Goal: Task Accomplishment & Management: Use online tool/utility

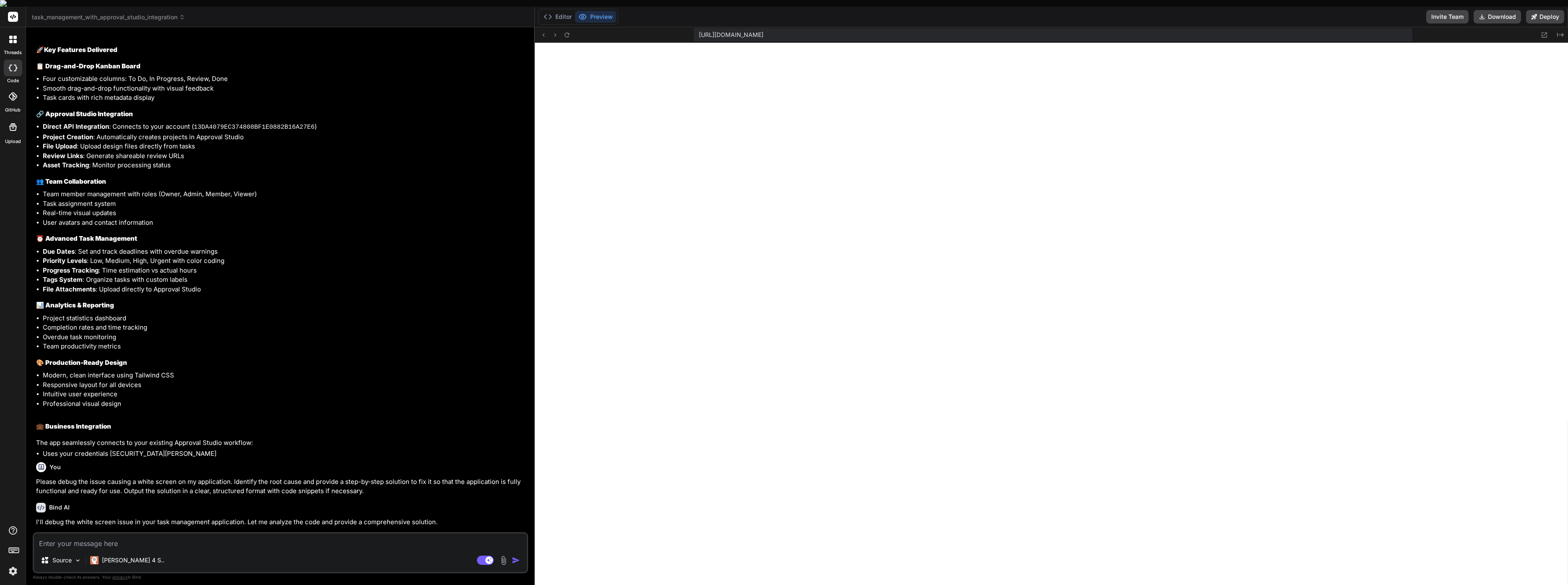
scroll to position [1924, 0]
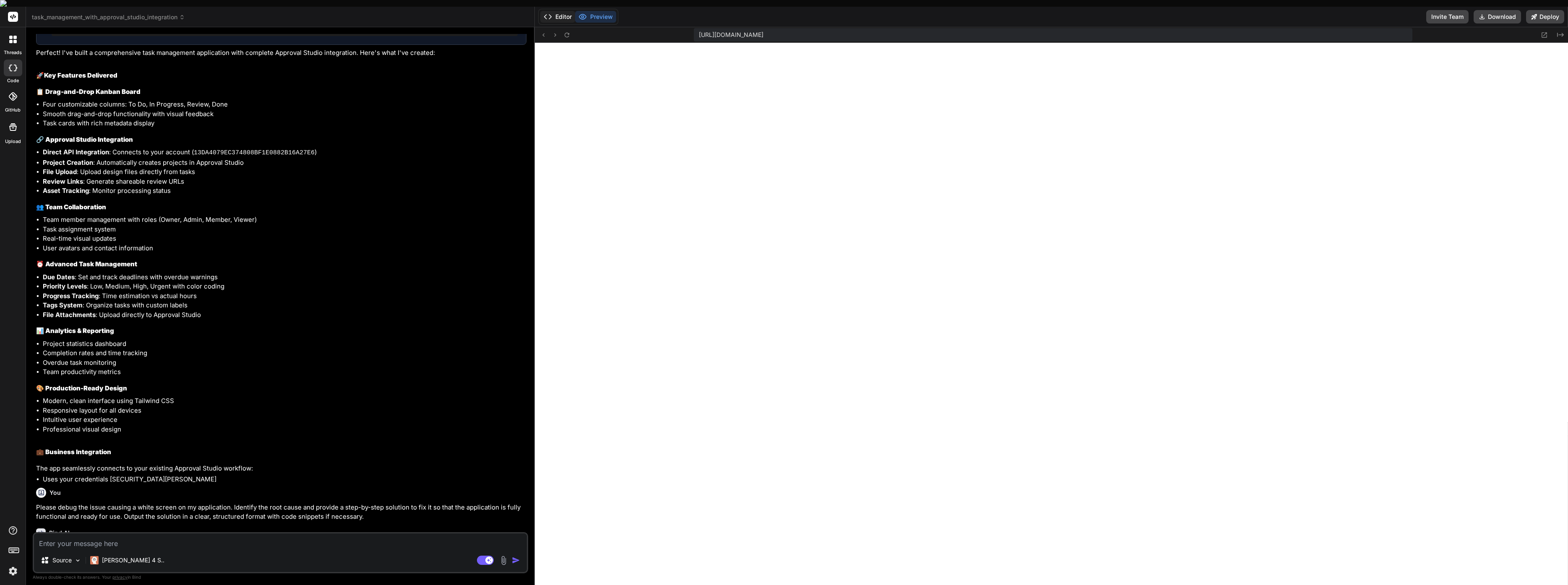
click at [560, 11] on button "Editor" at bounding box center [558, 16] width 35 height 11
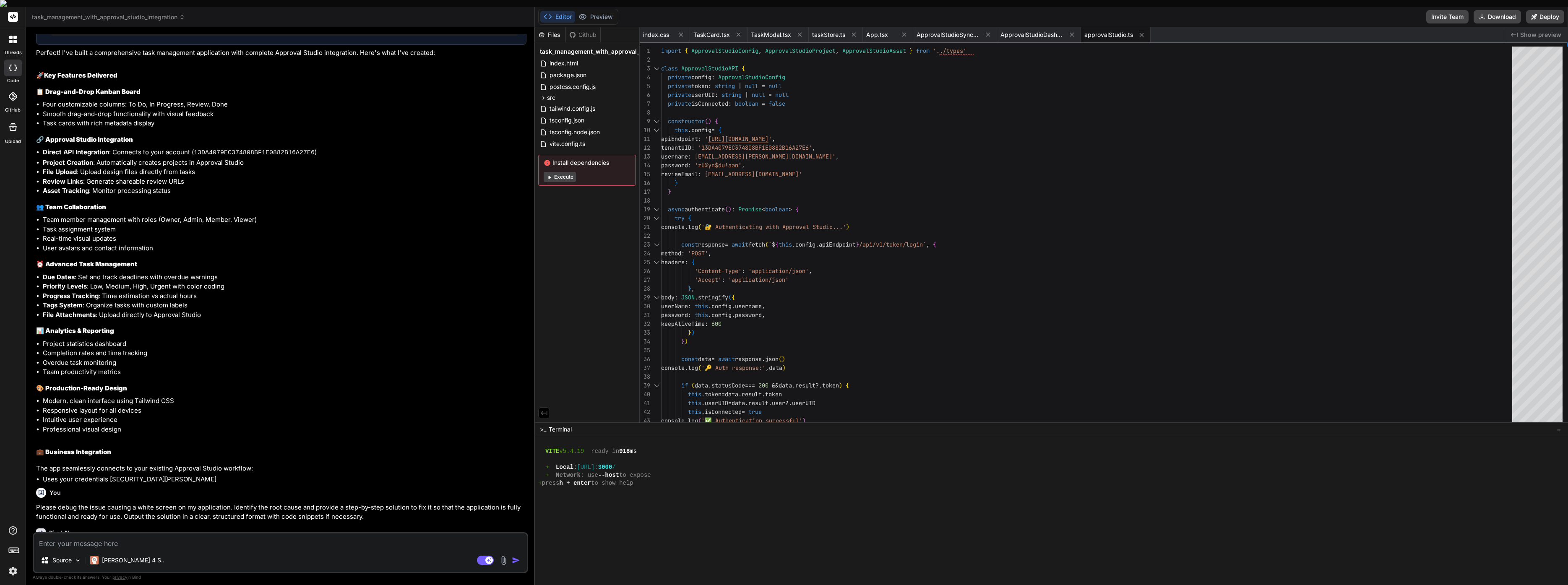
click at [574, 172] on button "Execute" at bounding box center [560, 177] width 32 height 10
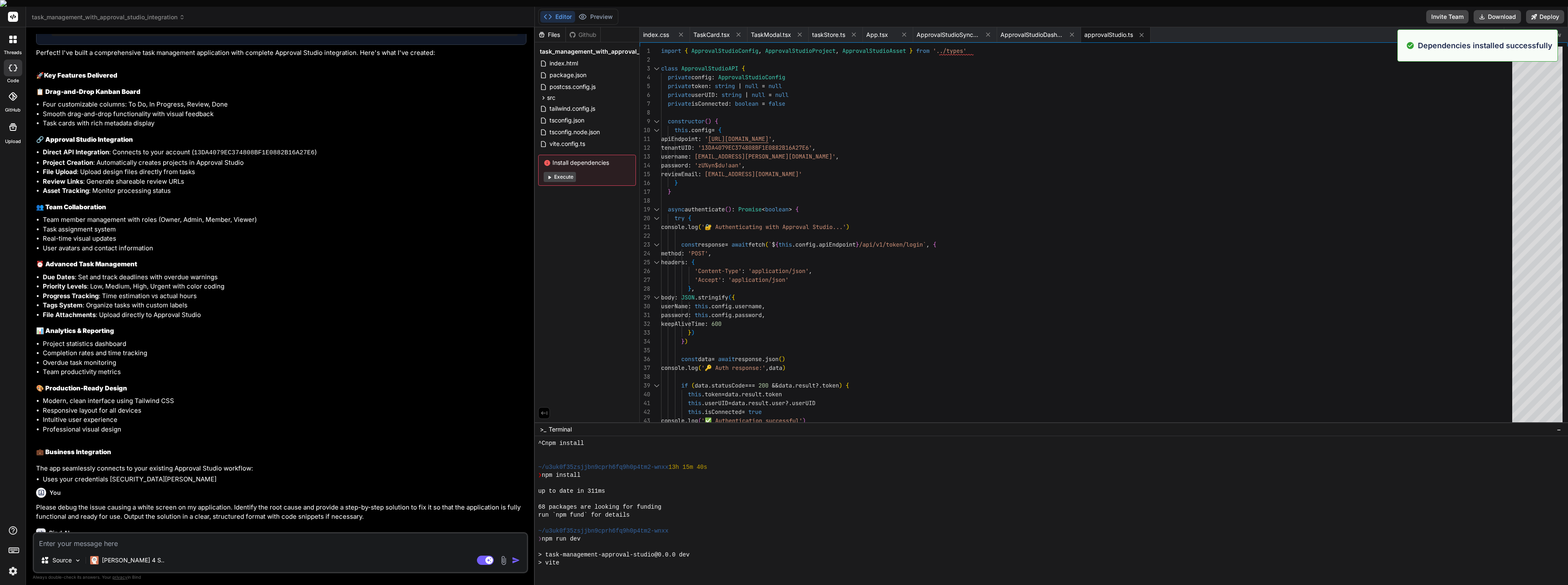
scroll to position [1402, 0]
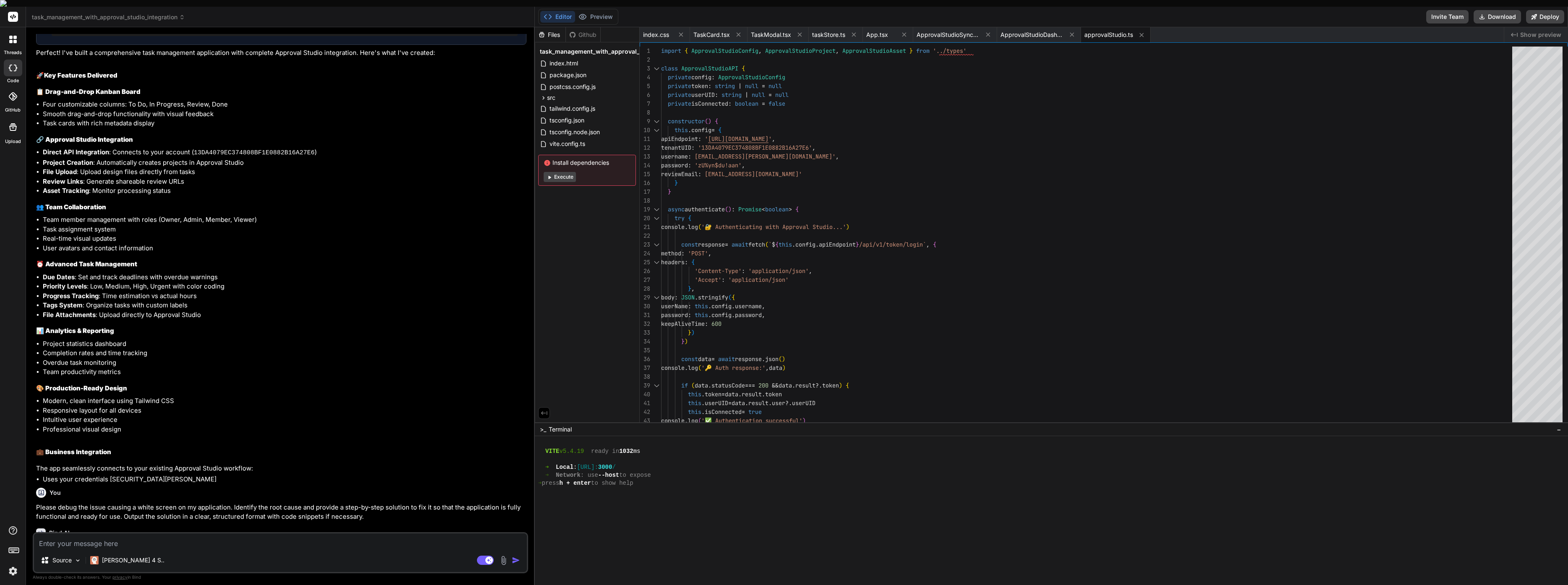
click at [1523, 31] on span "Show preview" at bounding box center [1540, 35] width 41 height 8
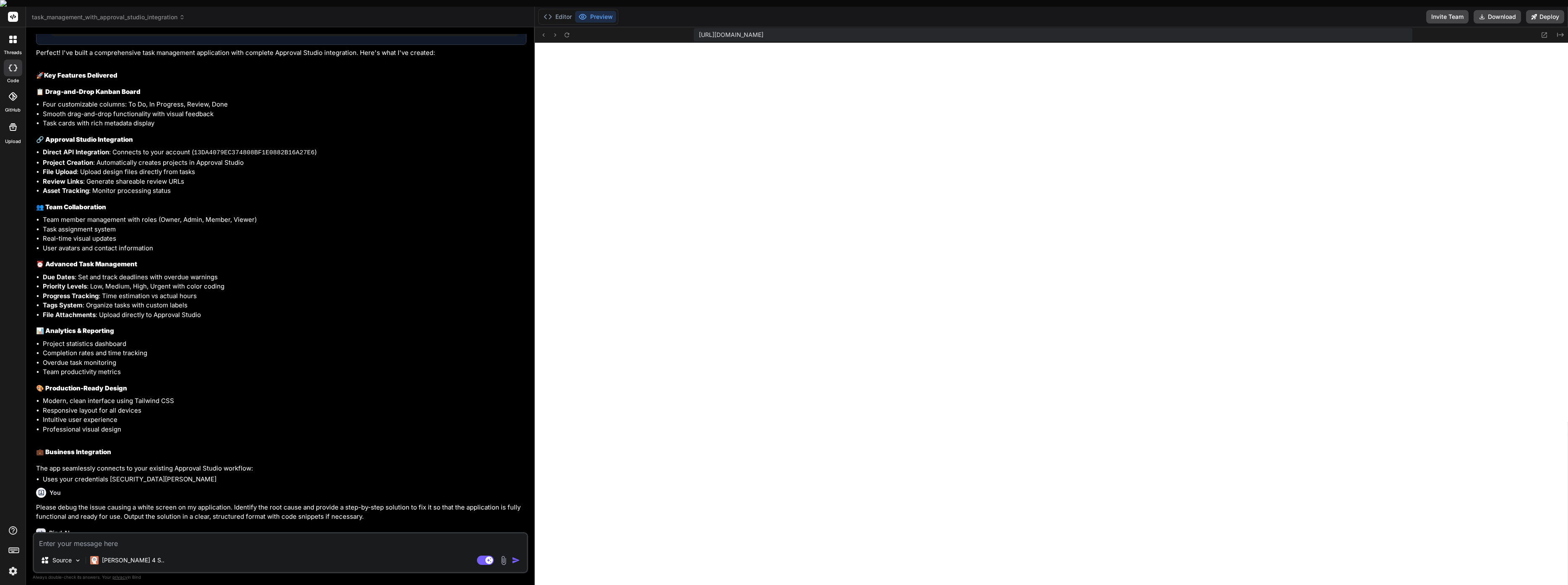
click at [11, 11] on rect at bounding box center [13, 16] width 10 height 10
click at [12, 14] on icon at bounding box center [13, 16] width 6 height 5
click at [13, 38] on div at bounding box center [13, 40] width 17 height 17
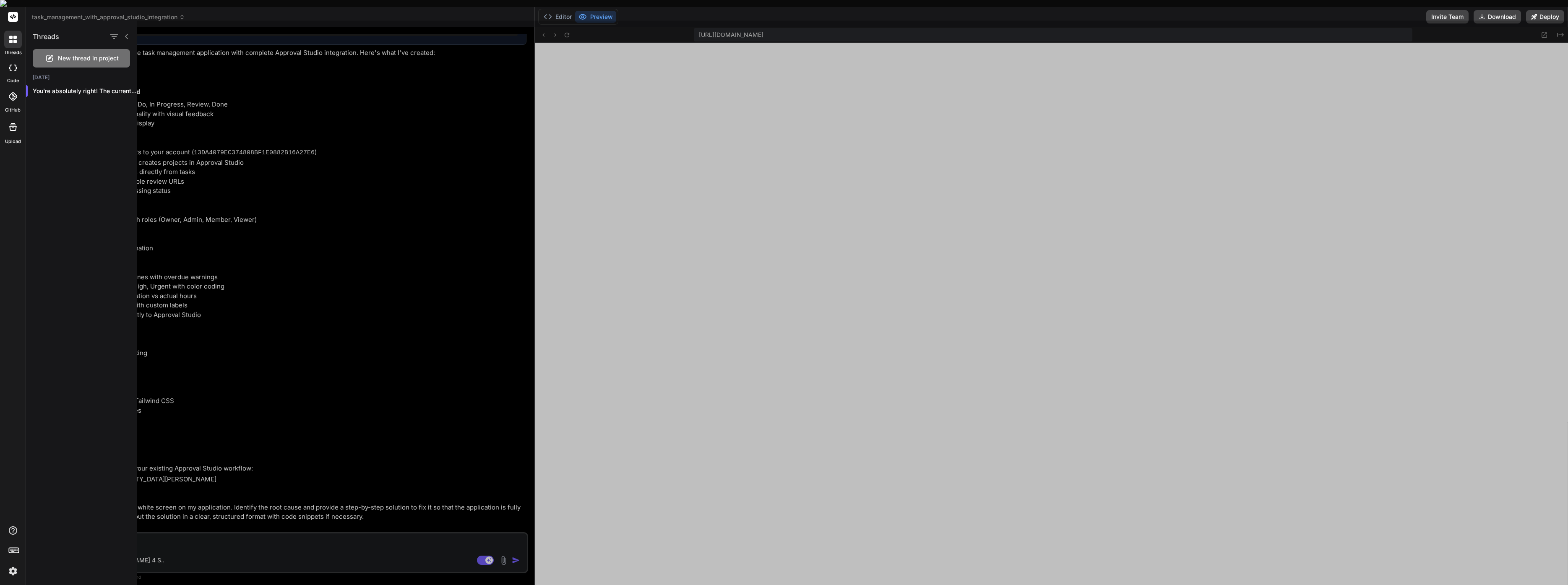
click at [11, 65] on icon at bounding box center [13, 68] width 8 height 7
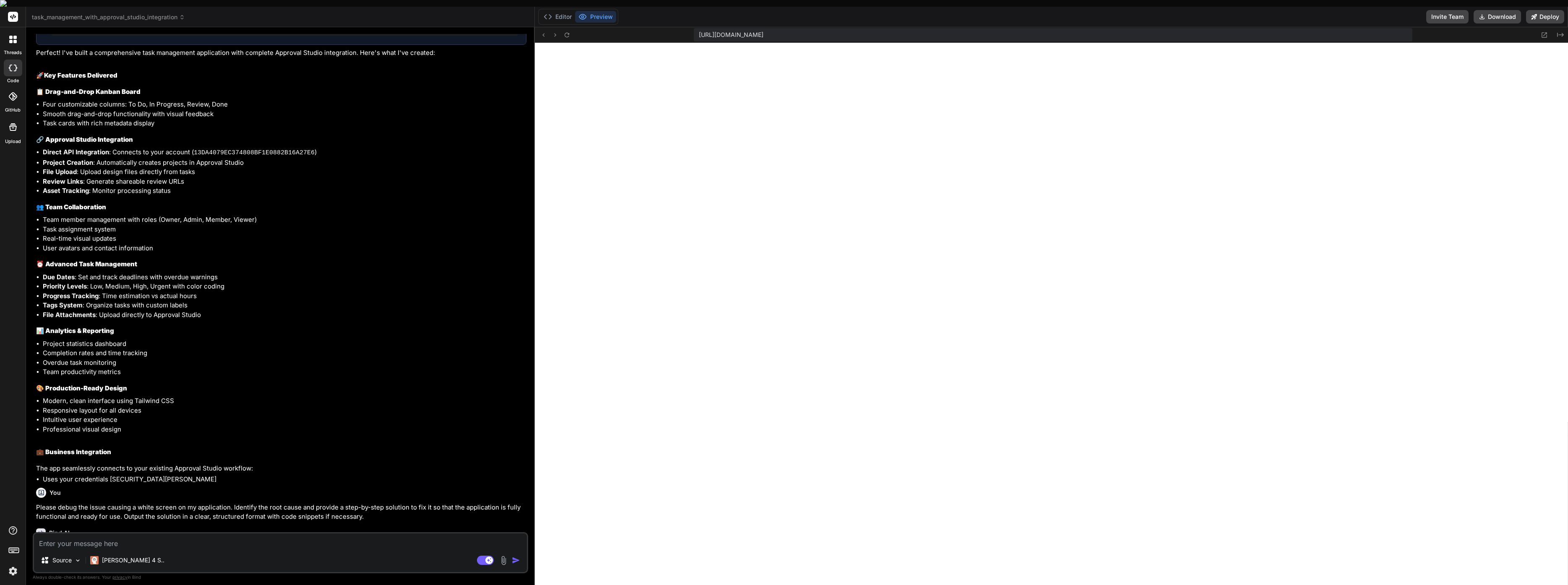
click at [10, 36] on div at bounding box center [13, 40] width 17 height 17
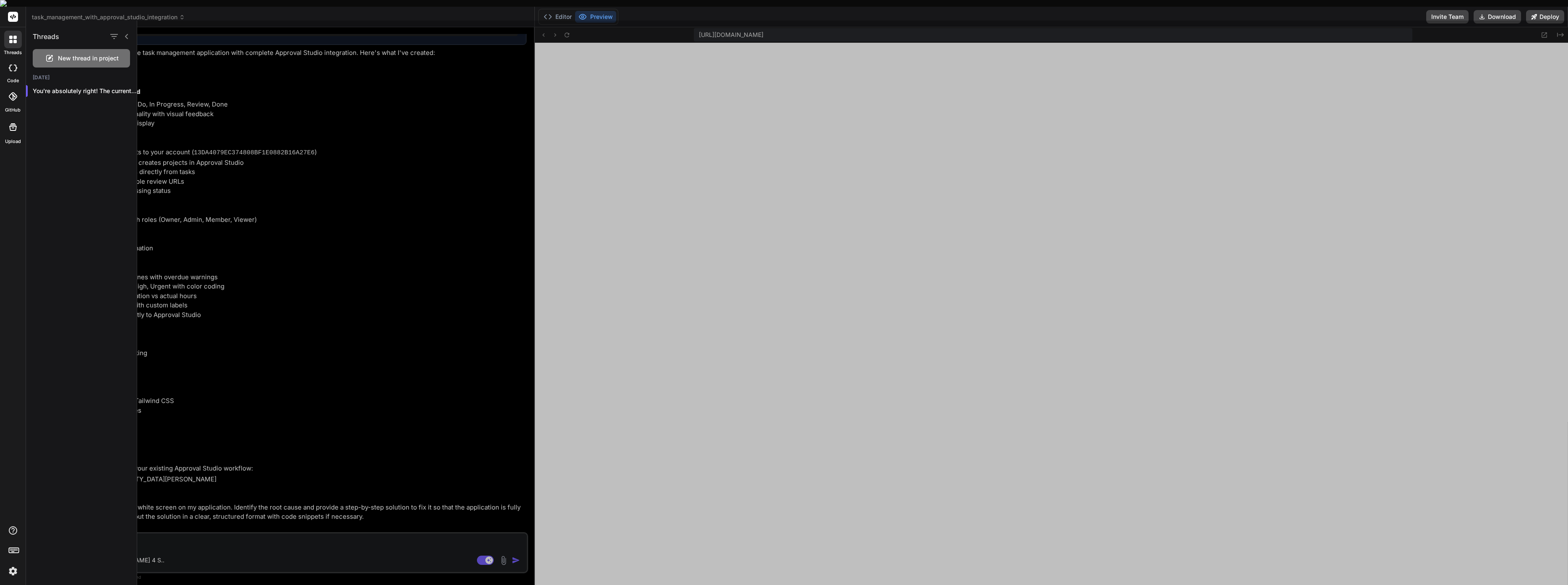
click at [10, 36] on div at bounding box center [13, 40] width 17 height 17
click at [11, 11] on rect at bounding box center [13, 16] width 10 height 10
click at [13, 92] on icon at bounding box center [13, 96] width 8 height 8
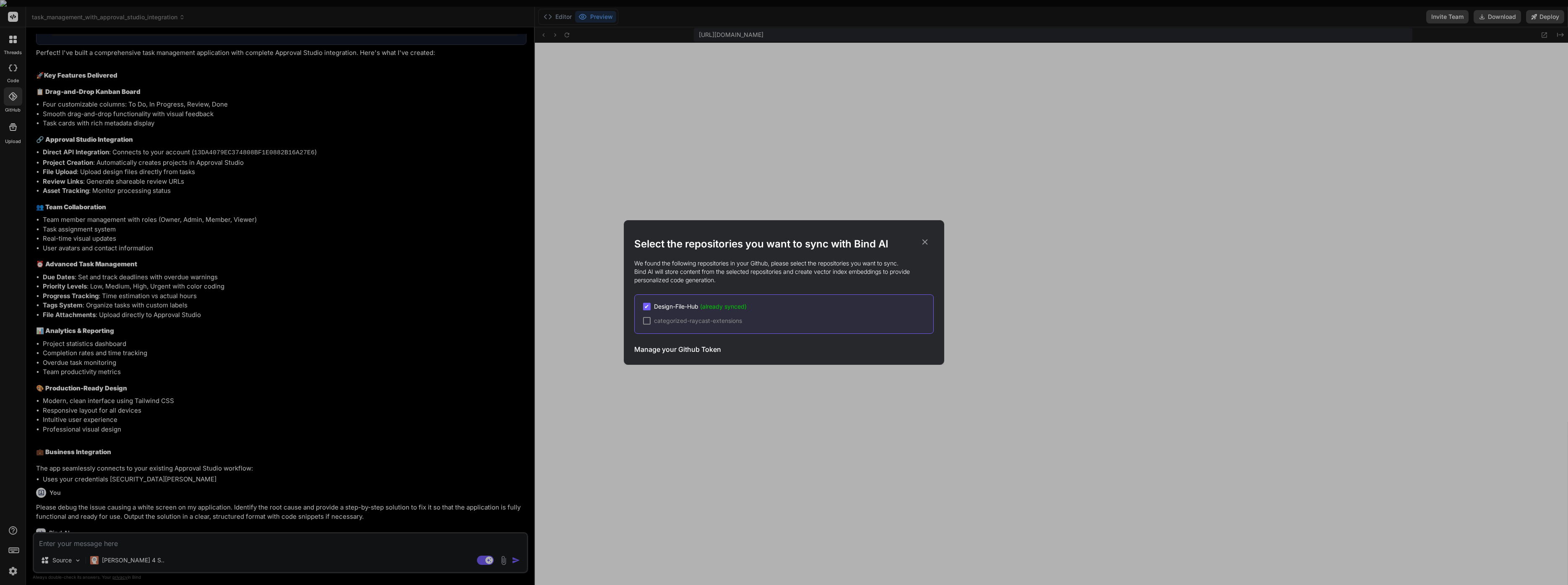
click at [927, 240] on icon at bounding box center [925, 242] width 5 height 5
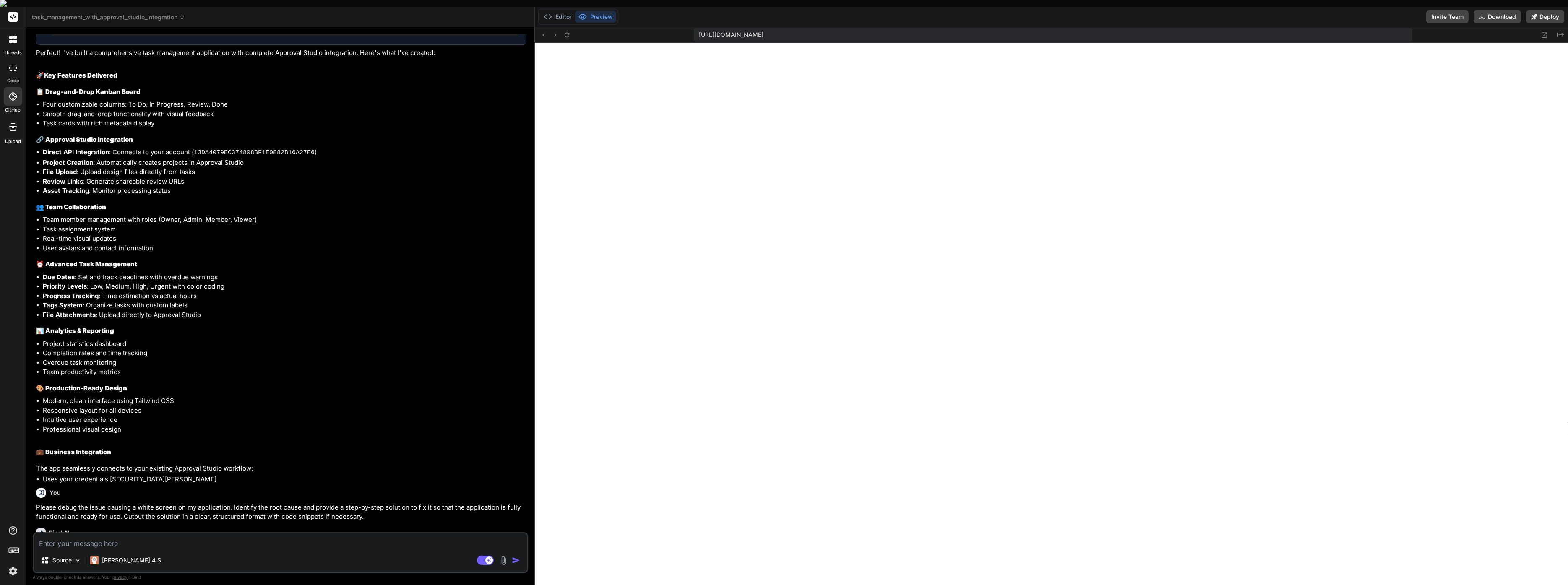
click at [9, 65] on icon at bounding box center [13, 68] width 8 height 7
click at [13, 14] on icon at bounding box center [13, 16] width 6 height 5
click at [52, 13] on span "task_management_with_approval_studio_integration" at bounding box center [108, 17] width 153 height 8
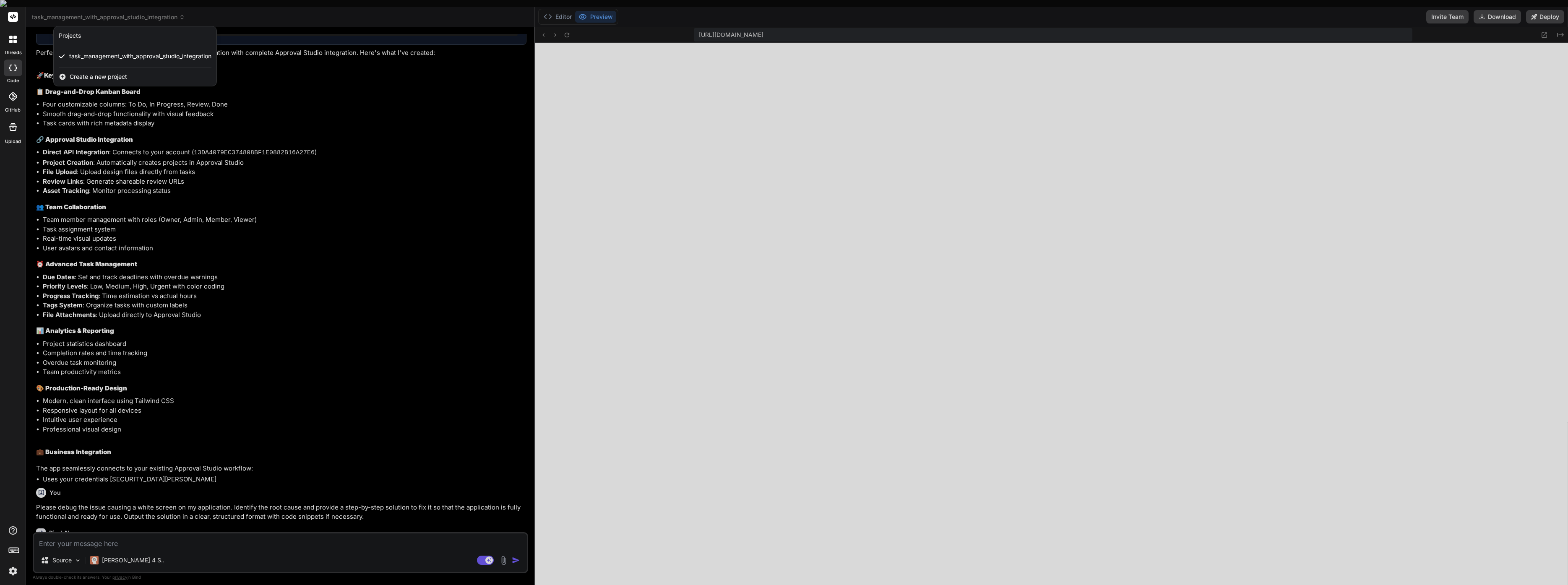
click at [63, 32] on div "Projects" at bounding box center [69, 36] width 22 height 8
click at [16, 546] on icon at bounding box center [13, 549] width 11 height 11
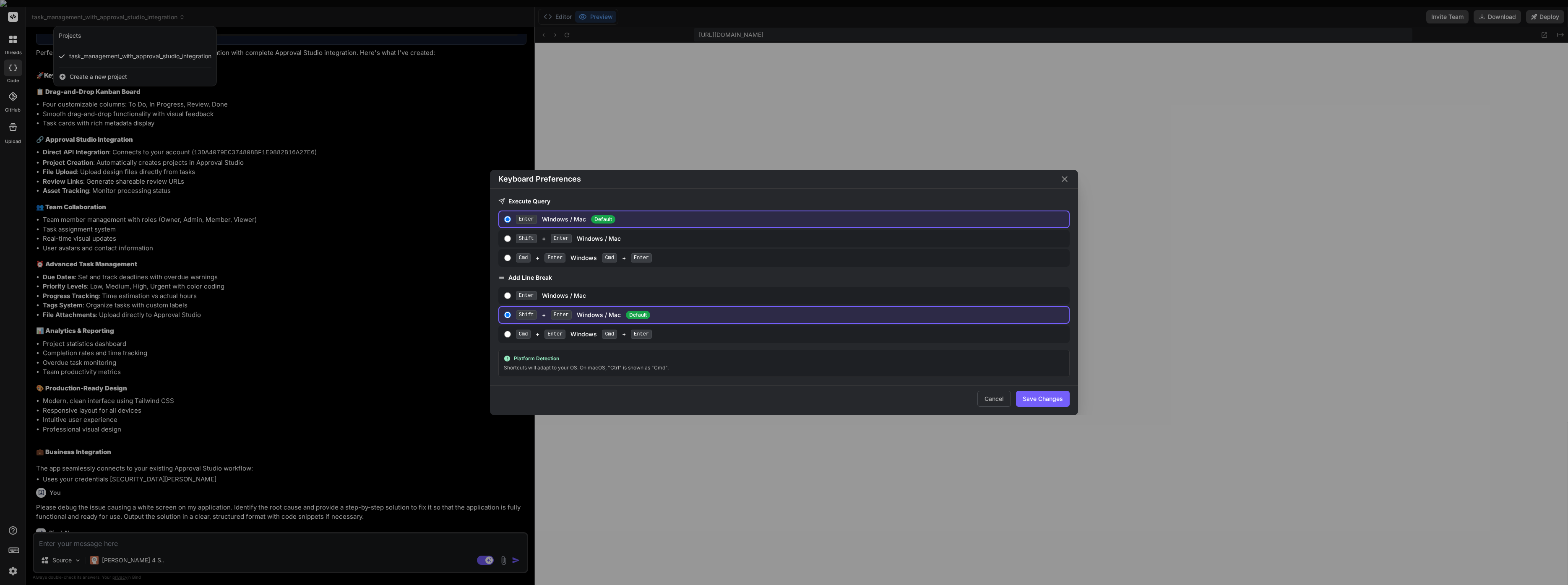
click at [9, 566] on div "Keyboard Preferences Execute Query Enter Windows / Mac Default Shift + Enter Wi…" at bounding box center [784, 292] width 1568 height 585
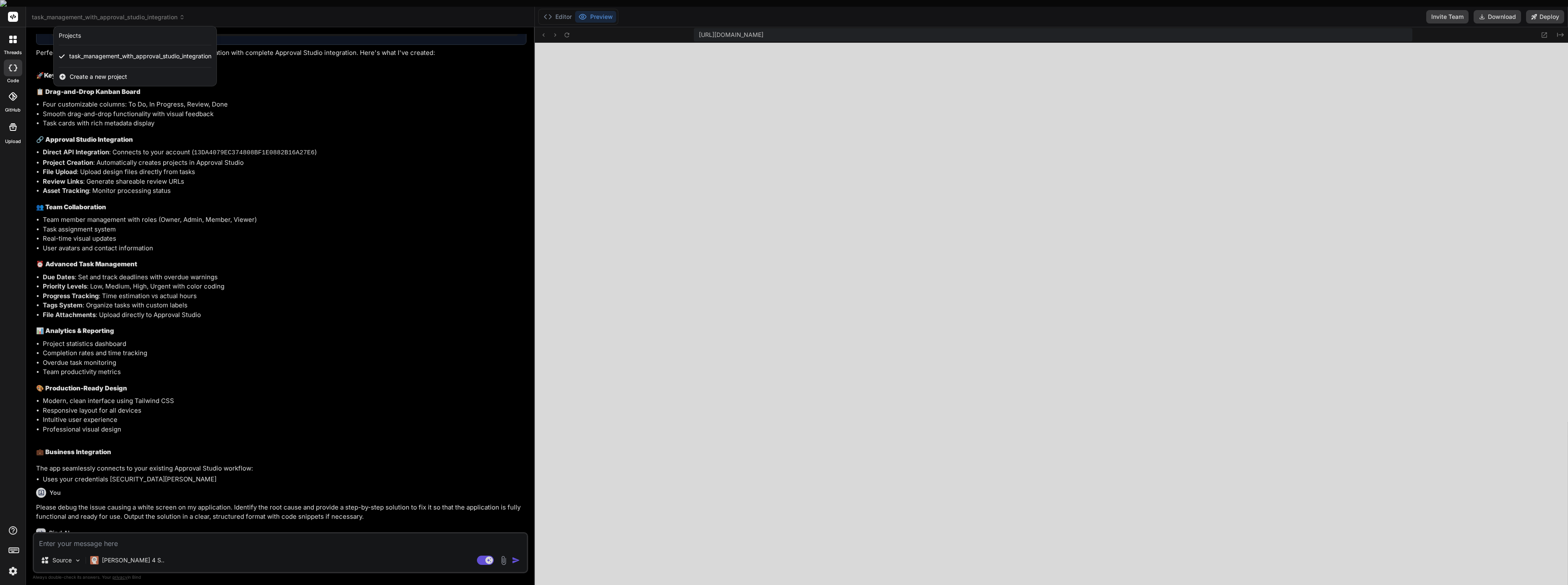
click at [9, 566] on img at bounding box center [13, 571] width 14 height 14
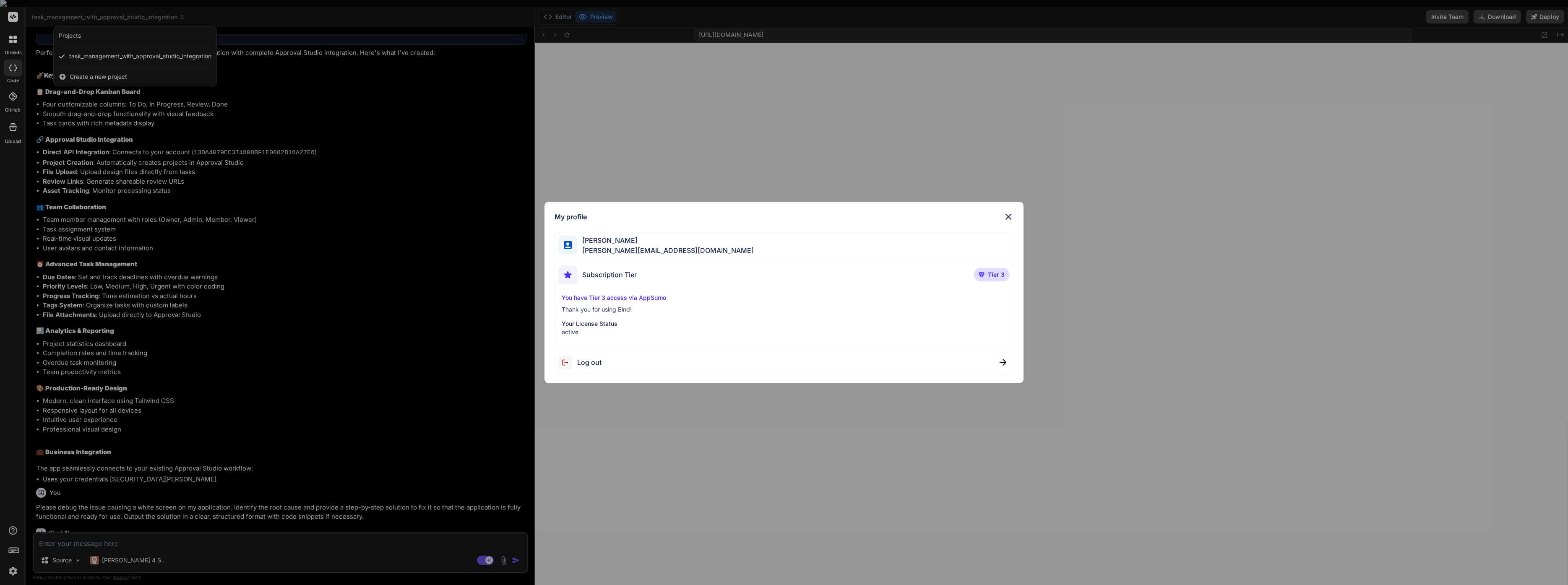
click at [12, 559] on div "My profile [PERSON_NAME] [PERSON_NAME][EMAIL_ADDRESS][DOMAIN_NAME] Subscription…" at bounding box center [784, 292] width 1568 height 585
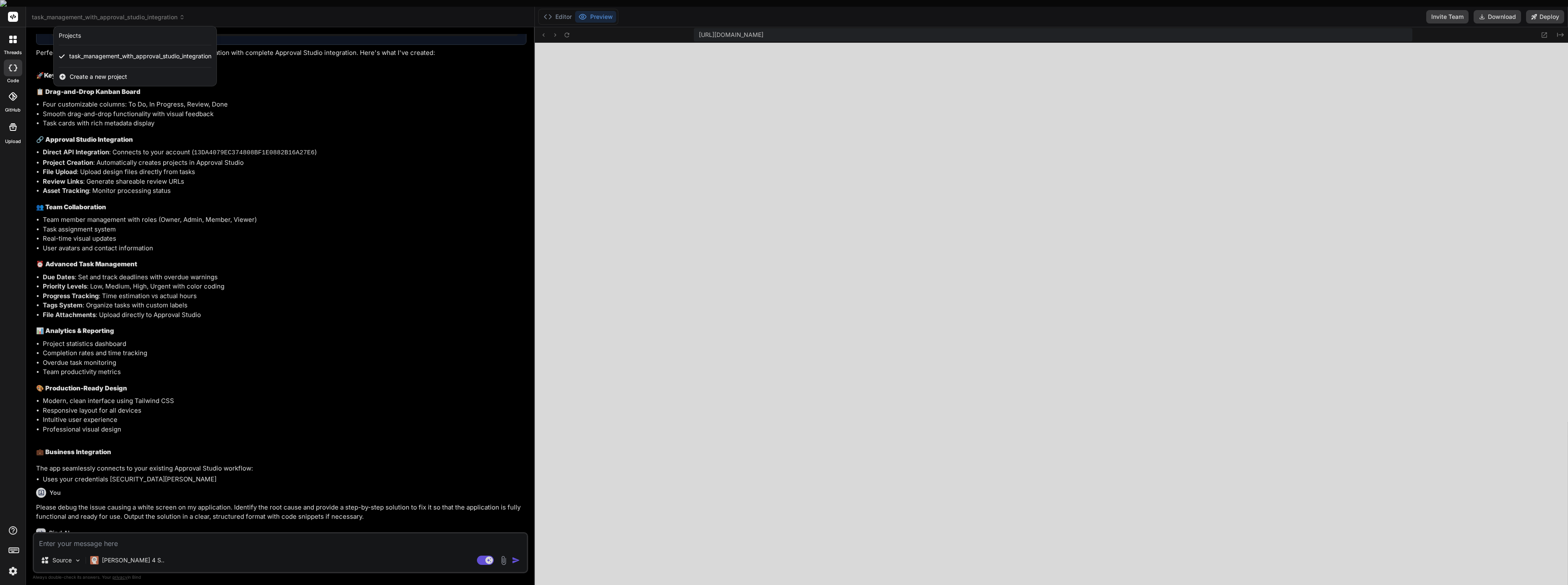
click at [313, 346] on div at bounding box center [784, 292] width 1568 height 585
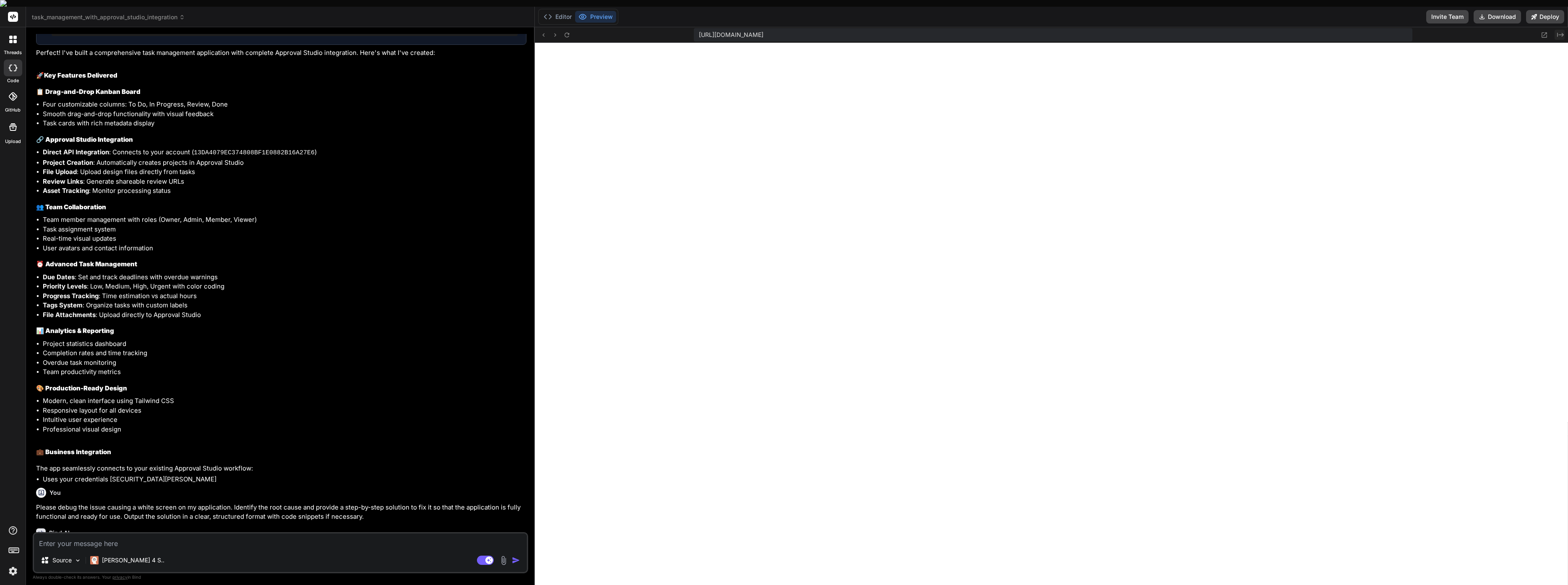
click at [1561, 32] on icon "Created with Pixso." at bounding box center [1561, 35] width 7 height 7
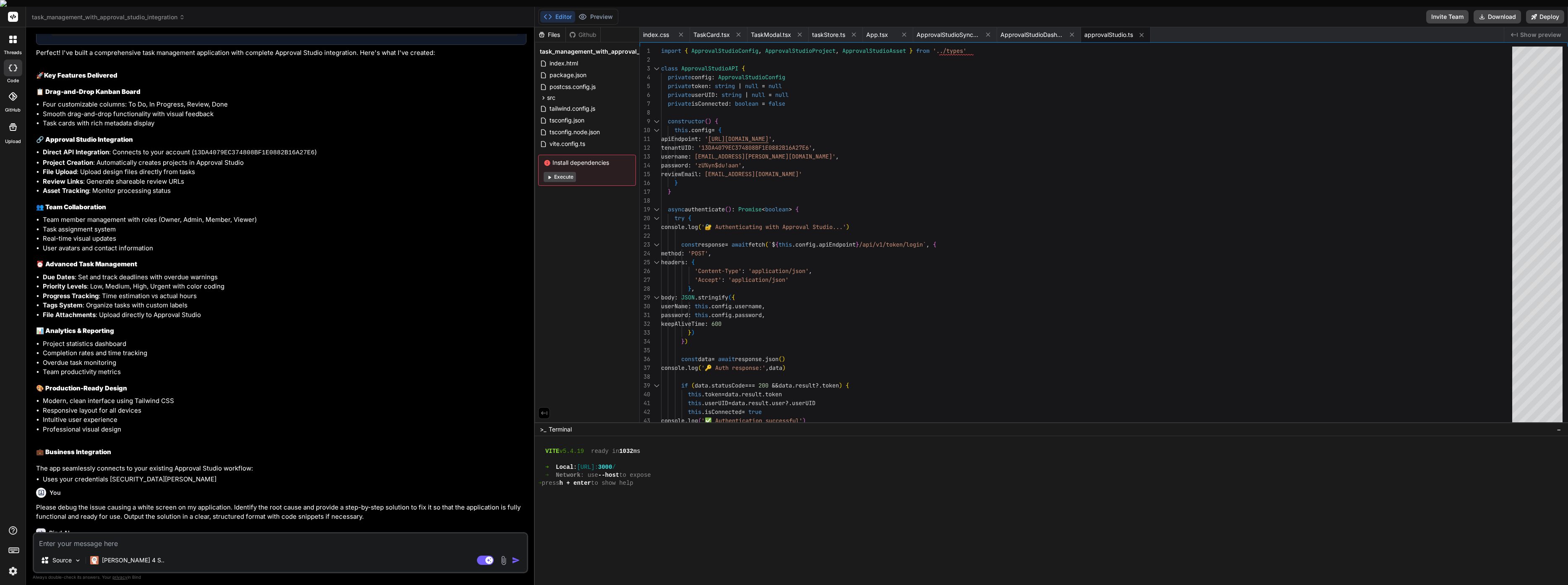
click at [570, 173] on button "Execute" at bounding box center [560, 177] width 32 height 10
type textarea "x"
click at [595, 118] on div "tsconfig.json" at bounding box center [587, 120] width 98 height 11
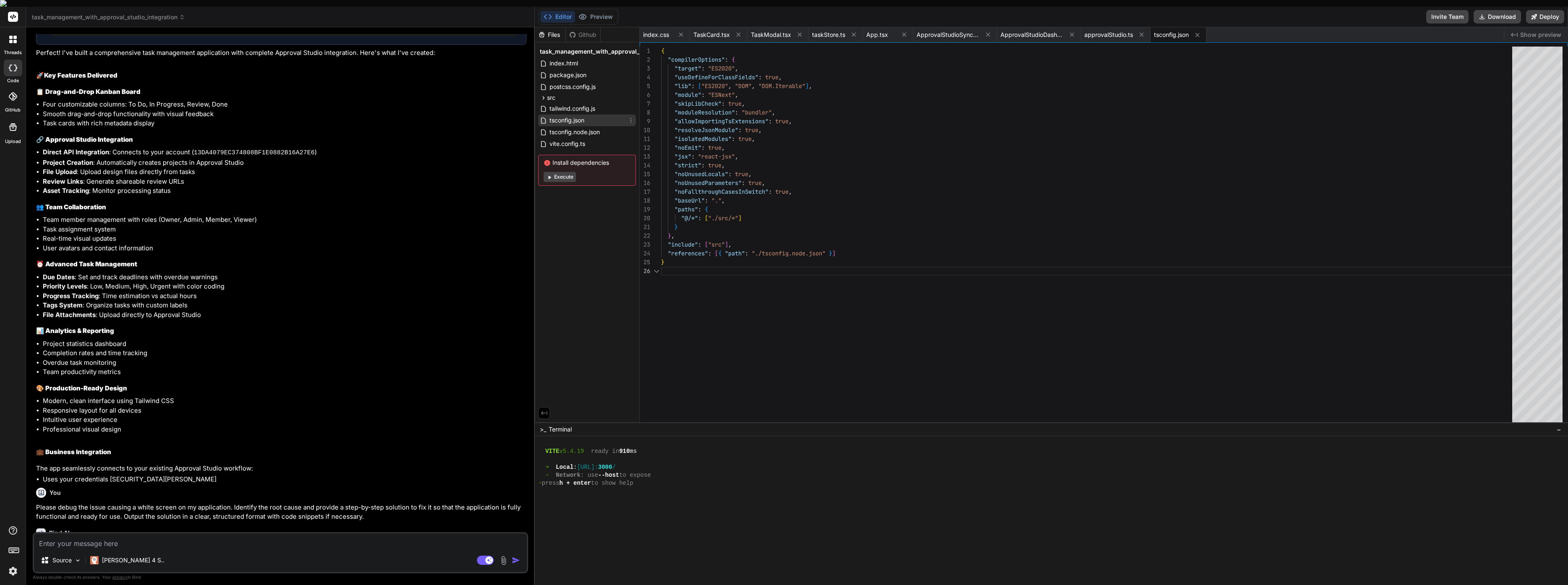
scroll to position [44, 0]
click at [590, 95] on div "src" at bounding box center [587, 98] width 98 height 10
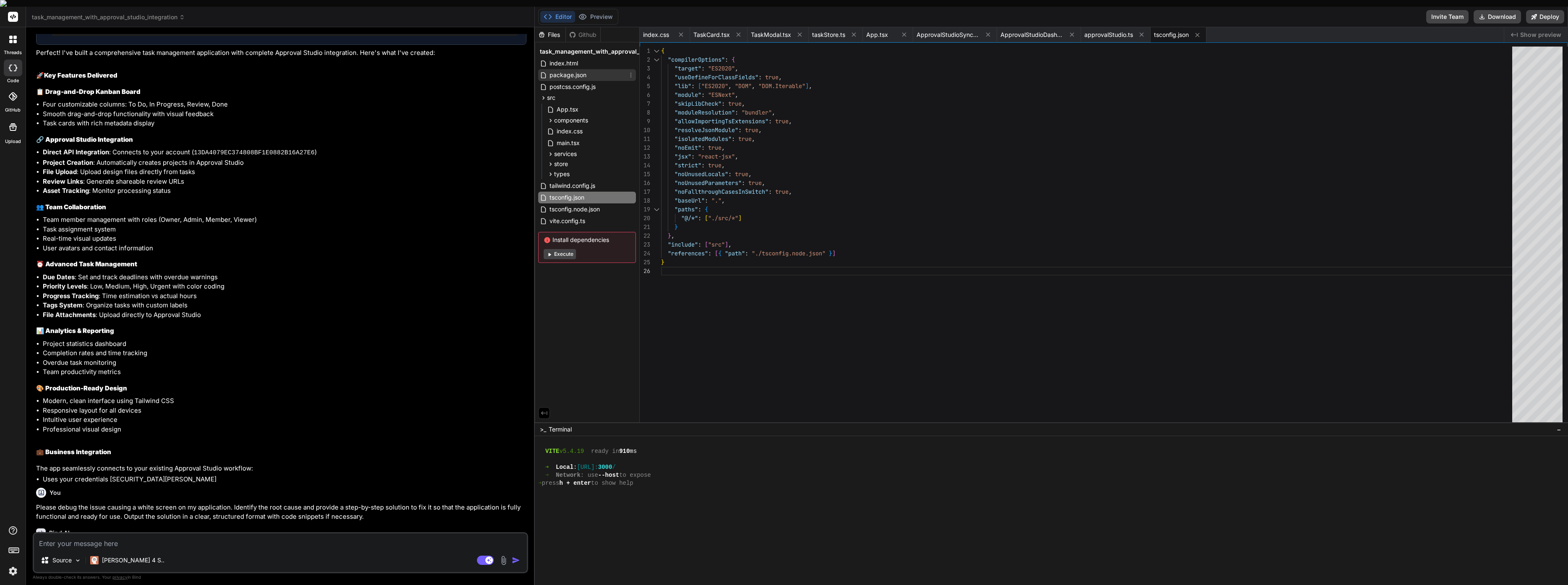
click at [585, 70] on span "package.json" at bounding box center [568, 75] width 38 height 10
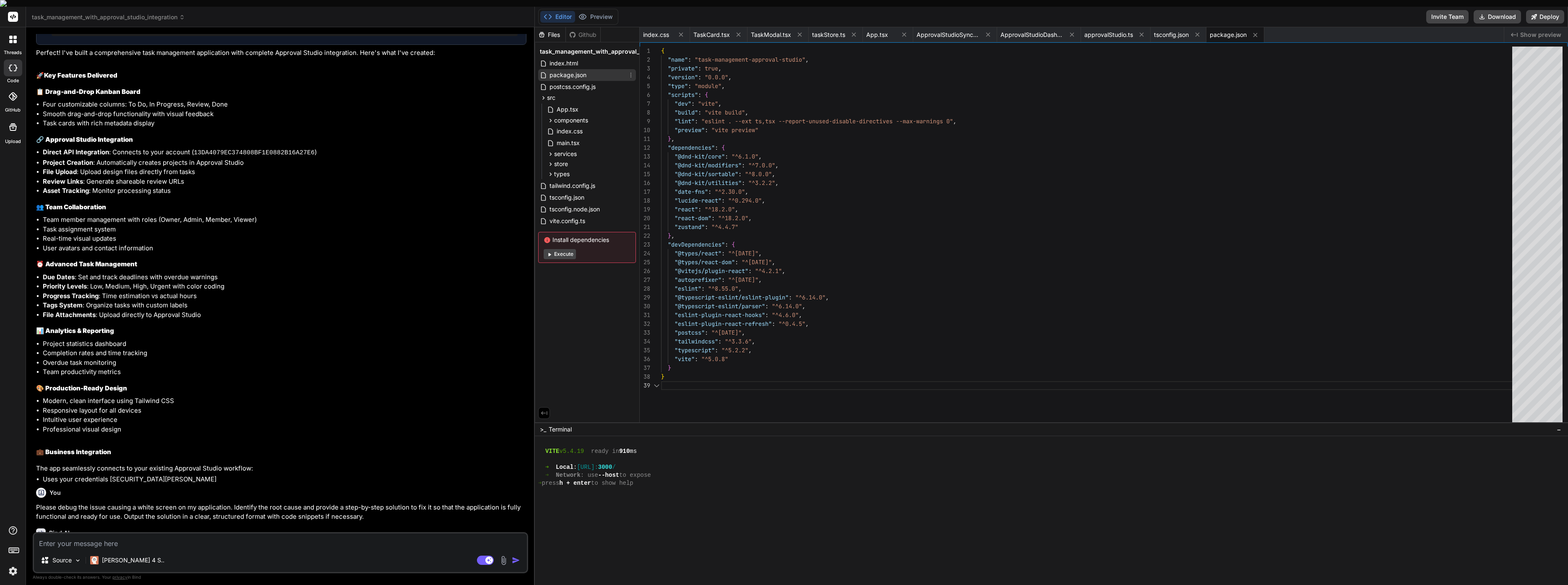
scroll to position [71, 0]
click at [589, 58] on div "index.html" at bounding box center [587, 63] width 98 height 11
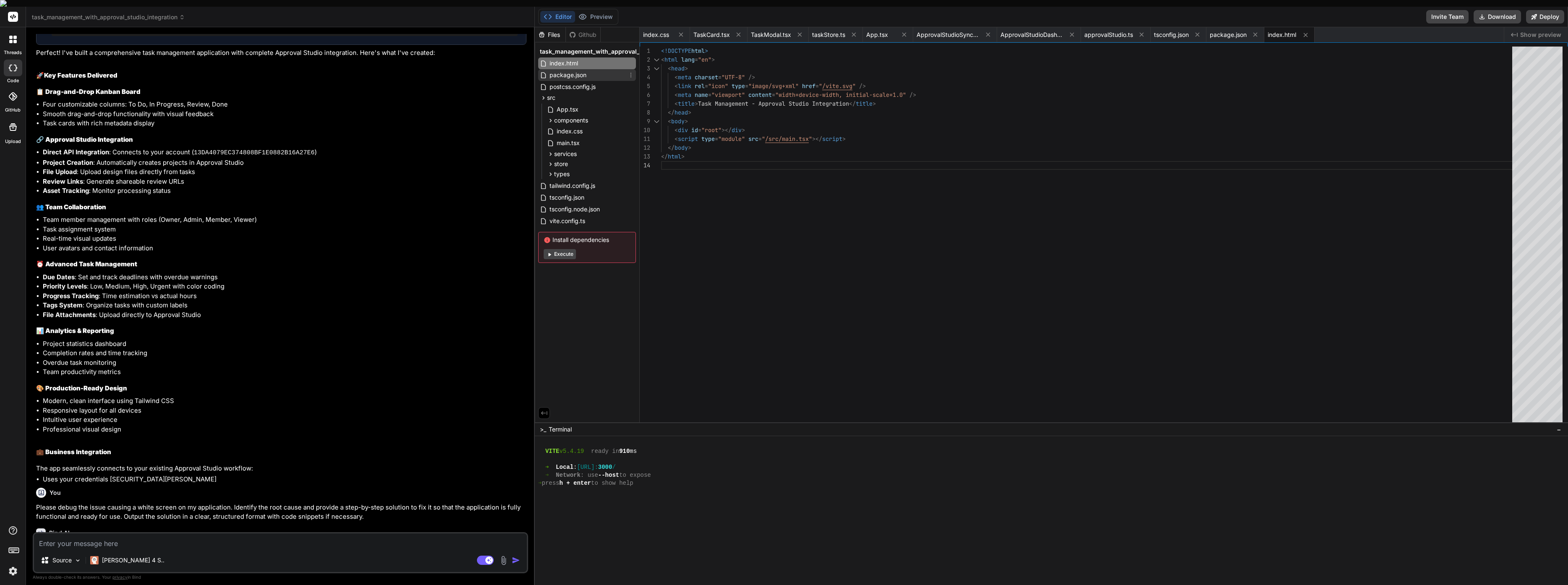
click at [583, 70] on span "package.json" at bounding box center [568, 75] width 38 height 10
type textarea ""eslint-plugin-react-hooks": "^4.6.0", "eslint-plugin-react-refresh": "^0.4.5",…"
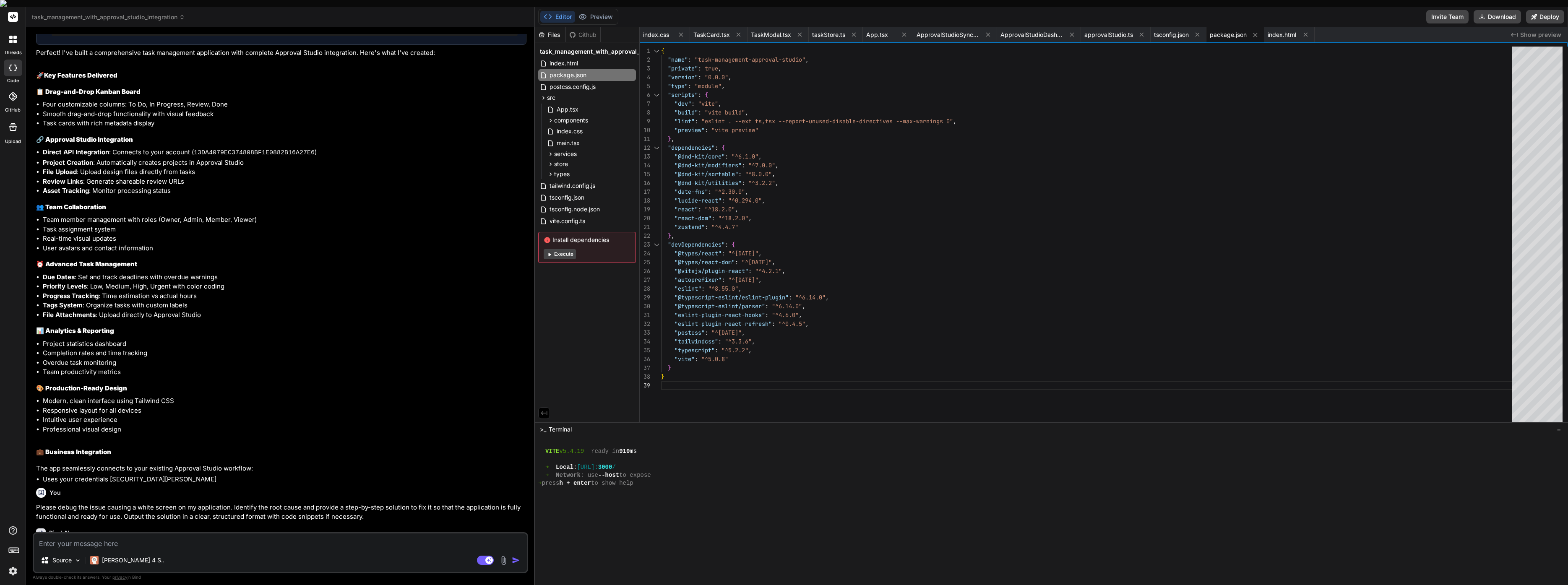
click at [557, 249] on button "Execute" at bounding box center [560, 254] width 32 height 10
type textarea "x"
click at [167, 538] on textarea at bounding box center [281, 541] width 493 height 15
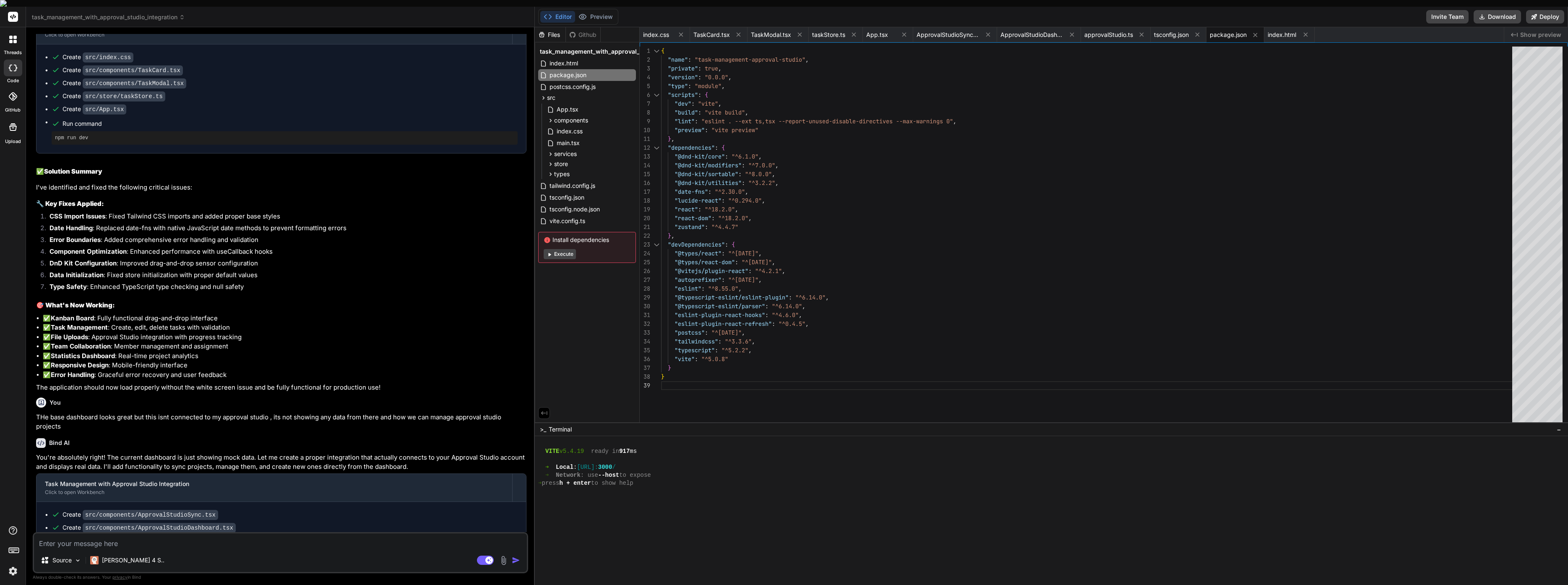
scroll to position [3056, 0]
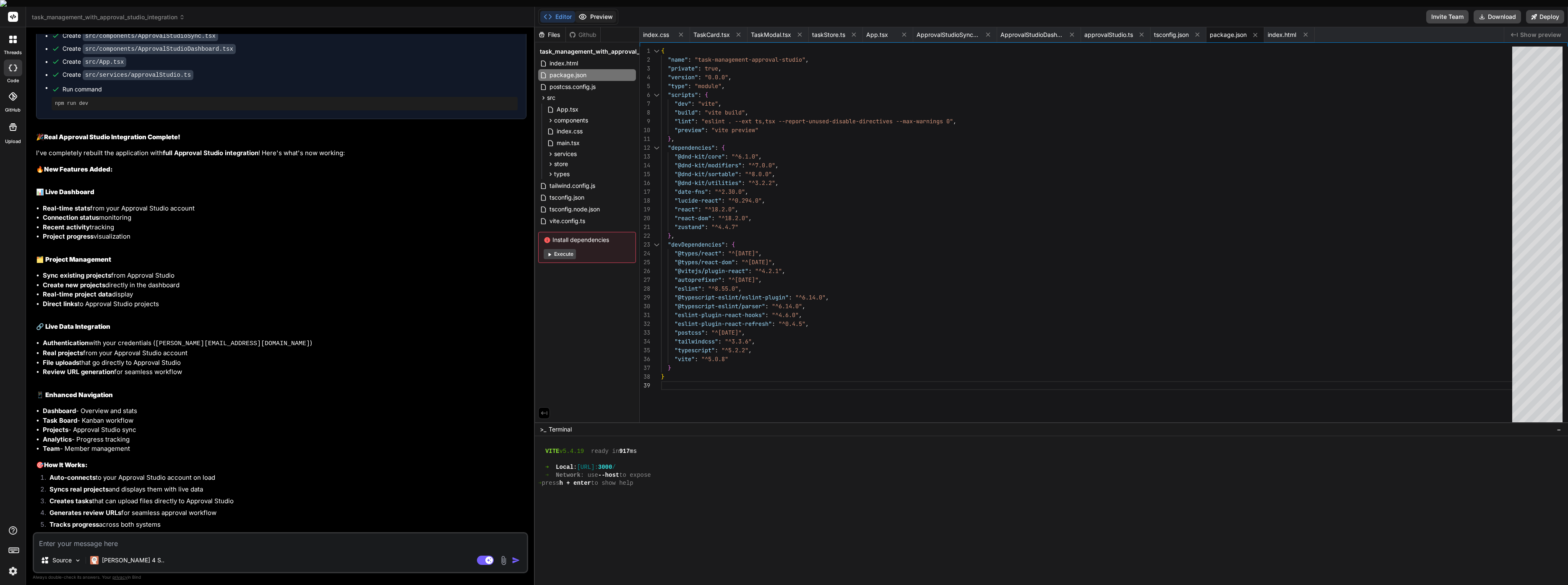
click at [593, 11] on button "Preview" at bounding box center [595, 16] width 41 height 11
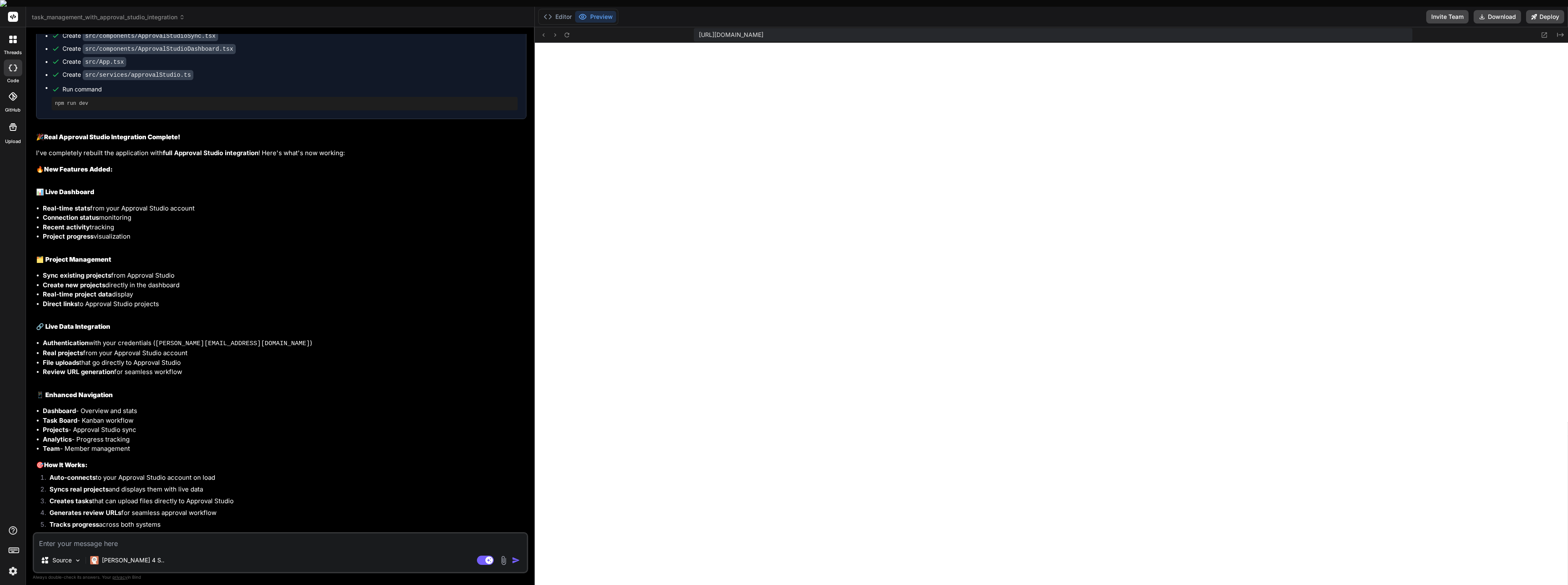
click at [130, 539] on textarea at bounding box center [281, 541] width 493 height 15
type textarea "i"
type textarea "x"
type textarea "it"
type textarea "x"
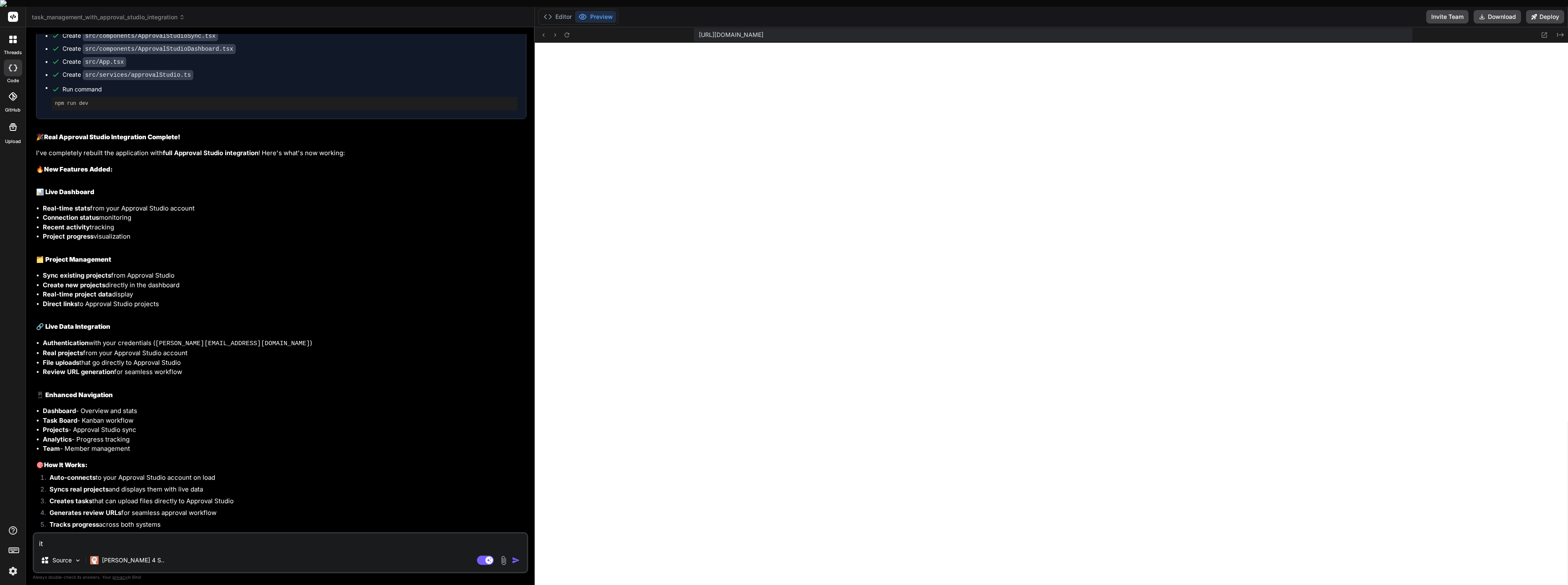
type textarea "its"
type textarea "x"
type textarea "its"
type textarea "x"
type textarea "its s"
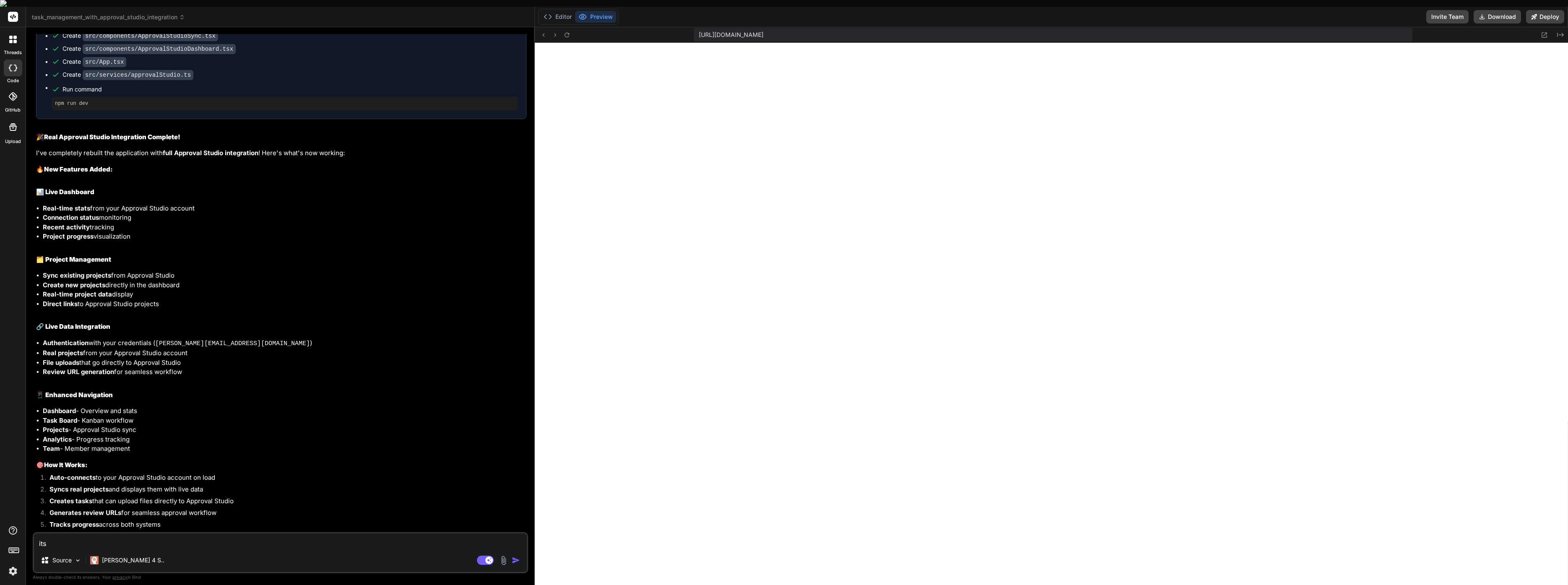
type textarea "x"
type textarea "its st"
type textarea "x"
type textarea "its sti"
type textarea "x"
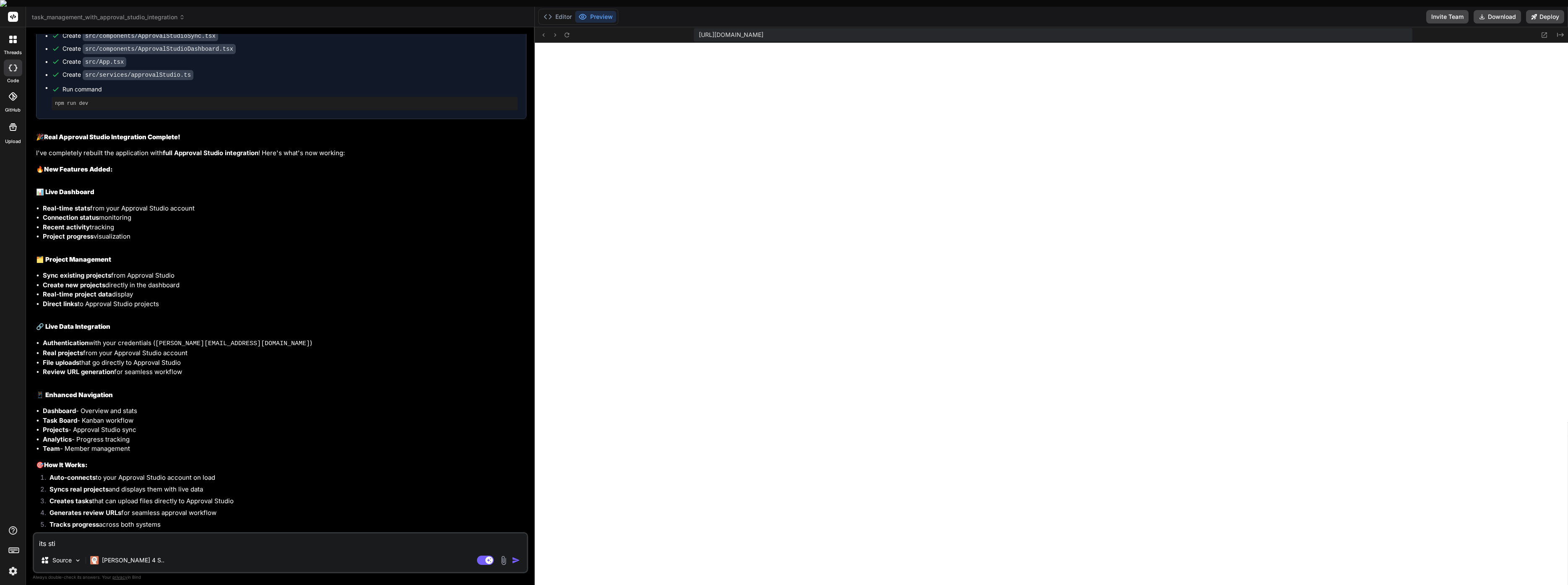
type textarea "its stil"
type textarea "x"
type textarea "its still"
type textarea "x"
type textarea "its still"
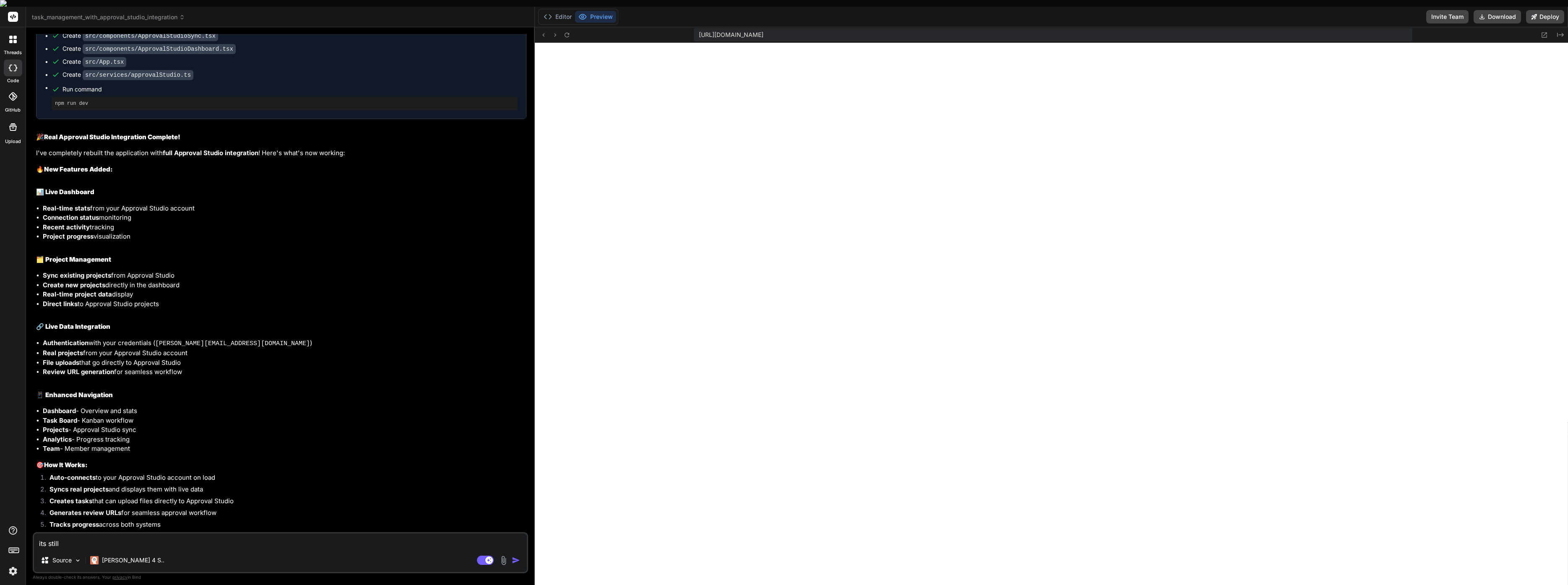
type textarea "x"
type textarea "its still n"
type textarea "x"
type textarea "its still no"
type textarea "x"
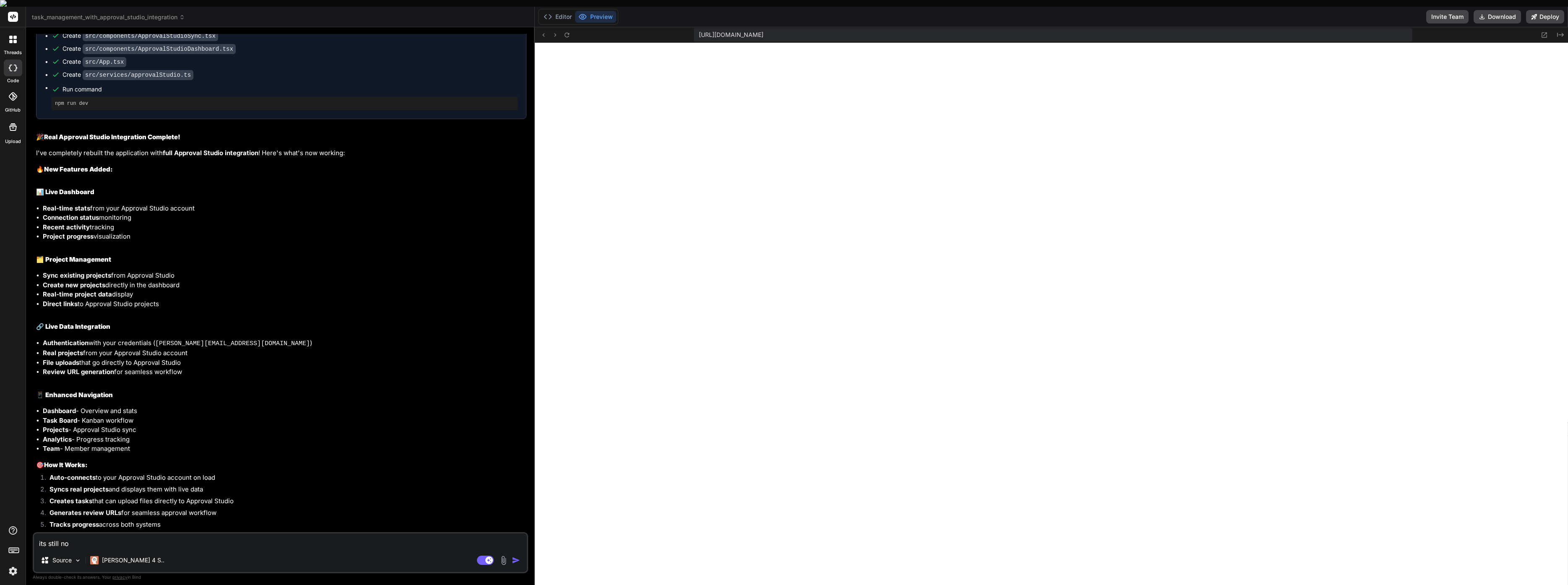
type textarea "its still not"
type textarea "x"
type textarea "its still not"
type textarea "x"
type textarea "its still not s"
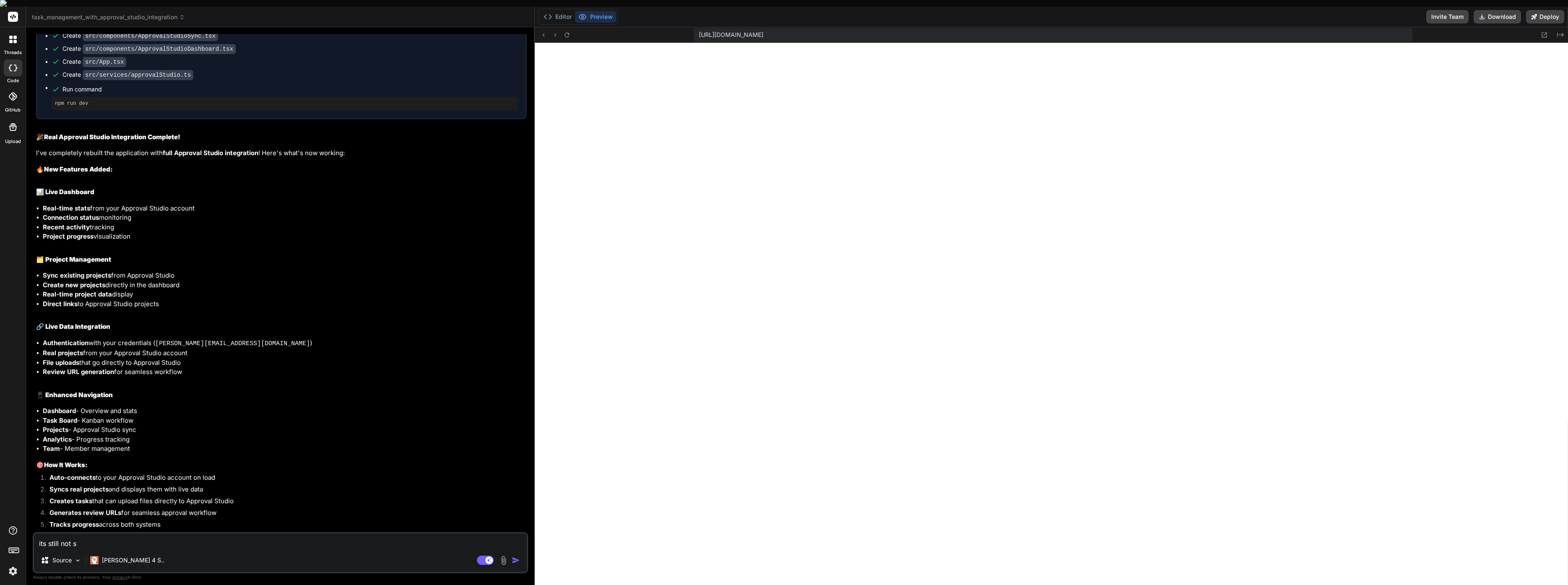
type textarea "x"
type textarea "its still not sy"
type textarea "x"
type textarea "its still not syn"
type textarea "x"
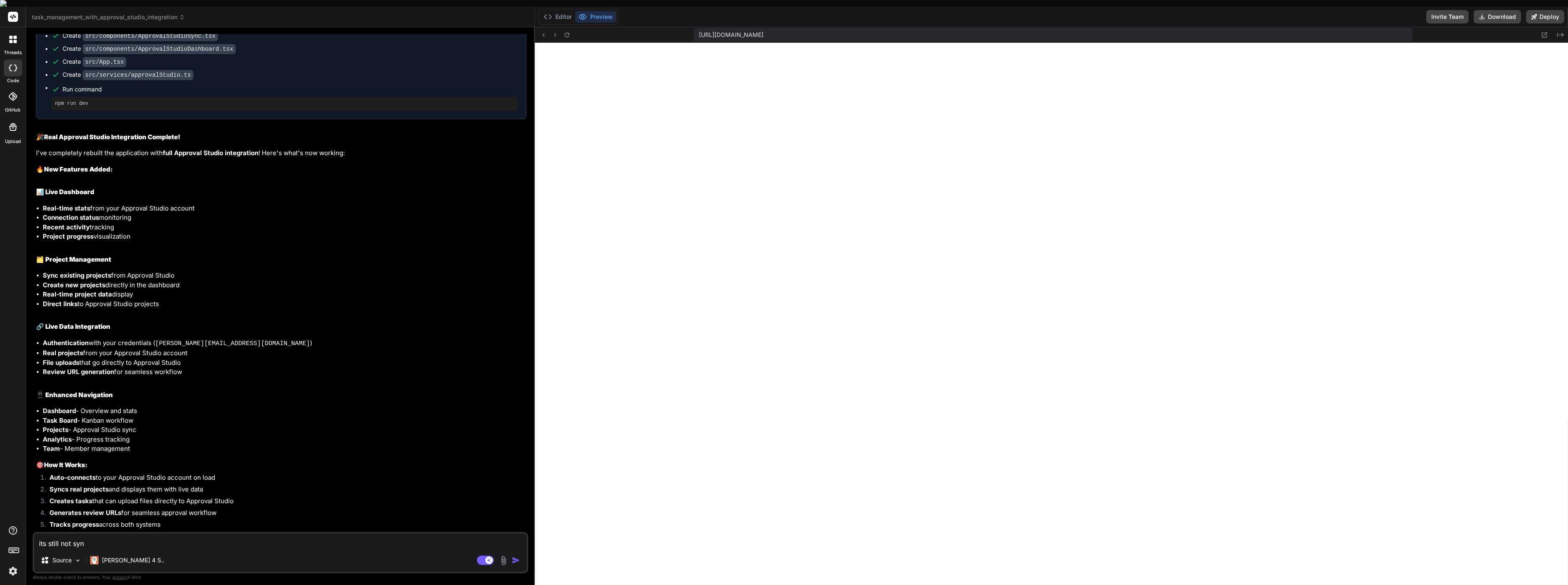
type textarea "its still not sync"
type textarea "x"
type textarea "its still not synci"
type textarea "x"
type textarea "its still not syncin"
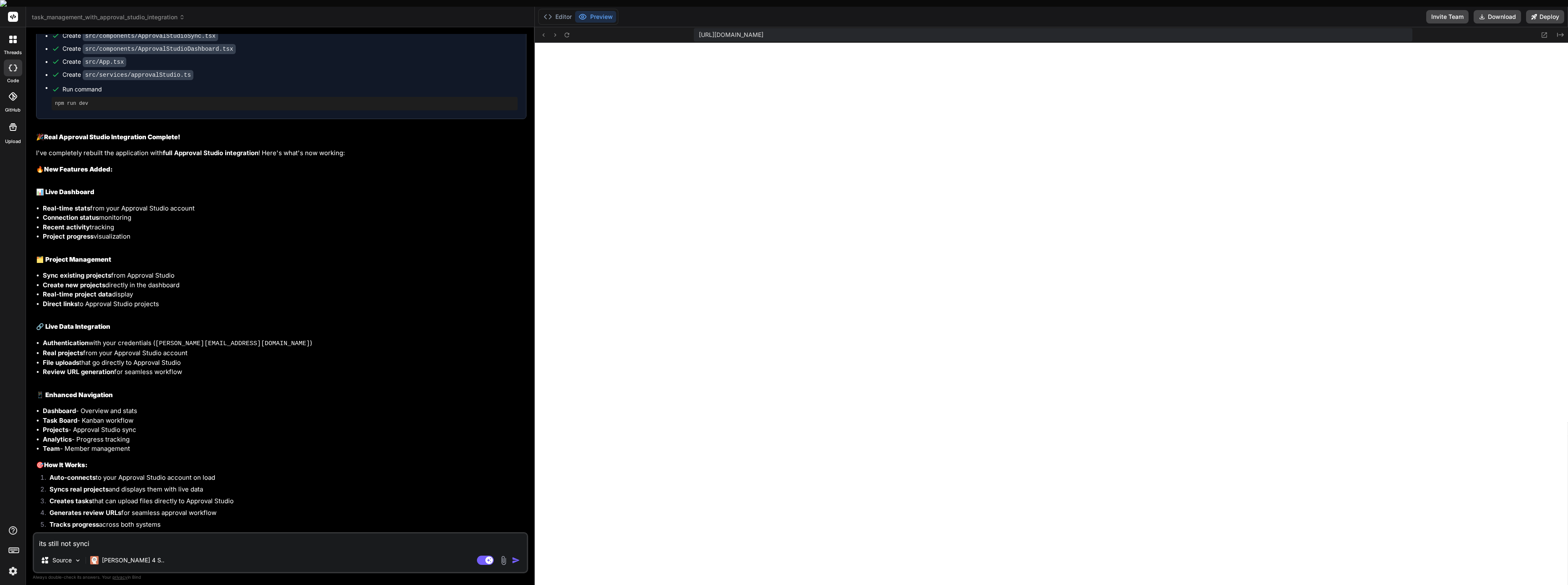
type textarea "x"
type textarea "its still not syncing"
type textarea "x"
type textarea "its still not syncing"
type textarea "x"
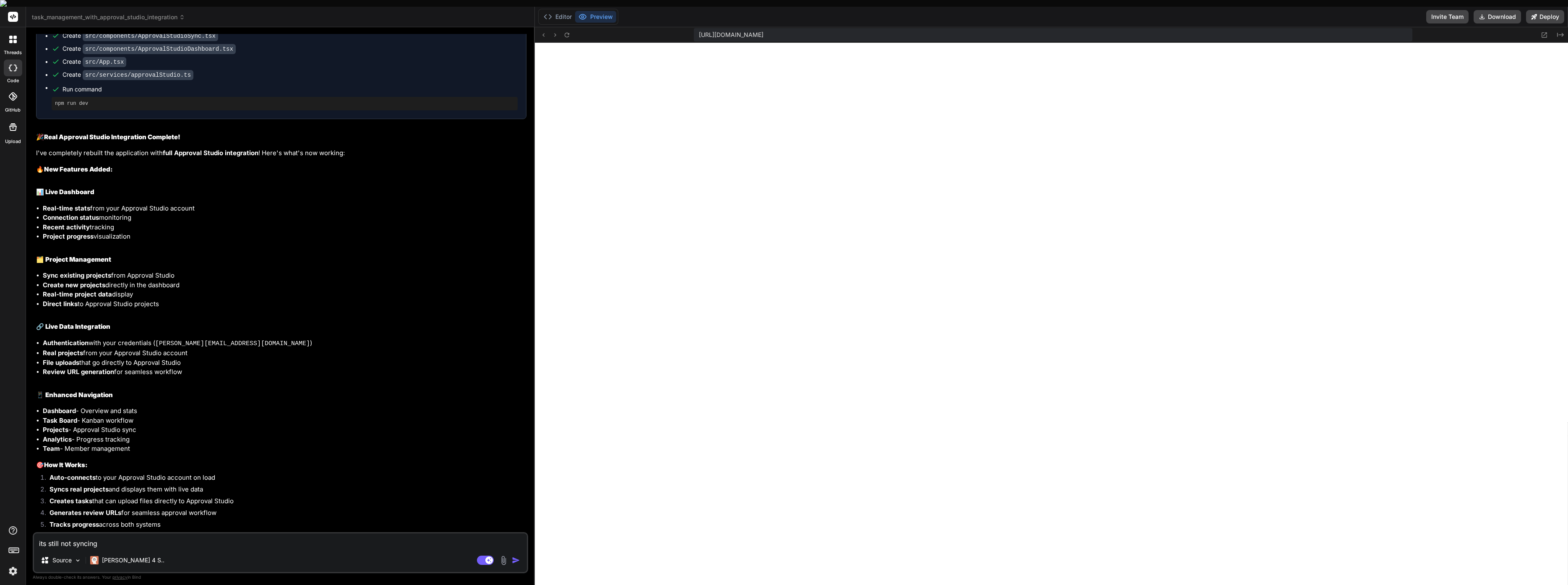
type textarea "its still not syncing w"
type textarea "x"
type textarea "its still not syncing wi"
type textarea "x"
type textarea "its still not syncing wit"
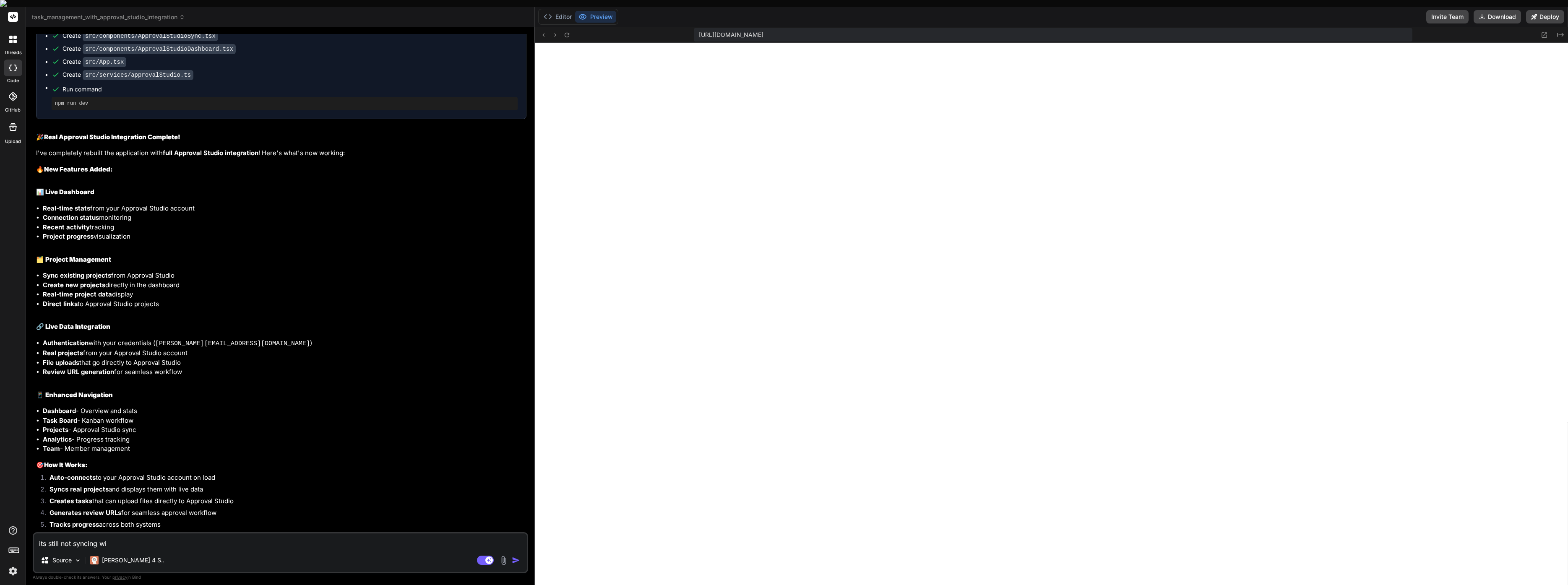
type textarea "x"
type textarea "its still not syncing with"
type textarea "x"
type textarea "its still not syncing with"
type textarea "x"
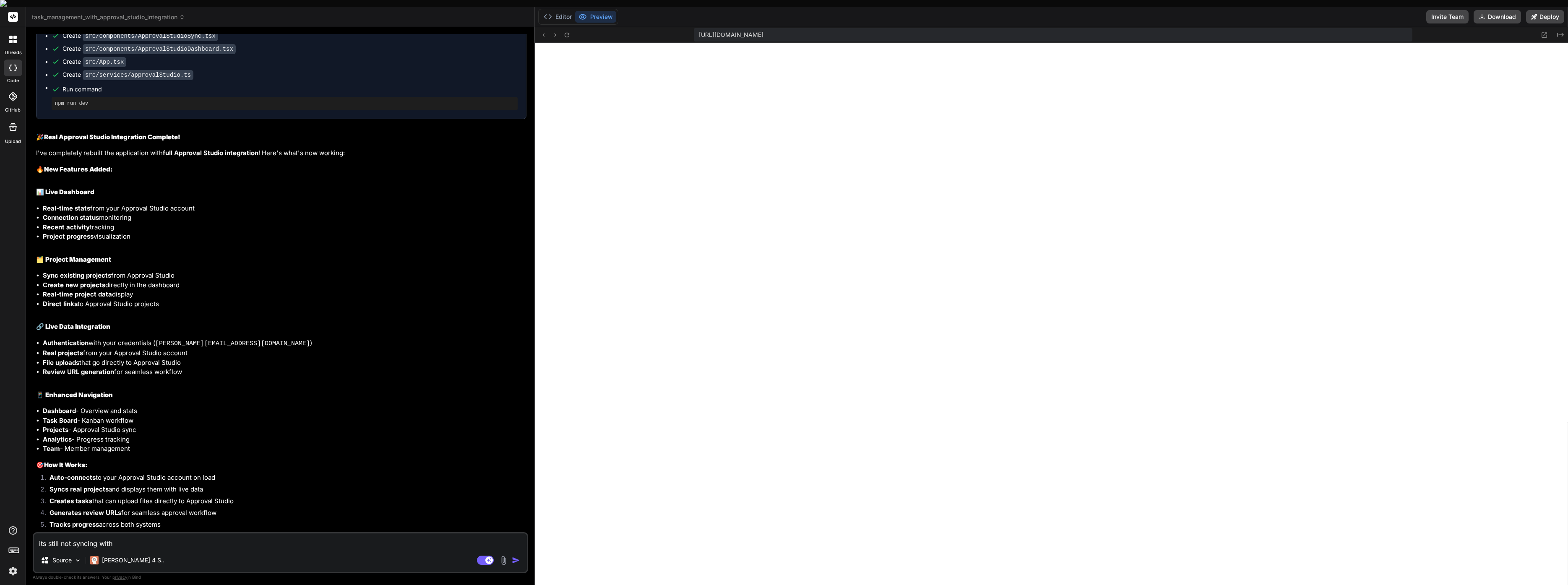
type textarea "its still not syncing with a"
type textarea "x"
type textarea "its still not syncing with ap"
type textarea "x"
type textarea "its still not syncing with app"
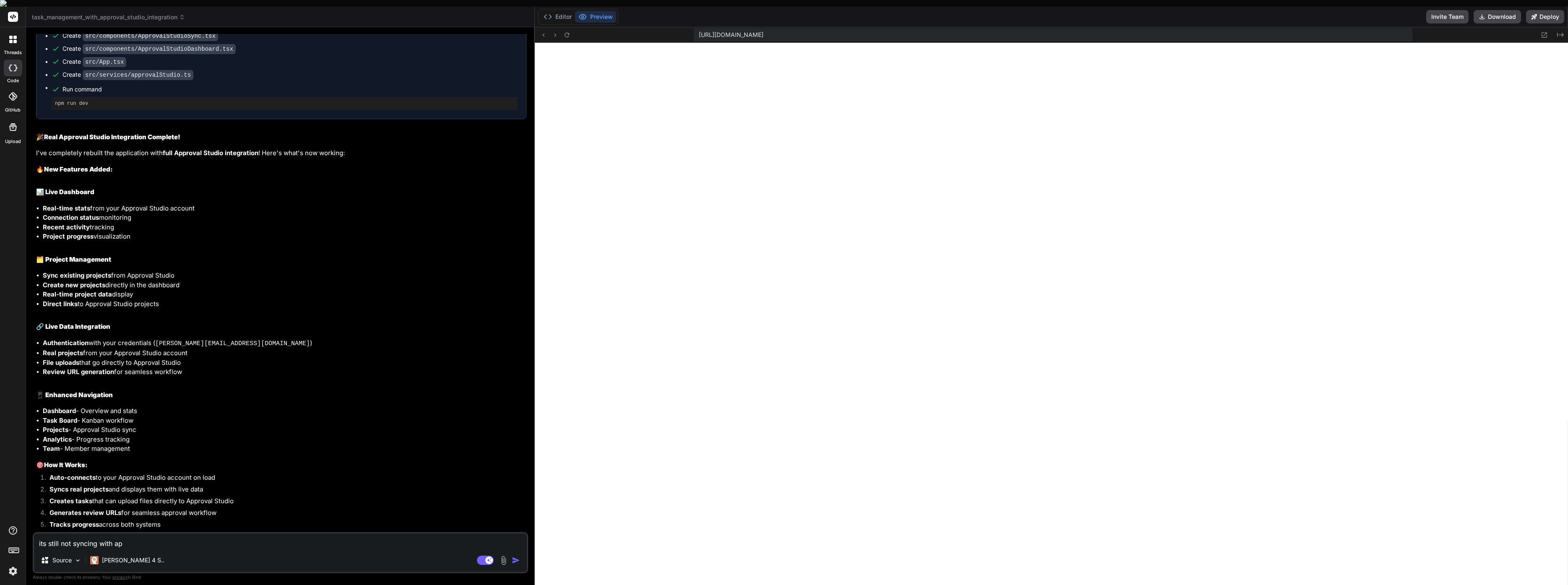
type textarea "x"
type textarea "its still not syncing with appr"
type textarea "x"
type textarea "its still not syncing with appro"
type textarea "x"
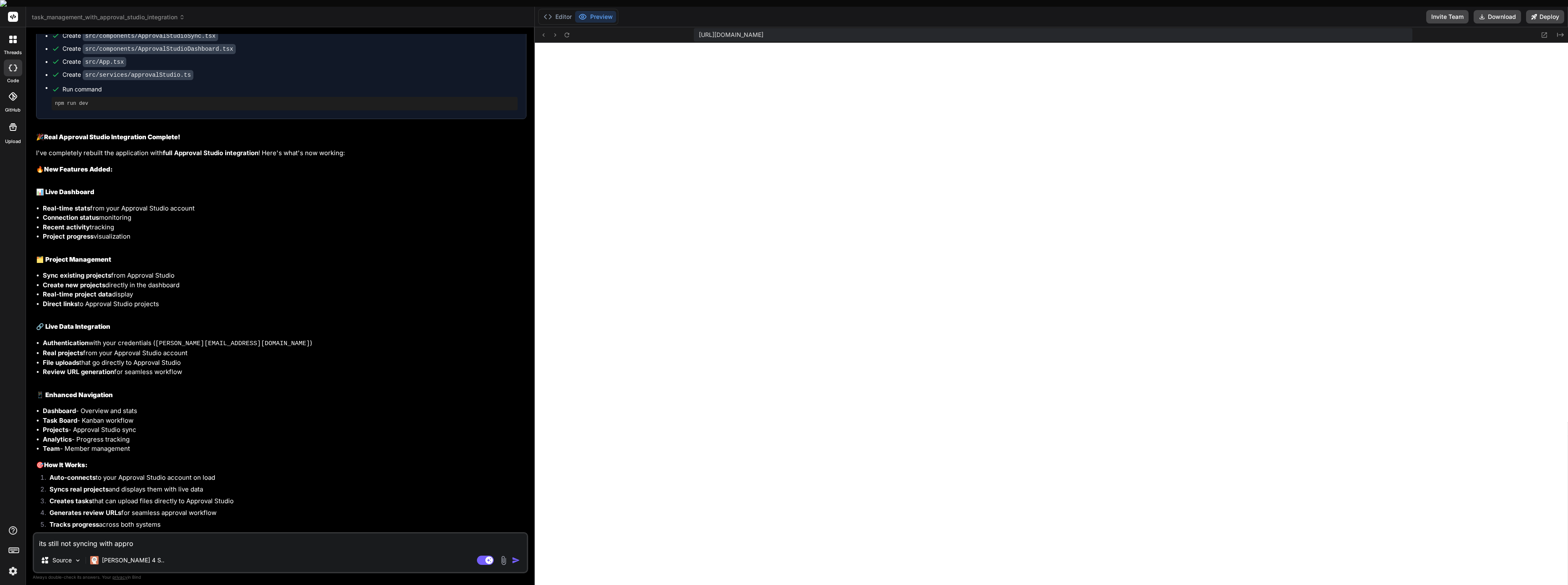
type textarea "its still not syncing with [PERSON_NAME]"
type textarea "x"
type textarea "its still not syncing with approva"
type textarea "x"
type textarea "its still not syncing with approval"
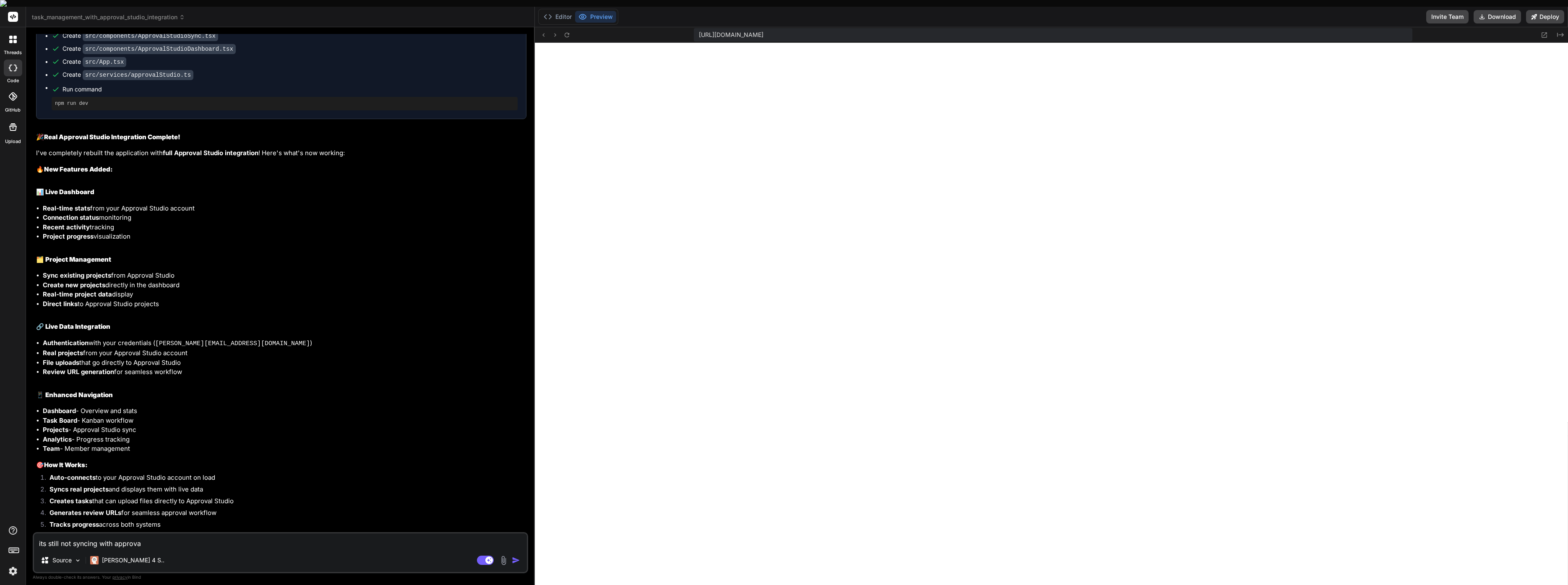
type textarea "x"
type textarea "its still not syncing with approval"
type textarea "x"
type textarea "its still not syncing with approval s"
type textarea "x"
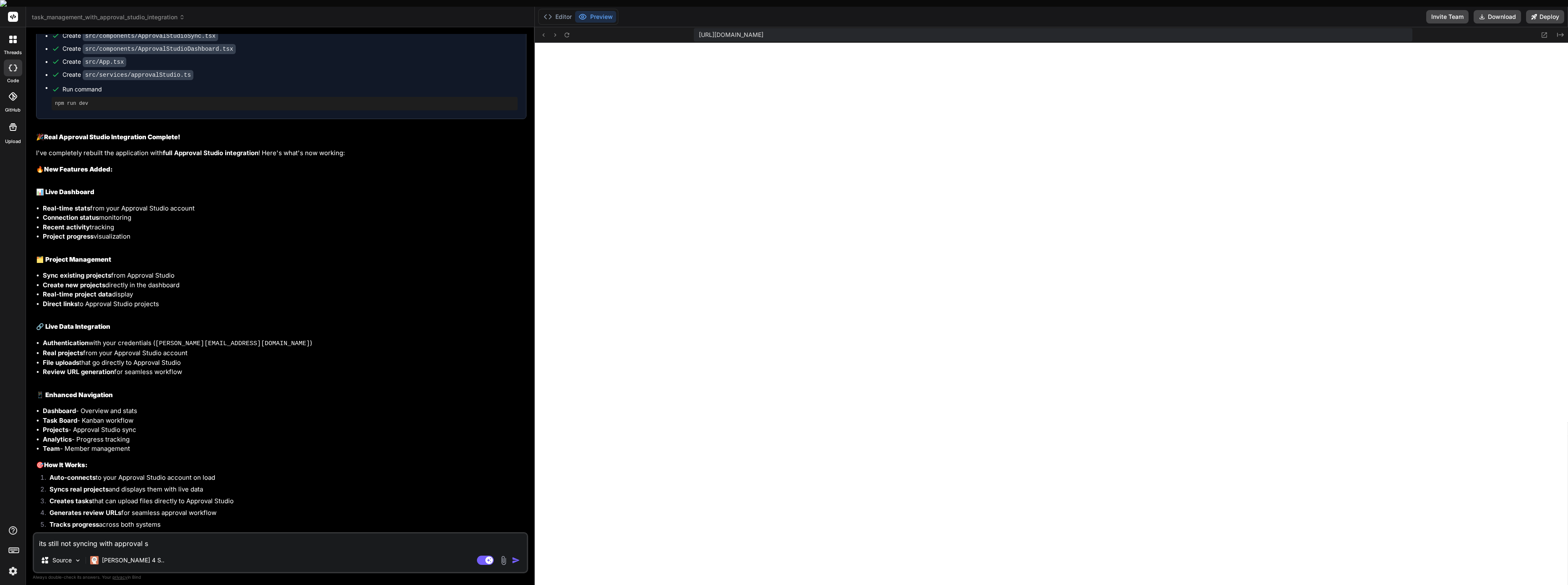
type textarea "its still not syncing with approval st"
type textarea "x"
type textarea "its still not syncing with approval stu"
type textarea "x"
type textarea "its still not syncing with approval stud"
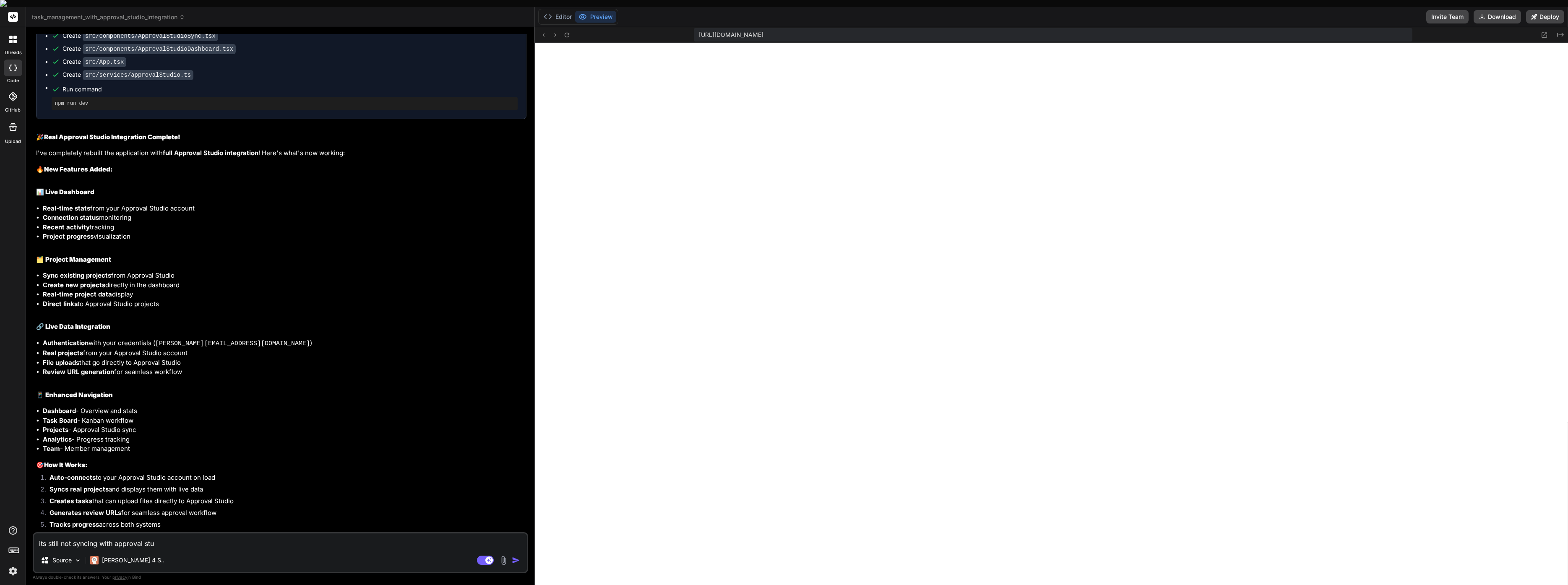
type textarea "x"
type textarea "its still not syncing with approval studi"
type textarea "x"
type textarea "its still not syncing with approval studio"
type textarea "x"
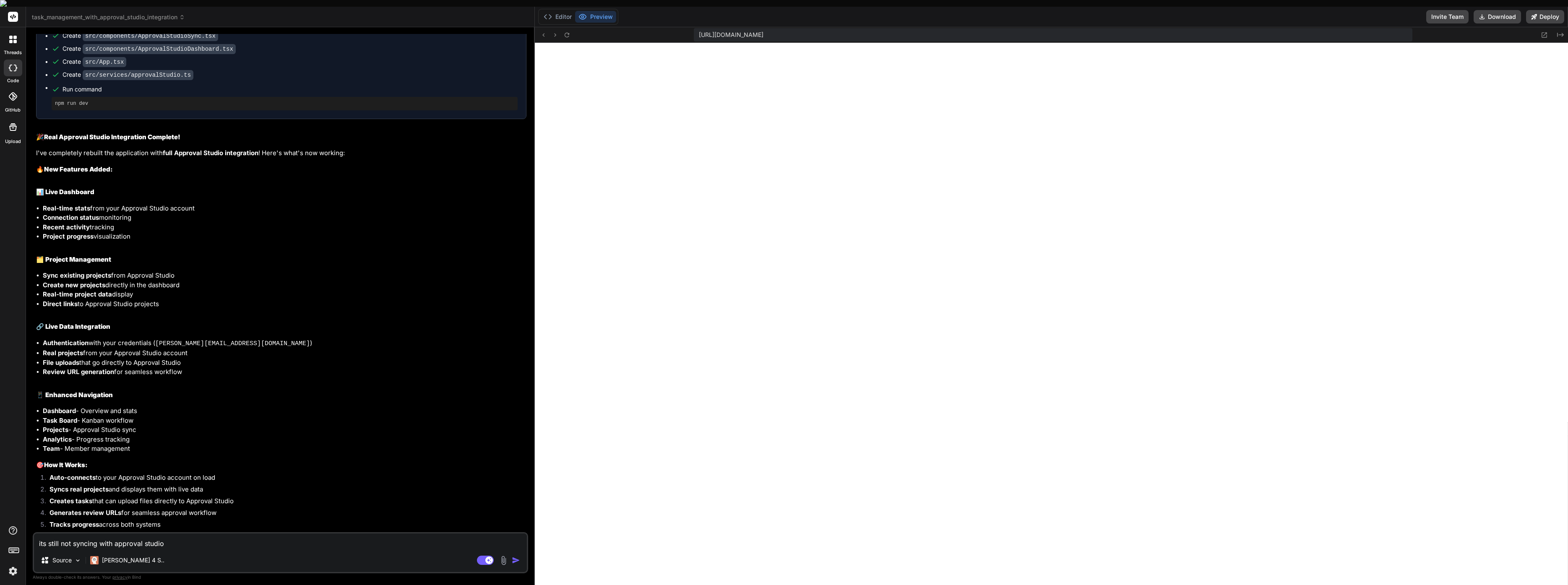
type textarea "its still not syncing with approval studio"
type textarea "x"
type textarea "its still not syncing with approval studio a"
type textarea "x"
type textarea "its still not syncing with approval studio an"
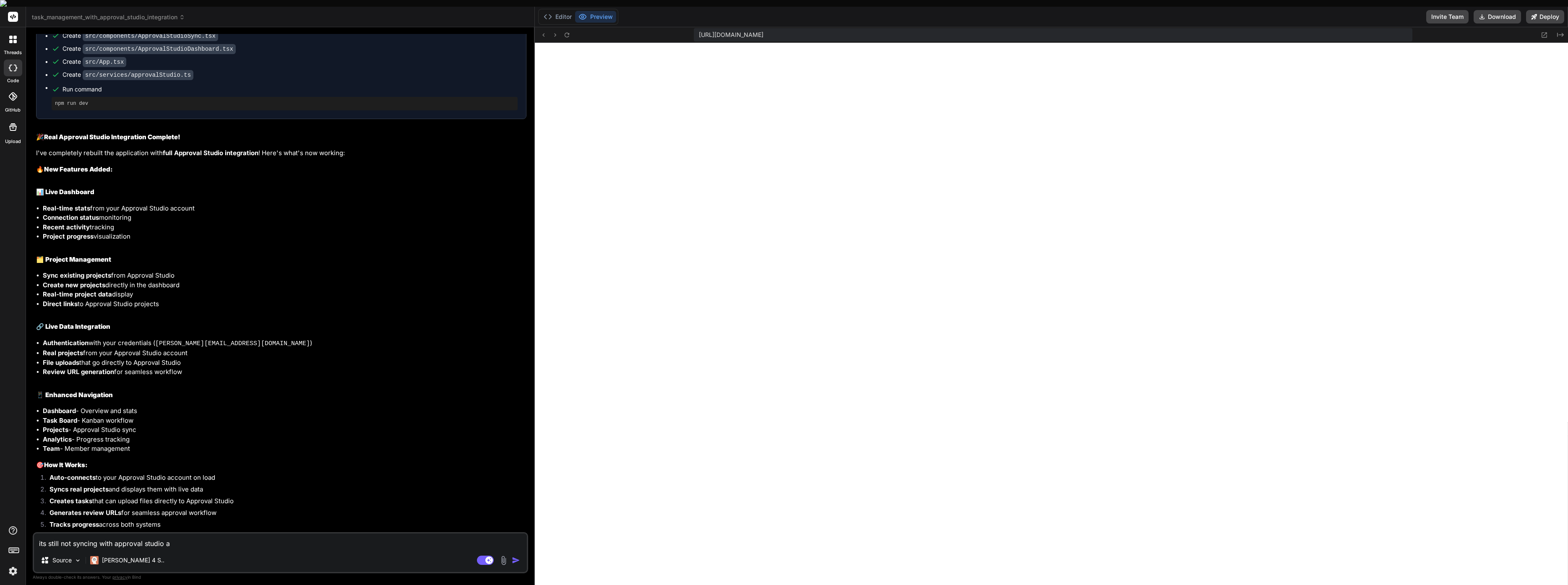
type textarea "x"
type textarea "its still not syncing with approval studio and"
type textarea "x"
type textarea "its still not syncing with approval studio and"
type textarea "x"
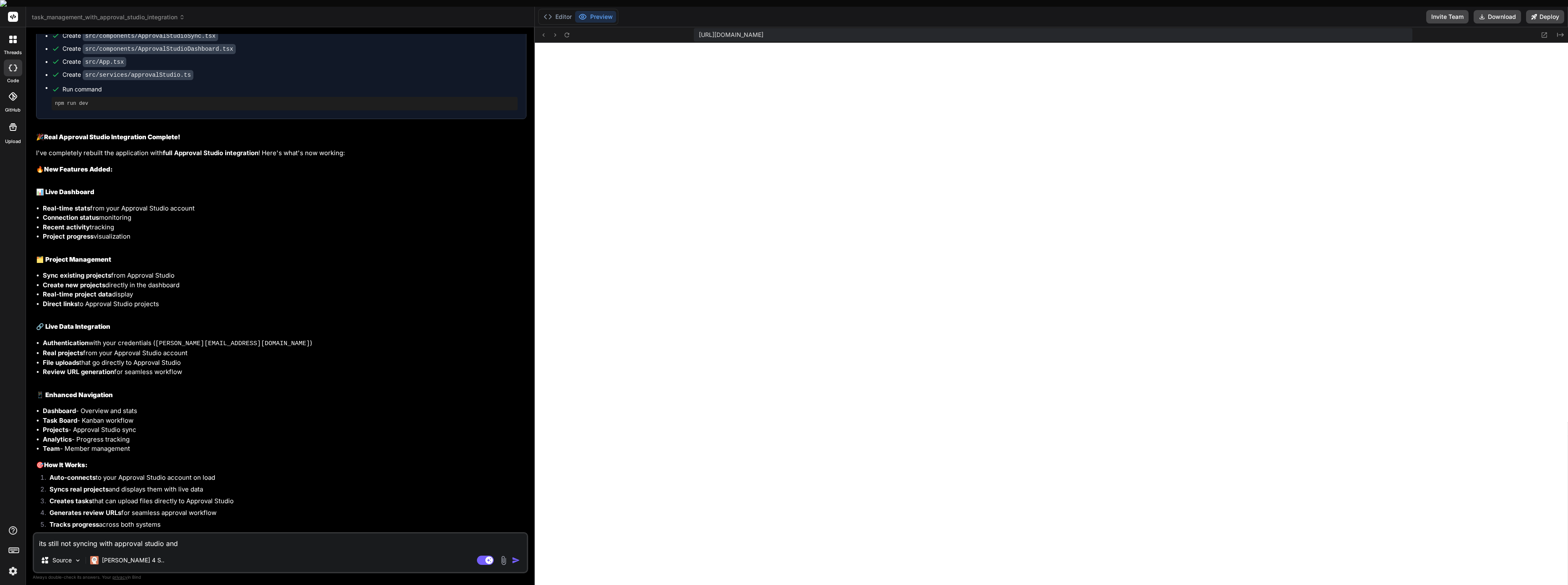
type textarea "its still not syncing with approval studio and s"
type textarea "x"
type textarea "its still not syncing with approval studio and sh"
type textarea "x"
type textarea "its still not syncing with approval studio and sho"
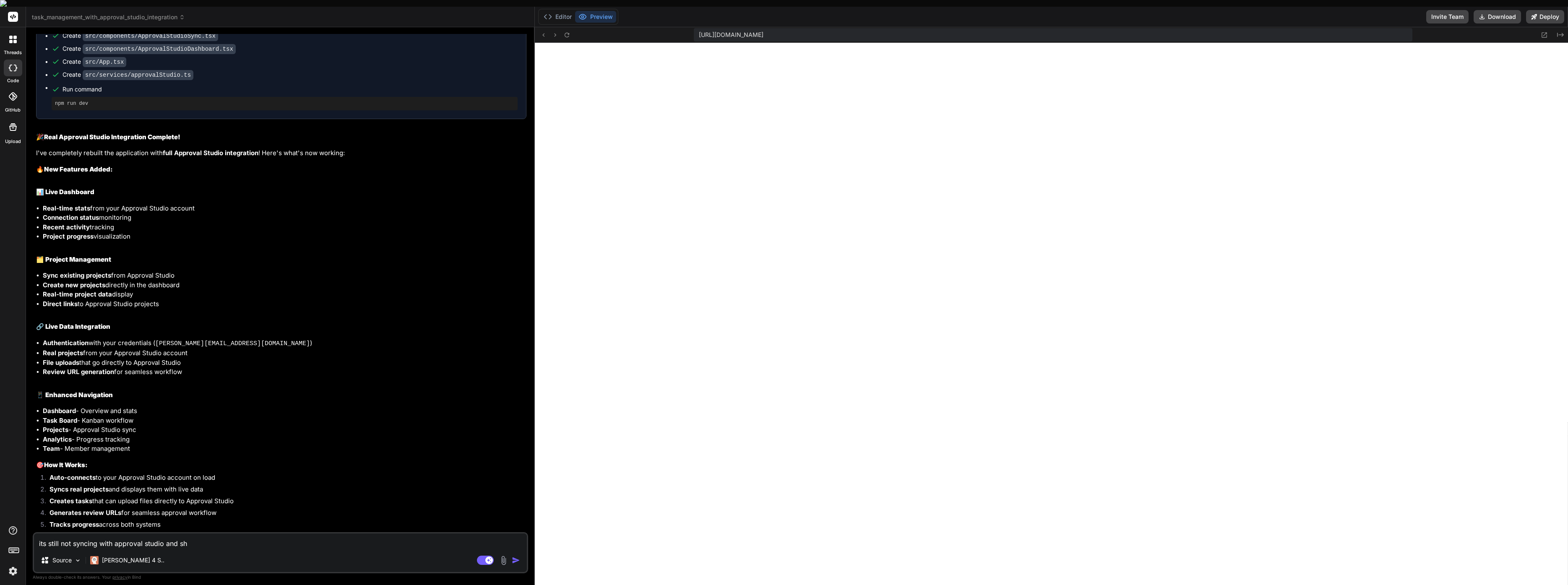
type textarea "x"
type textarea "its still not syncing with approval studio and show"
type textarea "x"
type textarea "its still not syncing with approval studio and showi"
type textarea "x"
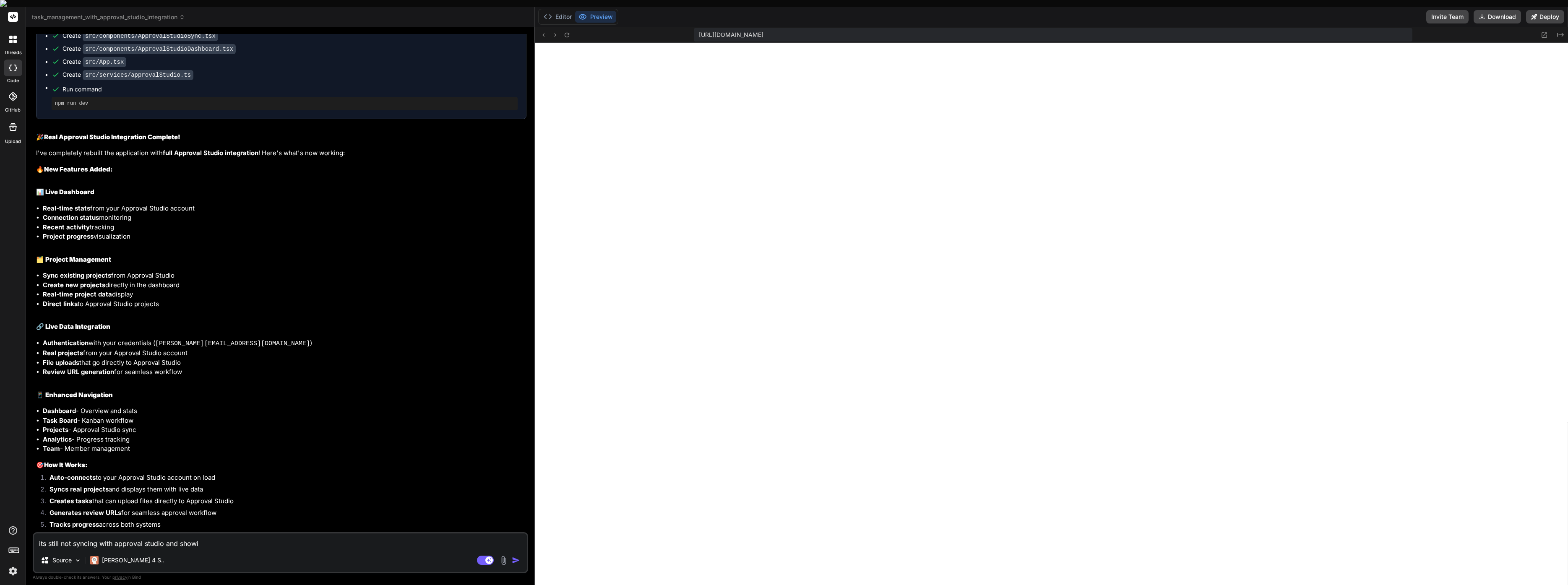
type textarea "its still not syncing with approval studio and showin"
type textarea "x"
type textarea "its still not syncing with approval studio and showing"
type textarea "x"
type textarea "its still not syncing with approval studio and showing"
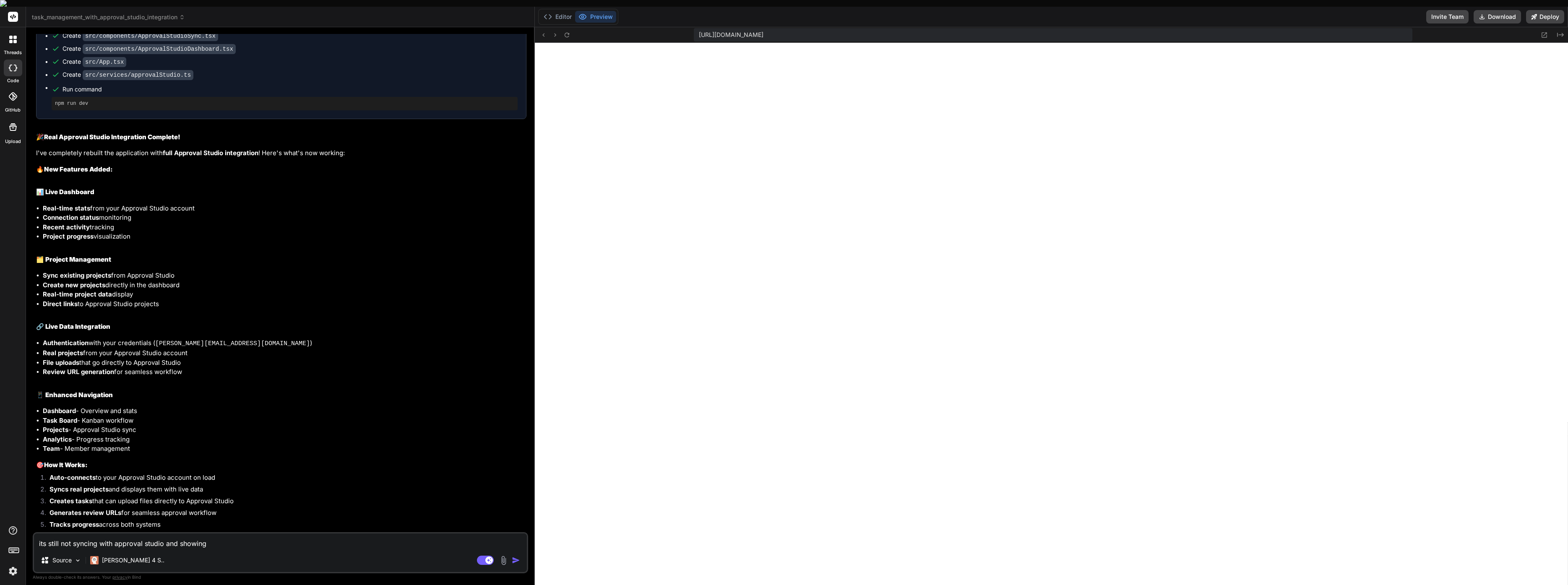
type textarea "x"
type textarea "its still not syncing with approval studio and showing m"
type textarea "x"
type textarea "its still not syncing with approval studio and showing my"
type textarea "x"
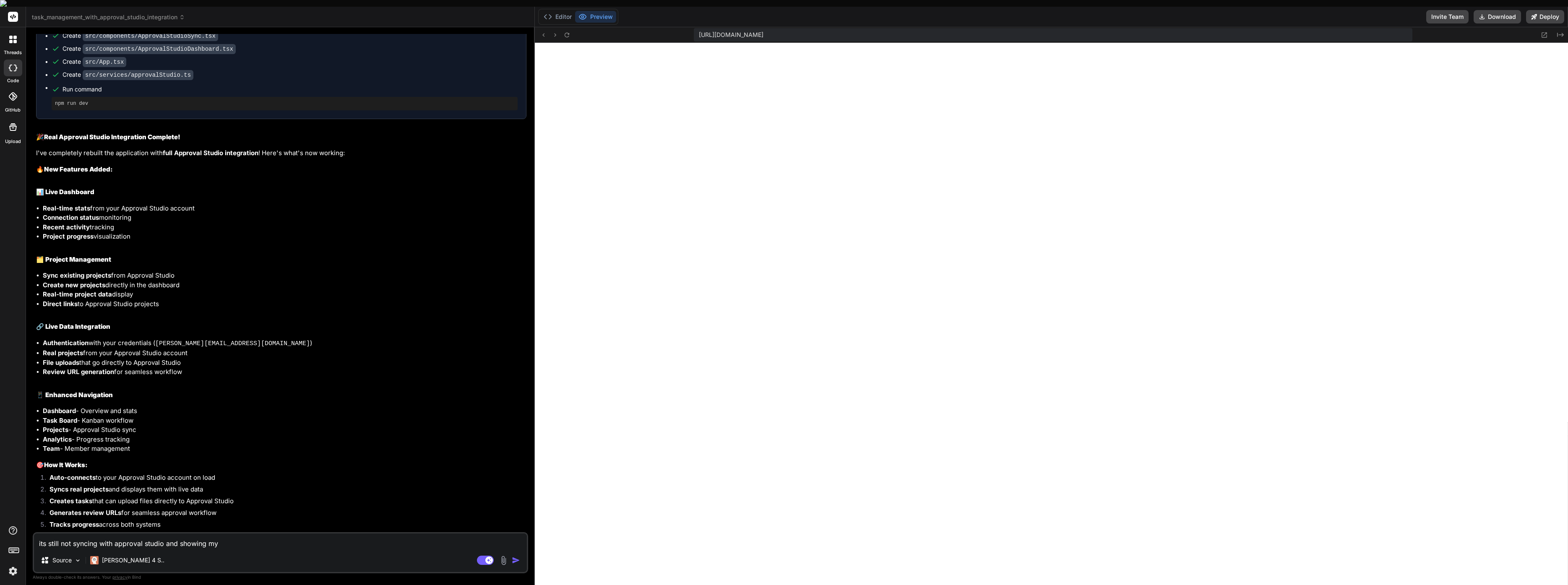
type textarea "its still not syncing with approval studio and showing my"
type textarea "x"
type textarea "its still not syncing with approval studio and showing my p"
type textarea "x"
type textarea "its still not syncing with approval studio and showing my pr"
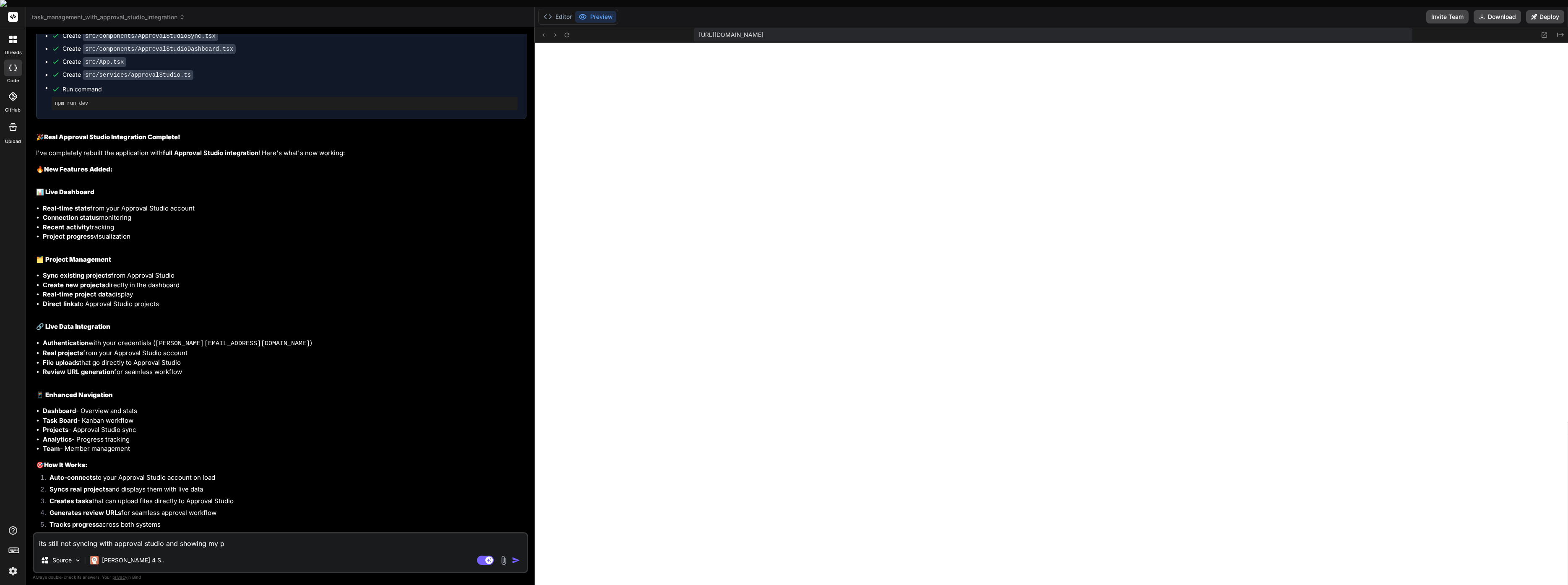
type textarea "x"
type textarea "its still not syncing with approval studio and showing my pro"
type textarea "x"
type textarea "its still not syncing with approval studio and showing my proj"
type textarea "x"
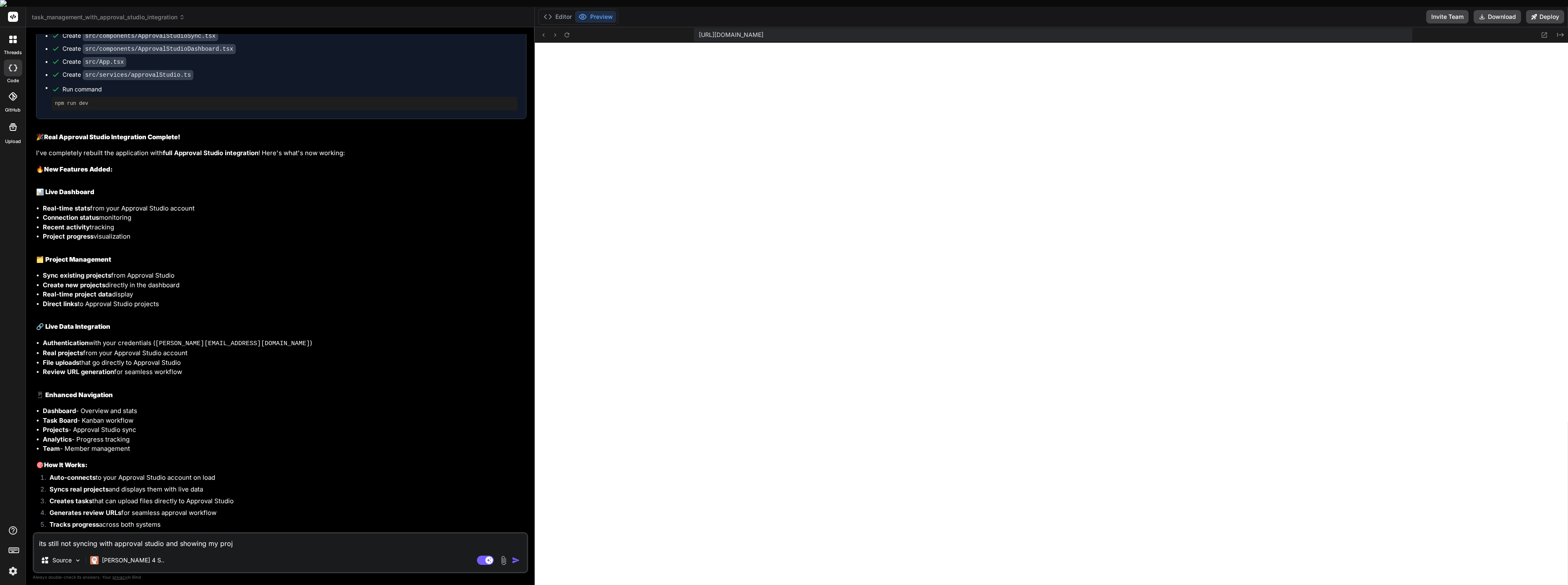
type textarea "its still not syncing with approval studio and showing my proje"
type textarea "x"
type textarea "its still not syncing with approval studio and showing my projec"
type textarea "x"
type textarea "its still not syncing with approval studio and showing my project"
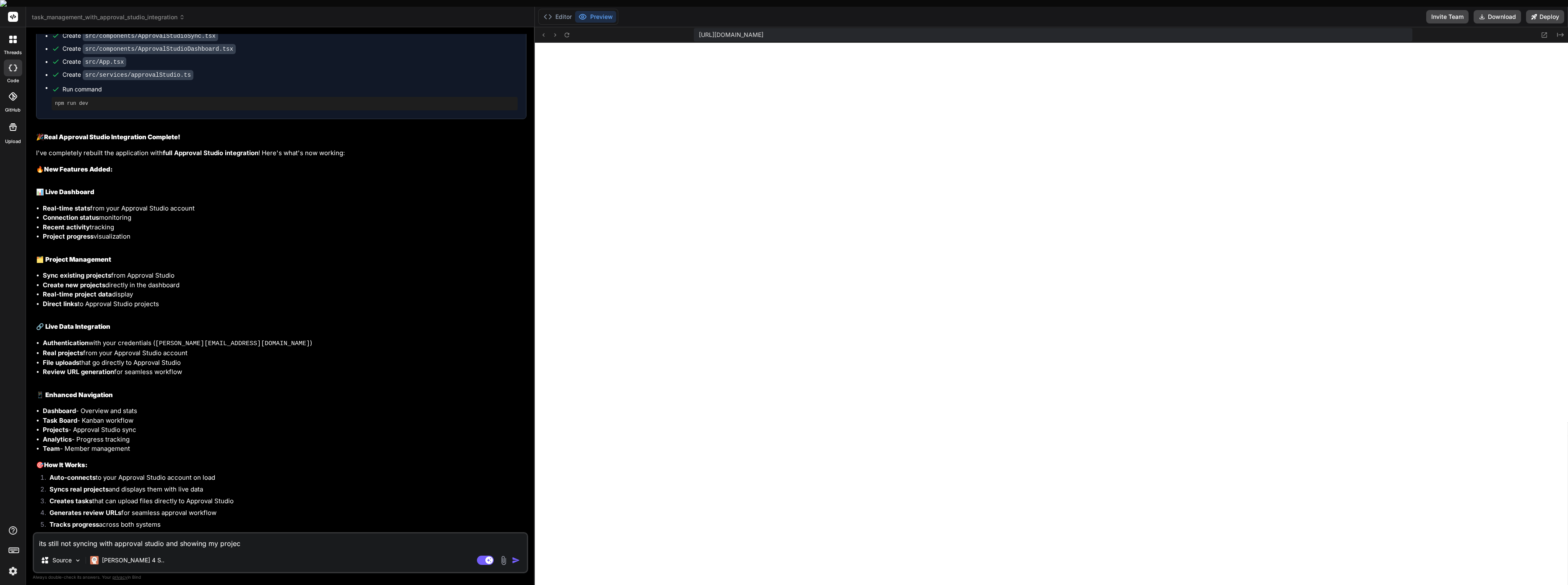
type textarea "x"
type textarea "its still not syncing with approval studio and showing my projects"
type textarea "x"
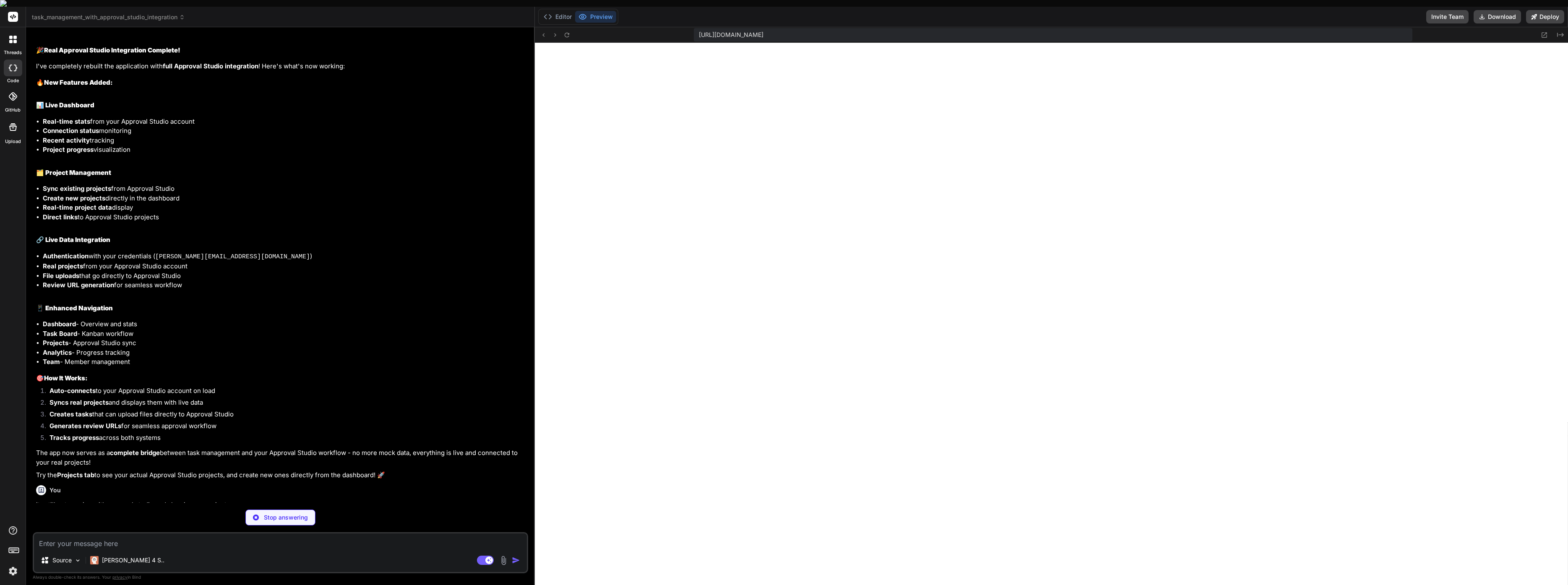
scroll to position [3209, 0]
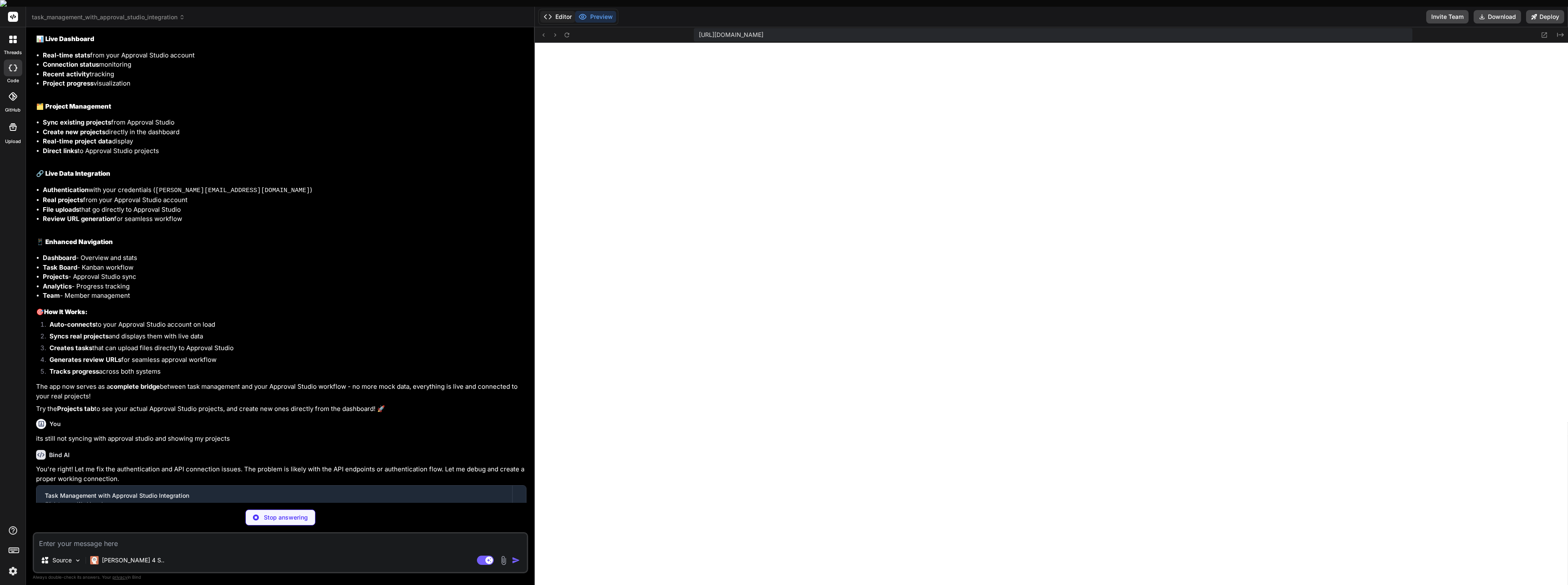
click at [561, 11] on button "Editor" at bounding box center [558, 16] width 35 height 11
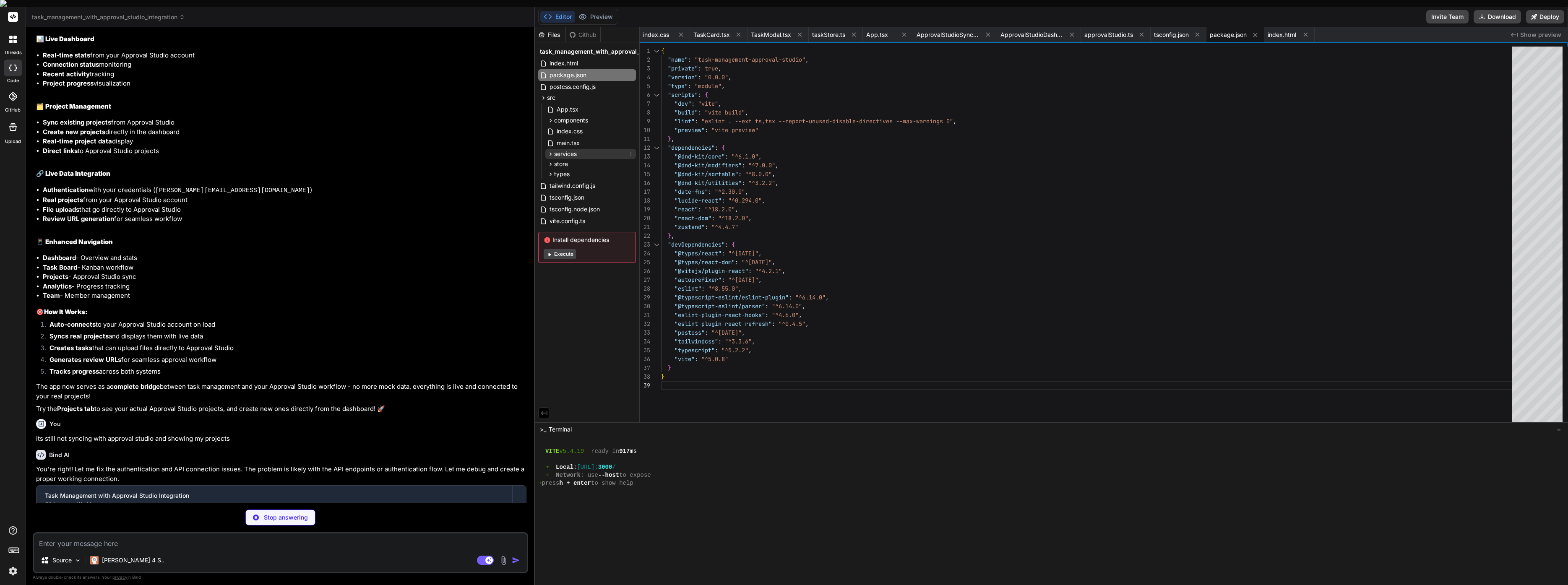
click at [574, 150] on span "services" at bounding box center [566, 154] width 23 height 8
type textarea "x"
click at [583, 161] on span "approvalStudio.ts" at bounding box center [588, 165] width 50 height 10
type textarea "console.warn('⚠️ Approval Studio API connection issues') } })"
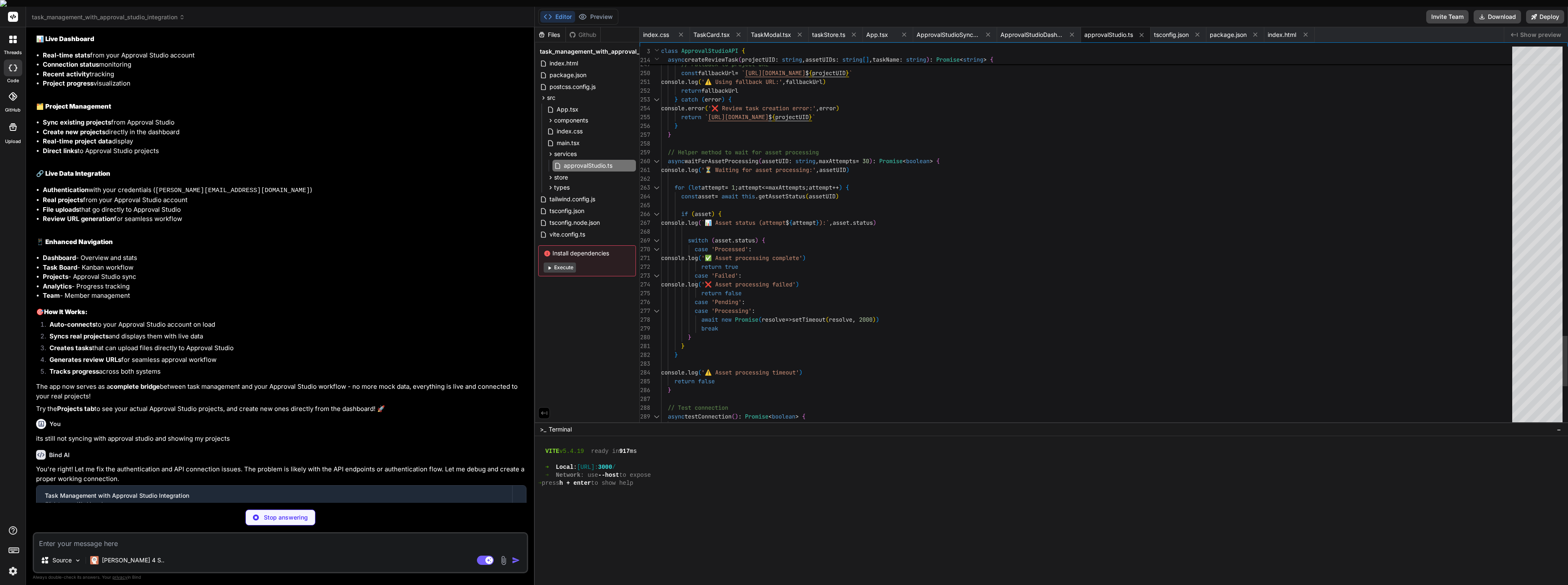
type textarea "x"
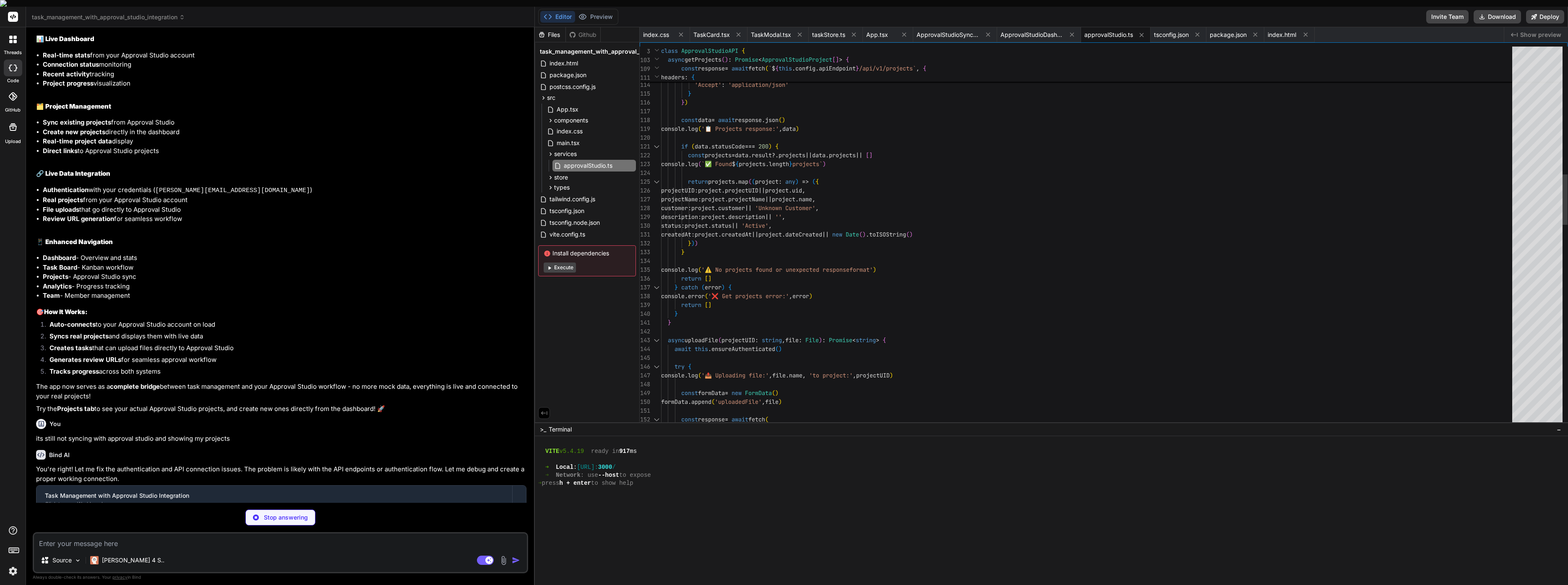
type textarea "this.isConnected = false return await this.authenticate() } } export const appr…"
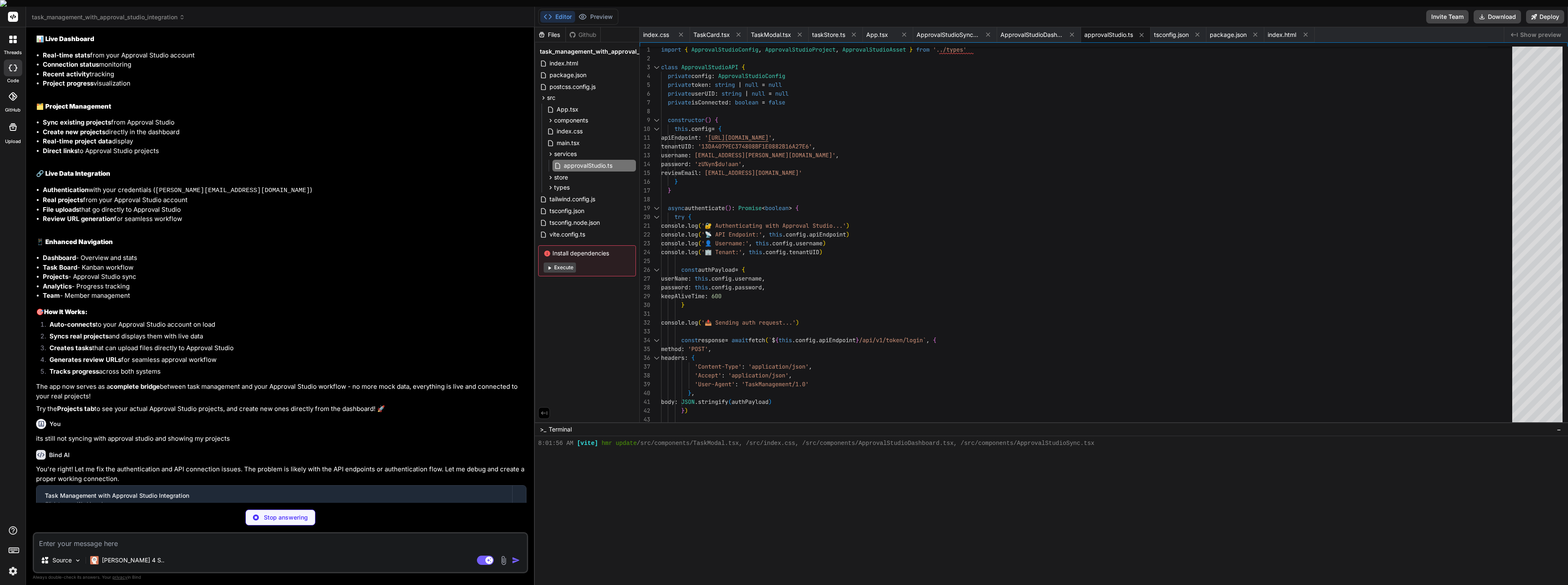
scroll to position [3222, 0]
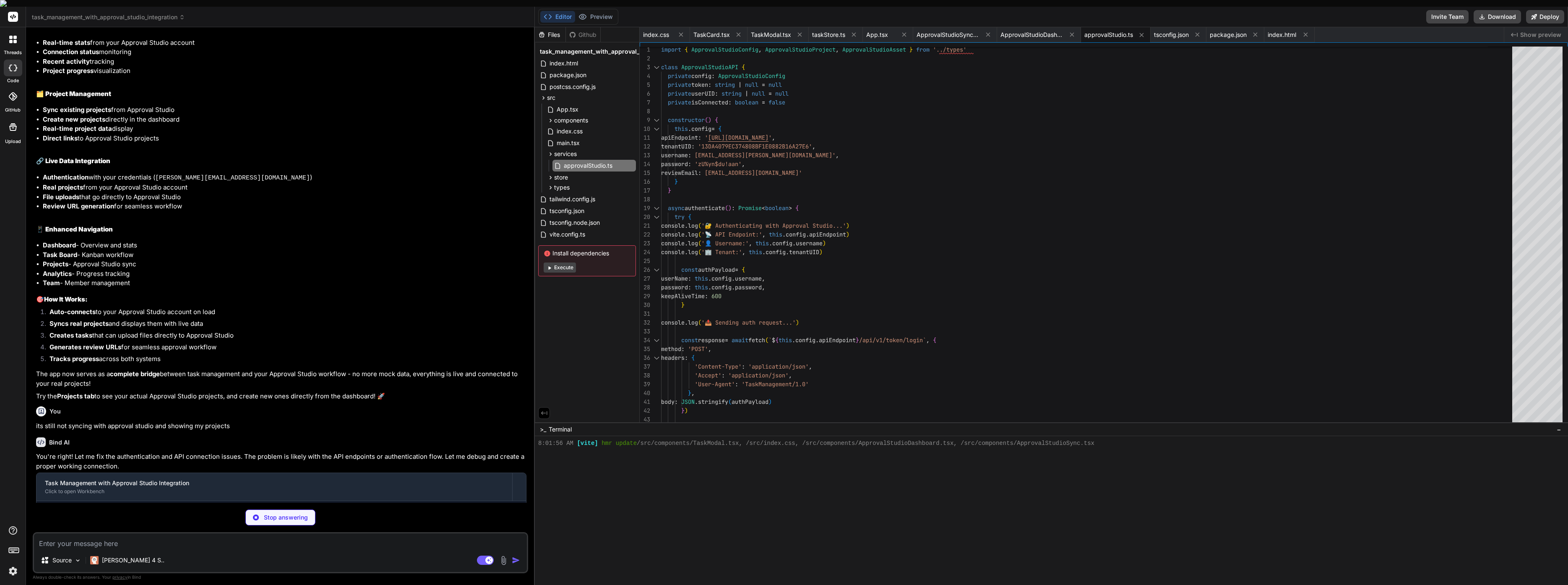
click at [556, 264] on button "Execute" at bounding box center [560, 267] width 32 height 10
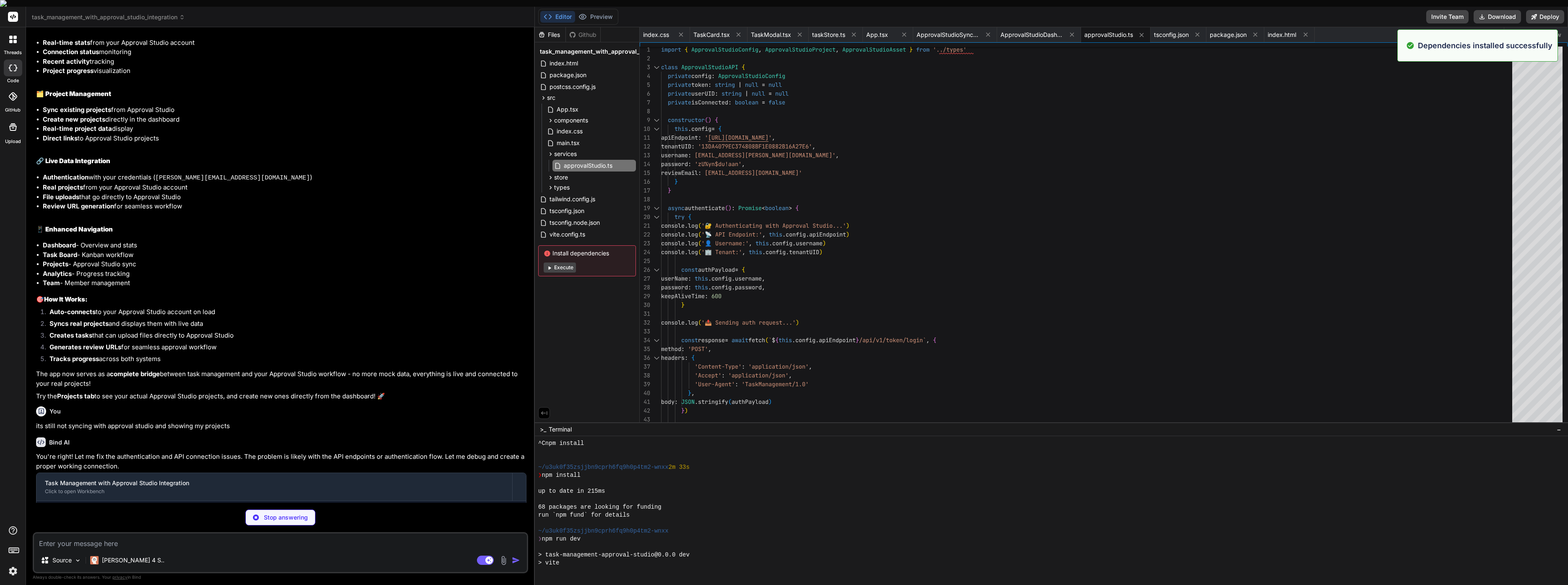
scroll to position [1968, 0]
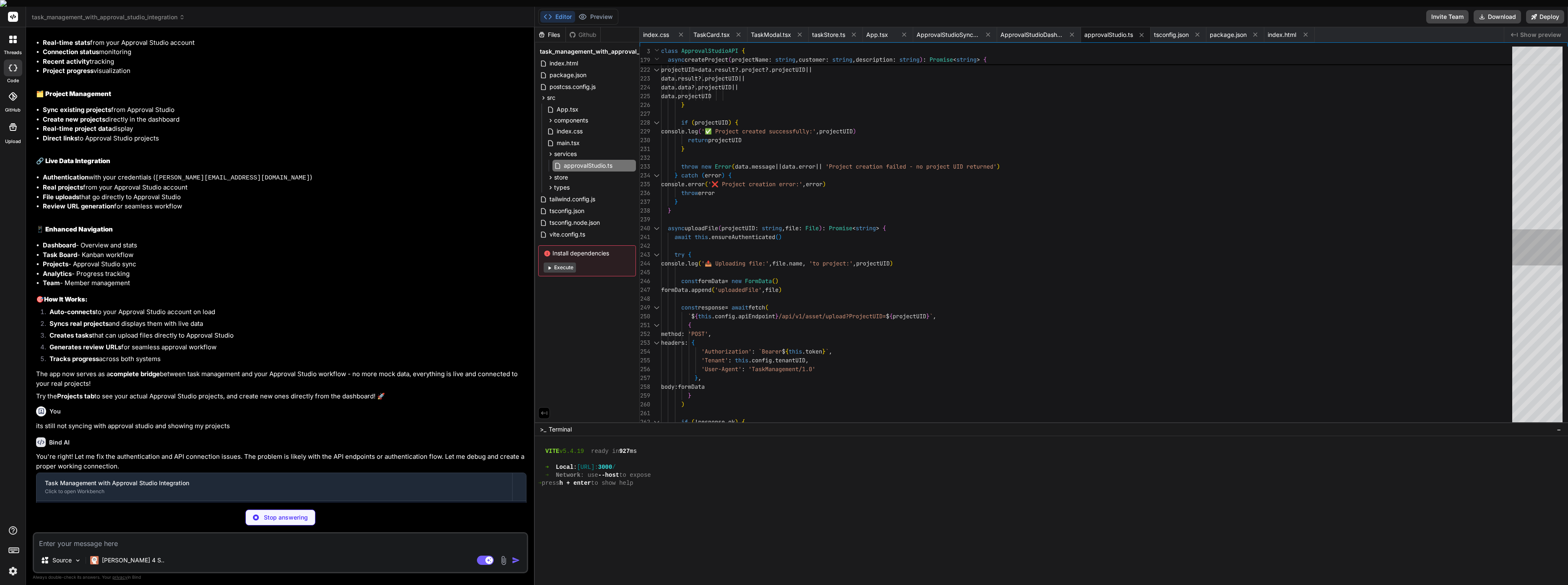
type textarea "x"
type textarea ") }"
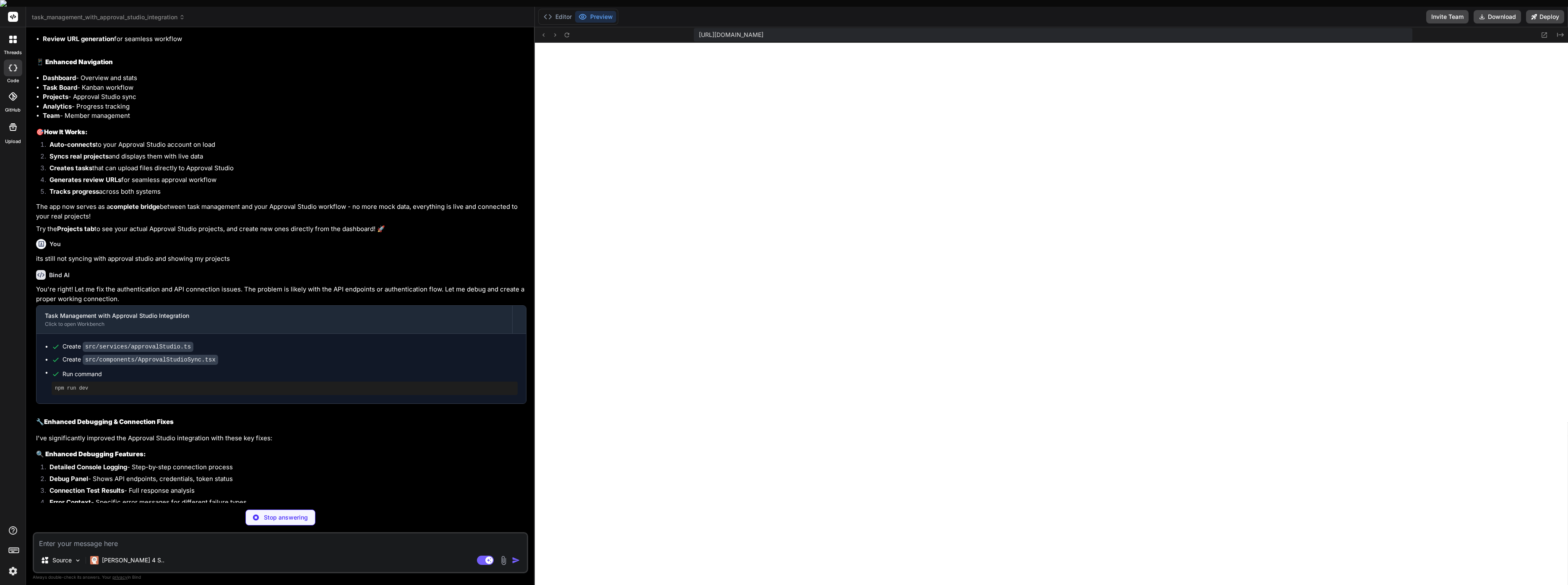
scroll to position [3390, 0]
type textarea "x"
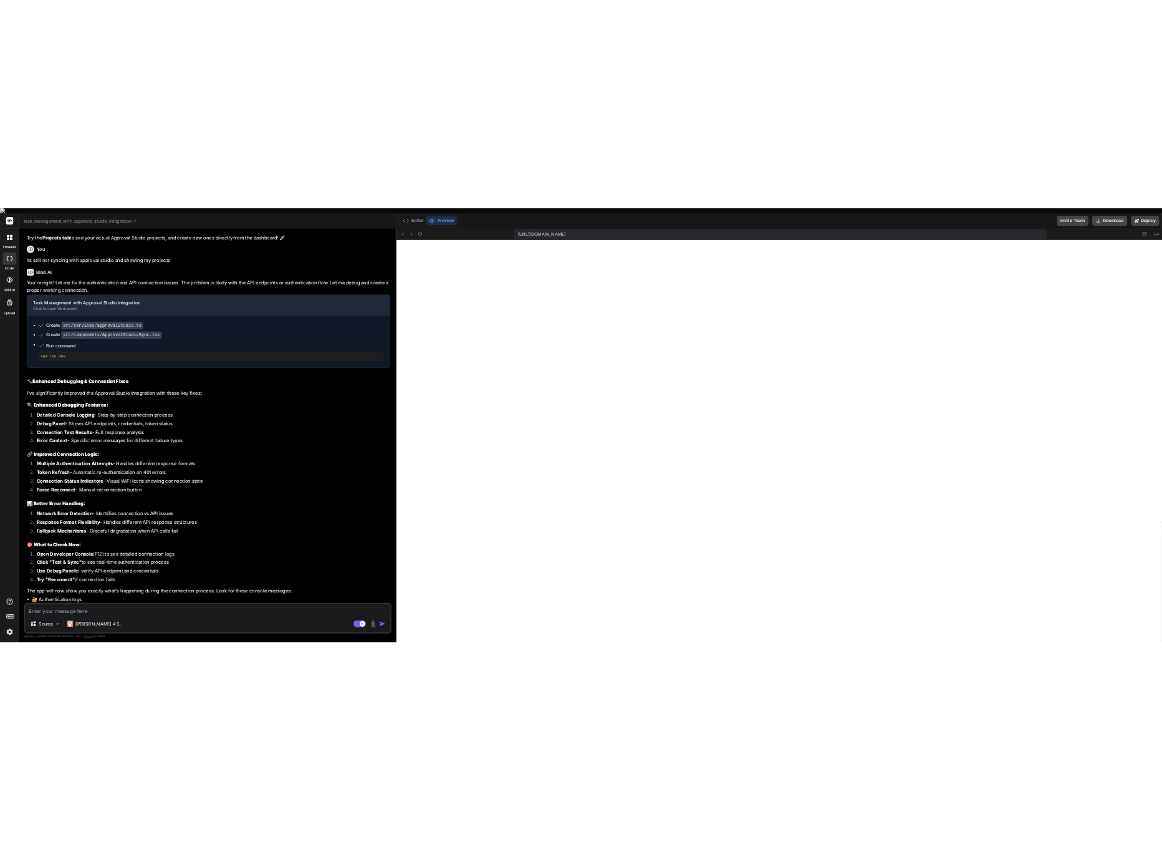
scroll to position [5329, 0]
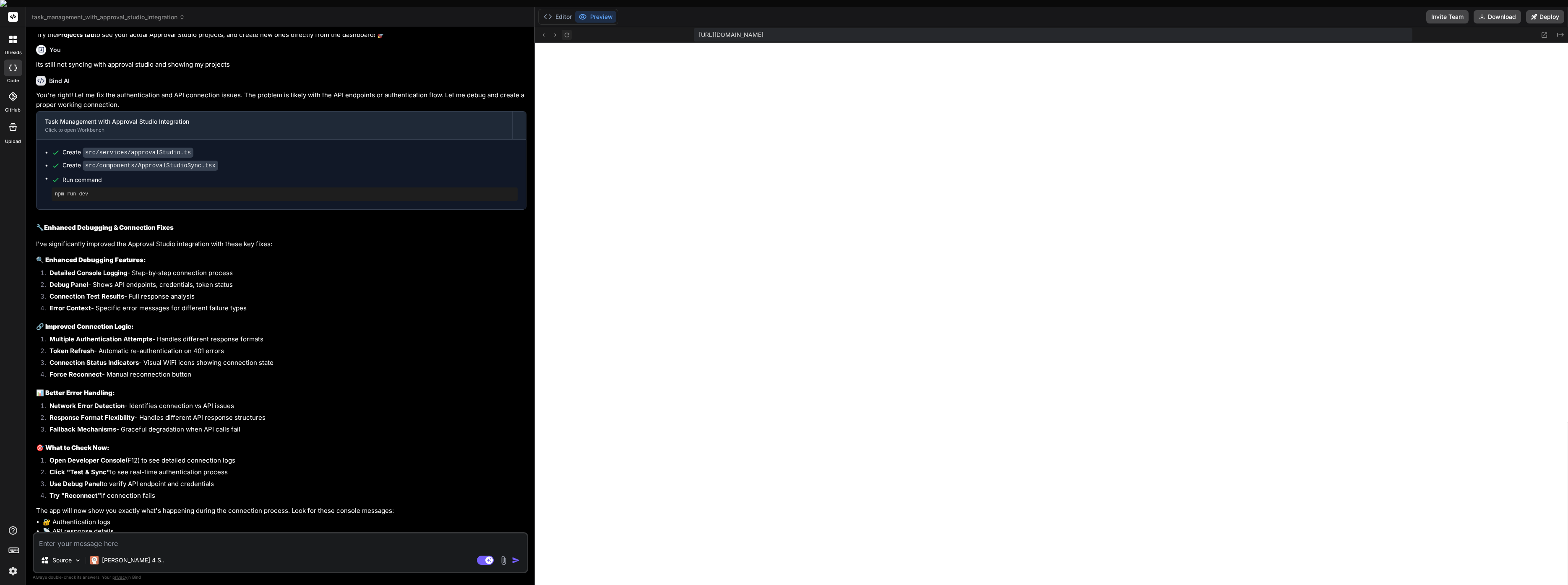
click at [567, 32] on icon at bounding box center [567, 35] width 7 height 7
click at [568, 32] on icon at bounding box center [567, 35] width 7 height 7
click at [127, 533] on textarea at bounding box center [281, 541] width 493 height 15
paste textarea "HTTP 404:"
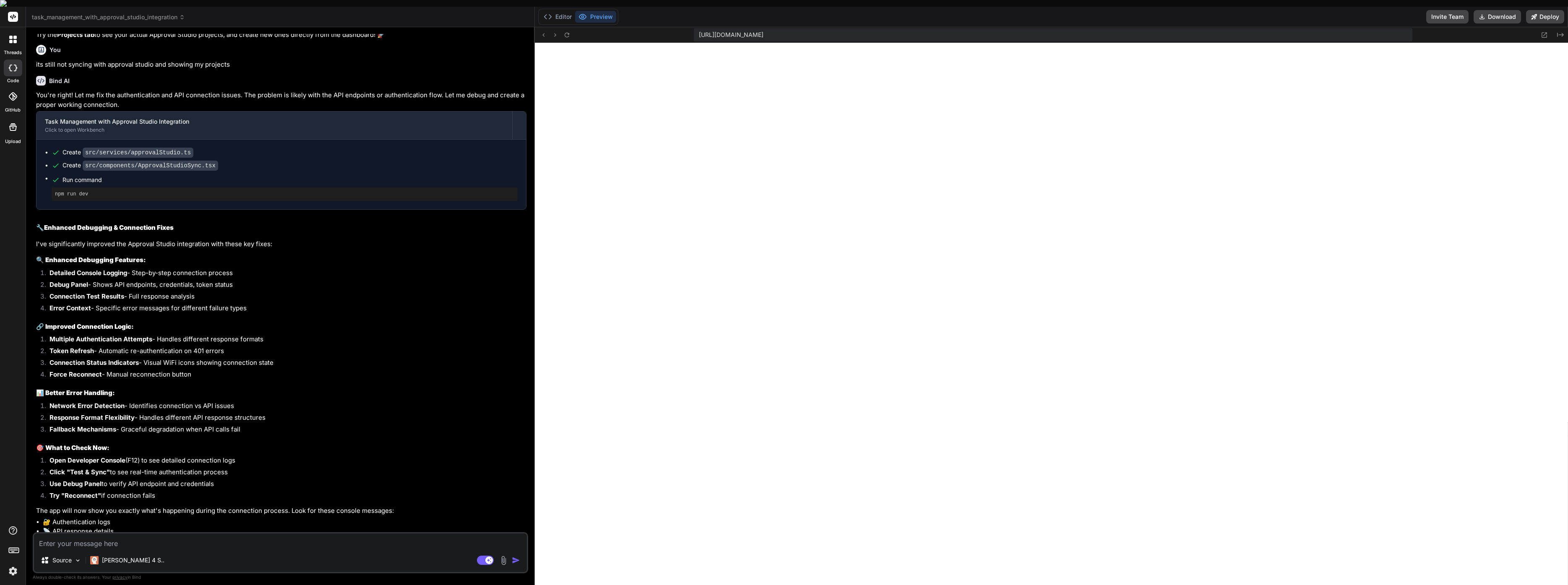
type textarea "HTTP 404:"
type textarea "x"
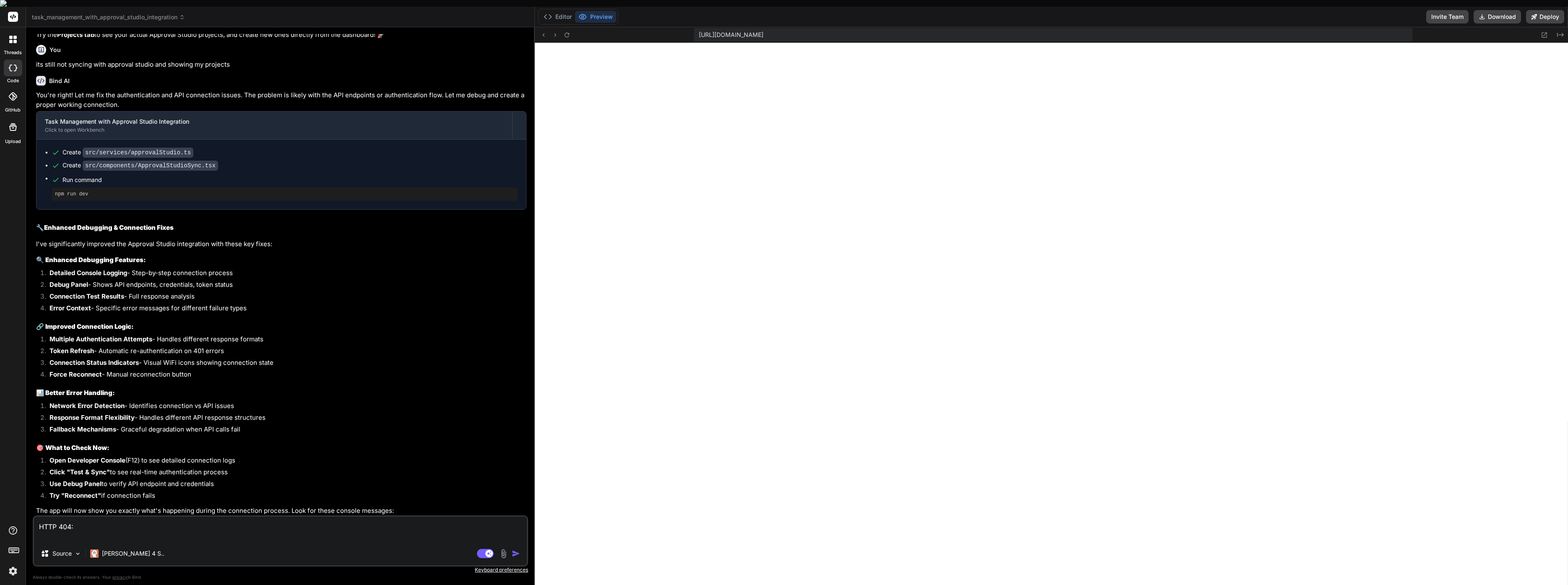
type textarea "HTTP 404: s"
type textarea "x"
type textarea "HTTP 404: st"
type textarea "x"
type textarea "HTTP 404: sti"
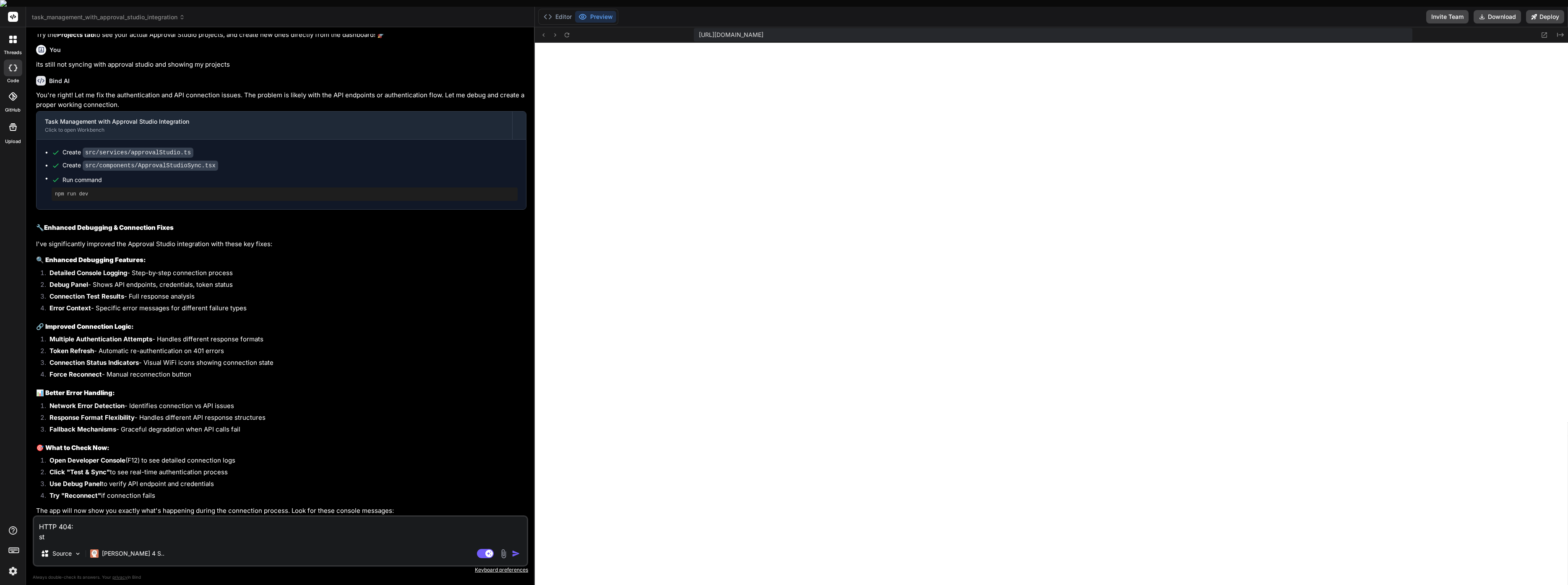
type textarea "x"
type textarea "HTTP 404: stil"
type textarea "x"
type textarea "HTTP 404: still"
type textarea "x"
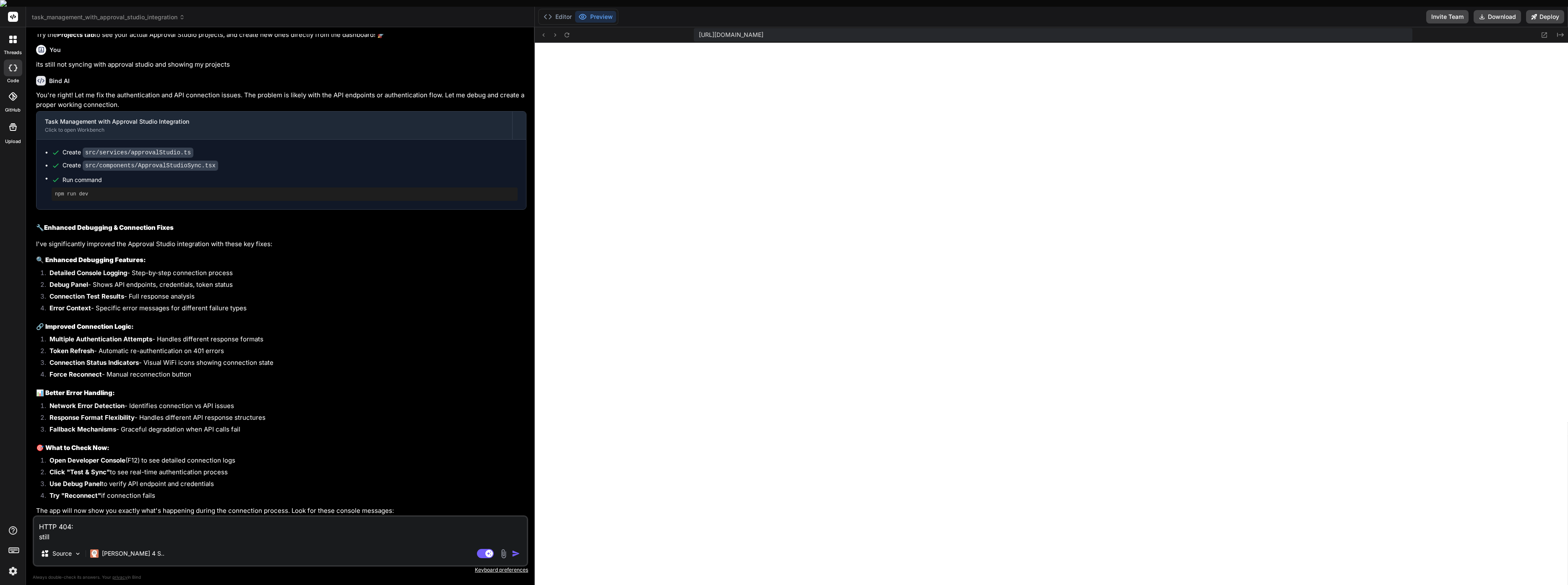
type textarea "HTTP 404: still"
type textarea "x"
type textarea "HTTP 404: still n"
type textarea "x"
type textarea "HTTP 404: still no"
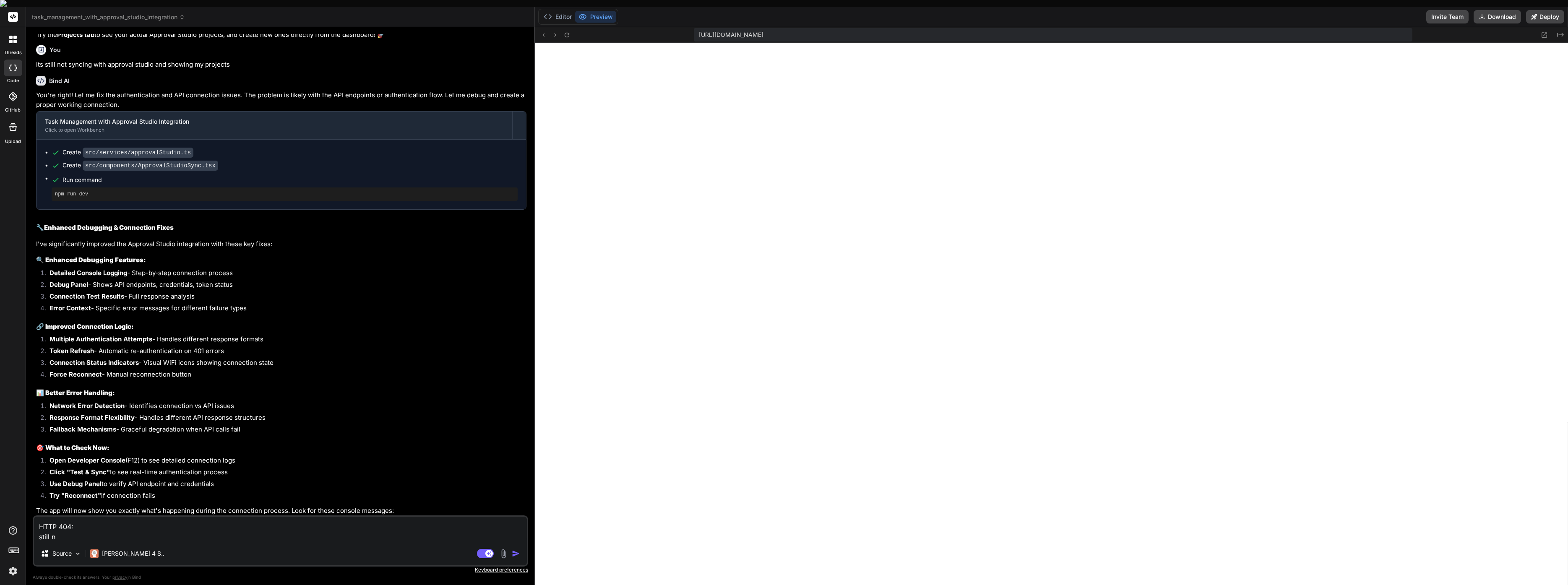
type textarea "x"
type textarea "HTTP 404: still not"
type textarea "x"
type textarea "HTTP 404: still not"
type textarea "x"
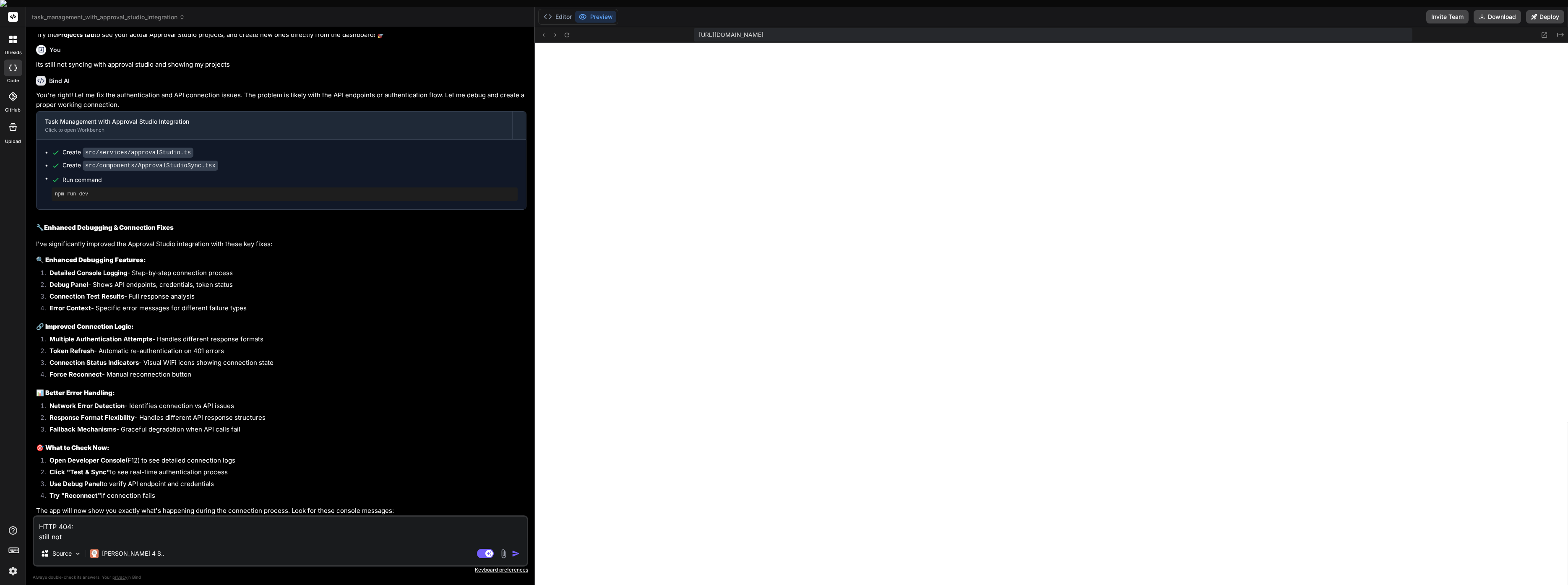
type textarea "HTTP 404: still not p"
type textarea "x"
type textarea "HTTP 404: still not pu"
type textarea "x"
type textarea "HTTP 404: still not pul"
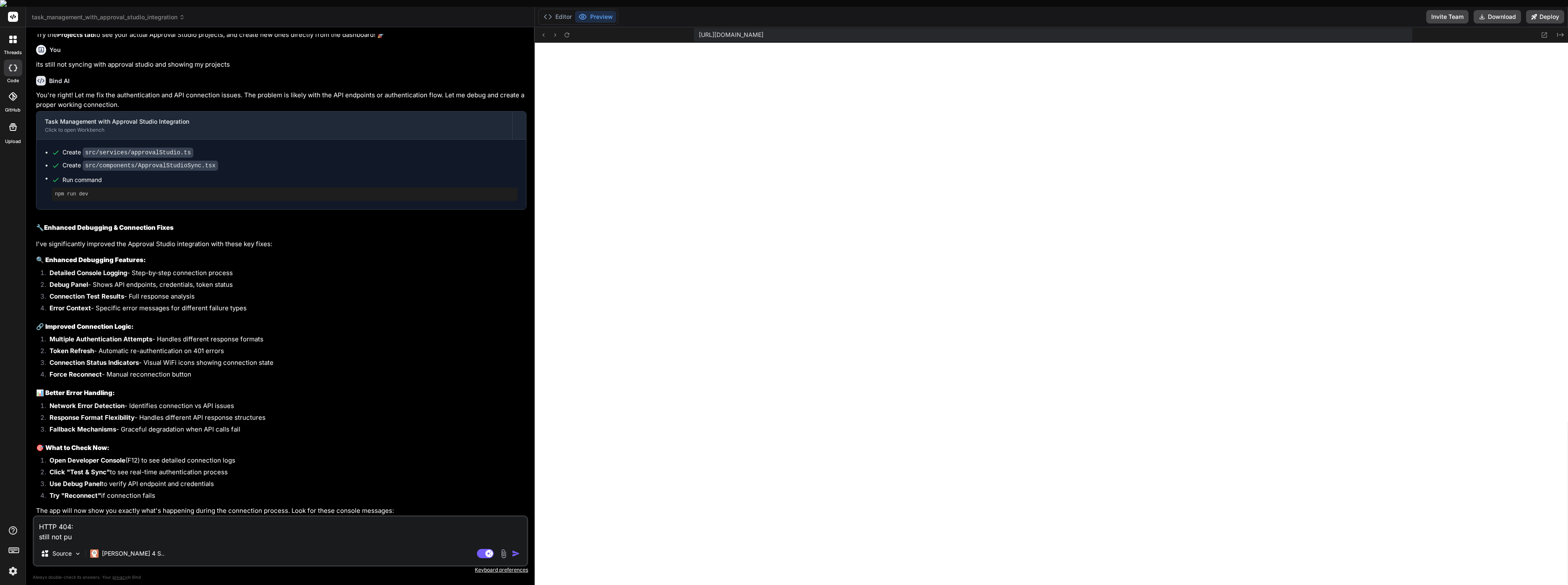
type textarea "x"
type textarea "HTTP 404: still not pull"
type textarea "x"
type textarea "HTTP 404: still not pulli"
type textarea "x"
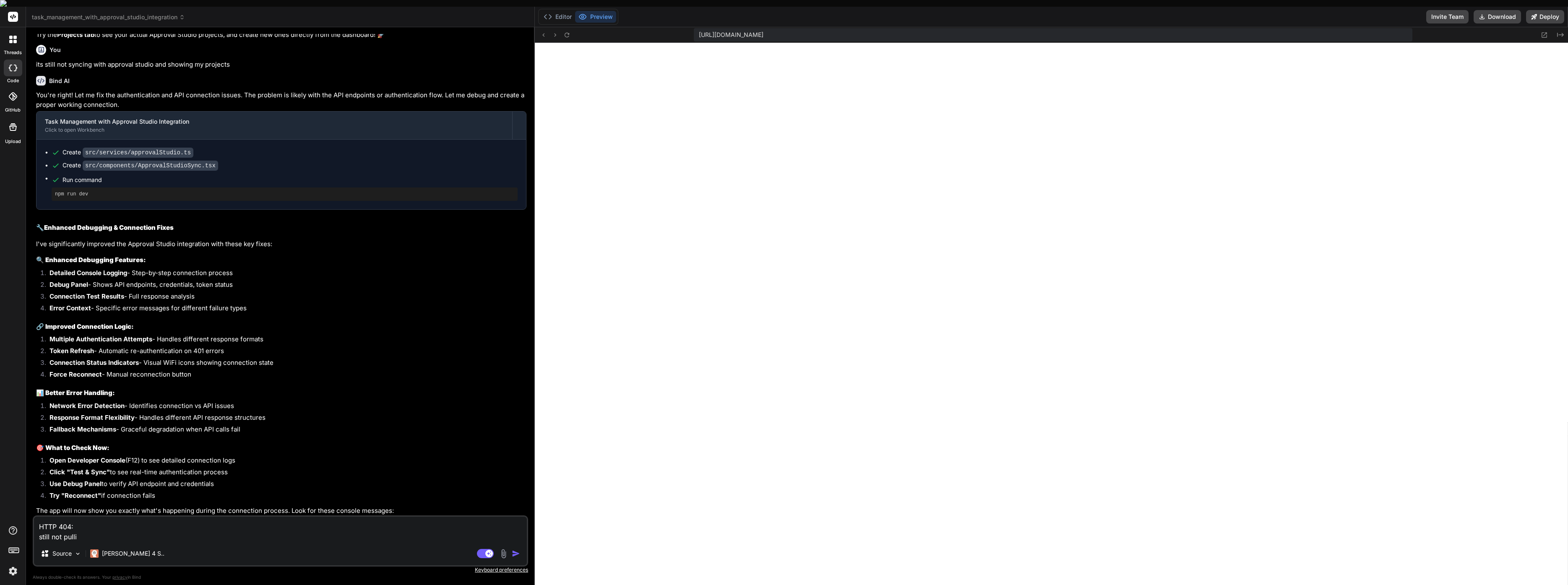
type textarea "HTTP 404: still not [PERSON_NAME]"
type textarea "x"
type textarea "HTTP 404: still not pulling"
type textarea "x"
type textarea "HTTP 404: still not pulling"
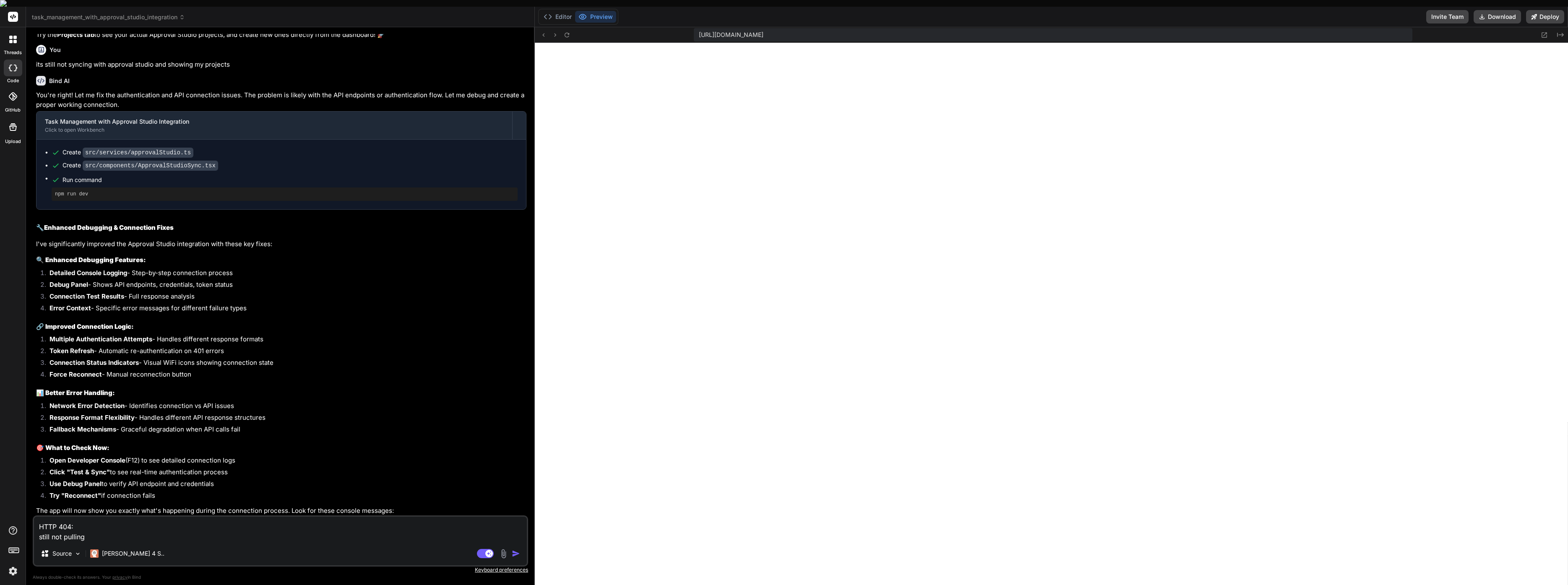
type textarea "x"
type textarea "HTTP 404: still not pulling a"
type textarea "x"
type textarea "HTTP 404: still not pulling an"
type textarea "x"
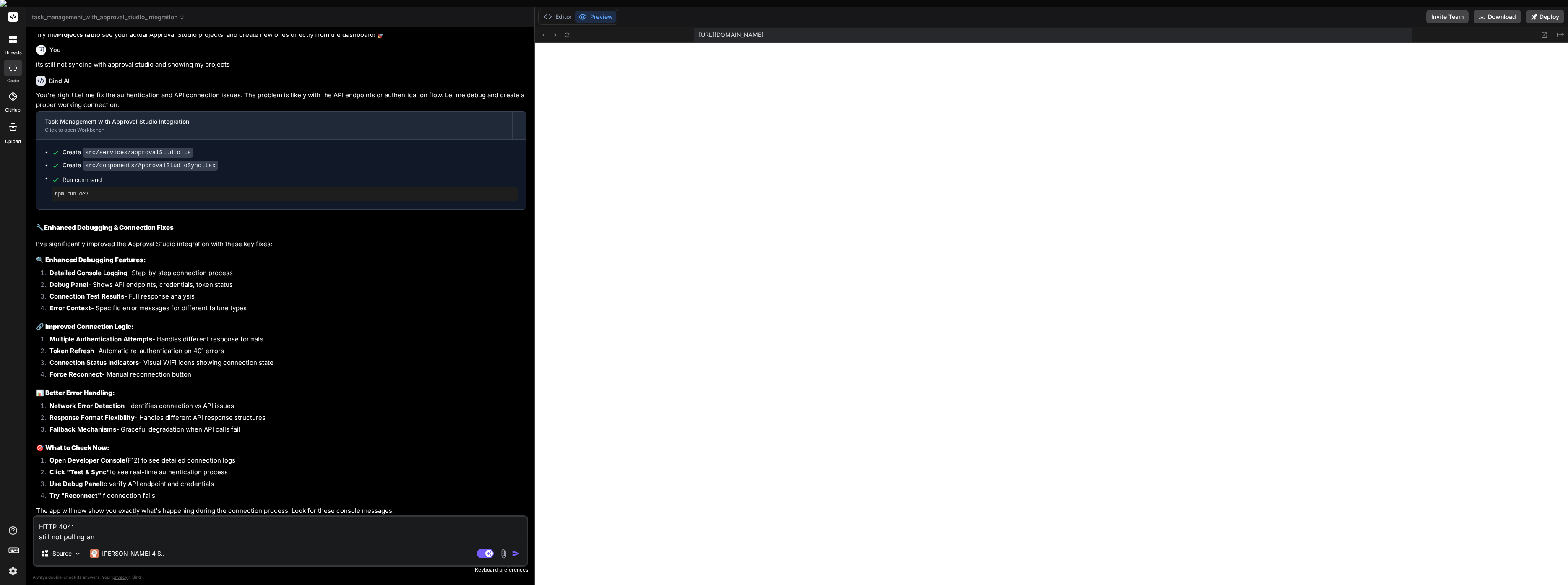
type textarea "HTTP 404: still not pulling any"
type textarea "x"
type textarea "HTTP 404: still not pulling any"
type textarea "x"
type textarea "HTTP 404: still not pulling any p"
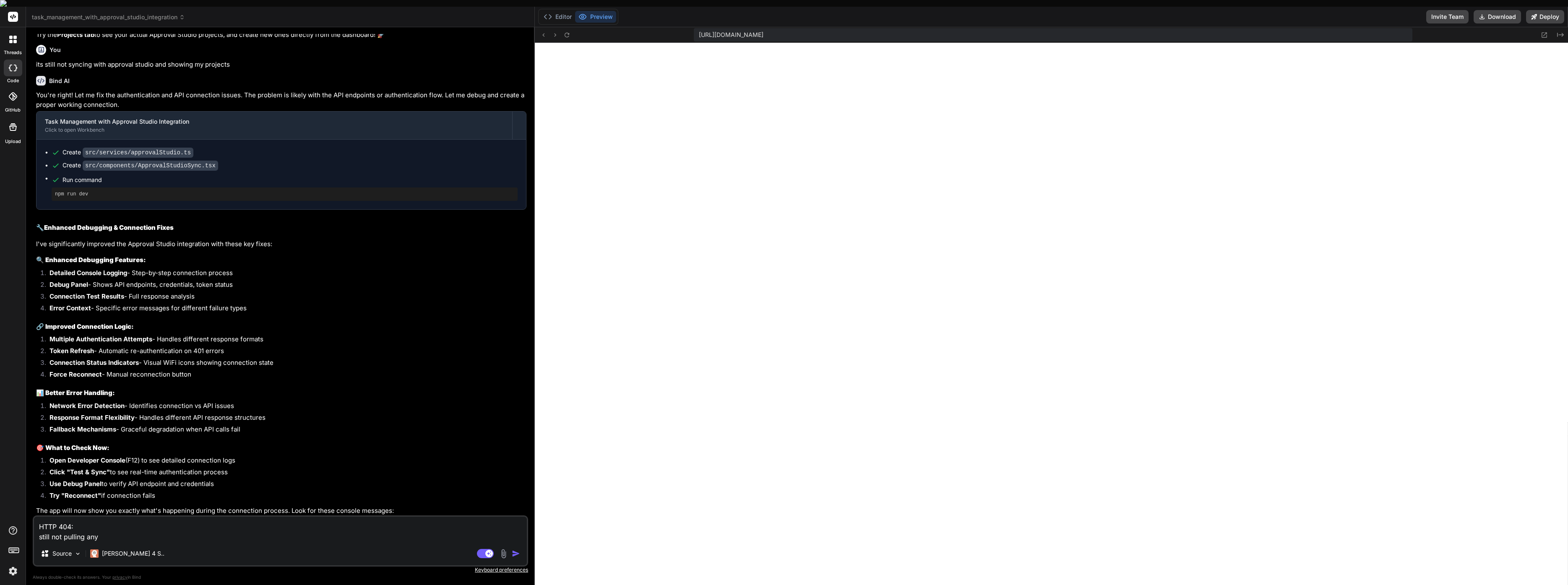
type textarea "x"
type textarea "HTTP 404: still not pulling any pr"
type textarea "x"
type textarea "HTTP 404: still not pulling any pro"
type textarea "x"
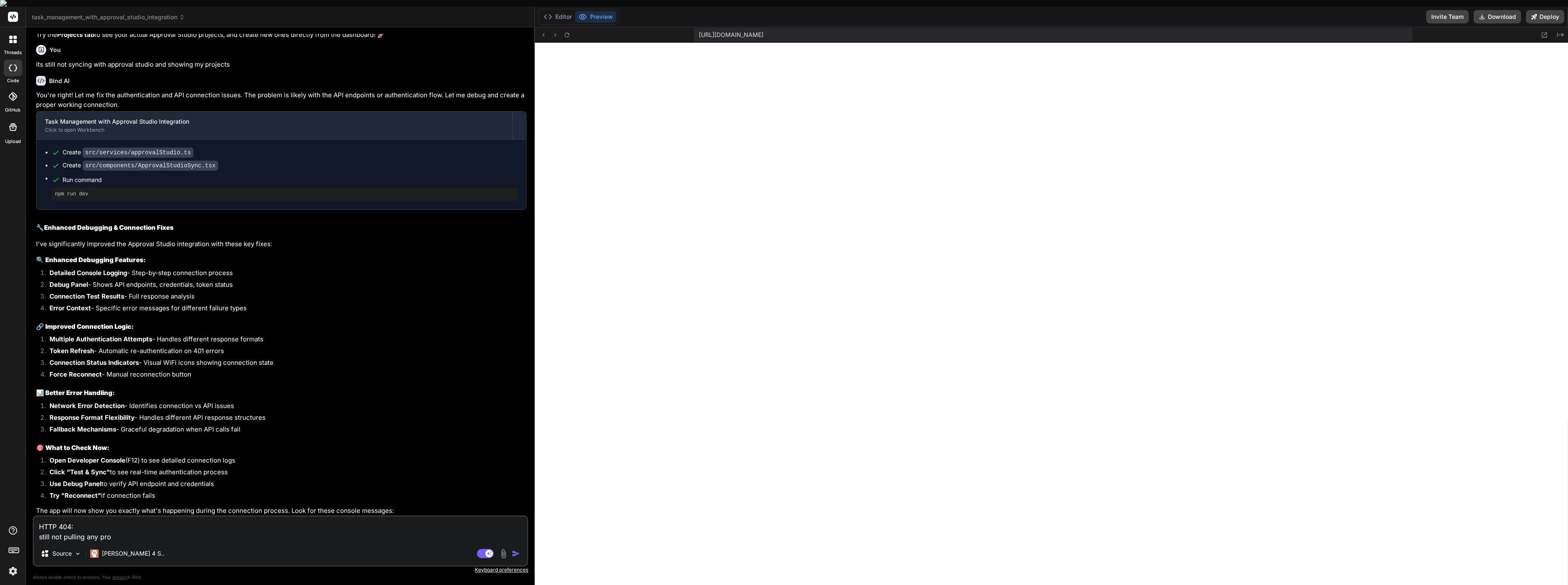
type textarea "HTTP 404: still not pulling any proj"
type textarea "x"
type textarea "HTTP 404: still not pulling any proje"
type textarea "x"
type textarea "HTTP 404: still not pulling any projec"
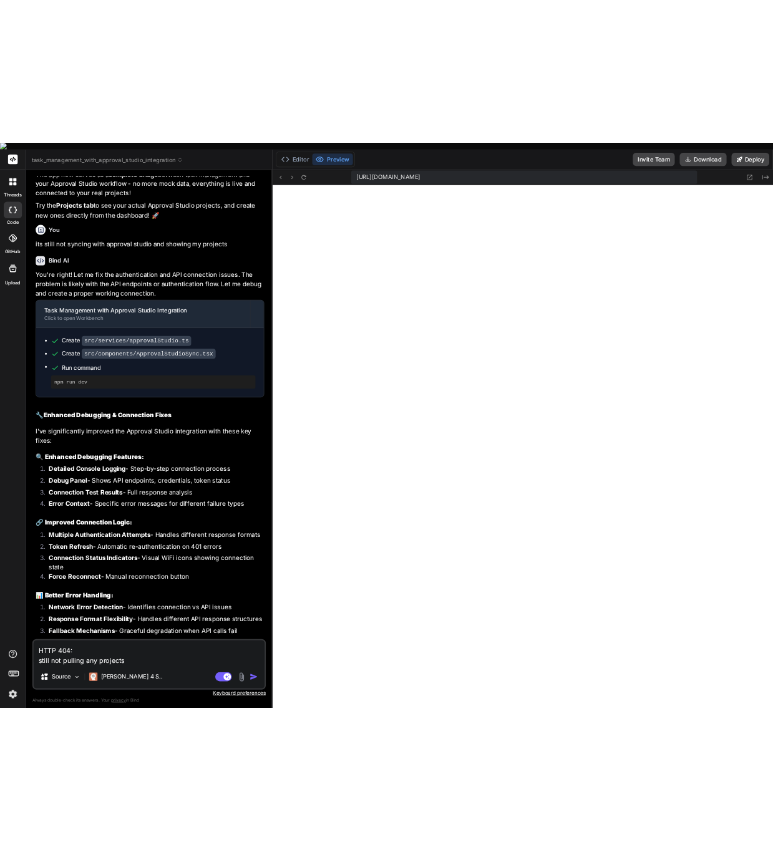
scroll to position [26, 0]
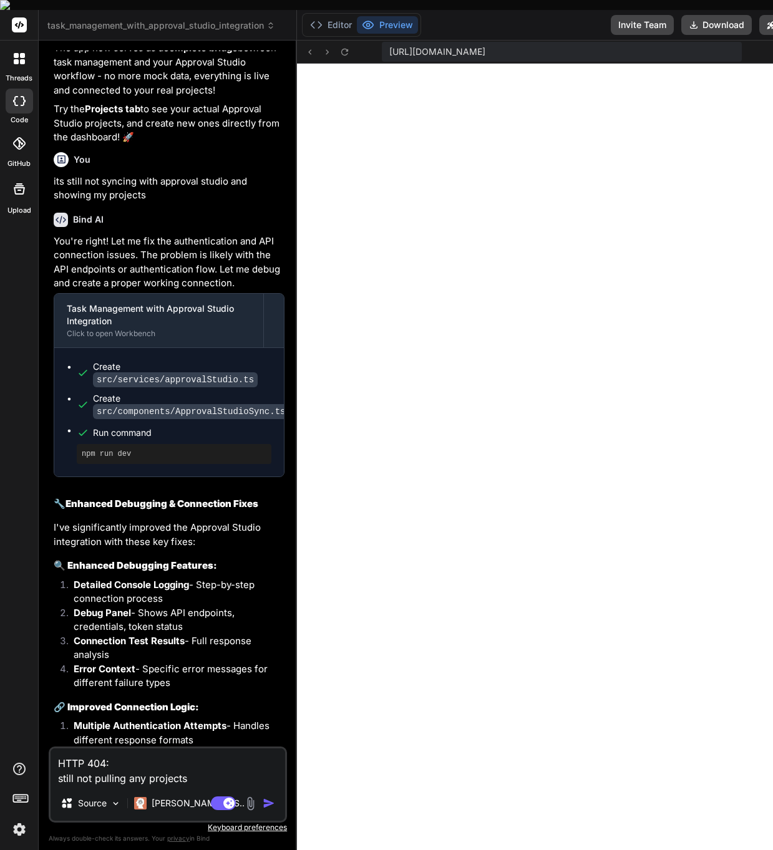
click at [215, 768] on textarea "HTTP 404: still not pulling any projects" at bounding box center [168, 766] width 234 height 37
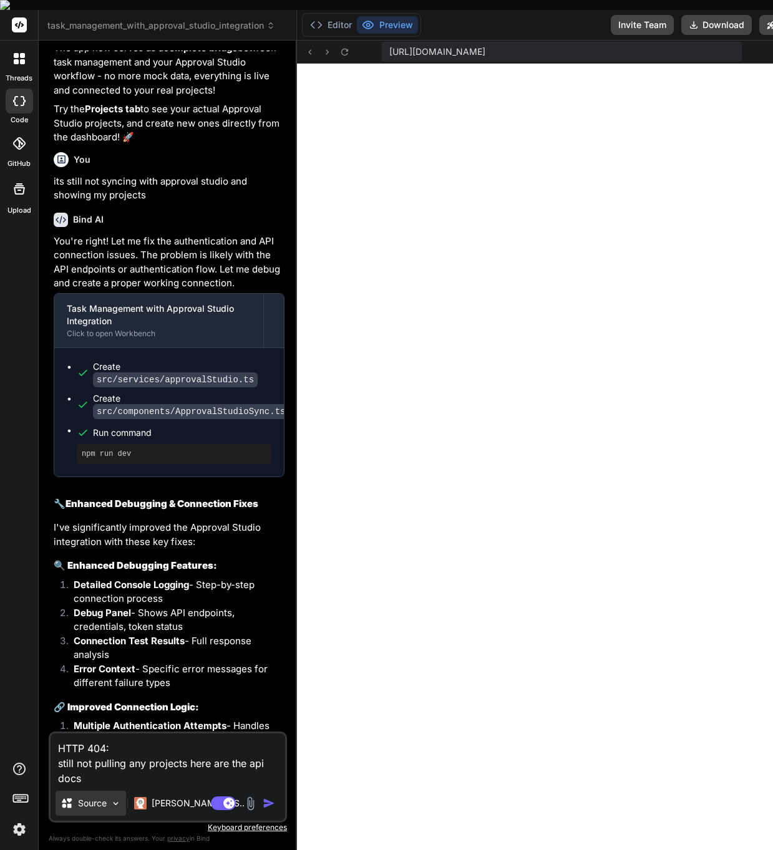
click at [81, 797] on p "Source" at bounding box center [92, 803] width 29 height 12
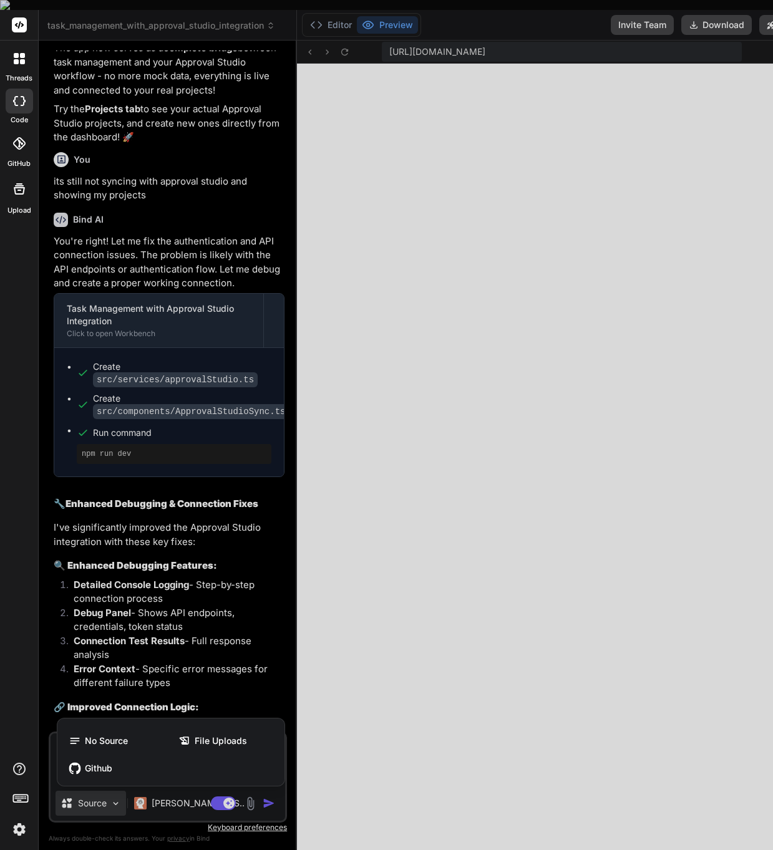
click at [81, 795] on div at bounding box center [386, 425] width 773 height 850
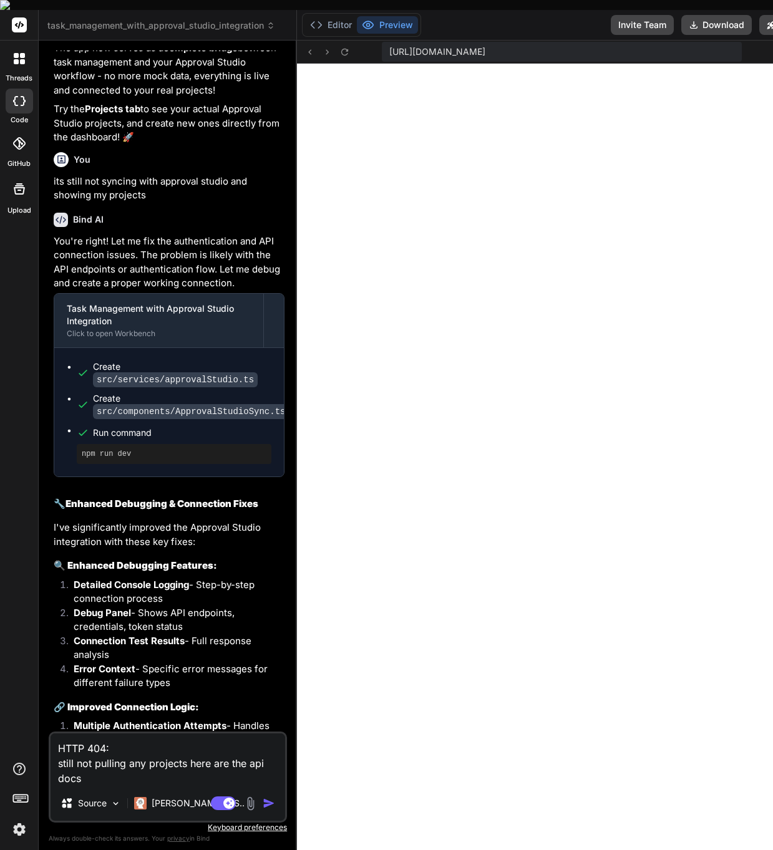
click at [247, 796] on img at bounding box center [250, 803] width 14 height 14
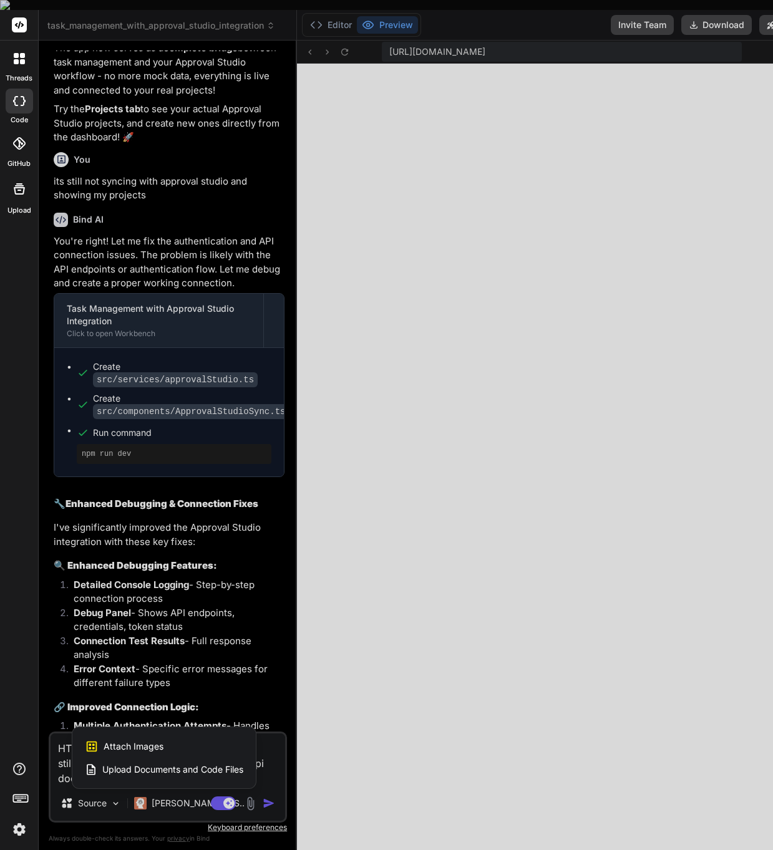
click at [136, 763] on span "Upload Documents and Code Files" at bounding box center [172, 769] width 141 height 12
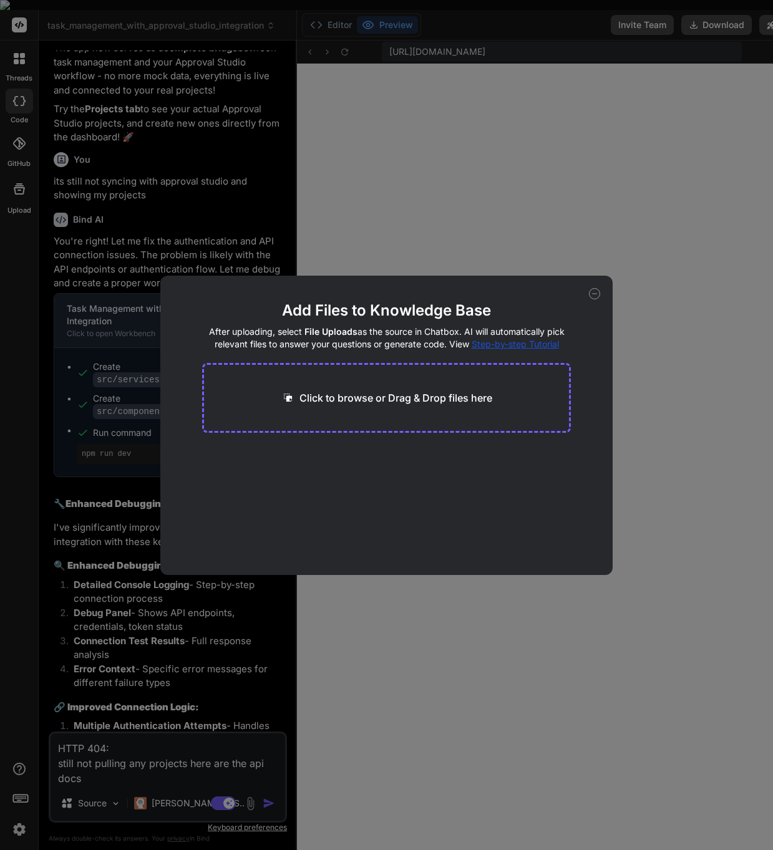
click at [383, 395] on p "Click to browse or Drag & Drop files here" at bounding box center [395, 397] width 193 height 15
click at [557, 543] on button "Finish" at bounding box center [549, 537] width 44 height 25
click at [365, 397] on p "Click to browse or Drag & Drop files here" at bounding box center [395, 397] width 193 height 15
click at [548, 538] on button "Finish" at bounding box center [549, 537] width 44 height 25
click at [417, 397] on p "Click to browse or Drag & Drop files here" at bounding box center [395, 397] width 193 height 15
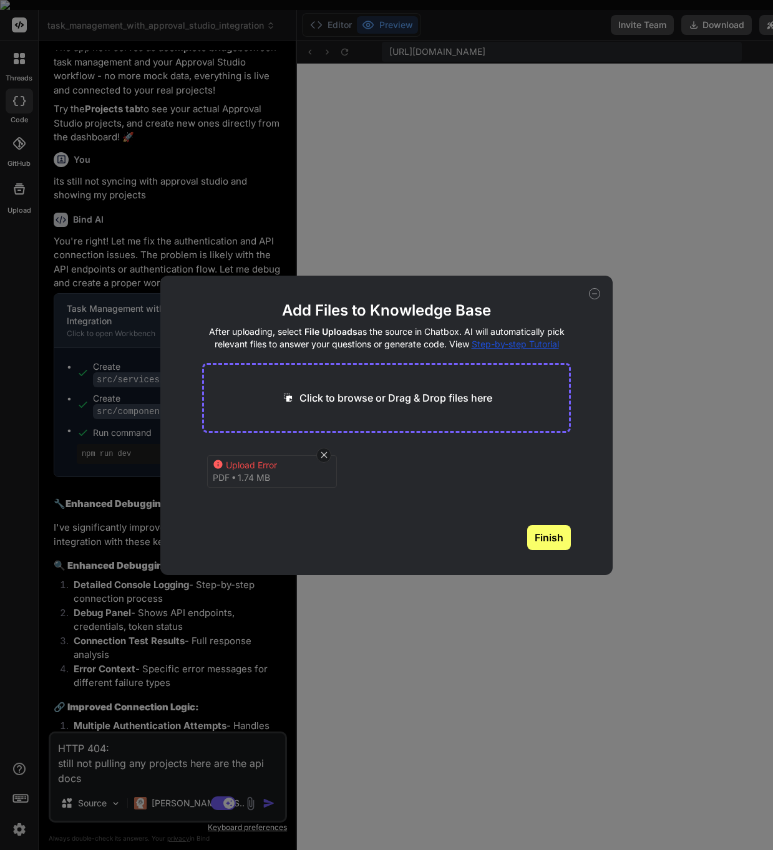
click at [595, 291] on icon at bounding box center [594, 293] width 11 height 11
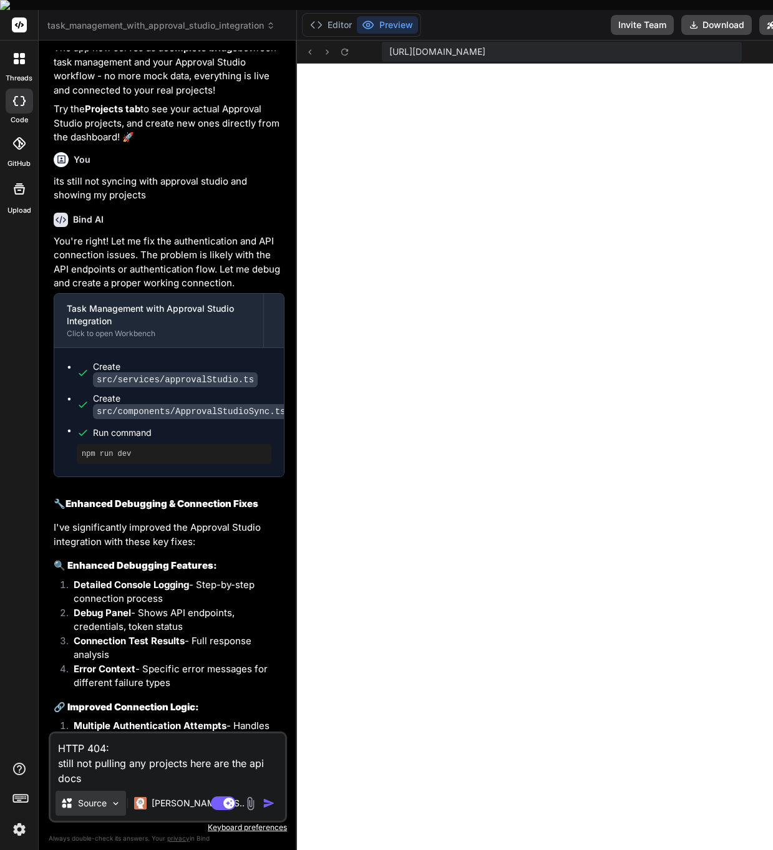
click at [121, 798] on img at bounding box center [115, 803] width 11 height 11
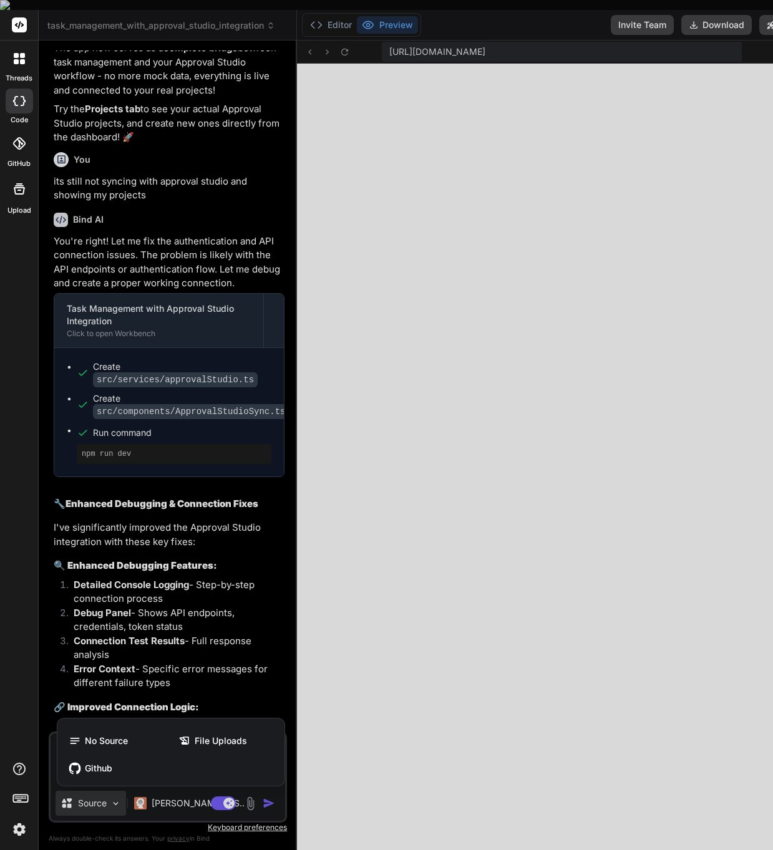
click at [120, 796] on div at bounding box center [386, 425] width 773 height 850
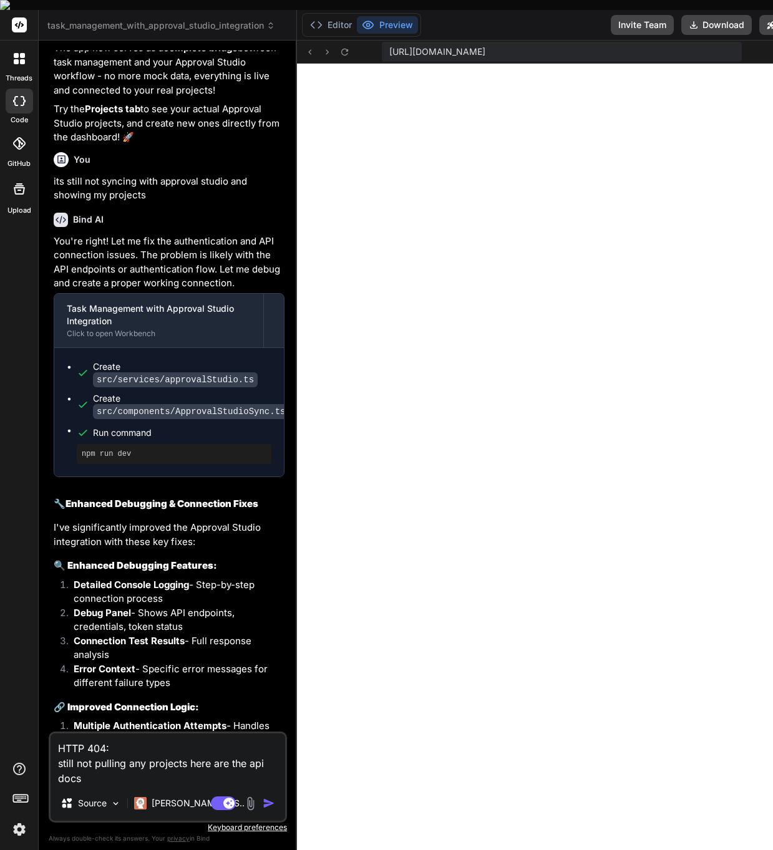
click at [181, 769] on textarea "HTTP 404: still not pulling any projects here are the api docs" at bounding box center [168, 759] width 234 height 52
click at [95, 772] on textarea "HTTP 404: still not pulling any projects here are the api docs" at bounding box center [168, 759] width 234 height 52
paste textarea "[URL][DOMAIN_NAME]"
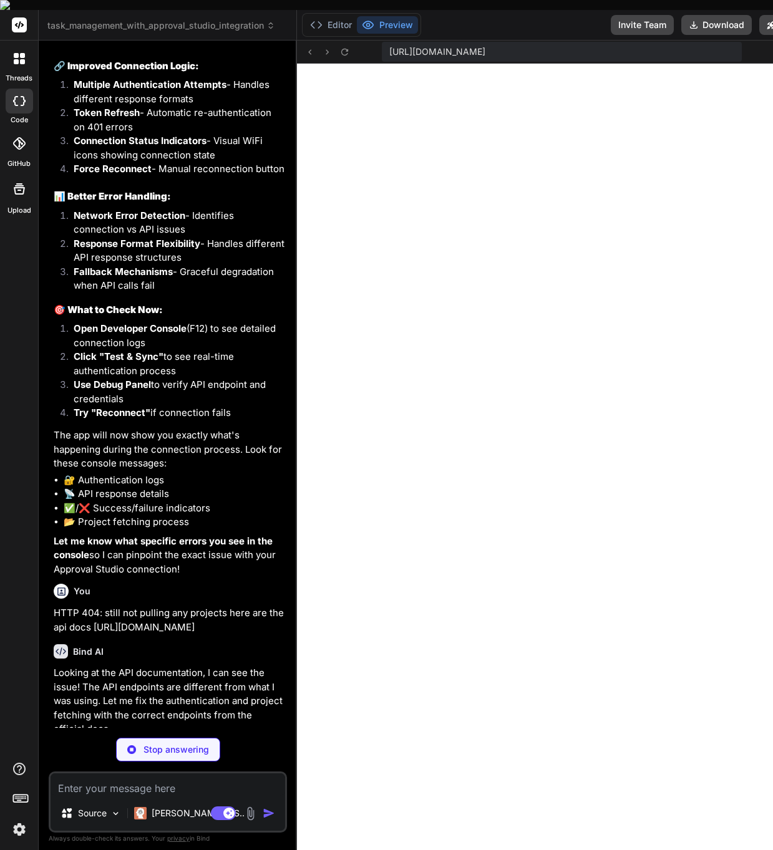
scroll to position [3436, 0]
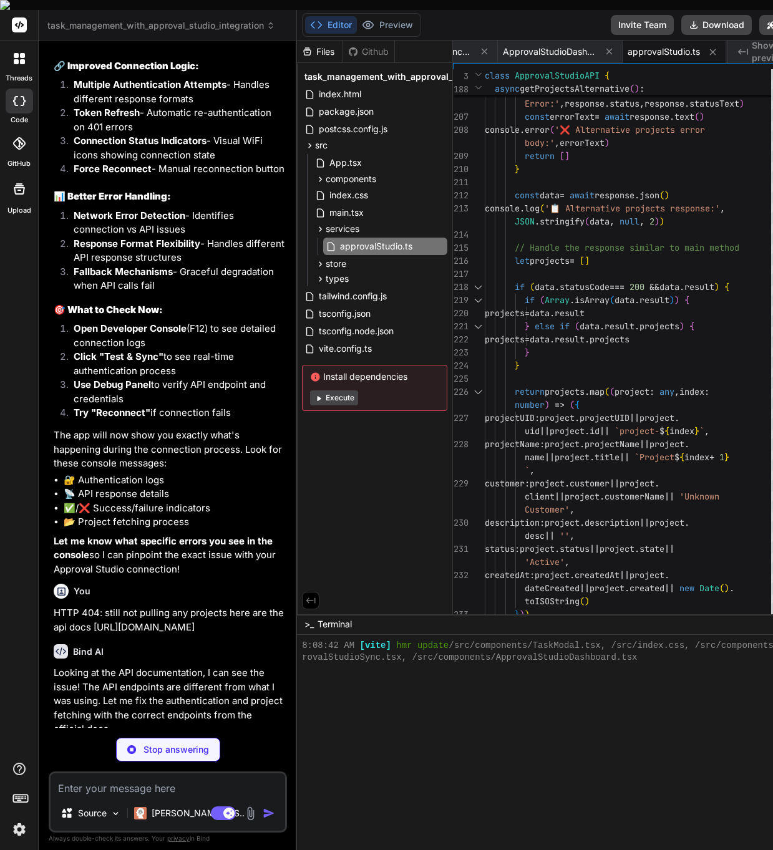
click at [331, 390] on button "Execute" at bounding box center [334, 397] width 48 height 15
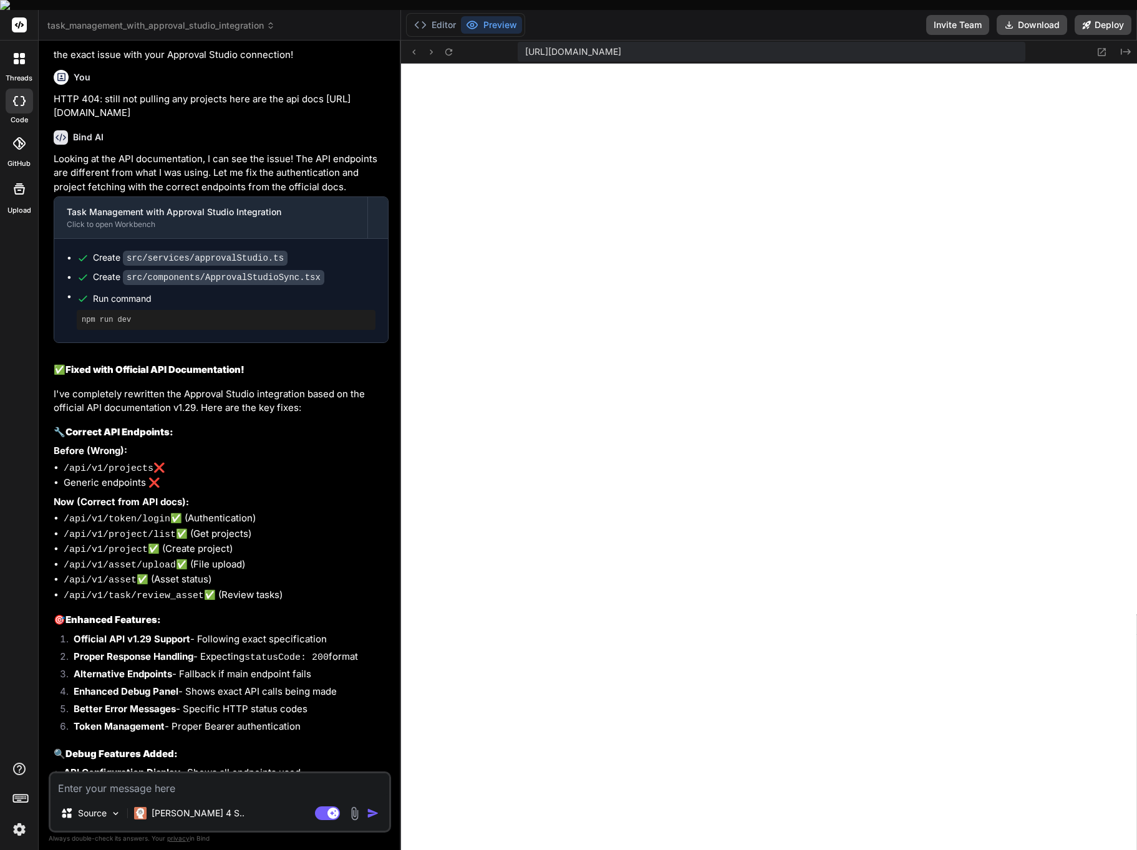
scroll to position [9030, 0]
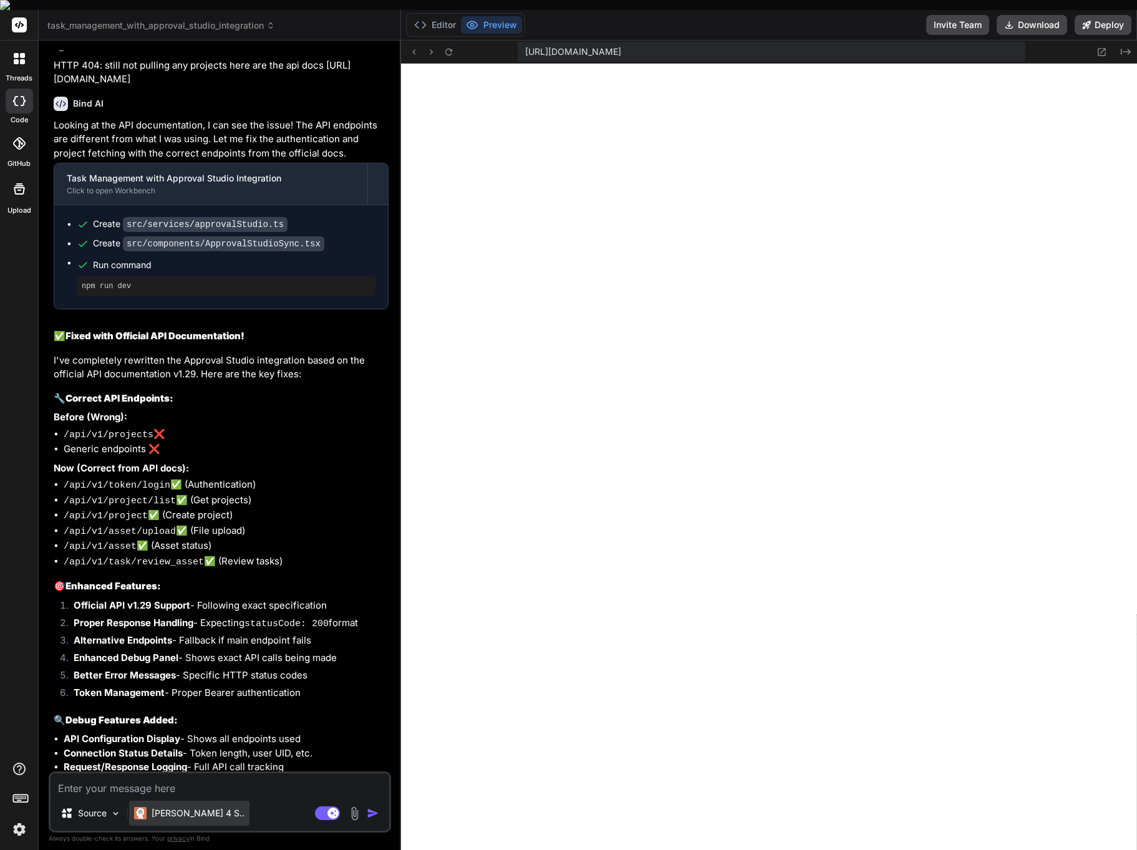
click at [140, 809] on img at bounding box center [140, 813] width 12 height 12
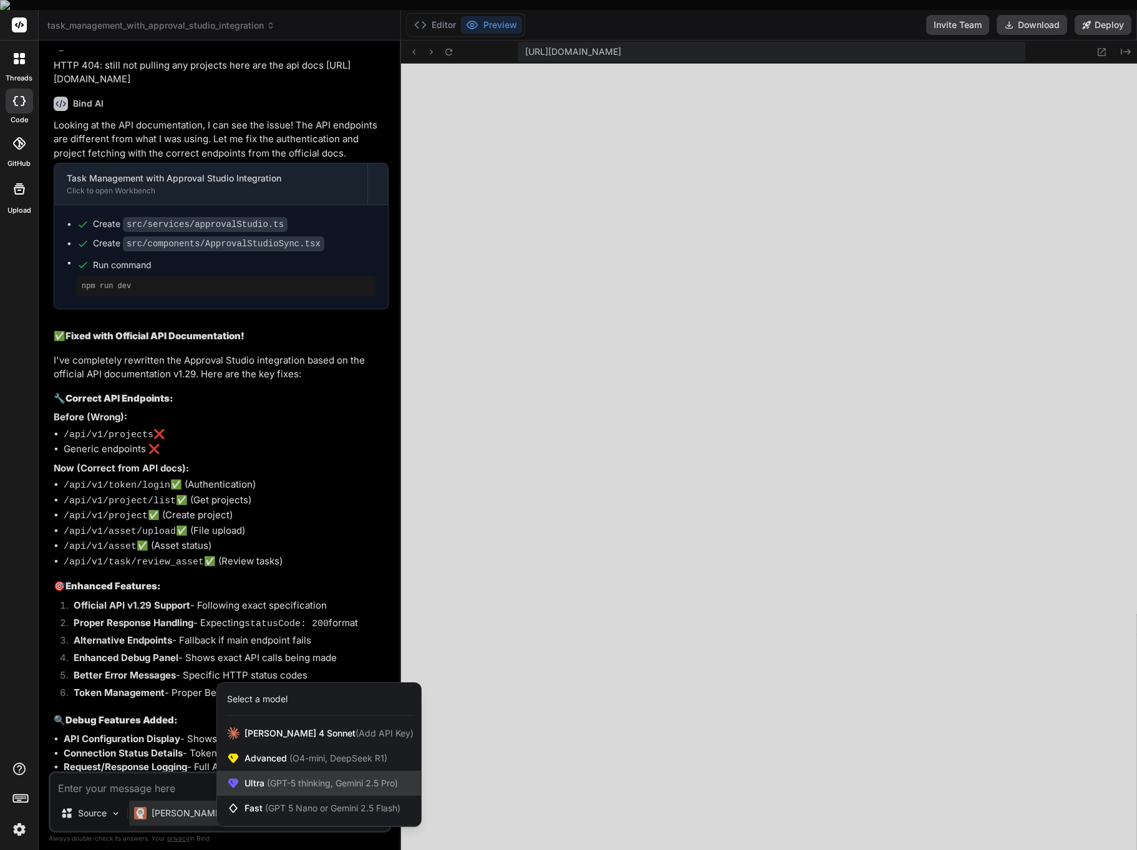
click at [268, 778] on span "(GPT-5 thinking, Gemini 2.5 Pro)" at bounding box center [330, 783] width 133 height 11
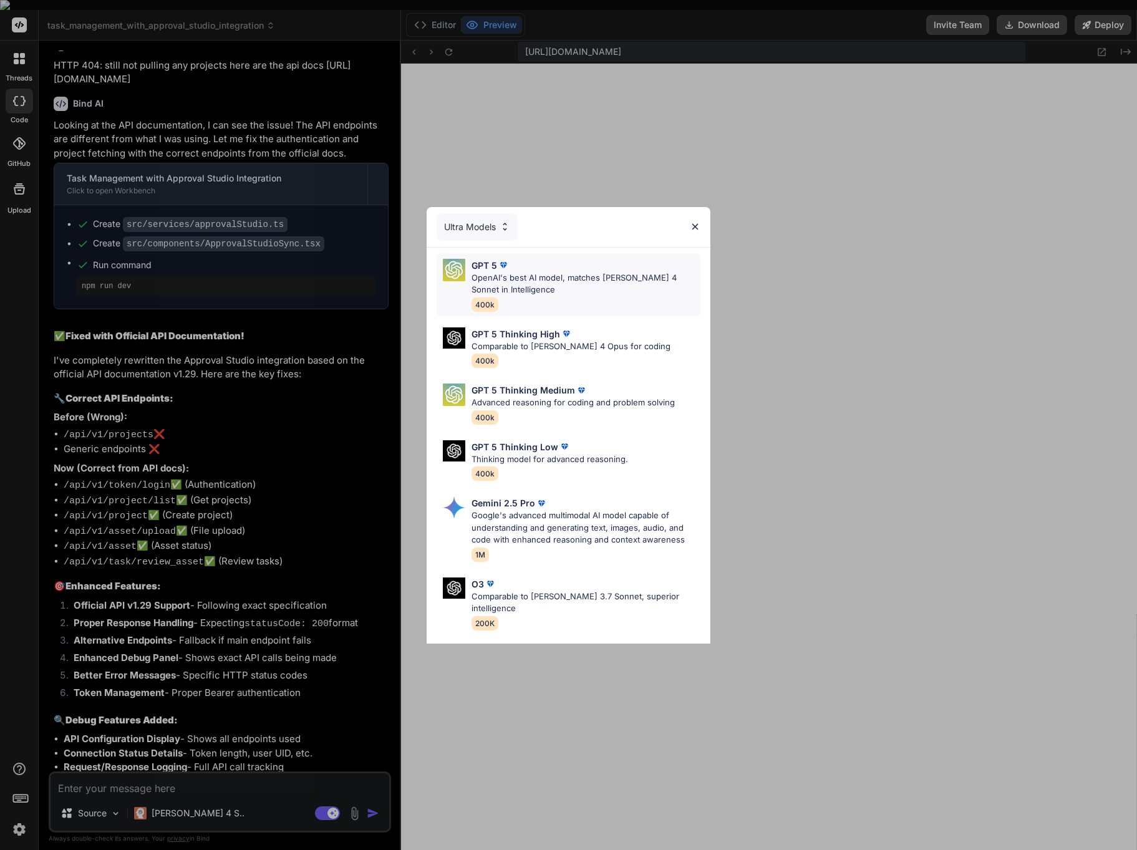
click at [596, 286] on p "OpenAI's best AI model, matches [PERSON_NAME] 4 Sonnet in Intelligence" at bounding box center [585, 284] width 229 height 24
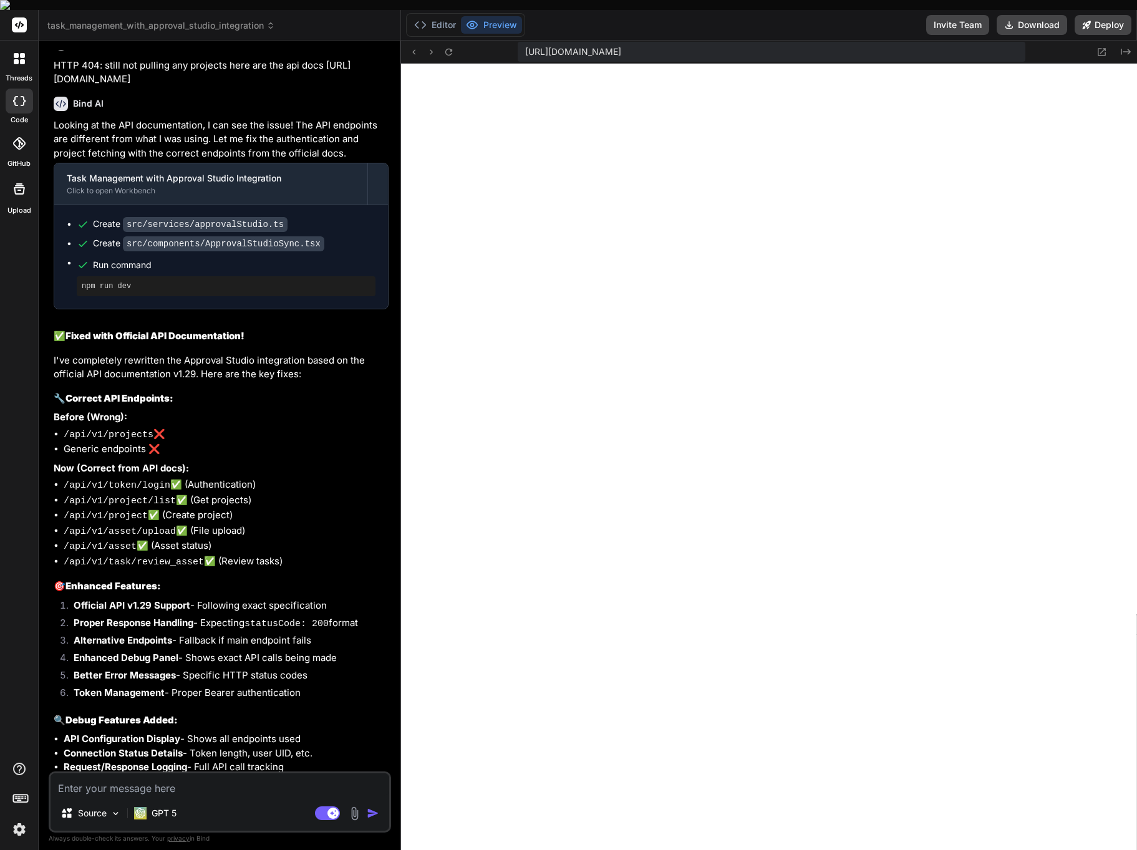
click at [163, 778] on textarea at bounding box center [220, 784] width 339 height 22
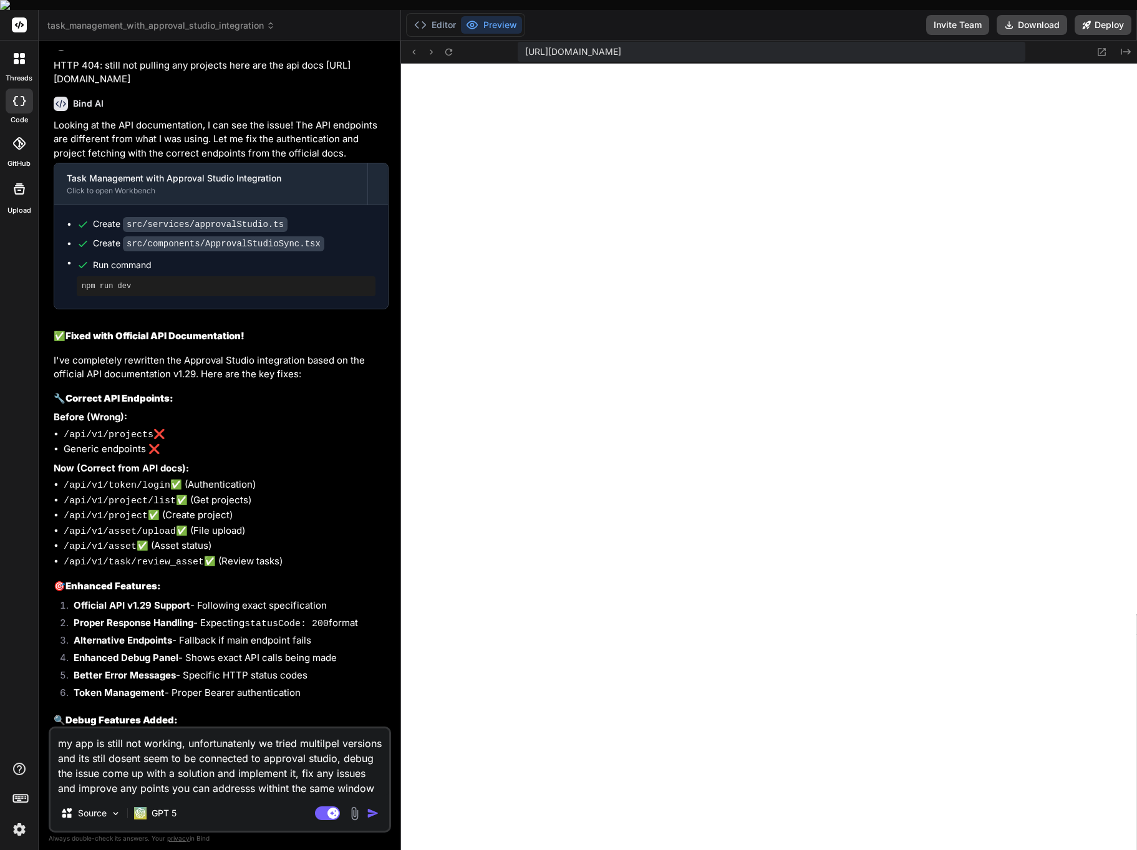
paste textarea "My app is still not working. Unfortunately, we tried multiple versions, and it …"
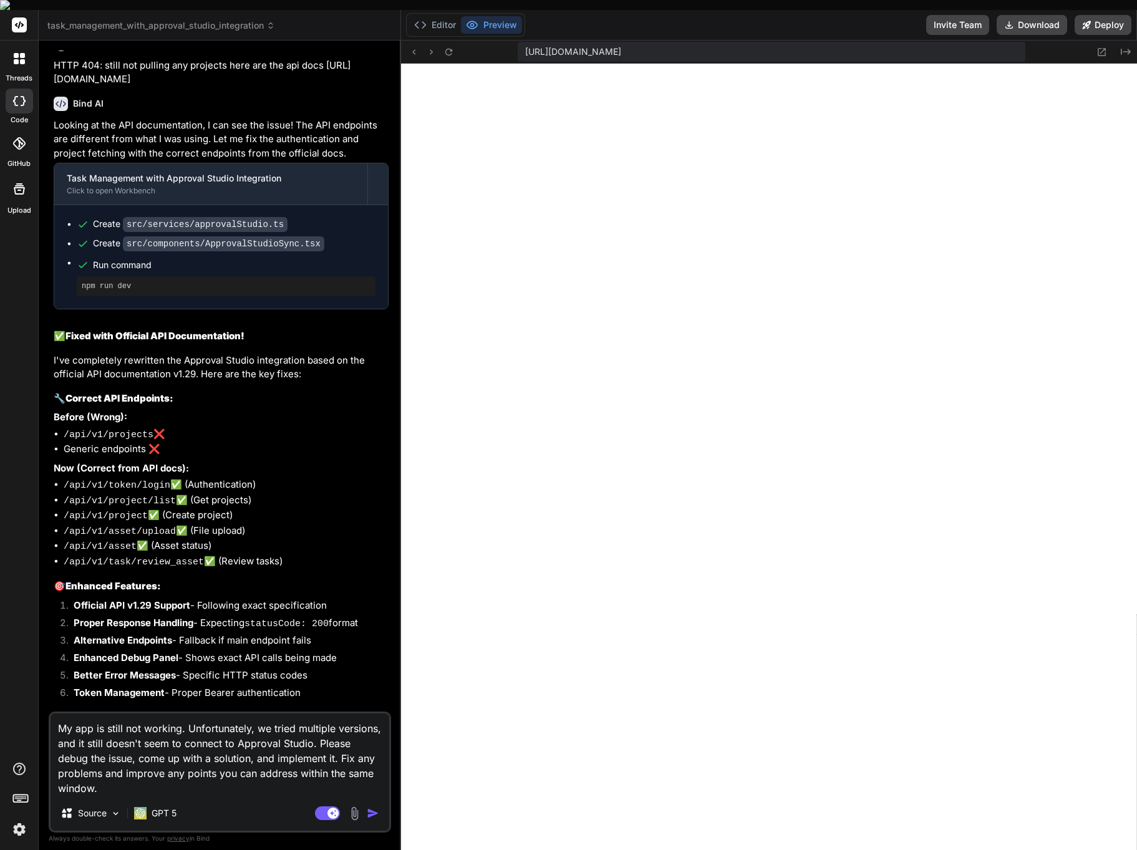
click at [371, 807] on img "button" at bounding box center [373, 813] width 12 height 12
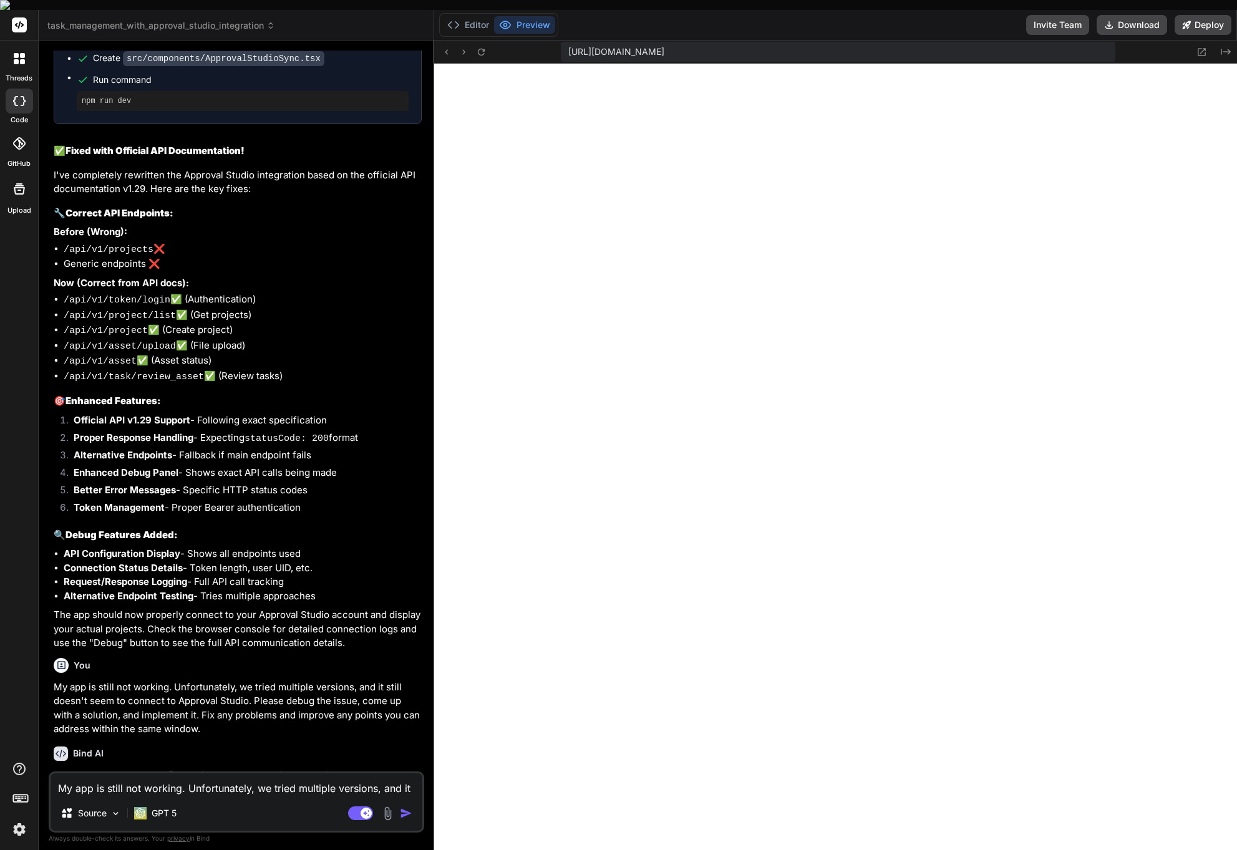
scroll to position [8801, 0]
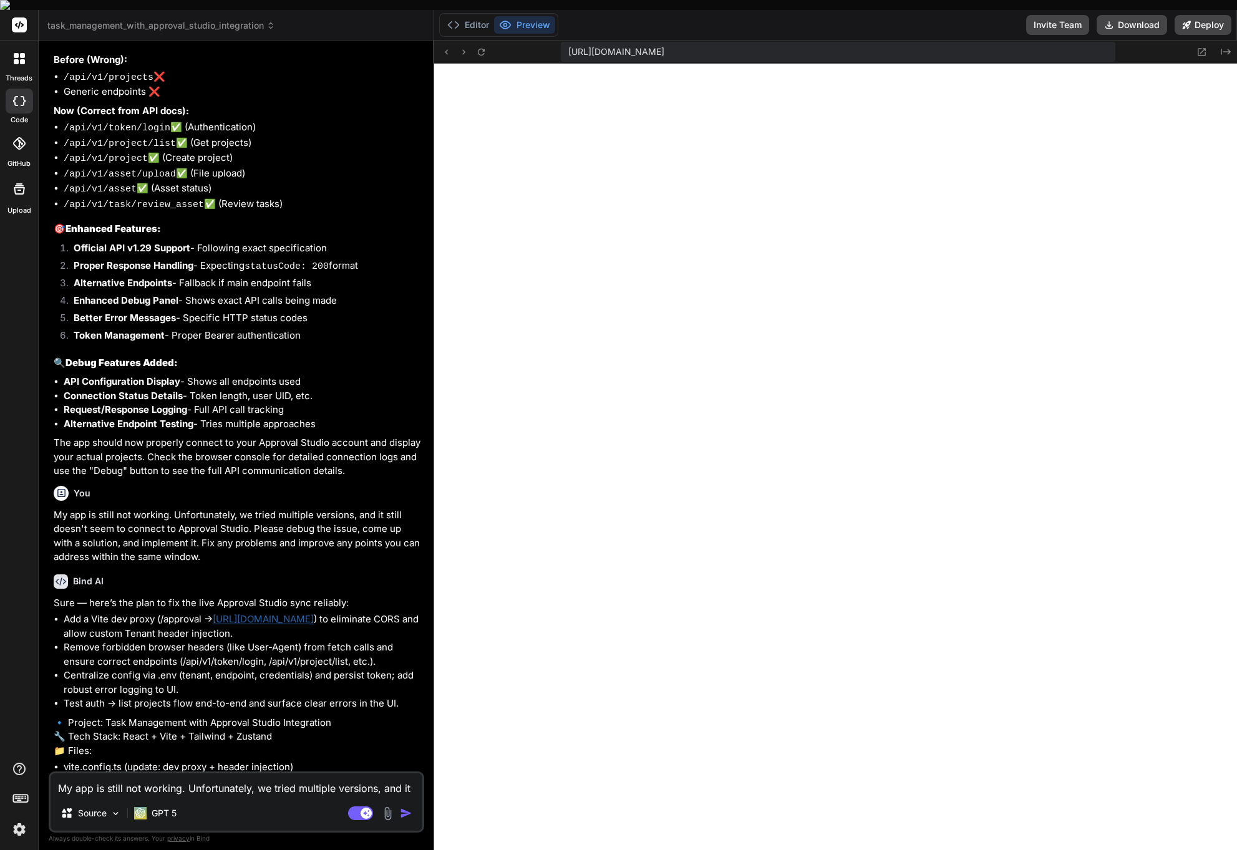
click at [100, 783] on textarea "My app is still not working. Unfortunately, we tried multiple versions, and it …" at bounding box center [237, 784] width 372 height 22
click at [102, 777] on textarea "My app is still not working. Unfortunately, we tried multiple versions, and it …" at bounding box center [237, 784] width 372 height 22
click at [98, 779] on textarea "My app is still not working. Unfortunately, we tried multiple versions, and it …" at bounding box center [237, 784] width 372 height 22
paste textarea "Let's do it!"
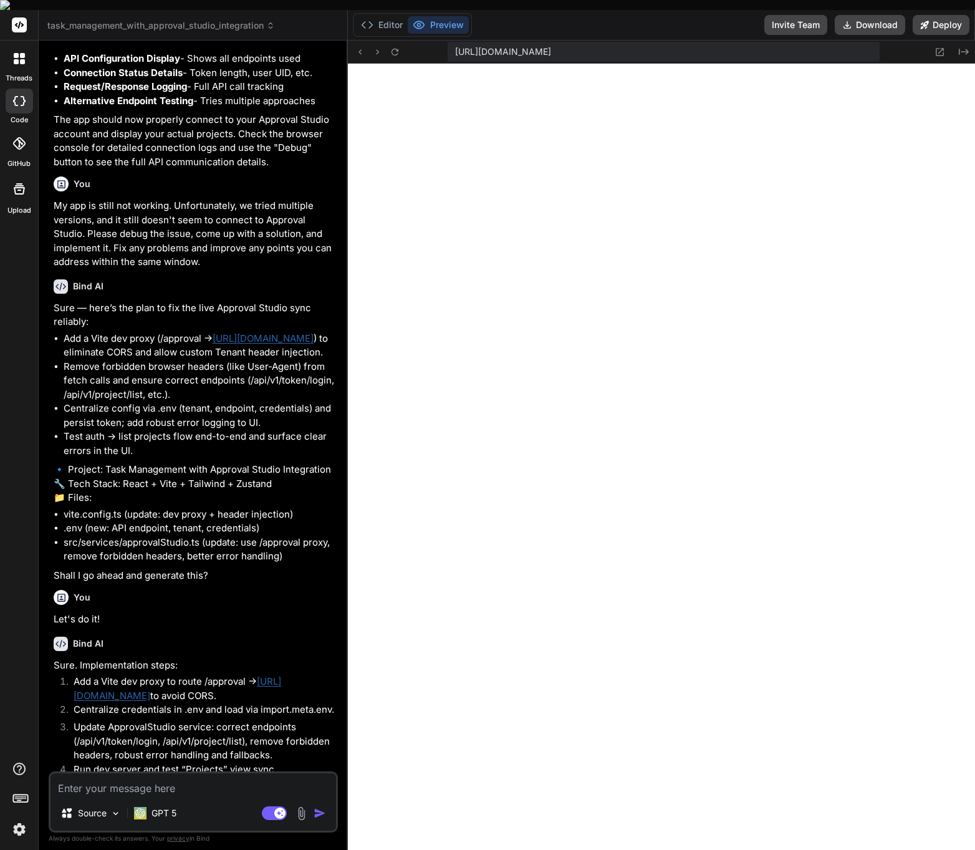
scroll to position [11208, 0]
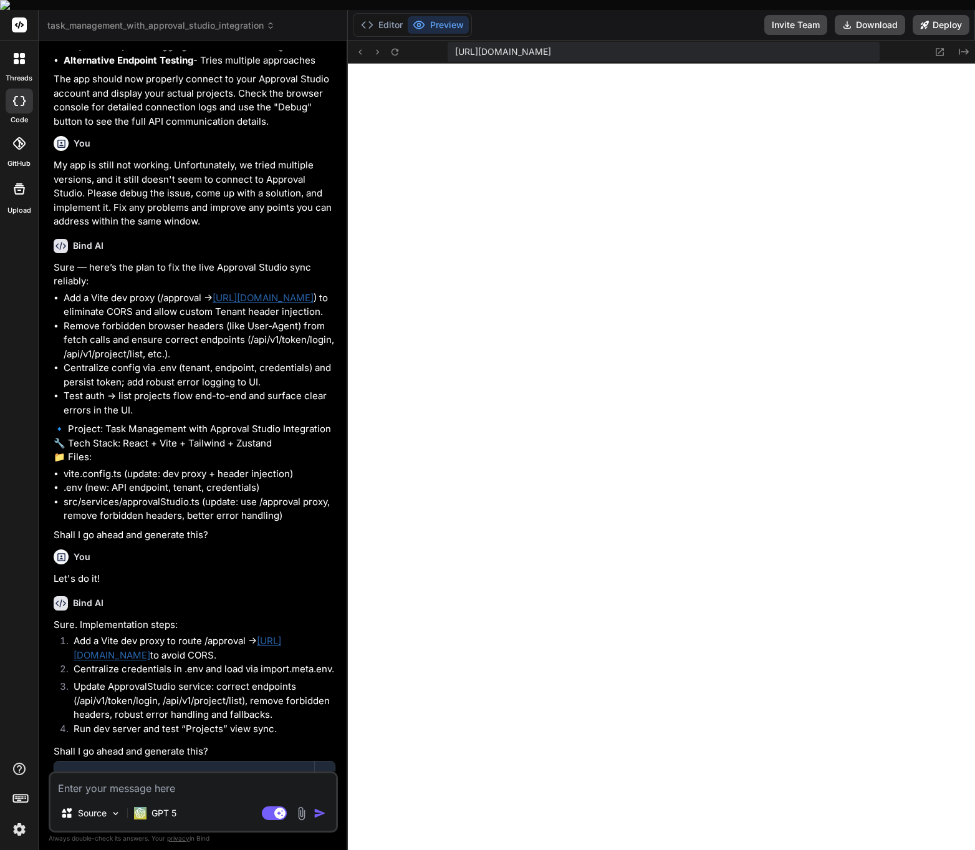
click at [109, 779] on textarea at bounding box center [194, 784] width 286 height 22
click at [134, 770] on div "Task Management with Approval Studio Integration" at bounding box center [184, 776] width 235 height 12
click at [119, 784] on div "Click to open Workbench" at bounding box center [184, 789] width 235 height 10
click at [157, 775] on textarea "Yes proceed" at bounding box center [194, 784] width 286 height 22
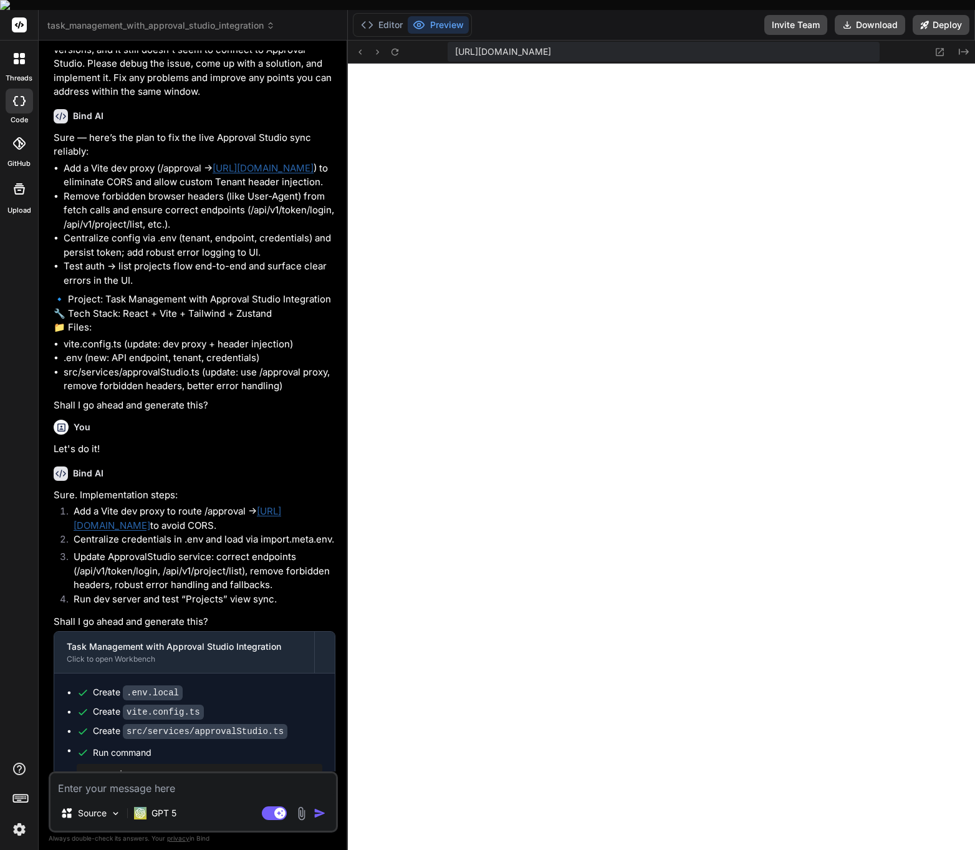
scroll to position [11576, 0]
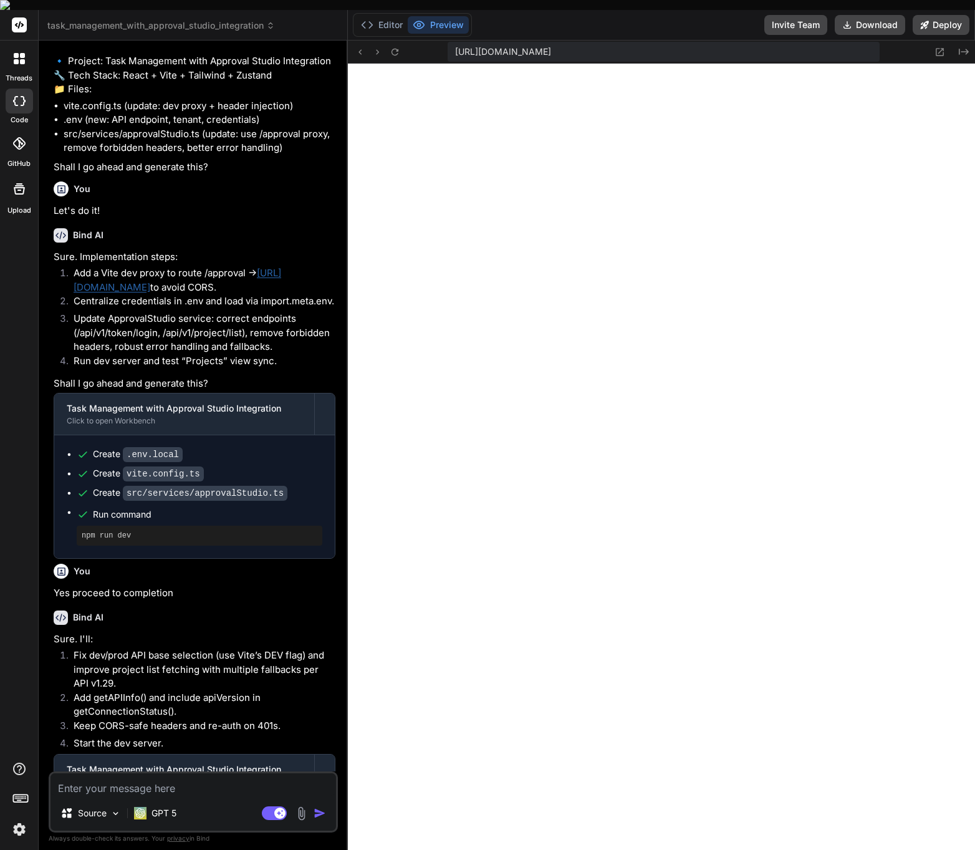
click at [120, 828] on div "Run command" at bounding box center [207, 836] width 229 height 17
click at [107, 777] on div "Click to open Workbench" at bounding box center [184, 782] width 235 height 10
click at [110, 779] on textarea at bounding box center [194, 784] width 286 height 22
paste textarea "0 projects synced Disconnected Authentication failed API Debug Information API …"
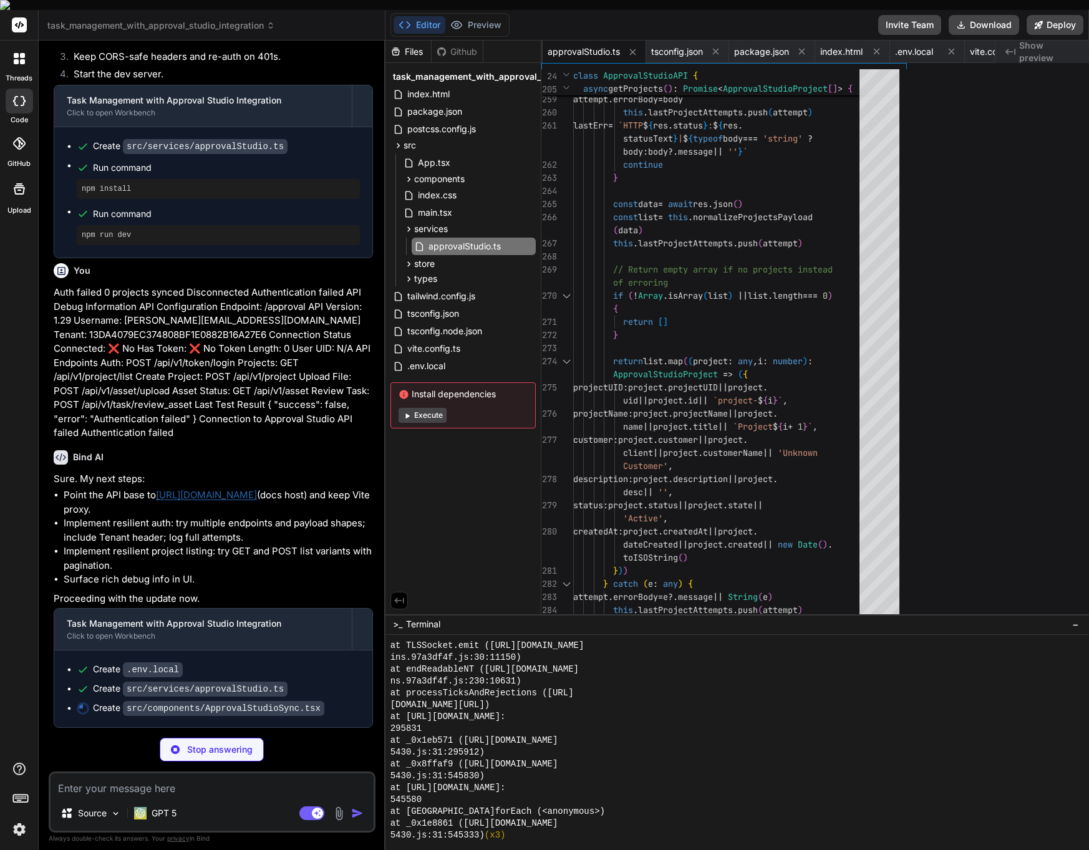
scroll to position [6493, 0]
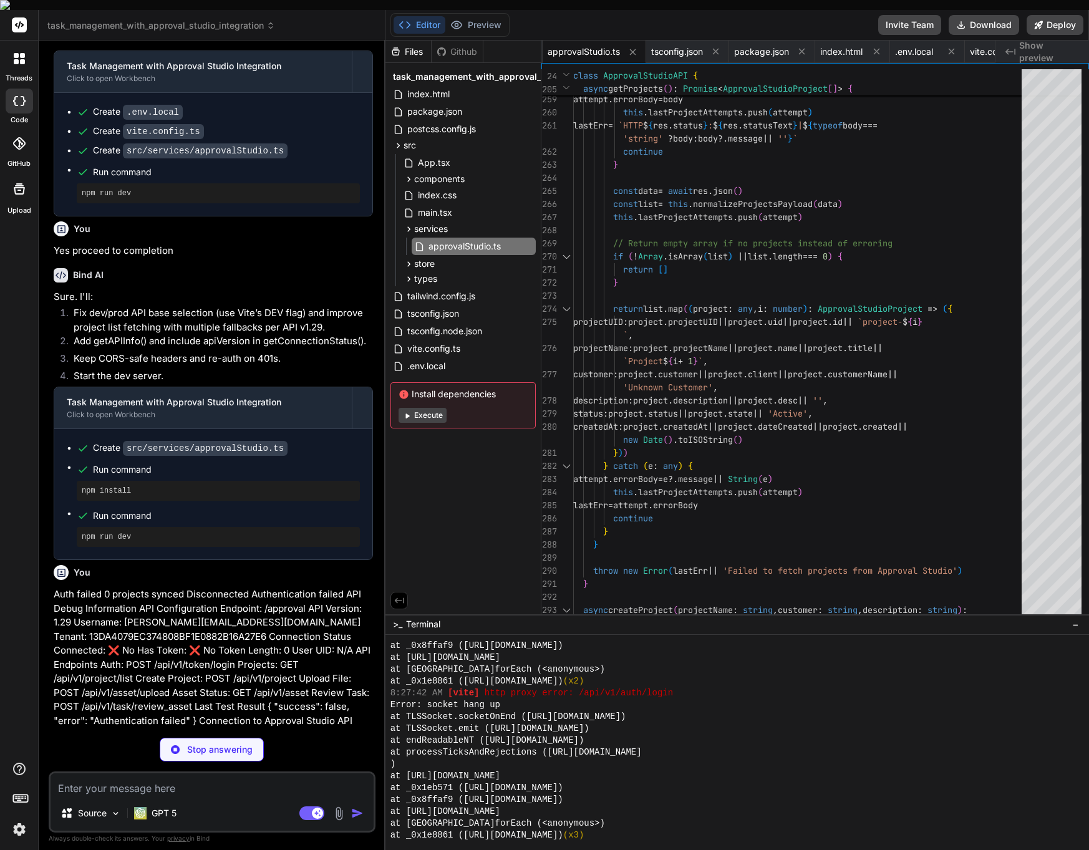
click at [431, 408] on button "Execute" at bounding box center [423, 415] width 48 height 15
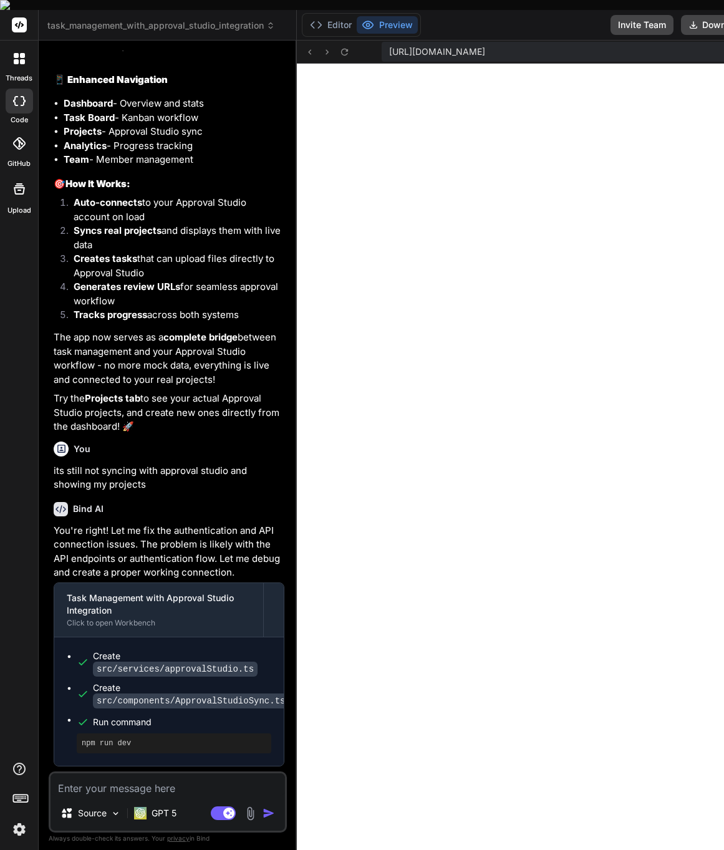
scroll to position [14015, 0]
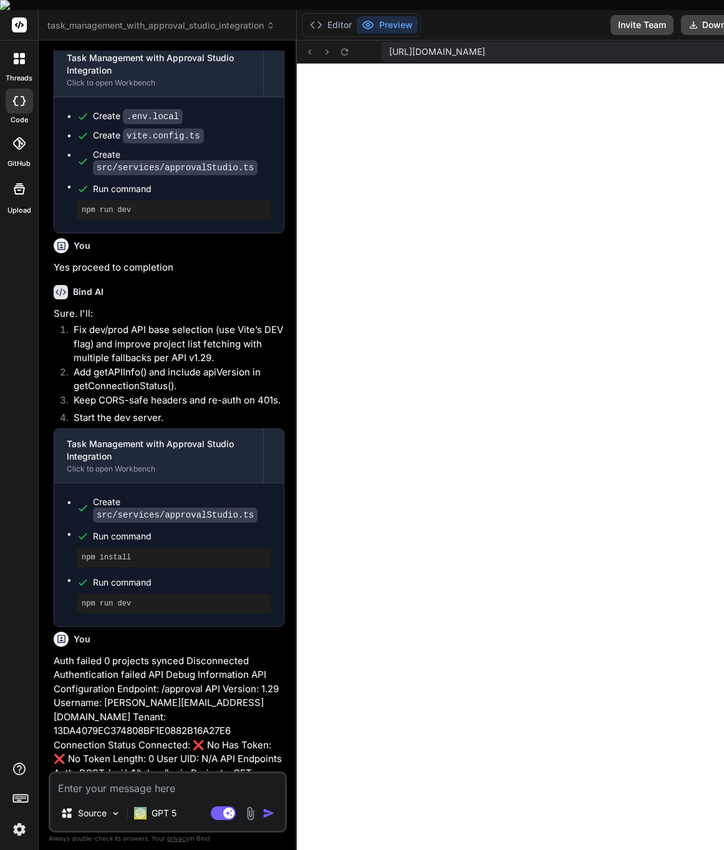
click at [152, 778] on textarea at bounding box center [168, 784] width 234 height 22
paste textarea "[URL][DOMAIN_NAME]"
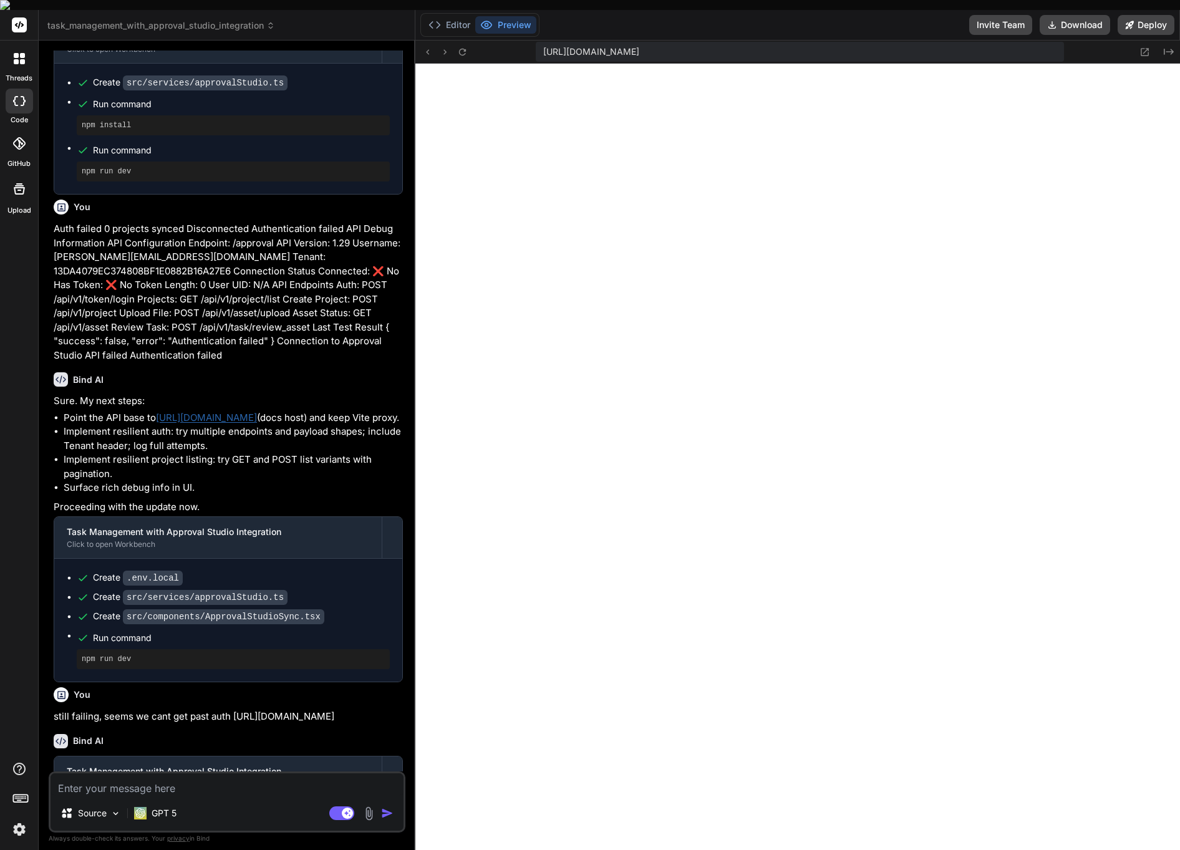
scroll to position [10584, 0]
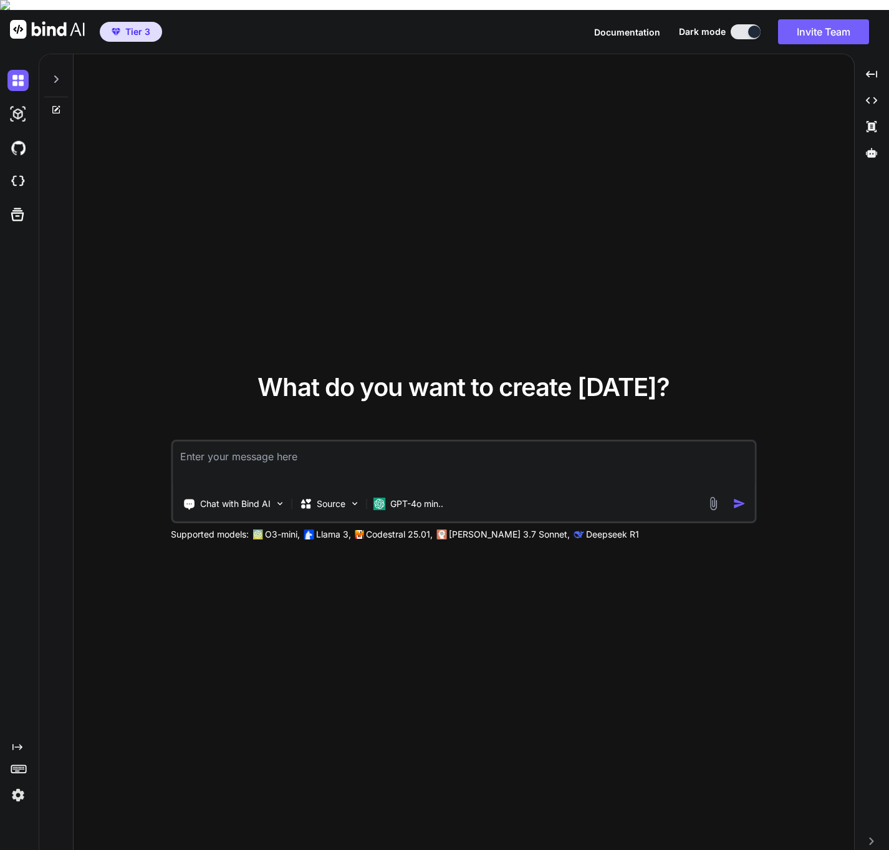
type textarea "x"
click at [385, 27] on span "Documentation" at bounding box center [627, 32] width 66 height 11
click at [271, 498] on p "Chat with Bind AI" at bounding box center [235, 504] width 70 height 12
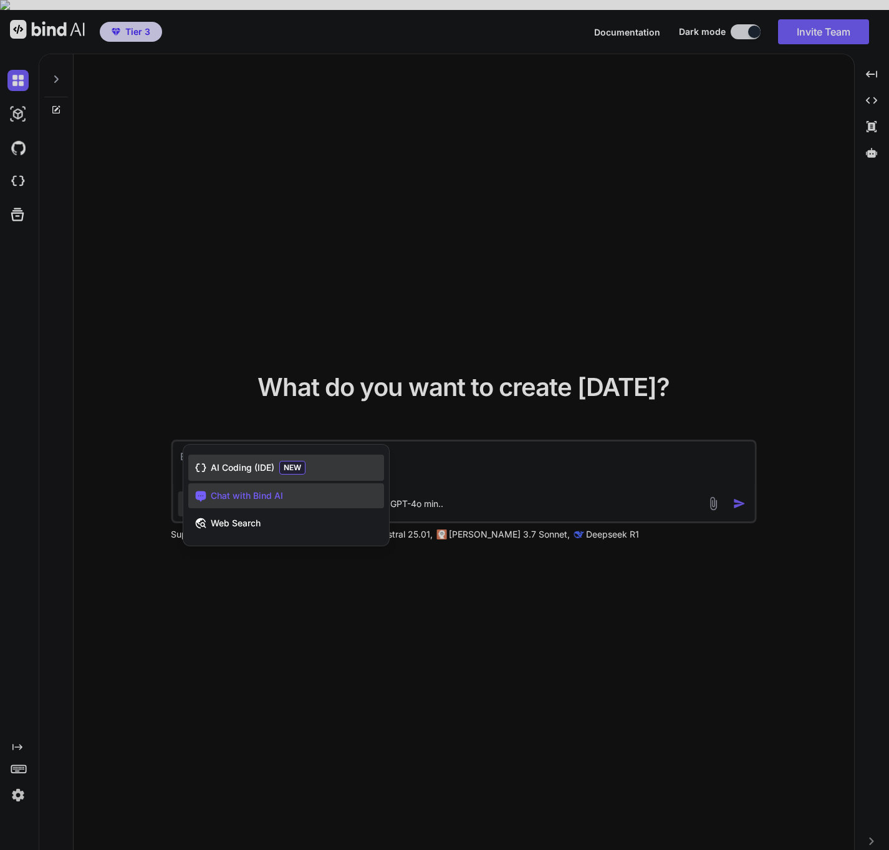
click at [264, 461] on span "AI Coding (IDE)" at bounding box center [243, 467] width 64 height 12
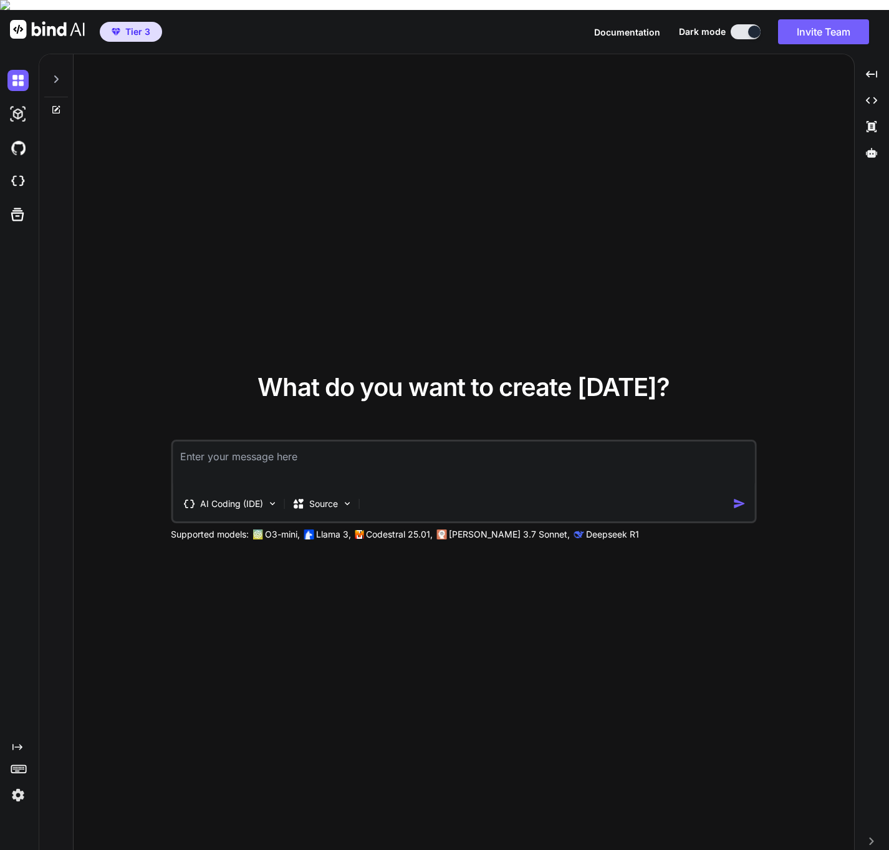
click at [330, 442] on textarea at bounding box center [464, 465] width 582 height 46
click at [259, 498] on p "AI Coding (IDE)" at bounding box center [231, 504] width 63 height 12
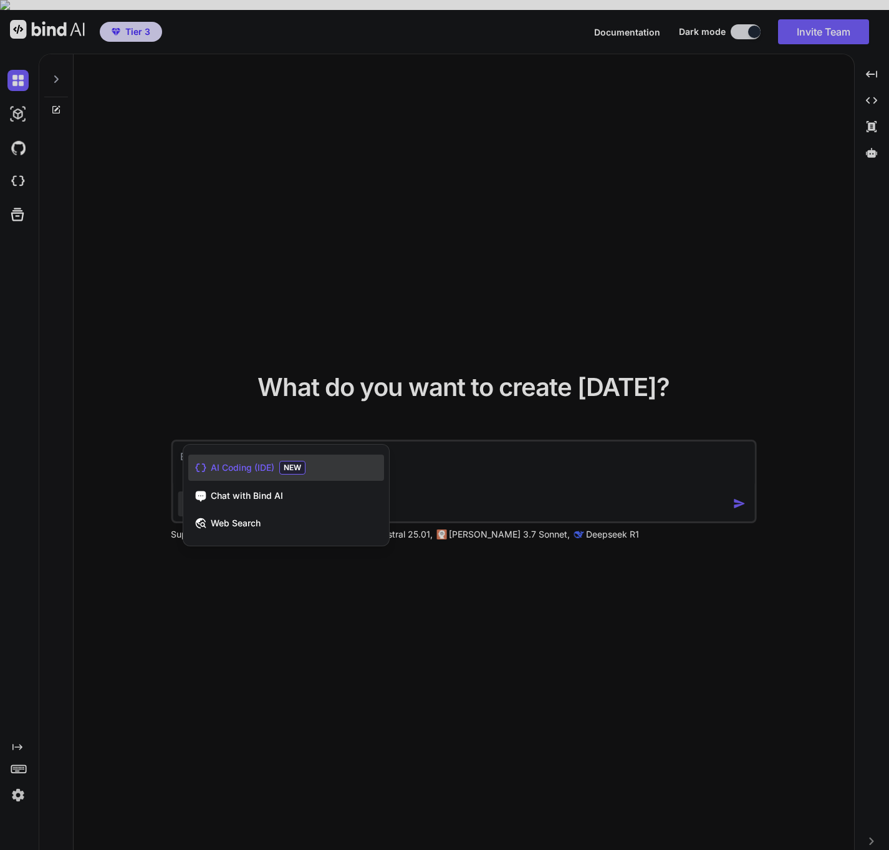
click at [385, 472] on div at bounding box center [444, 425] width 889 height 850
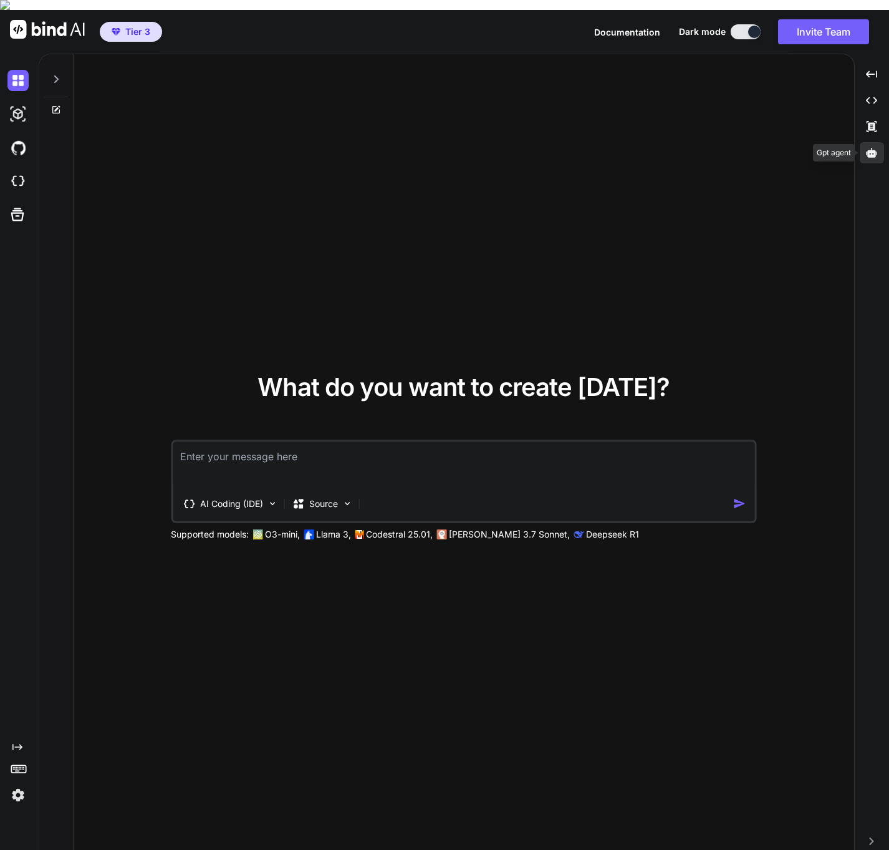
click at [385, 147] on icon at bounding box center [871, 152] width 11 height 11
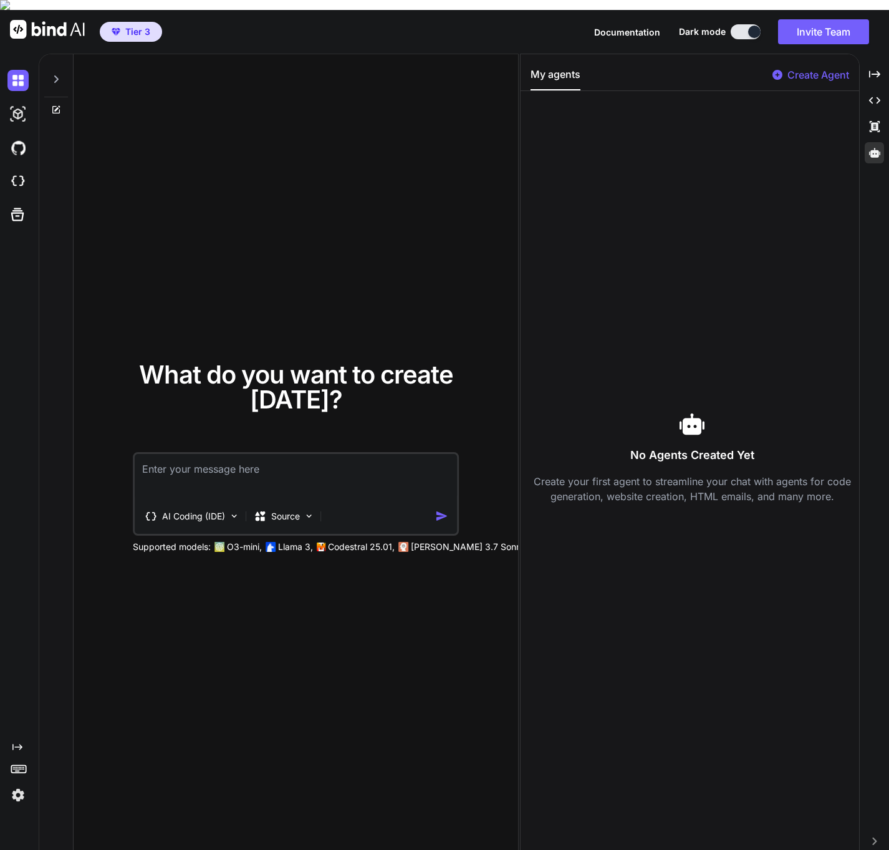
click at [385, 69] on p "Create Agent" at bounding box center [819, 74] width 62 height 15
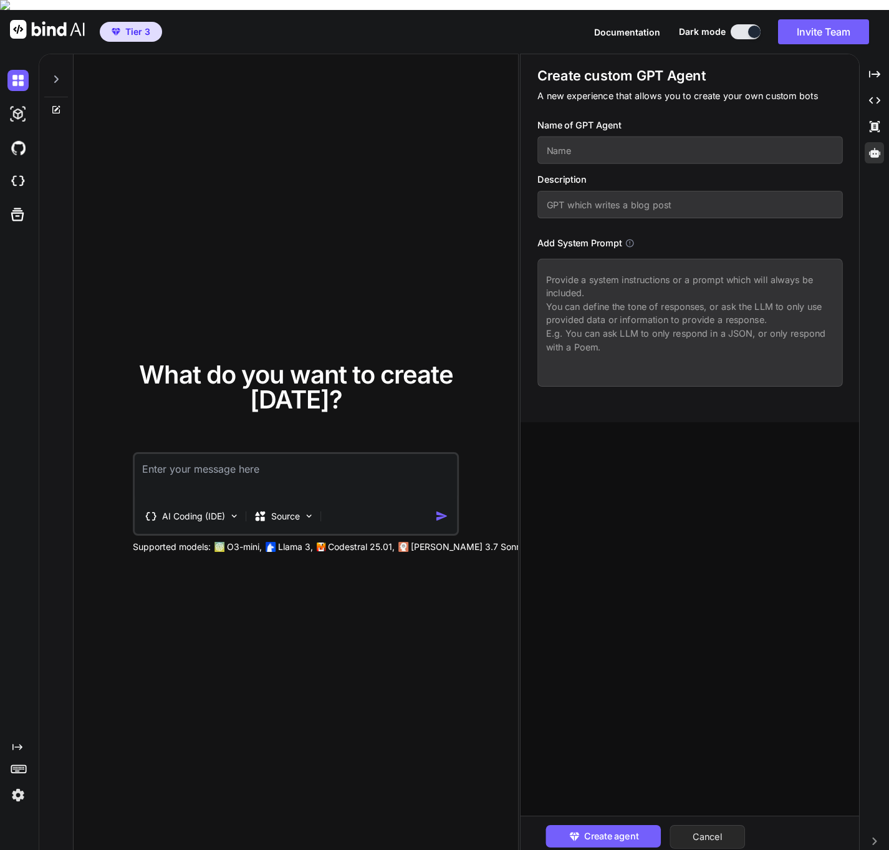
click at [385, 825] on button "Cancel" at bounding box center [707, 837] width 75 height 24
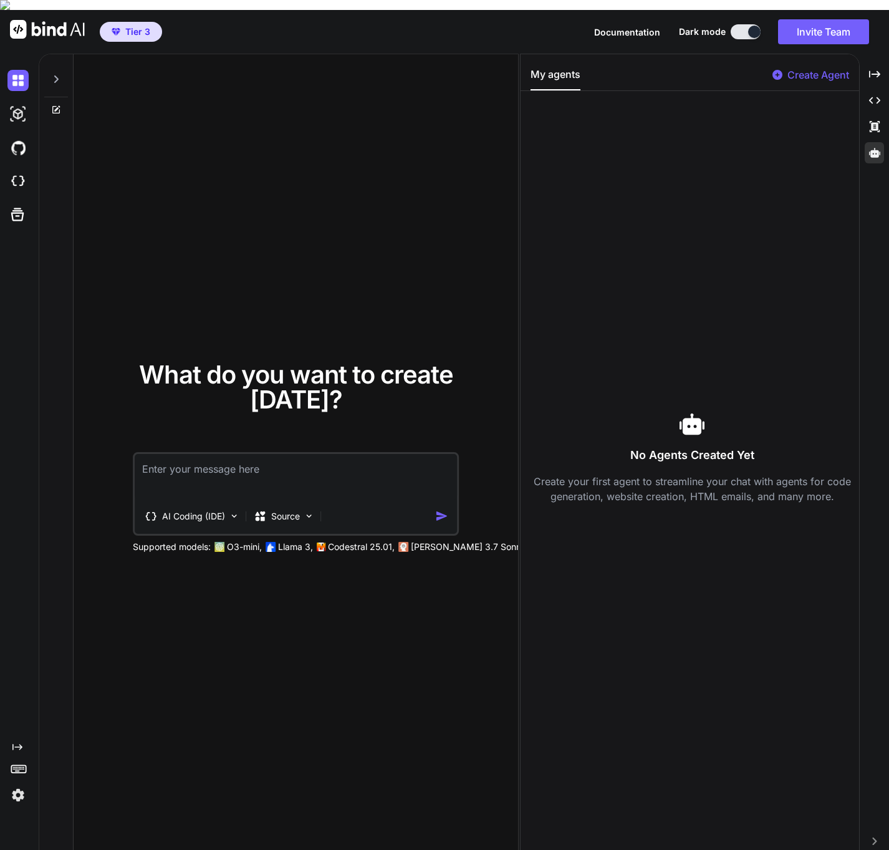
click at [56, 74] on icon at bounding box center [56, 79] width 10 height 10
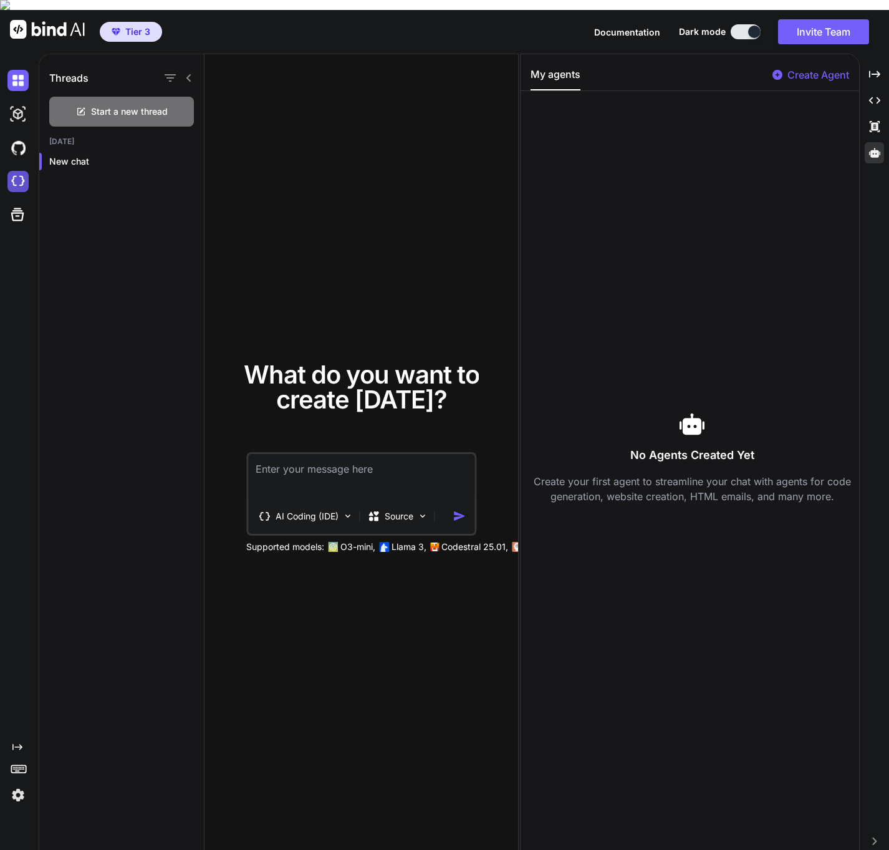
click at [21, 177] on img at bounding box center [17, 181] width 21 height 21
click at [19, 210] on icon at bounding box center [17, 214] width 13 height 13
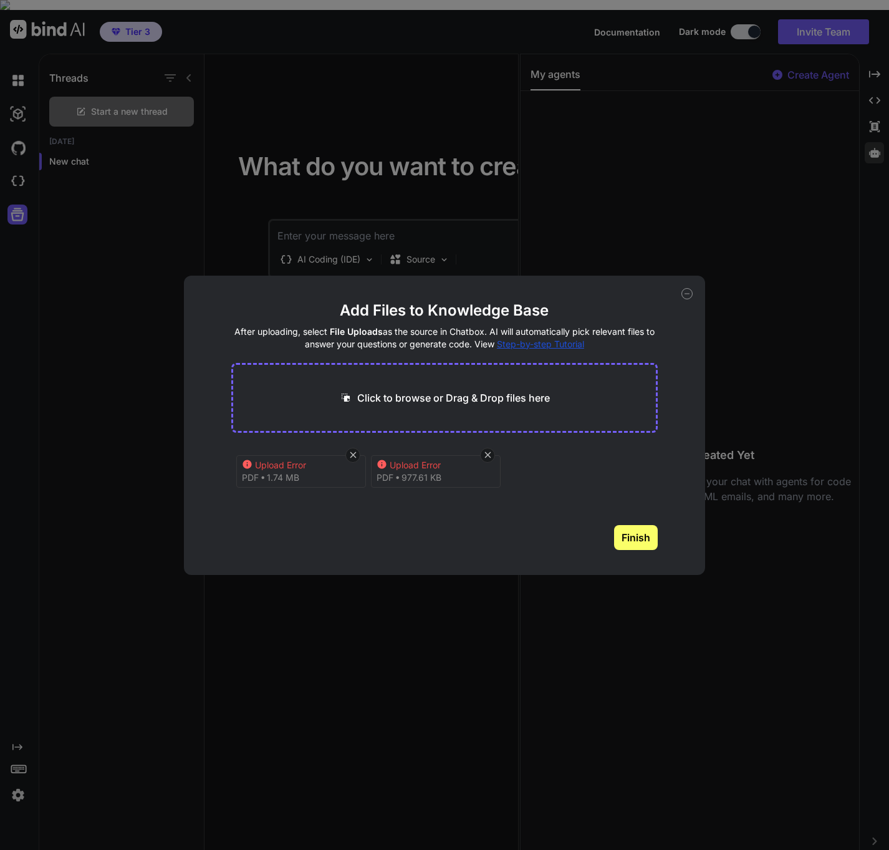
click at [383, 466] on icon at bounding box center [382, 464] width 9 height 9
click at [385, 294] on icon at bounding box center [687, 294] width 4 height 0
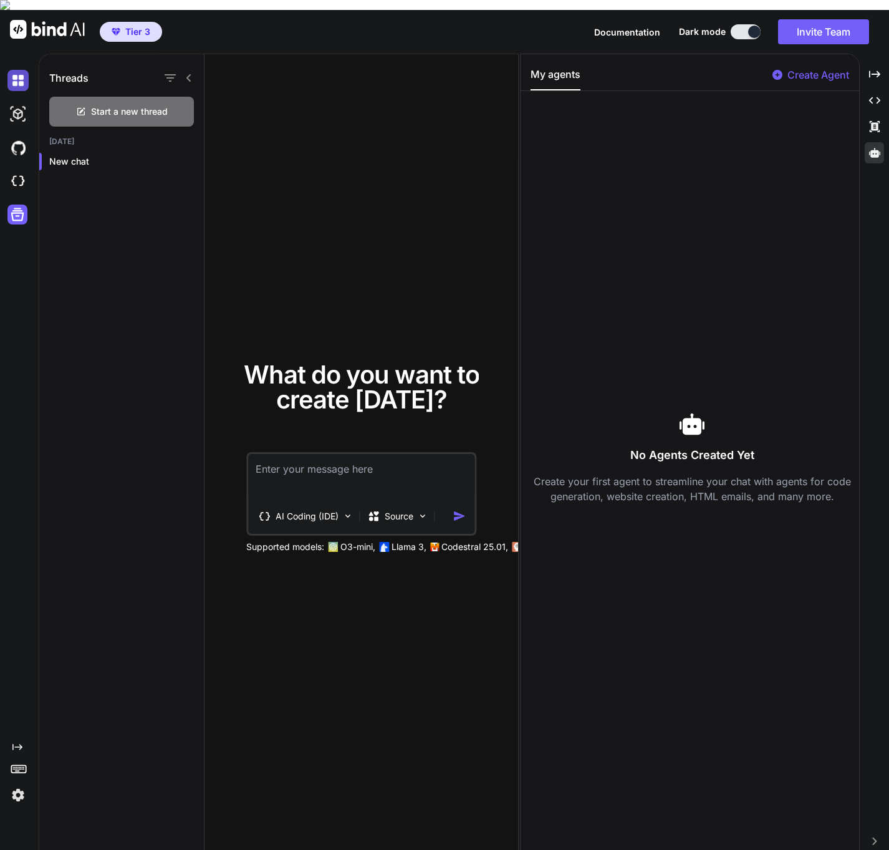
click at [18, 72] on img at bounding box center [17, 80] width 21 height 21
click at [14, 108] on img at bounding box center [17, 114] width 21 height 21
click at [15, 70] on img at bounding box center [17, 80] width 21 height 21
click at [20, 70] on img at bounding box center [17, 80] width 21 height 21
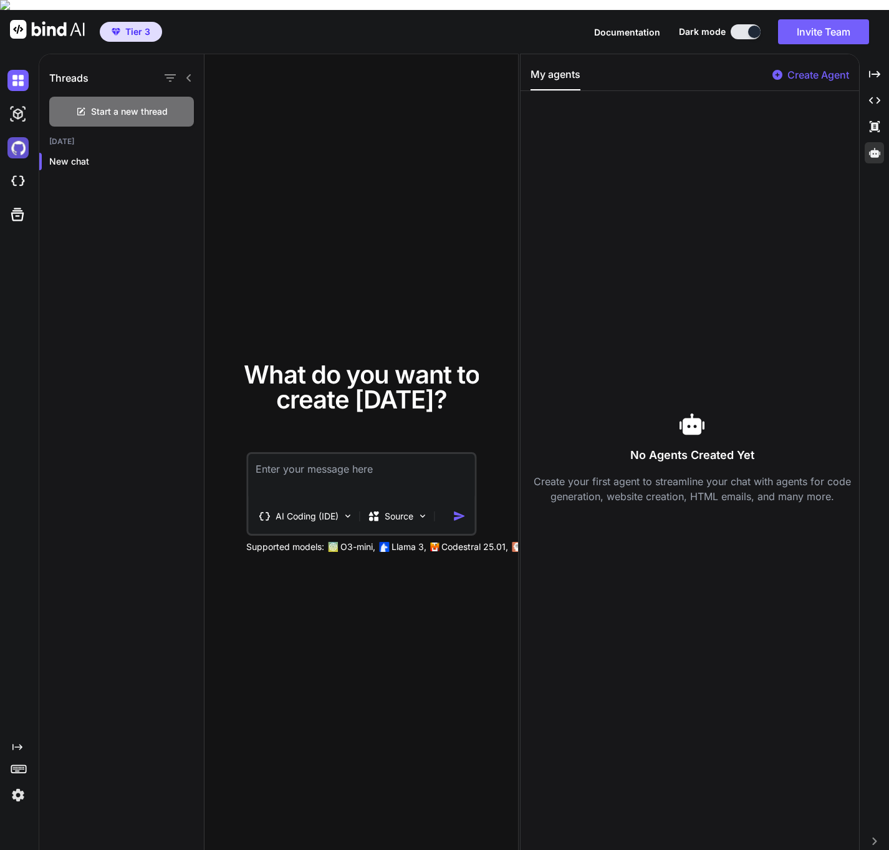
click at [23, 137] on img at bounding box center [17, 147] width 21 height 21
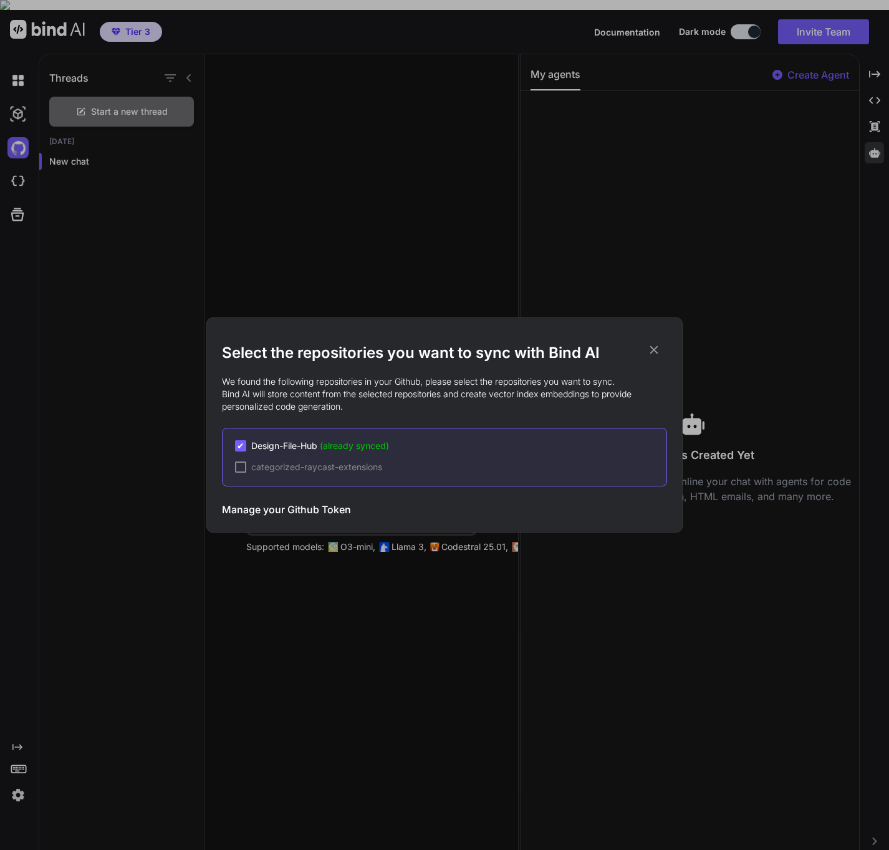
click at [17, 120] on div "Select the repositories you want to sync with Bind AI We found the following re…" at bounding box center [444, 425] width 889 height 850
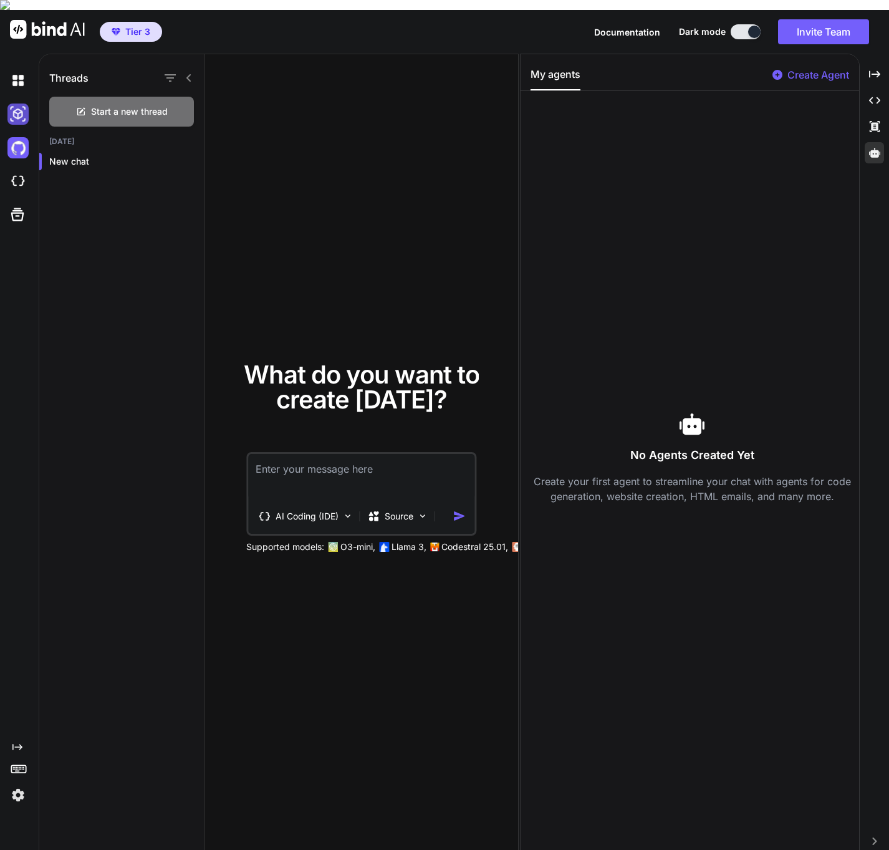
click at [21, 104] on img at bounding box center [17, 114] width 21 height 21
click at [21, 145] on img at bounding box center [17, 147] width 21 height 21
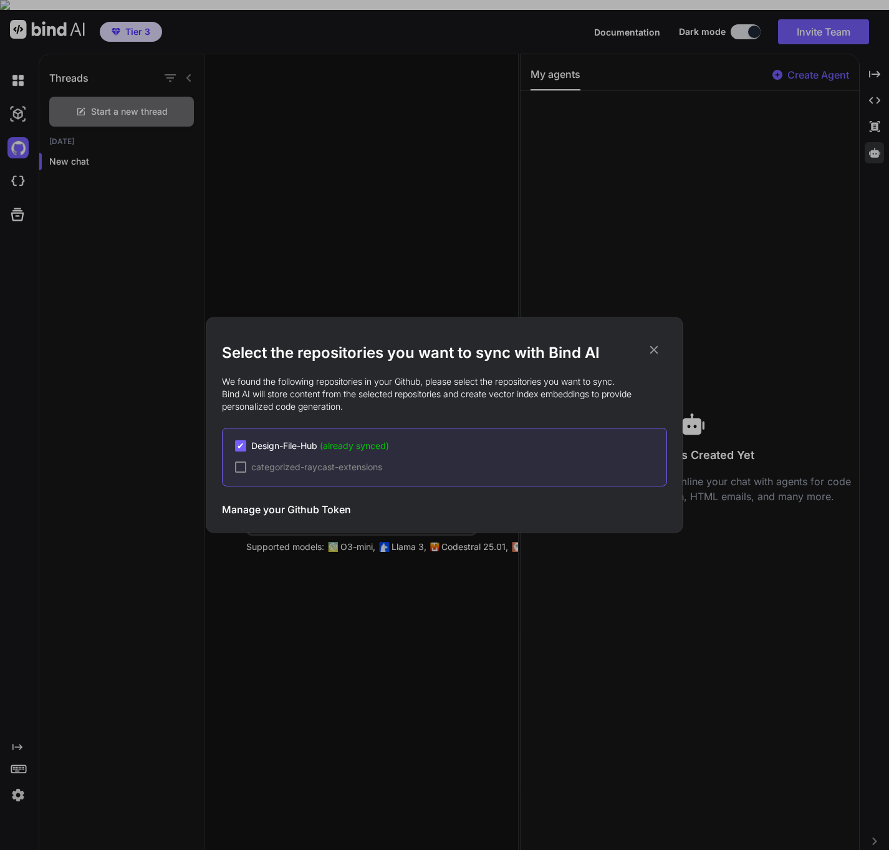
click at [19, 173] on div "Select the repositories you want to sync with Bind AI We found the following re…" at bounding box center [444, 425] width 889 height 850
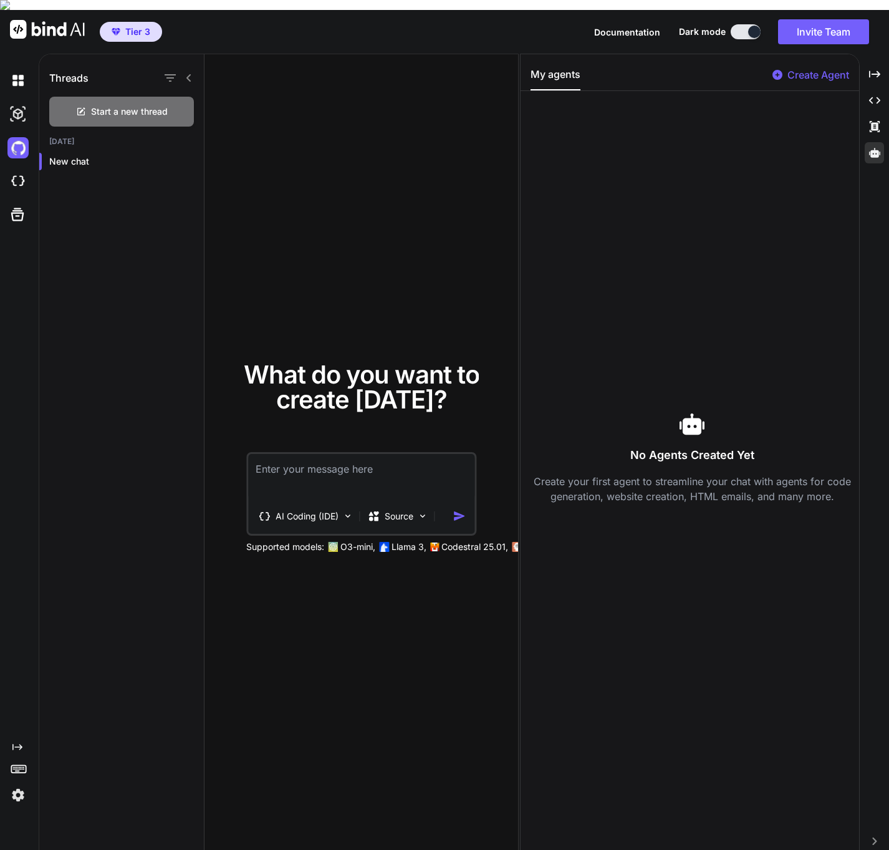
click at [19, 173] on img at bounding box center [17, 181] width 21 height 21
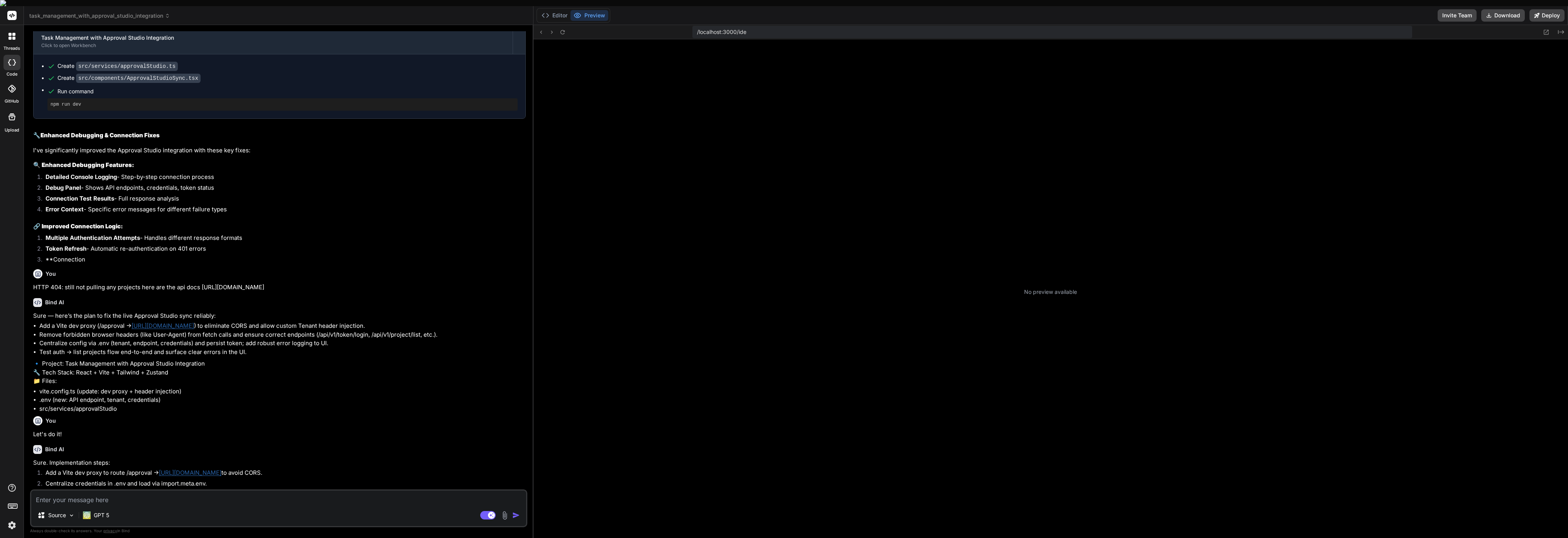
scroll to position [190, 0]
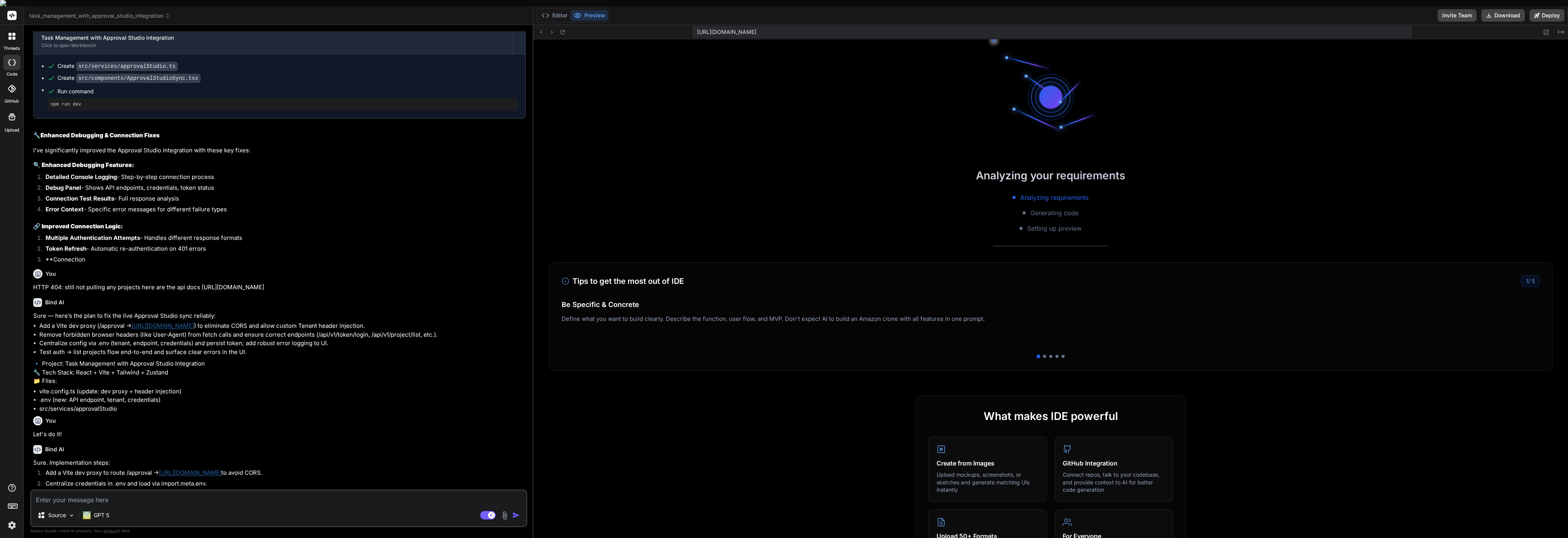
type textarea "x"
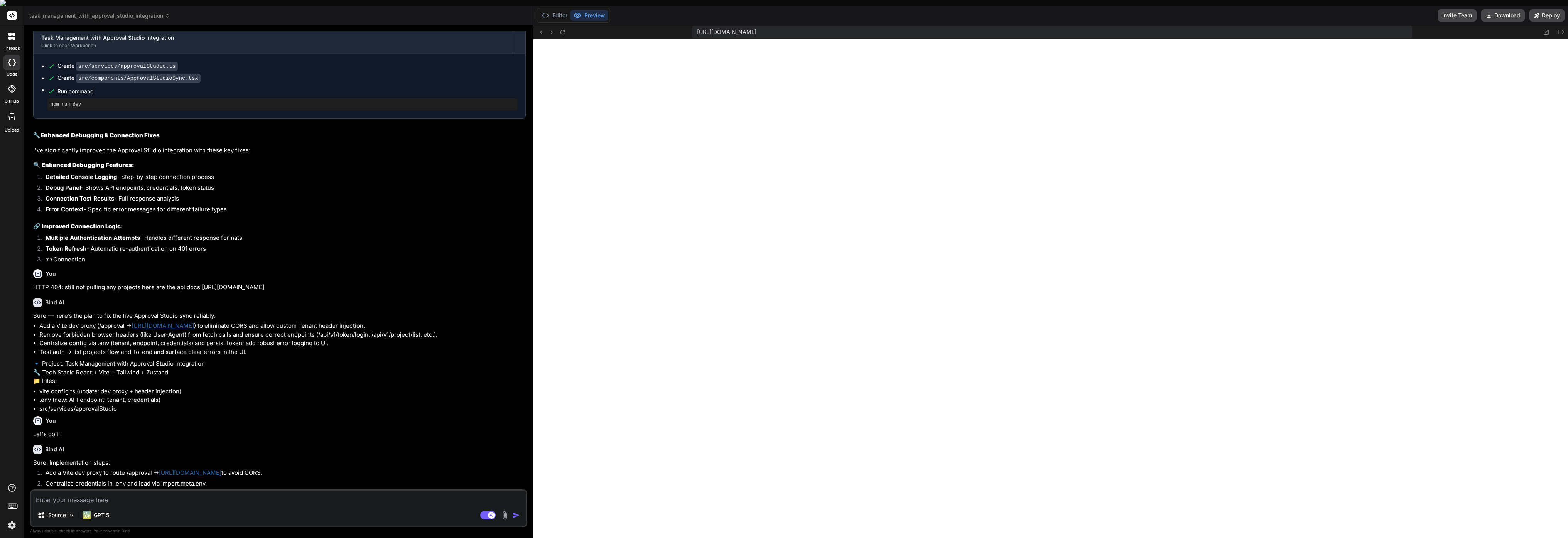
scroll to position [900, 0]
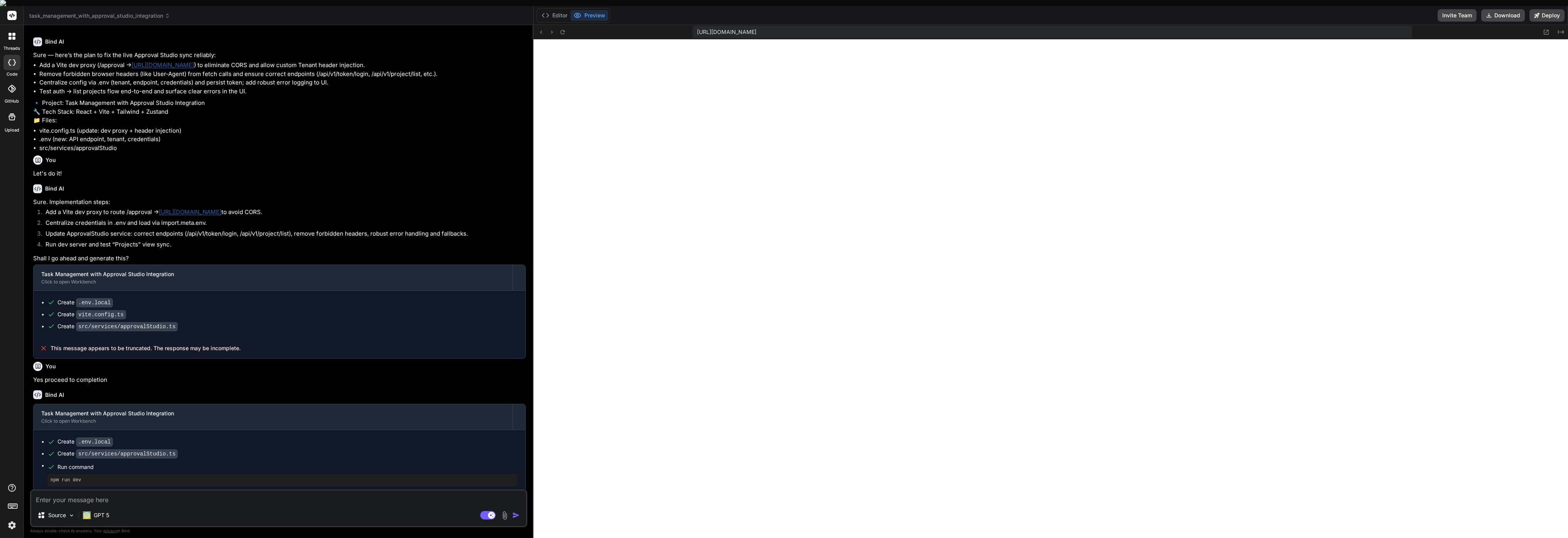
click at [508, 241] on li "Run dev server and test “Projects” view sync." at bounding box center [283, 246] width 486 height 11
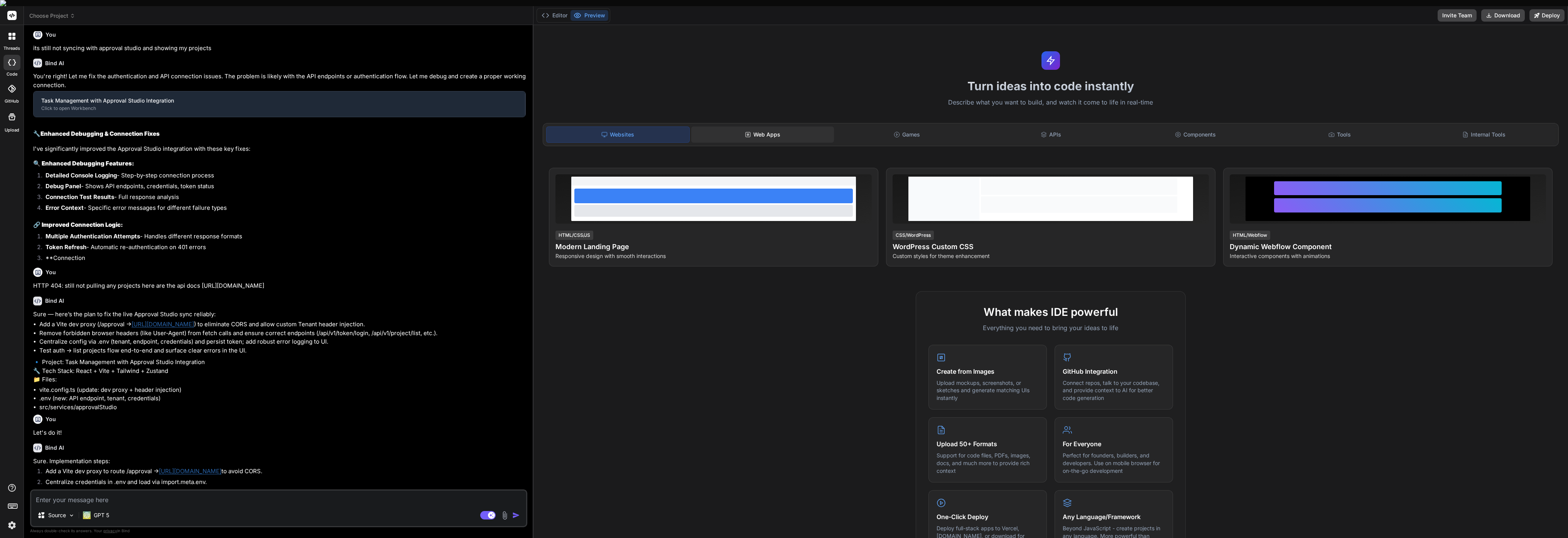
click at [764, 130] on div "Web Apps" at bounding box center [763, 135] width 143 height 16
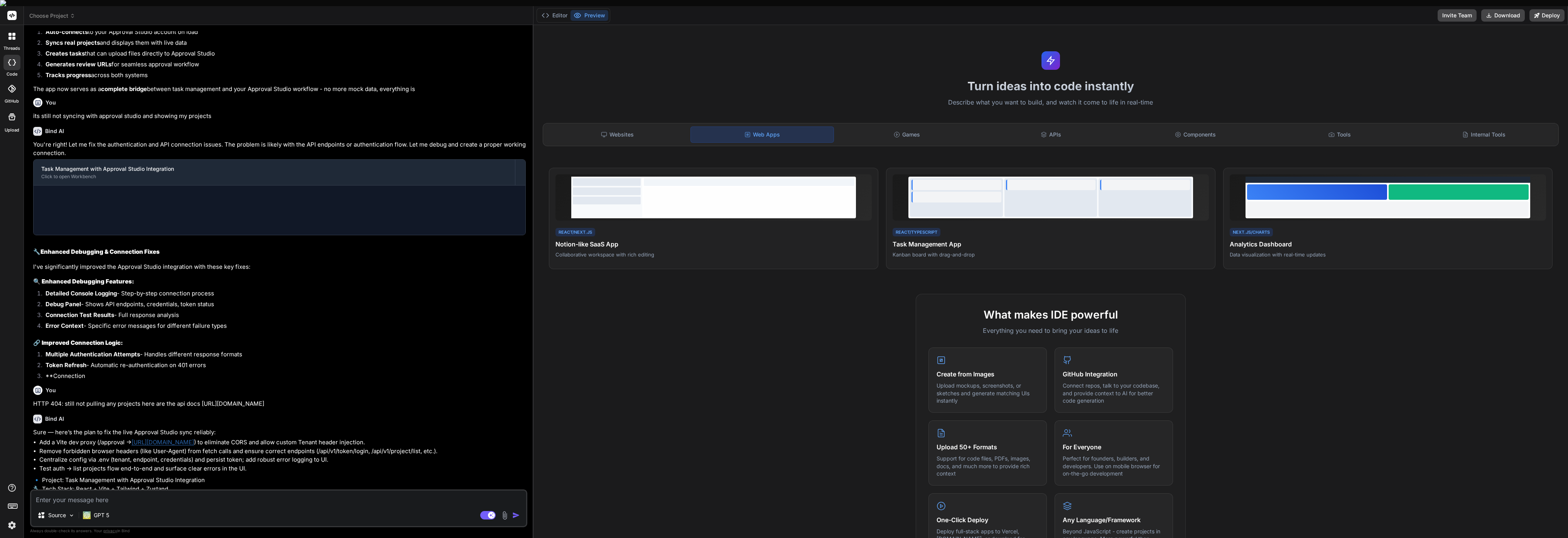
scroll to position [639, 0]
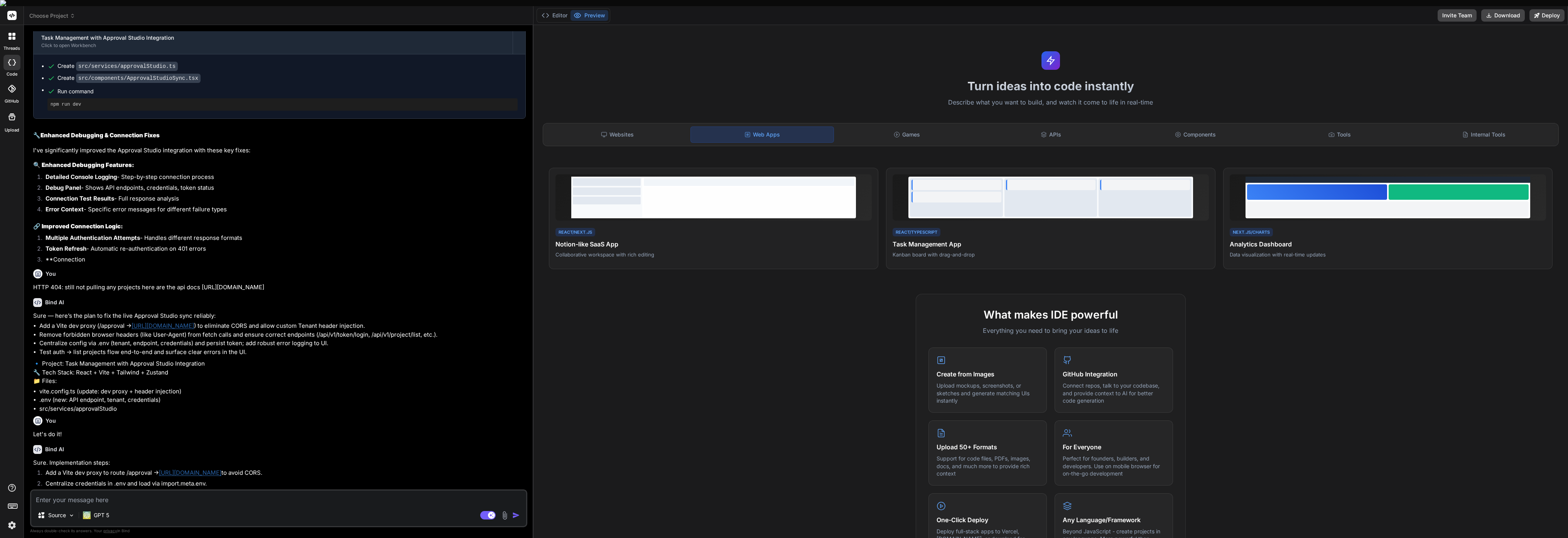
type textarea "x"
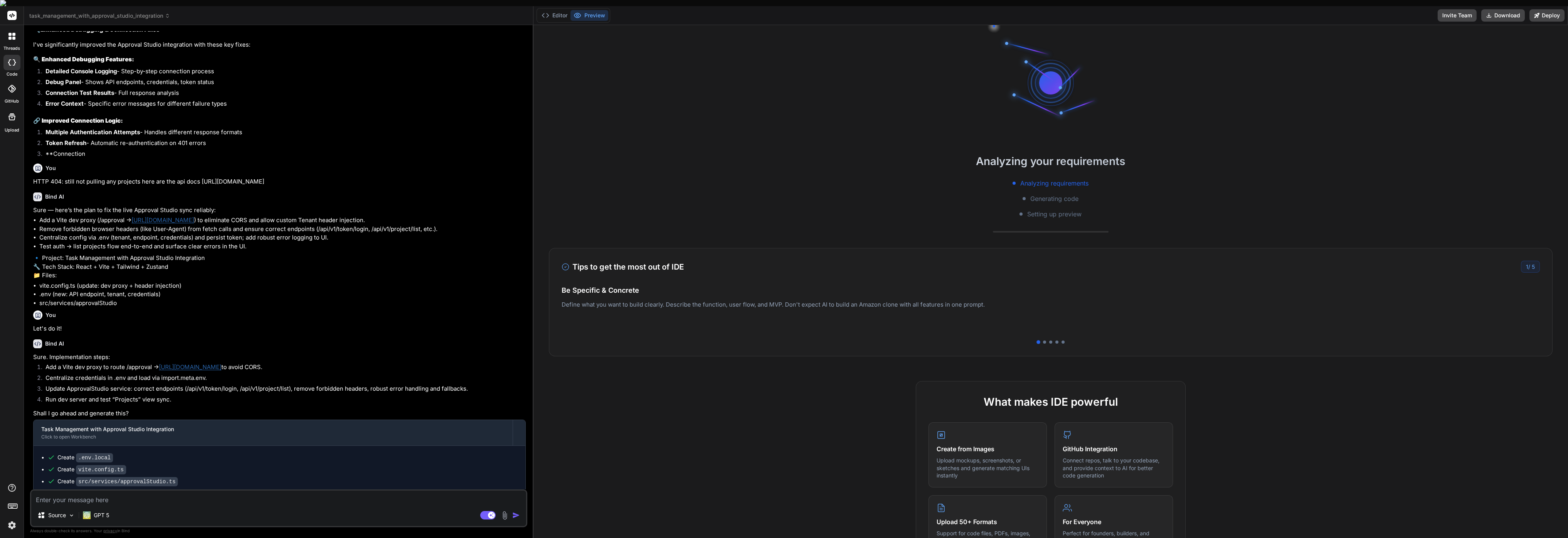
scroll to position [900, 0]
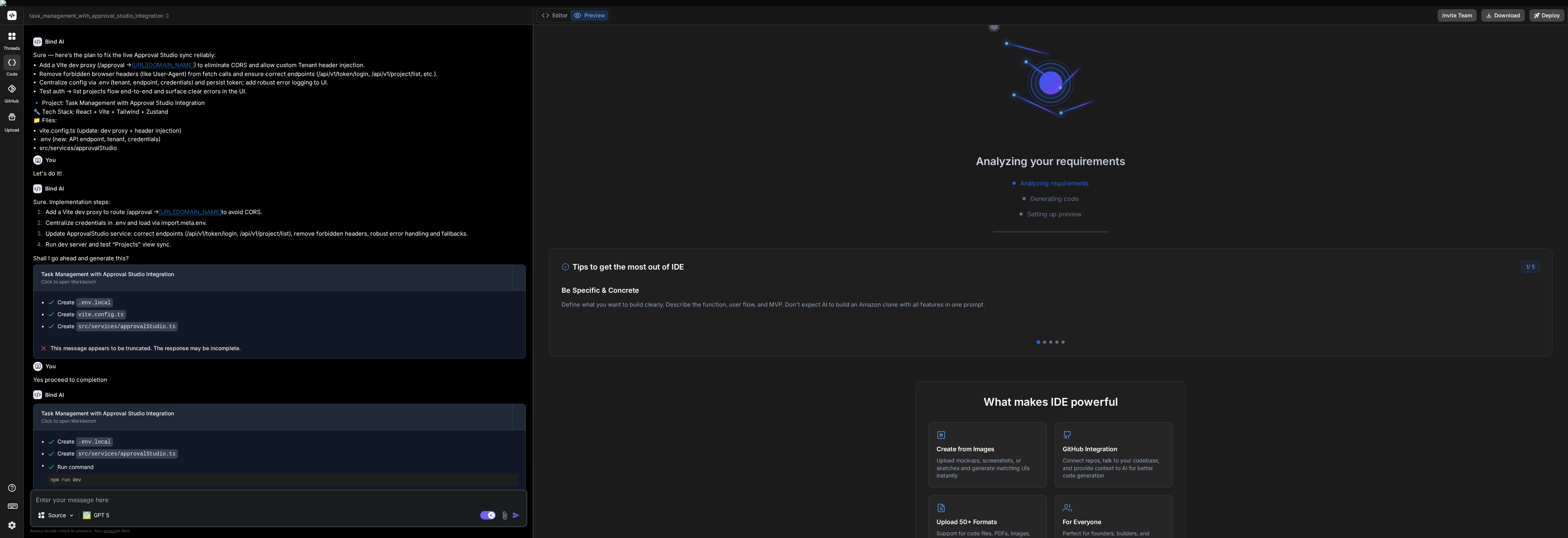
click at [125, 12] on span "task_management_with_approval_studio_integration" at bounding box center [100, 15] width 141 height 7
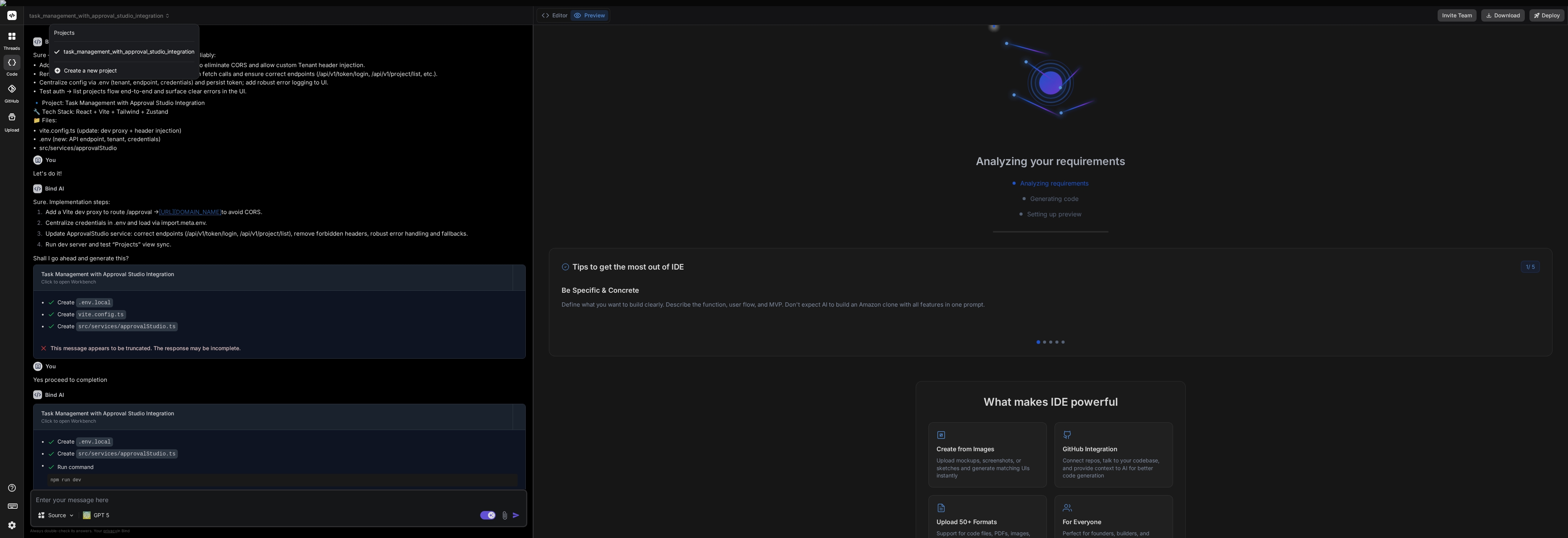
click at [93, 67] on span "Create a new project" at bounding box center [90, 70] width 53 height 7
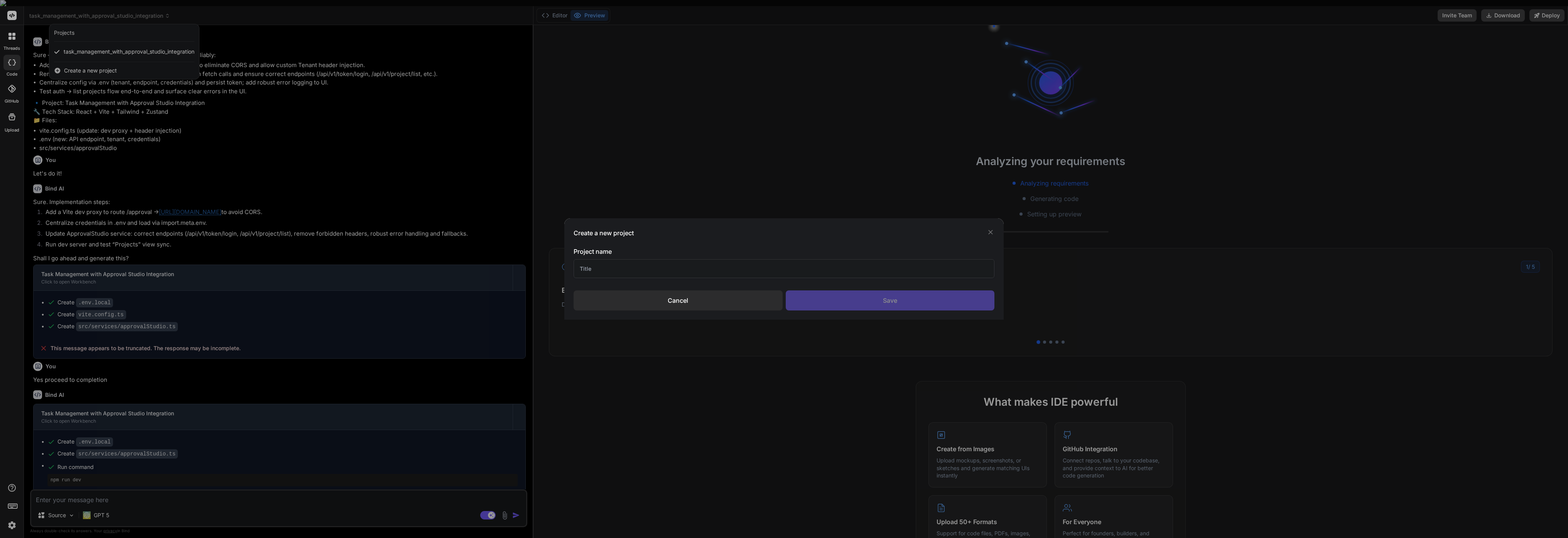
click at [644, 271] on input "text" at bounding box center [784, 268] width 421 height 19
type input "W"
type input "Turks & Creative Web"
type textarea "x"
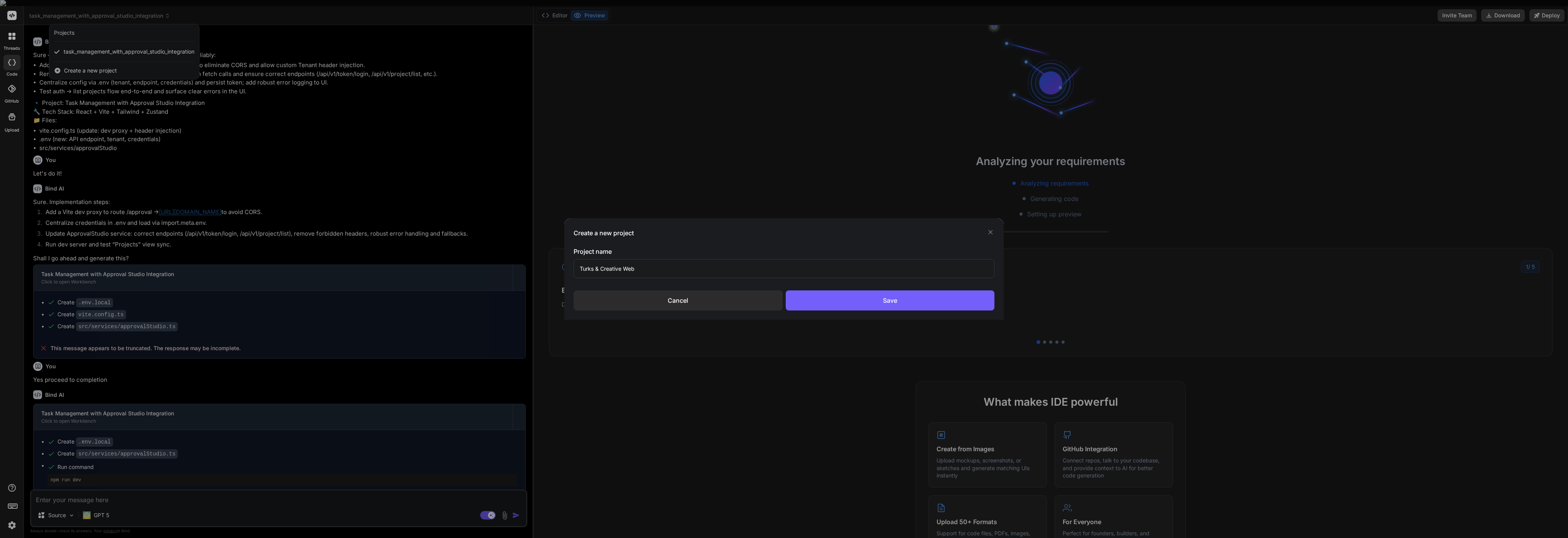
scroll to position [29, 0]
type input "Turks & Creative Web App"
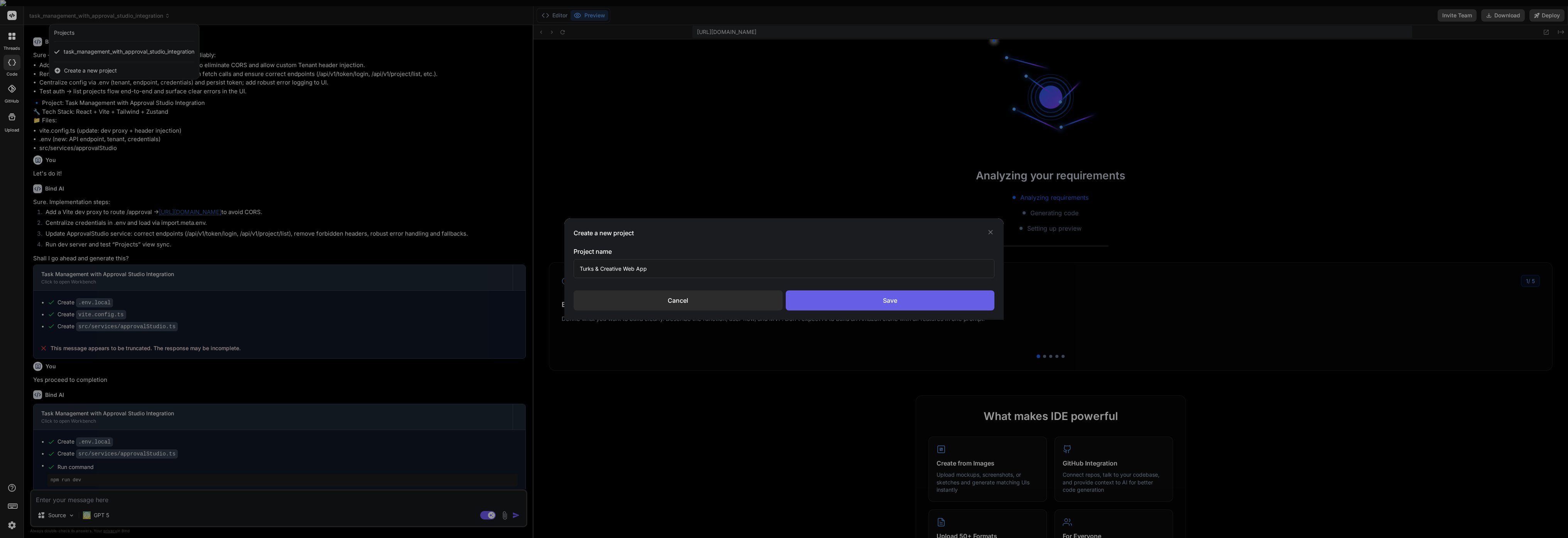
scroll to position [190, 0]
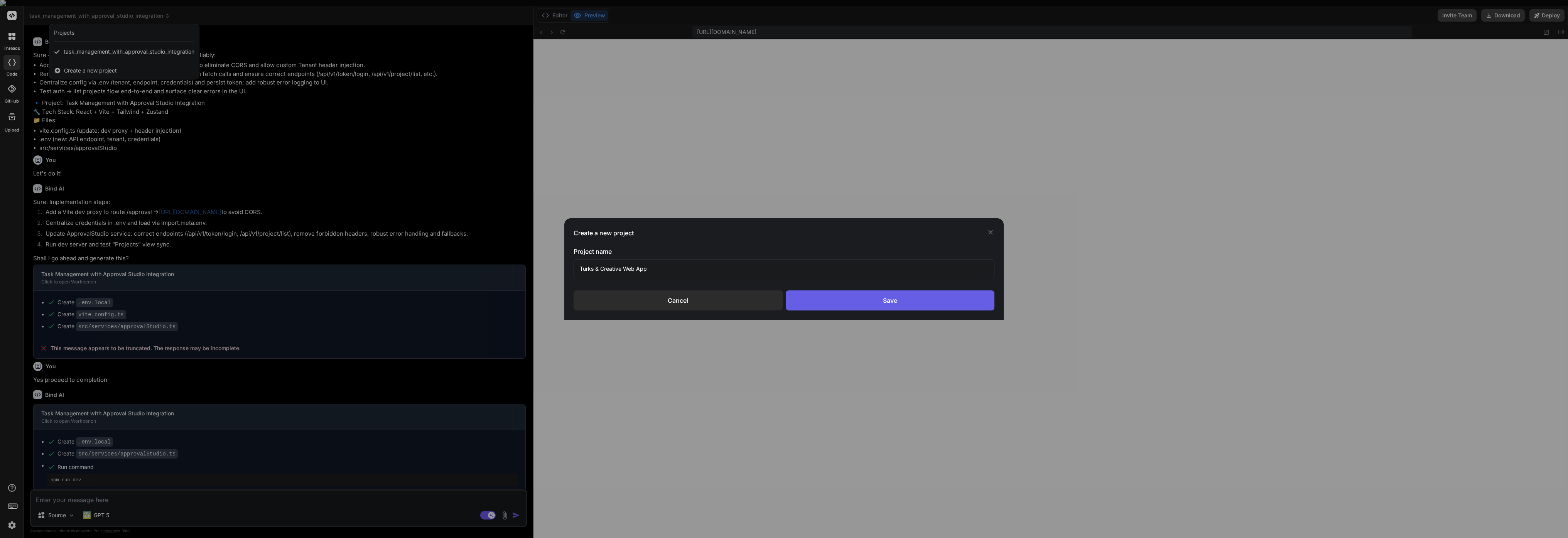
click at [904, 301] on div "Save" at bounding box center [889, 301] width 208 height 20
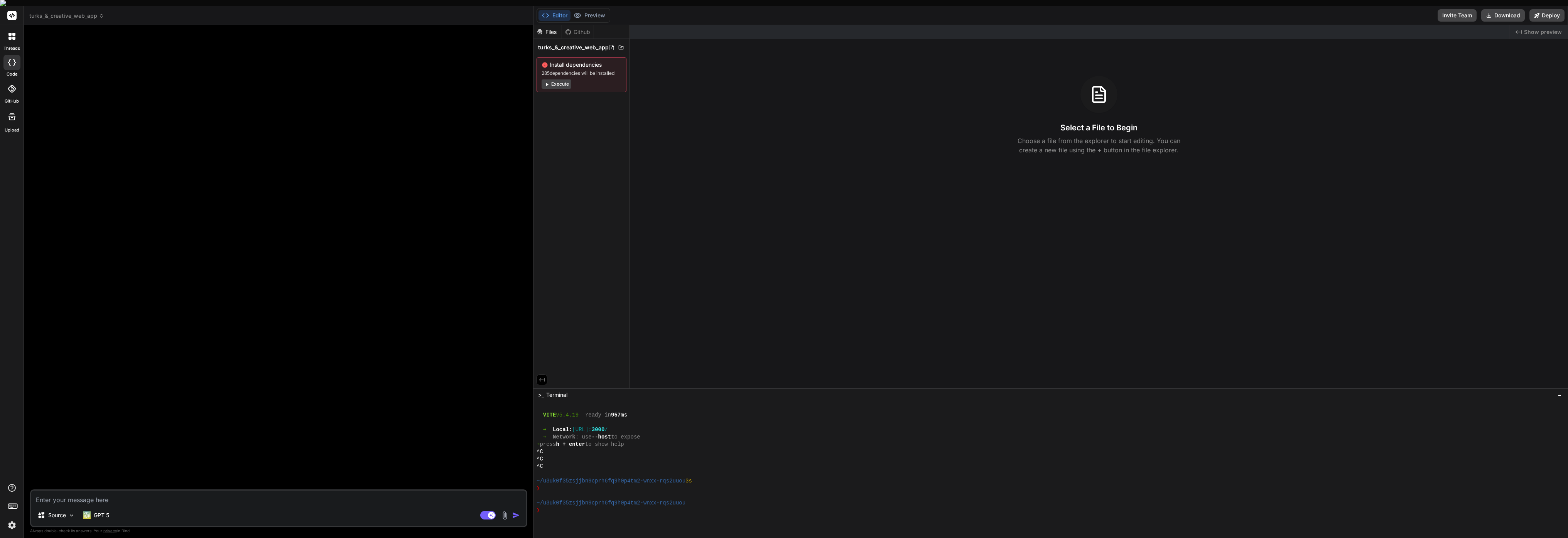
click at [187, 155] on div at bounding box center [279, 260] width 495 height 458
click at [12, 33] on icon at bounding box center [12, 36] width 7 height 7
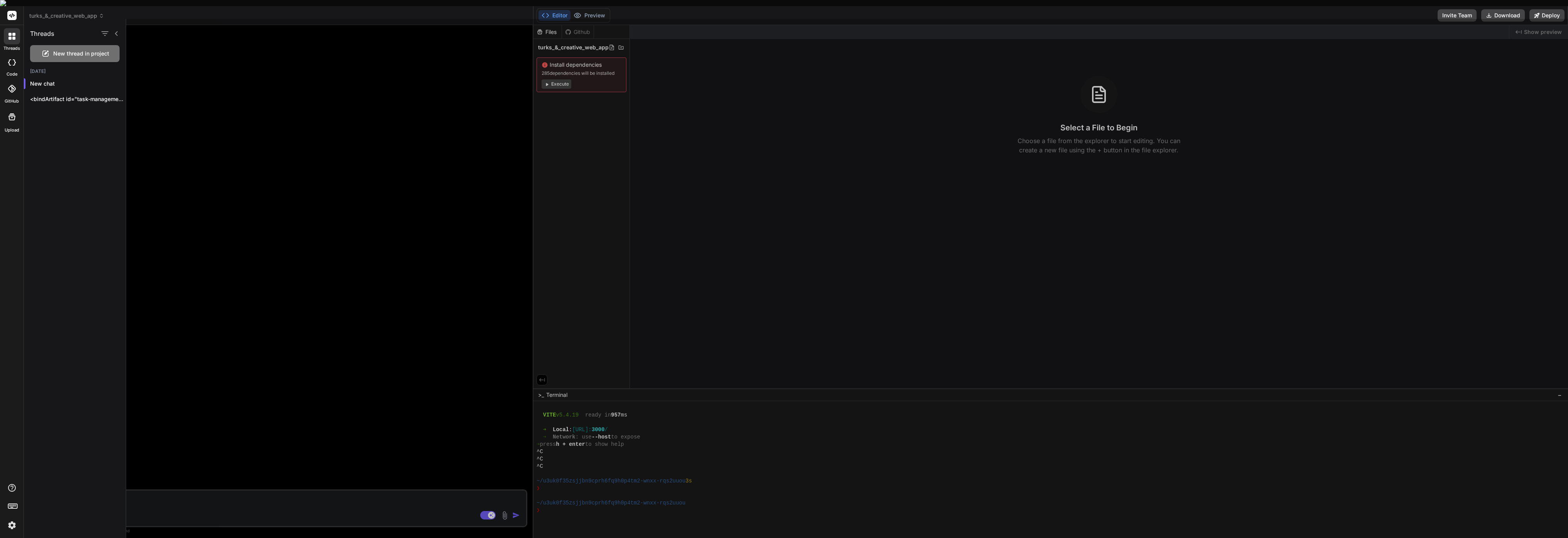
click at [12, 33] on icon at bounding box center [12, 36] width 7 height 7
click at [150, 493] on div at bounding box center [847, 278] width 1442 height 519
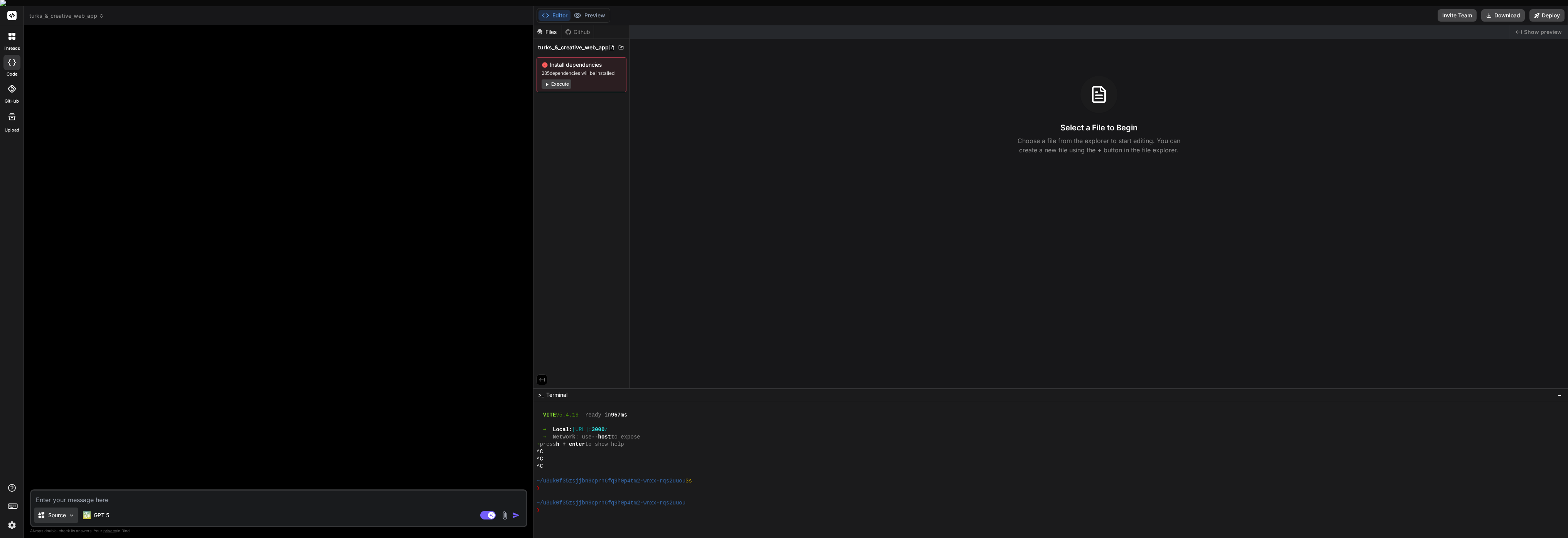
click at [66, 511] on p "Source" at bounding box center [57, 515] width 18 height 7
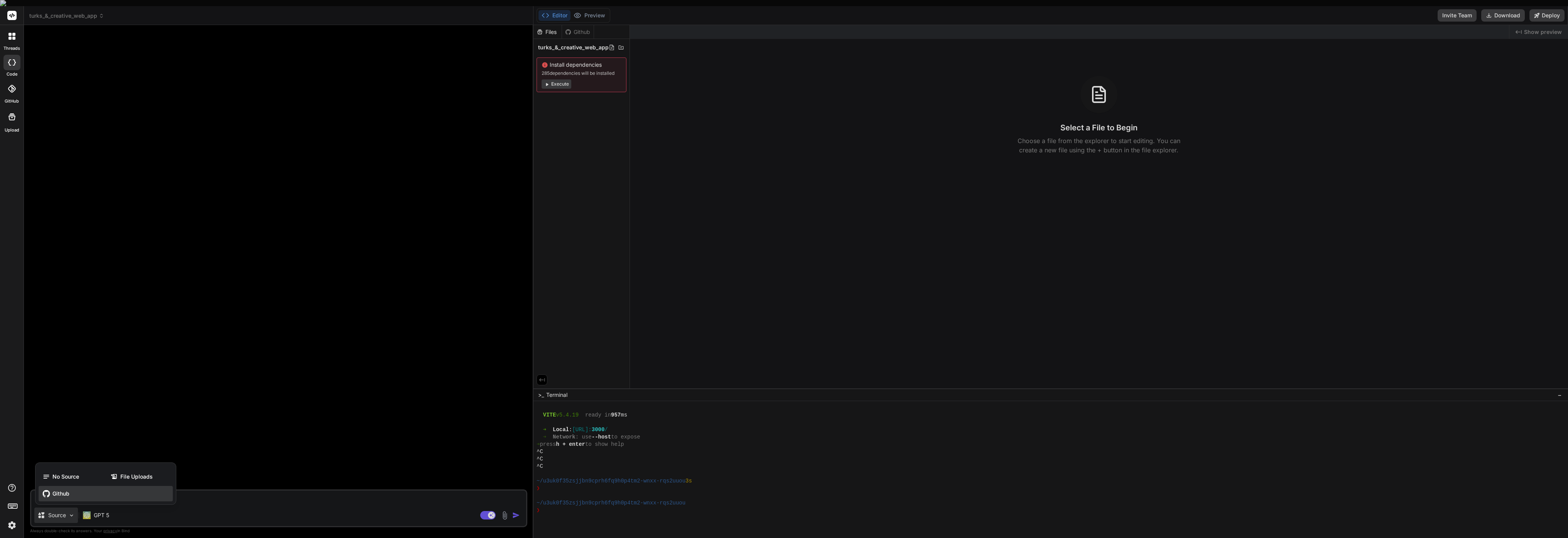
click at [62, 490] on span "Github" at bounding box center [61, 493] width 17 height 7
type textarea "x"
click at [75, 492] on textarea at bounding box center [279, 497] width 495 height 14
type textarea "c"
type textarea "x"
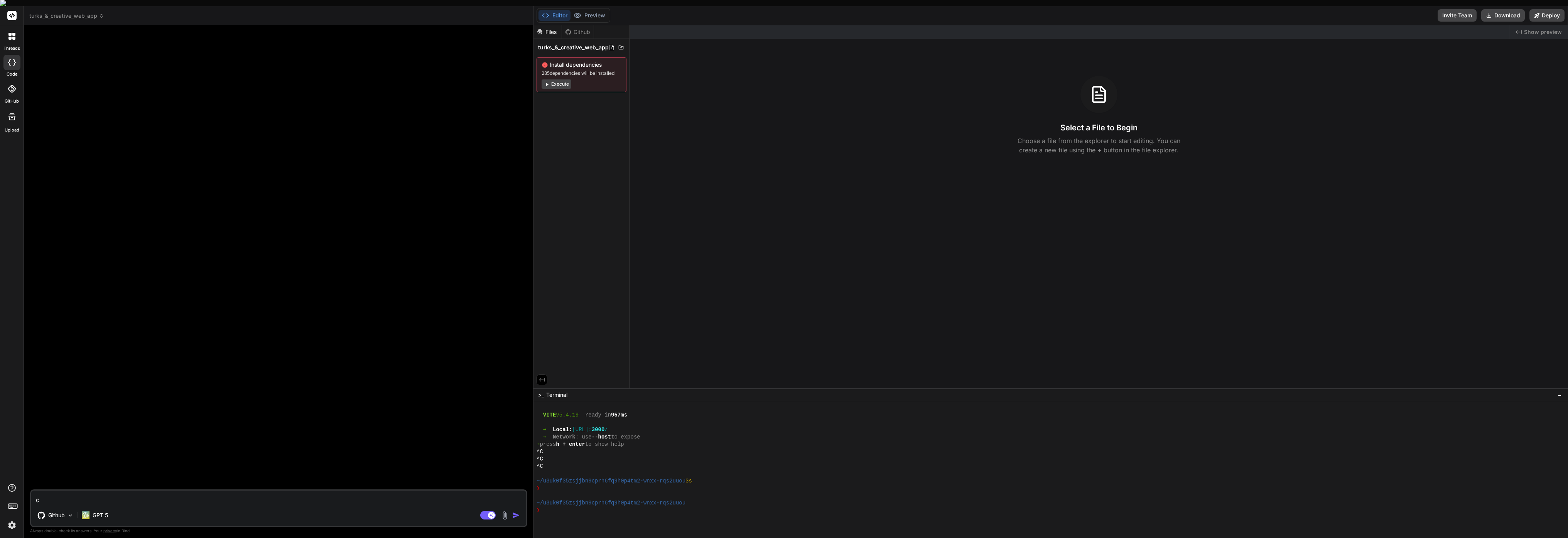
type textarea "ca"
type textarea "x"
type textarea "can"
type textarea "x"
type textarea "can"
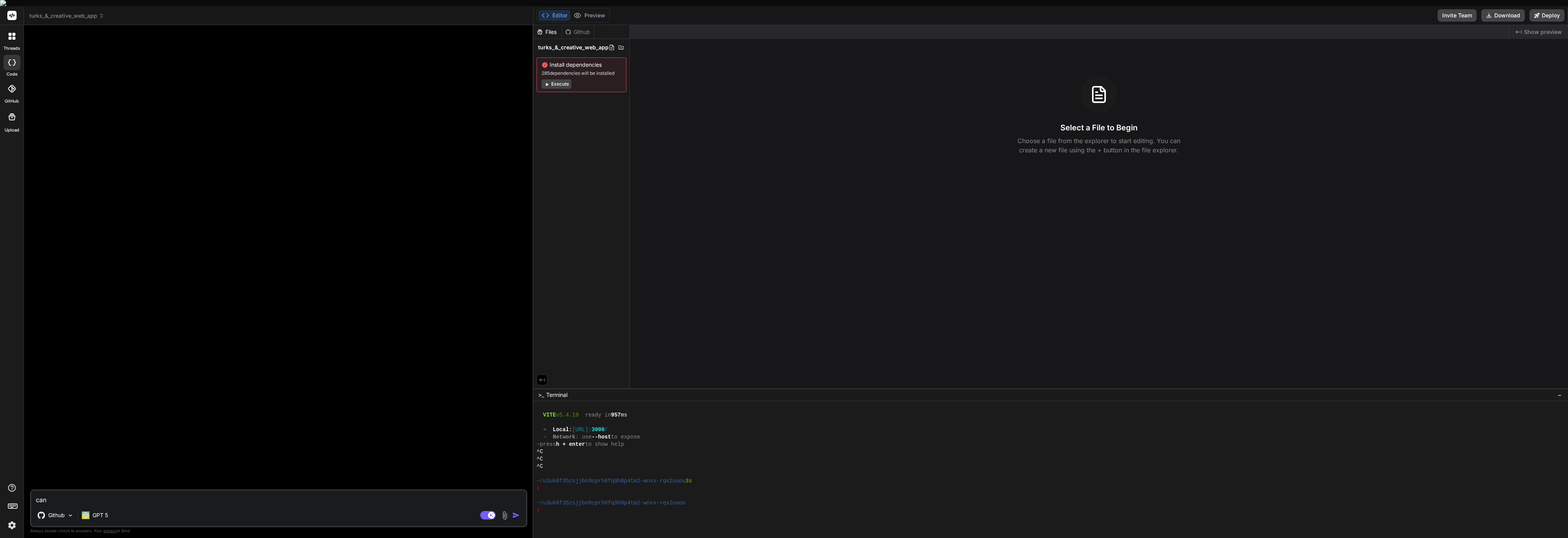
type textarea "x"
type textarea "can y"
type textarea "x"
type textarea "can yo"
type textarea "x"
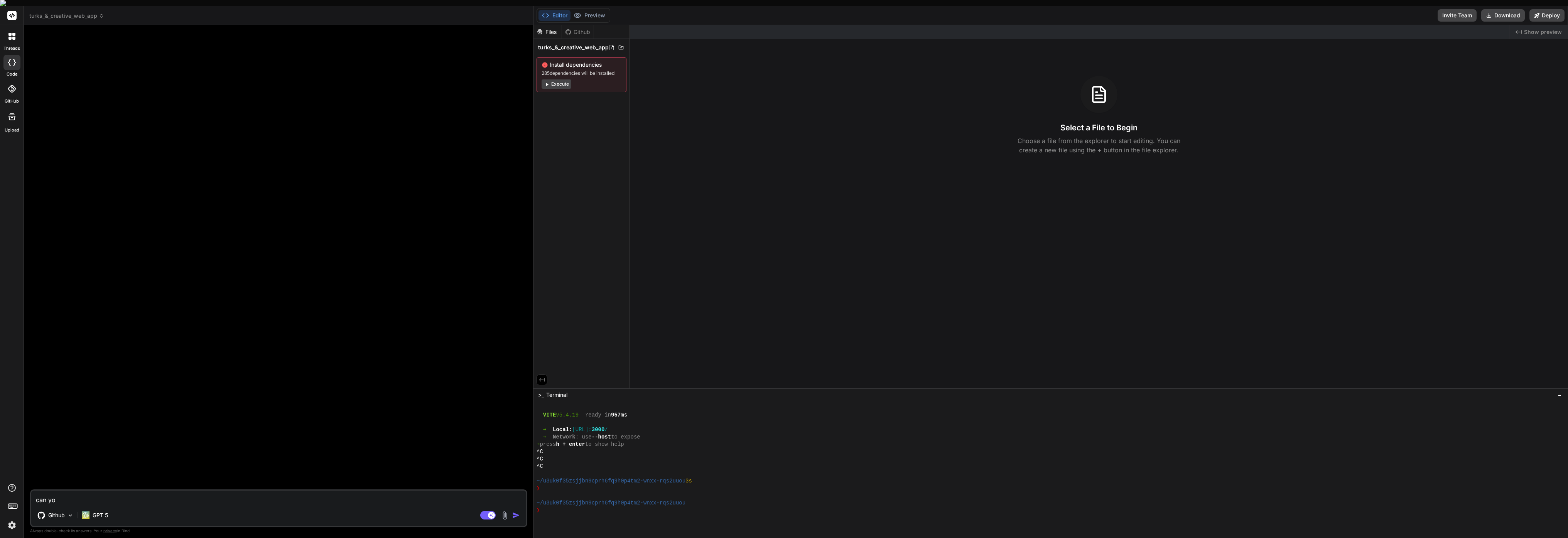
type textarea "can you"
type textarea "x"
type textarea "can you"
type textarea "x"
type textarea "can you a"
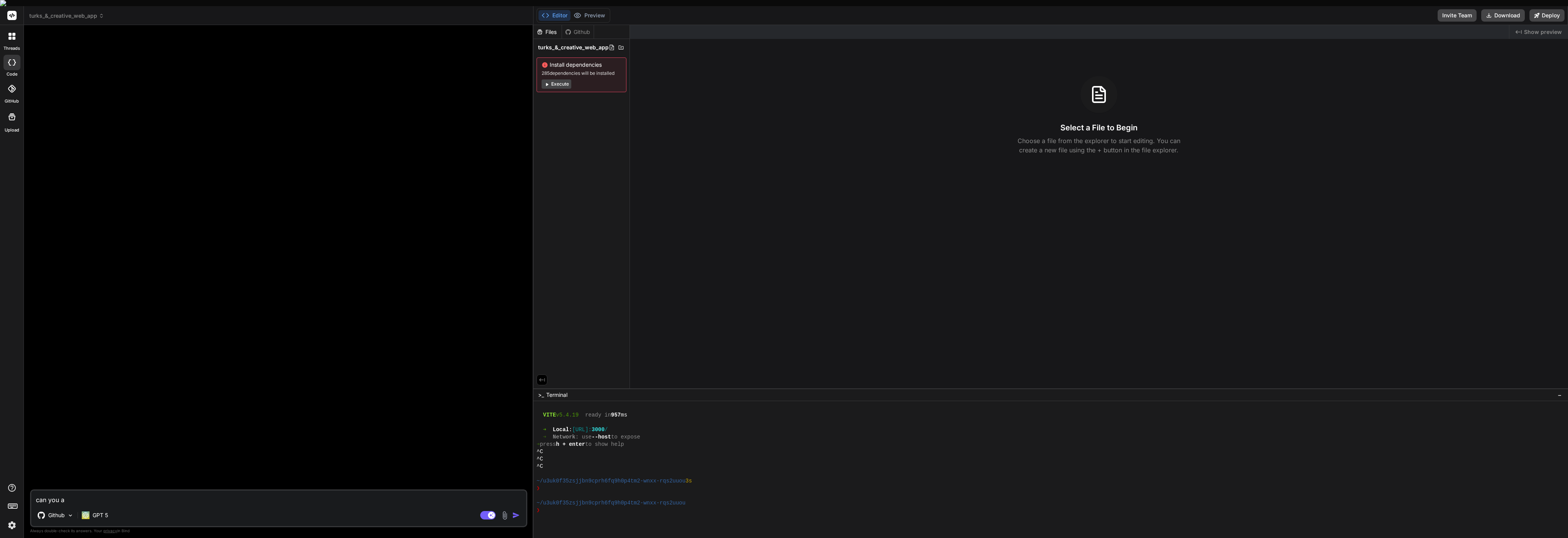
type textarea "x"
type textarea "can you ac"
type textarea "x"
type textarea "can you acc"
type textarea "x"
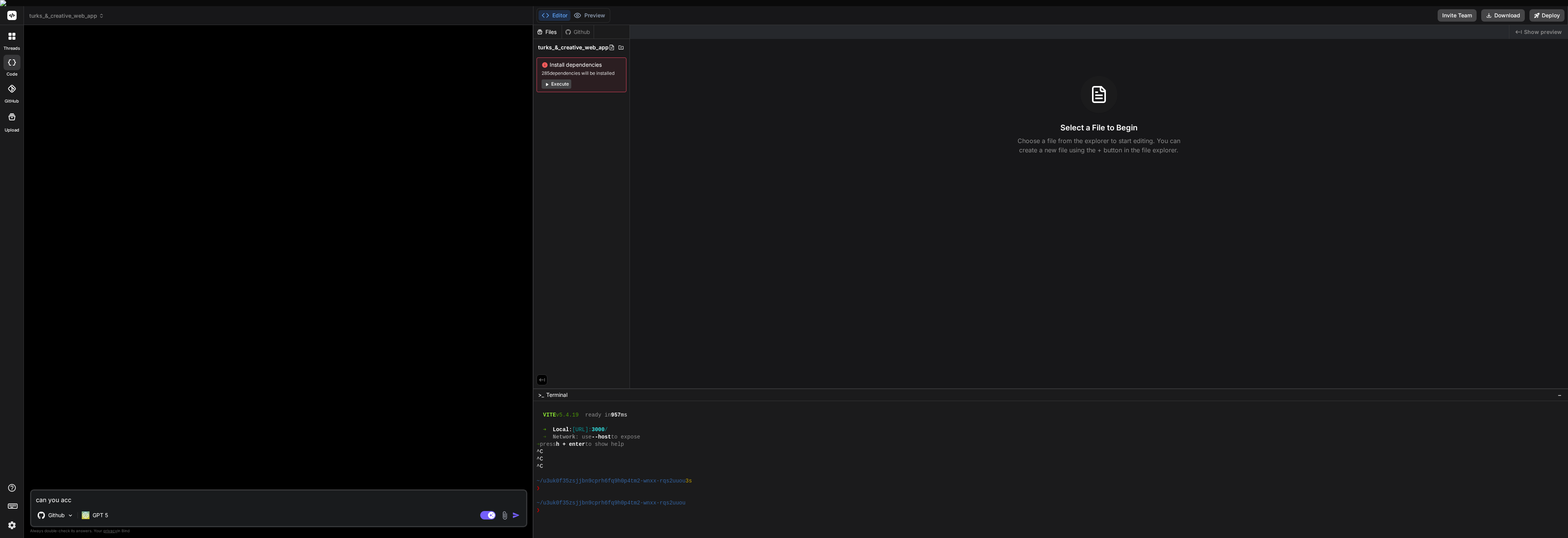
type textarea "can you acce"
type textarea "x"
type textarea "can you acces"
type textarea "x"
type textarea "can you access"
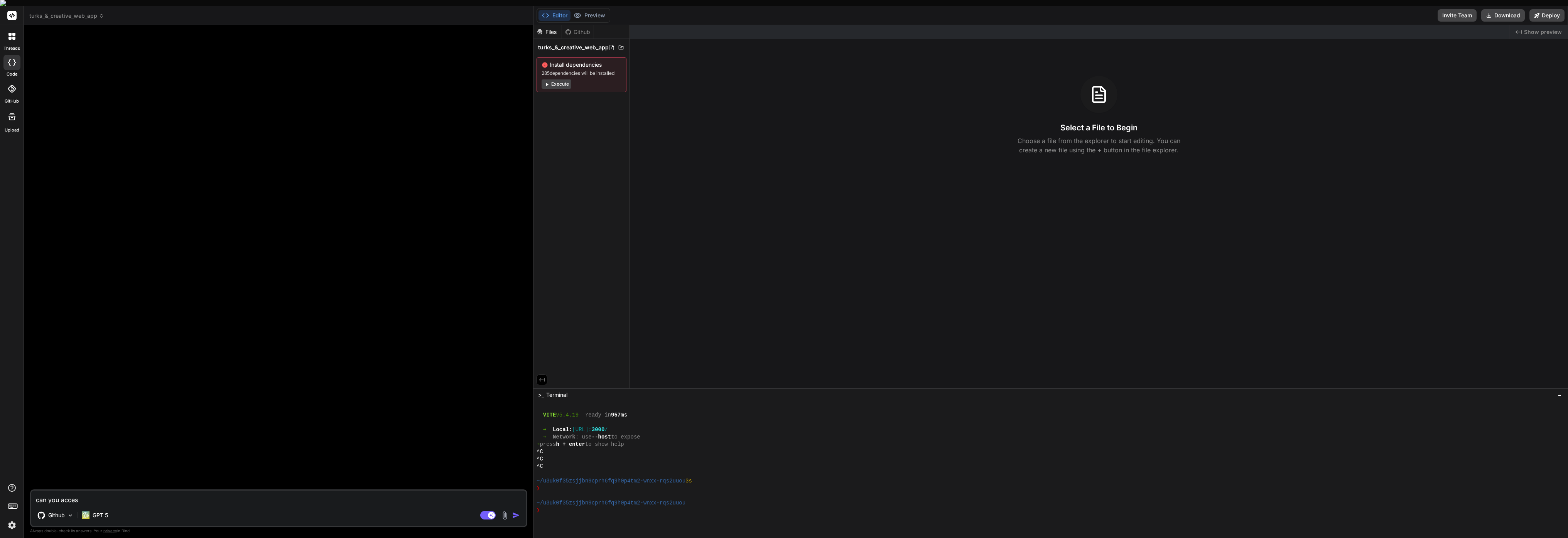
type textarea "x"
type textarea "can you access"
type textarea "x"
type textarea "can you access a"
type textarea "x"
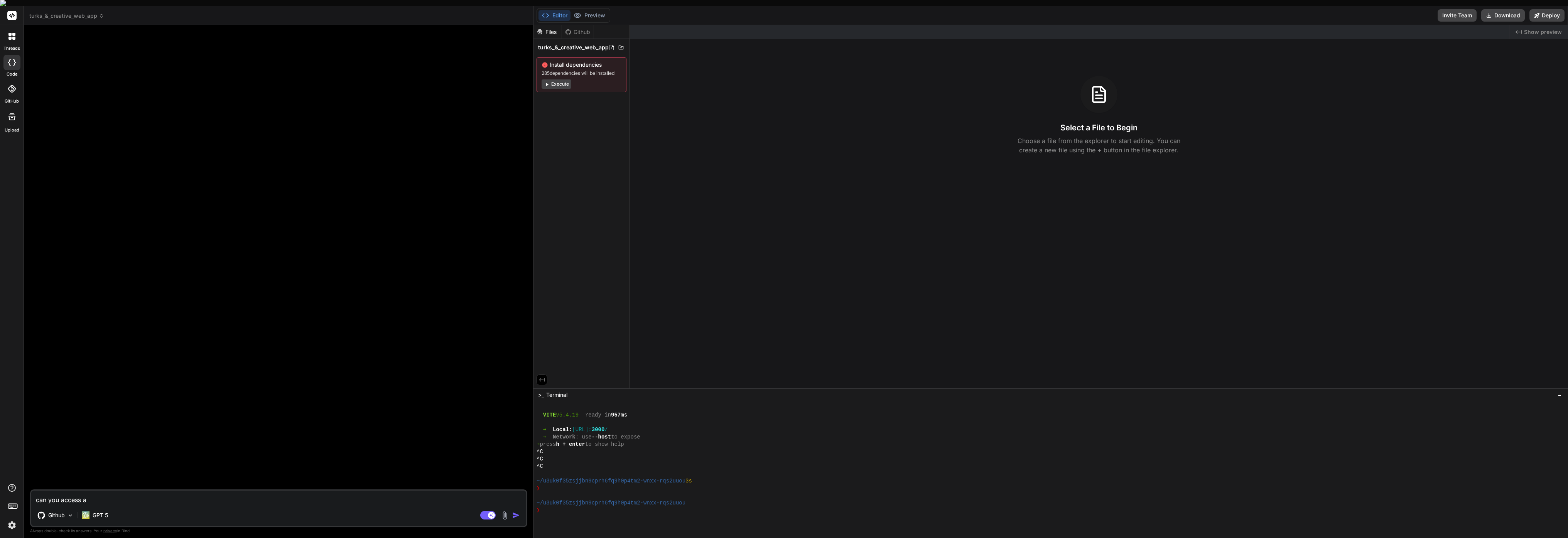
type textarea "can you access"
type textarea "x"
type textarea "can you access o"
type textarea "x"
type textarea "can you access ou"
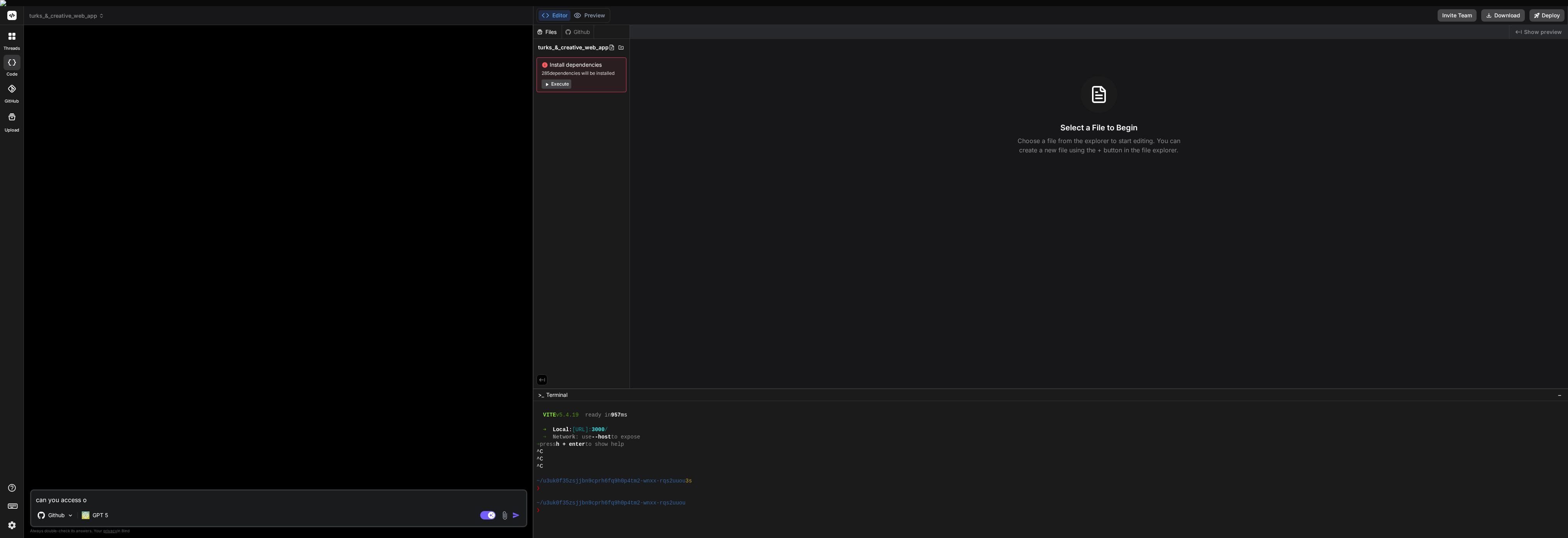
type textarea "x"
type textarea "can you access our"
type textarea "x"
type textarea "can you access our"
type textarea "x"
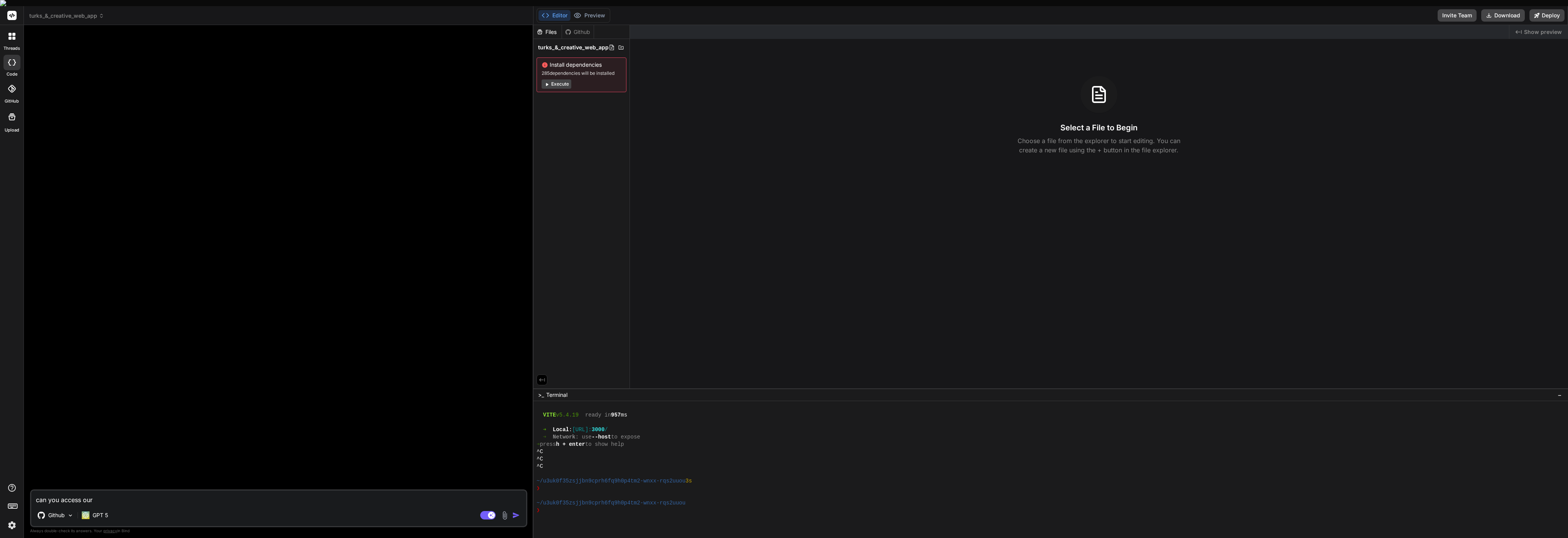
type textarea "can you access our a"
type textarea "x"
type textarea "can you access our ap"
type textarea "x"
type textarea "can you access our app"
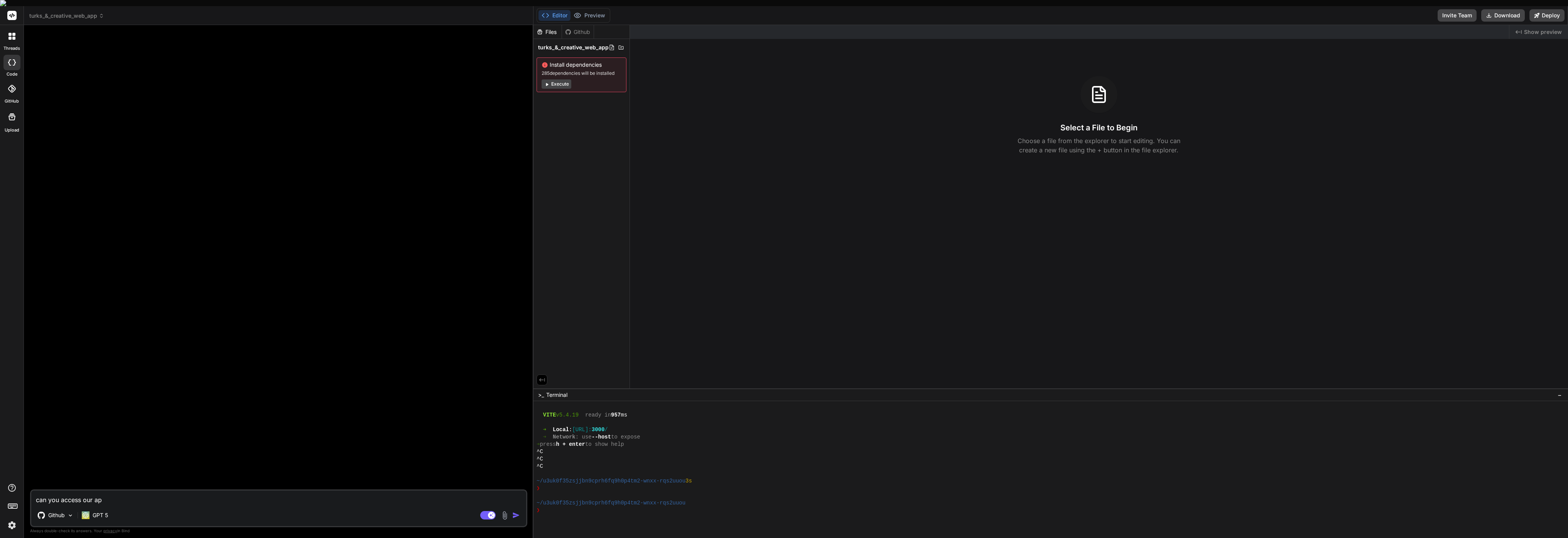
type textarea "x"
type textarea "can you access our app"
type textarea "x"
type textarea "can you access our app o"
type textarea "x"
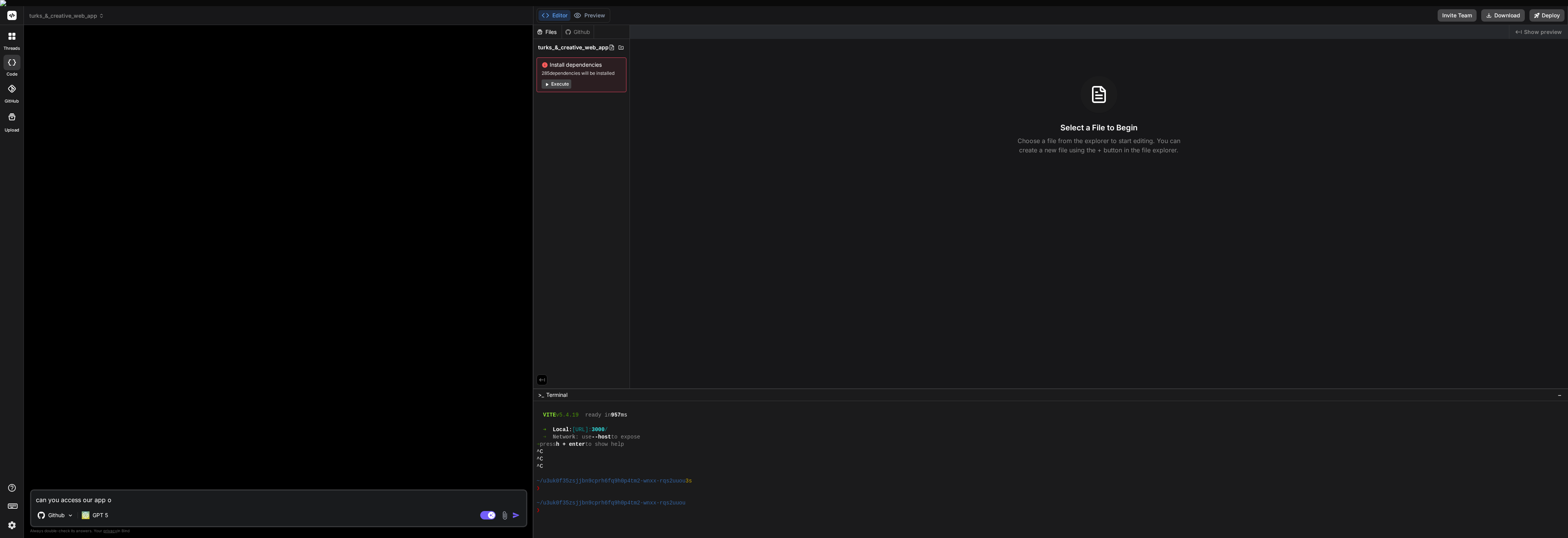
type textarea "can you access our app on"
type textarea "x"
type textarea "can you access our app on"
type textarea "x"
type textarea "can you access our app on g"
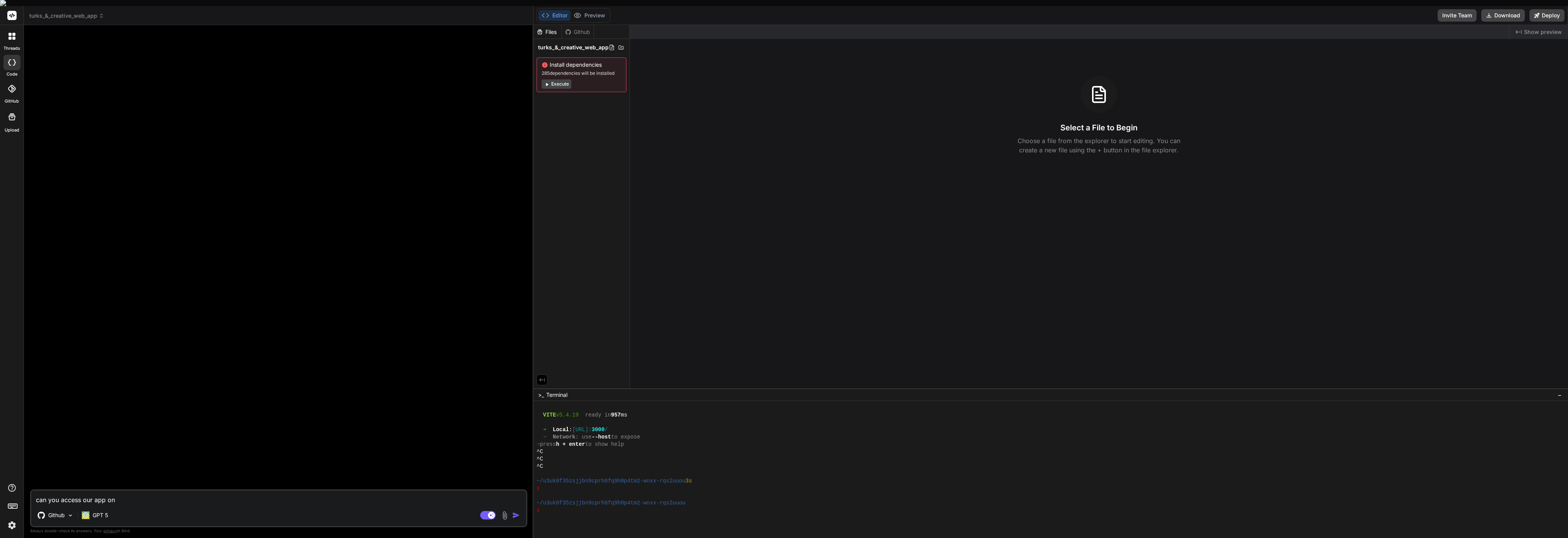
type textarea "x"
type textarea "can you access our app on gi"
type textarea "x"
type textarea "can you access our app on git"
type textarea "x"
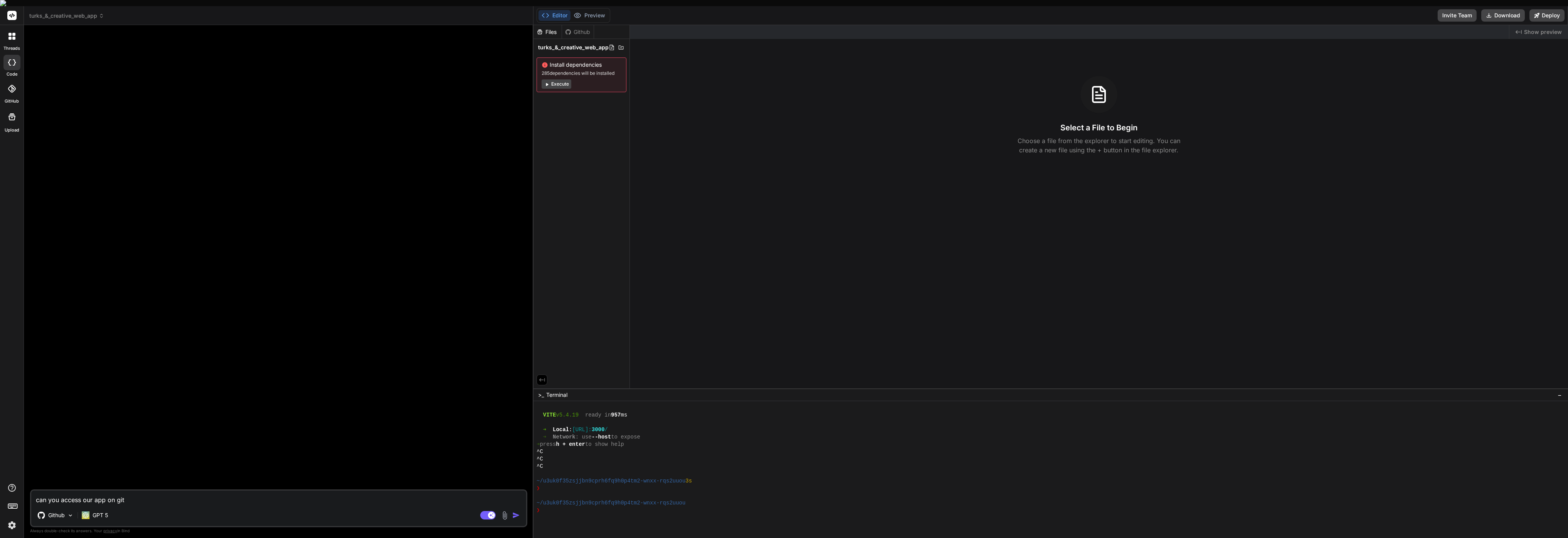
type textarea "can you access our app on gitb"
type textarea "x"
type textarea "can you access our app on gitb="
type textarea "x"
type textarea "can you access our app on gitb=h"
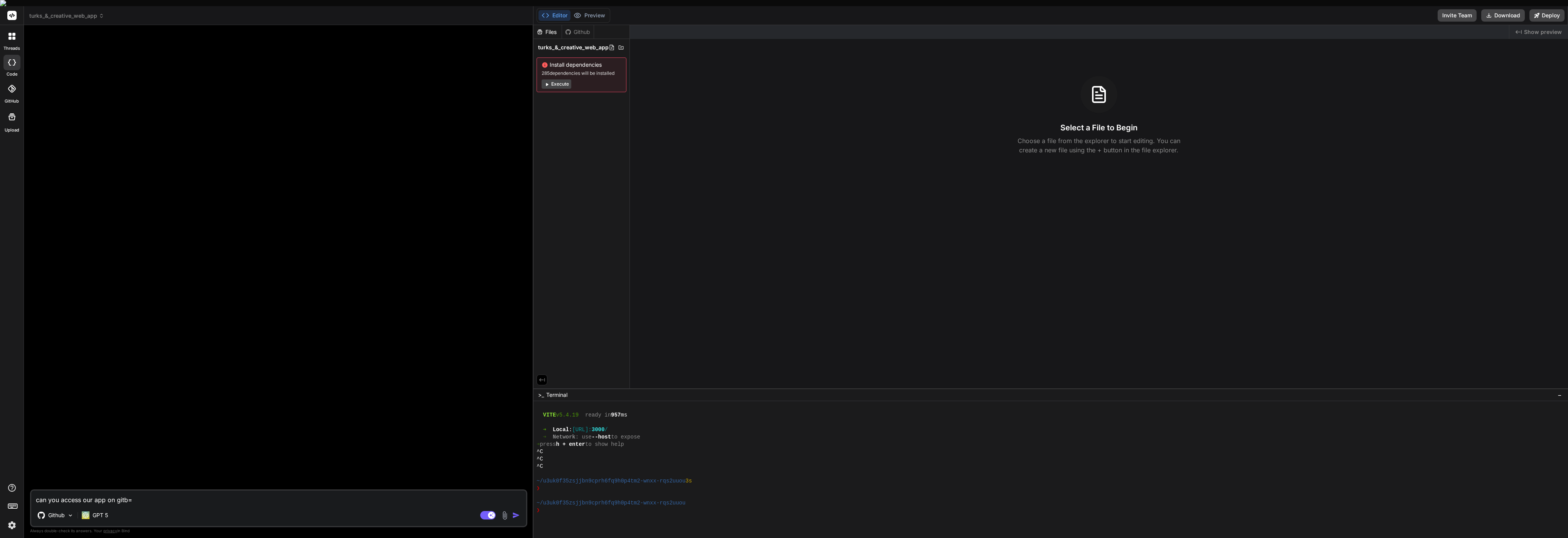
type textarea "x"
type textarea "can you access our app on gitb="
type textarea "x"
type textarea "can you access our app on gitb"
type textarea "x"
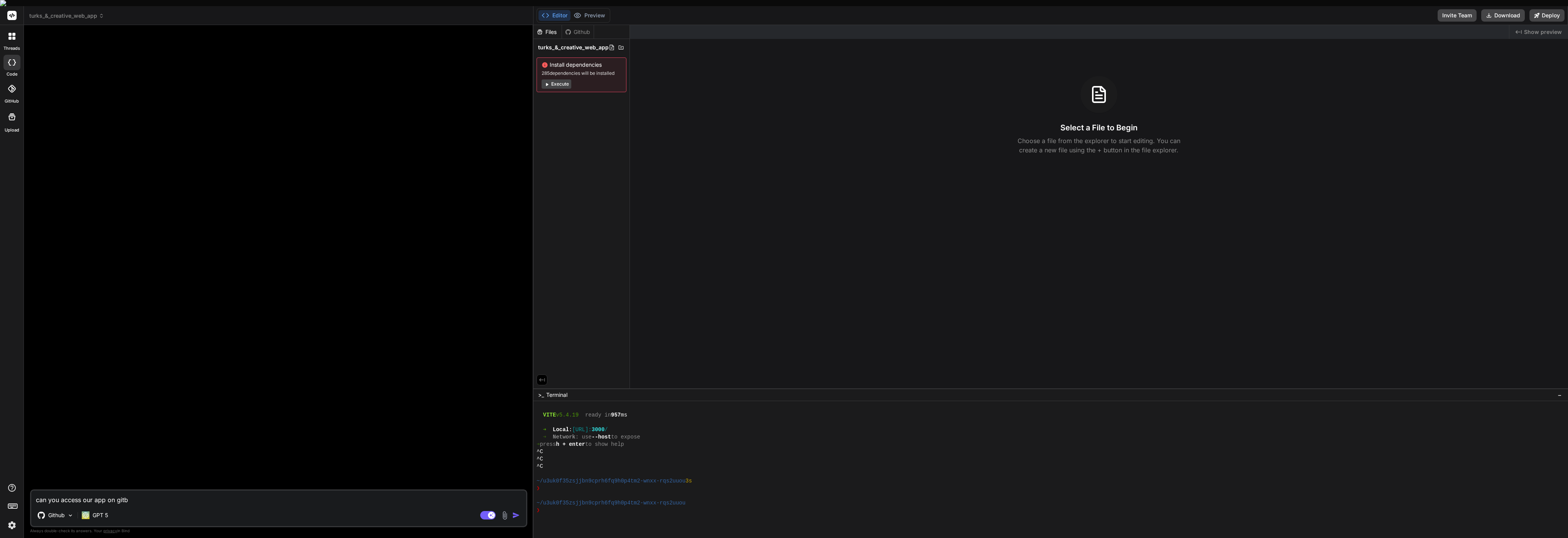
type textarea "can you access our app on git"
type textarea "x"
type textarea "can you access our app on gith"
type textarea "x"
type textarea "can you access our app on githu"
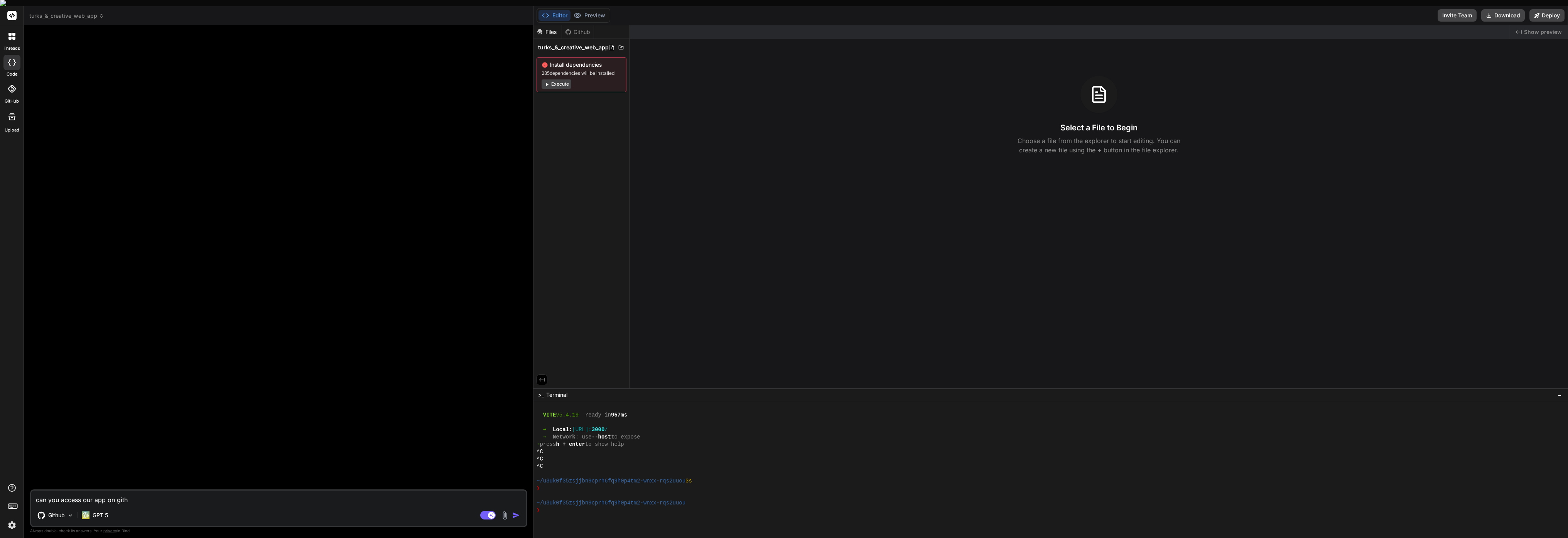
type textarea "x"
type textarea "can you access our app on github"
type textarea "x"
type textarea "can you access our app on github/"
type textarea "x"
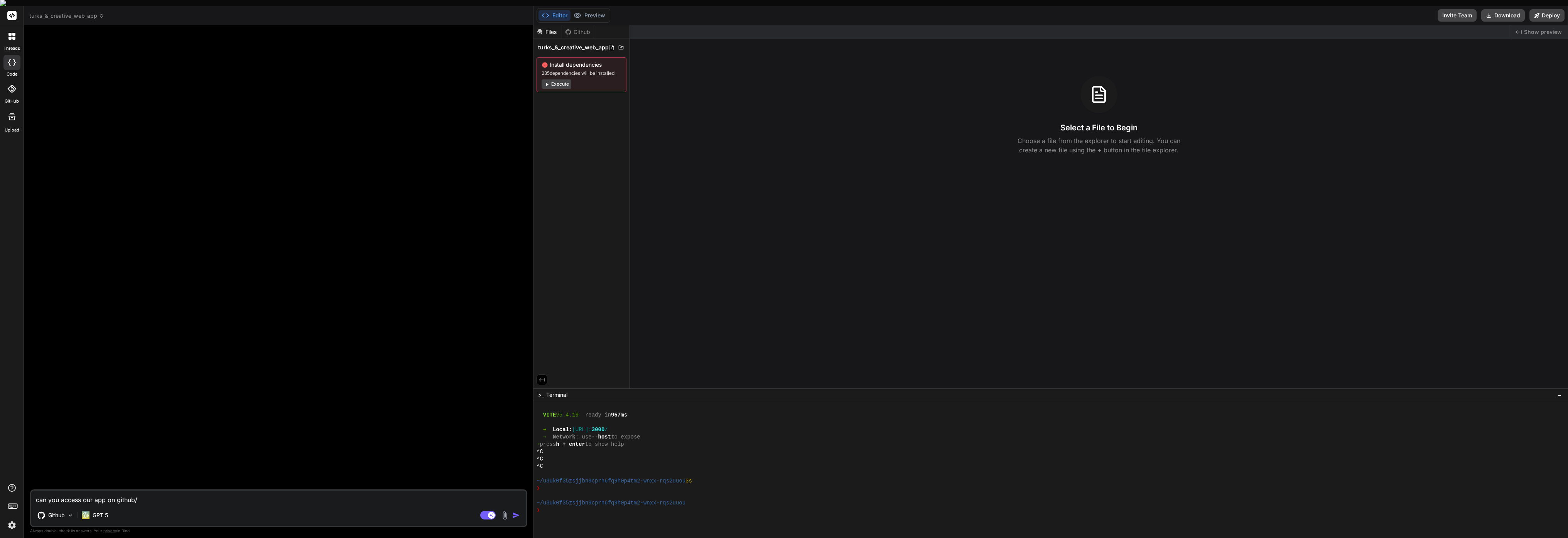
type textarea "can you access our app on github/"
type textarea "x"
type textarea "can you access our app on github/."
type textarea "x"
type textarea "can you access our app on github/."
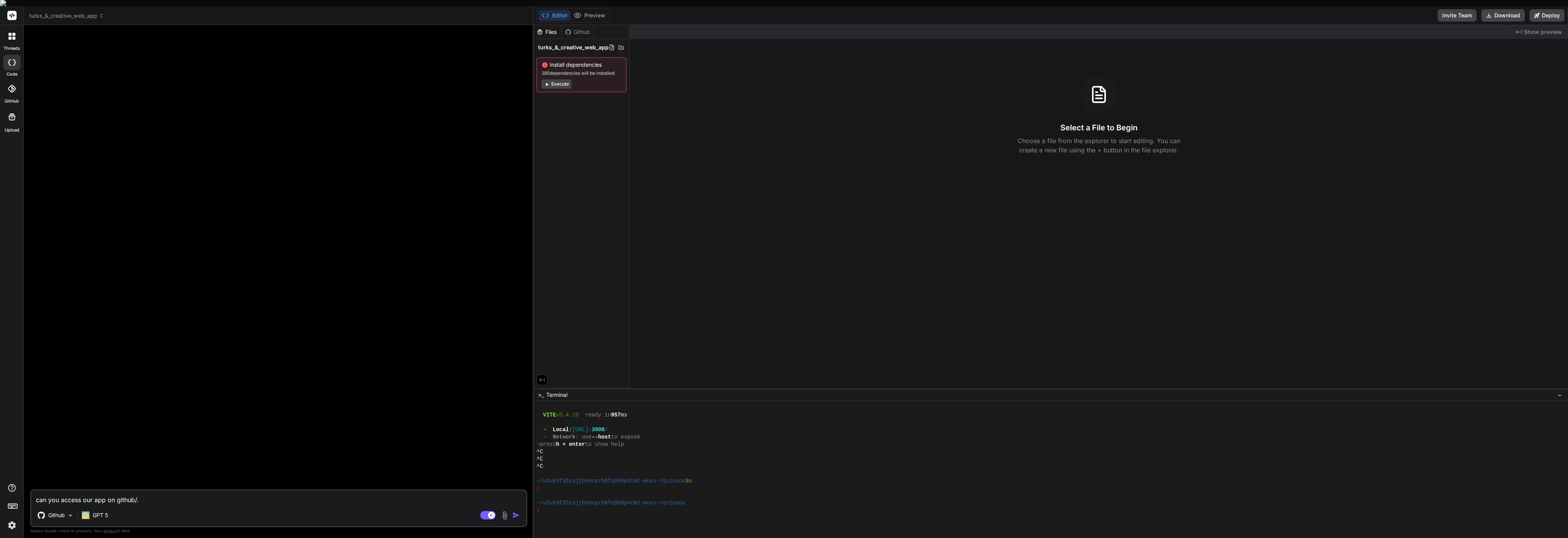
type textarea "x"
type textarea "can you access our app on github/"
type textarea "x"
type textarea "can you access our app on github"
type textarea "x"
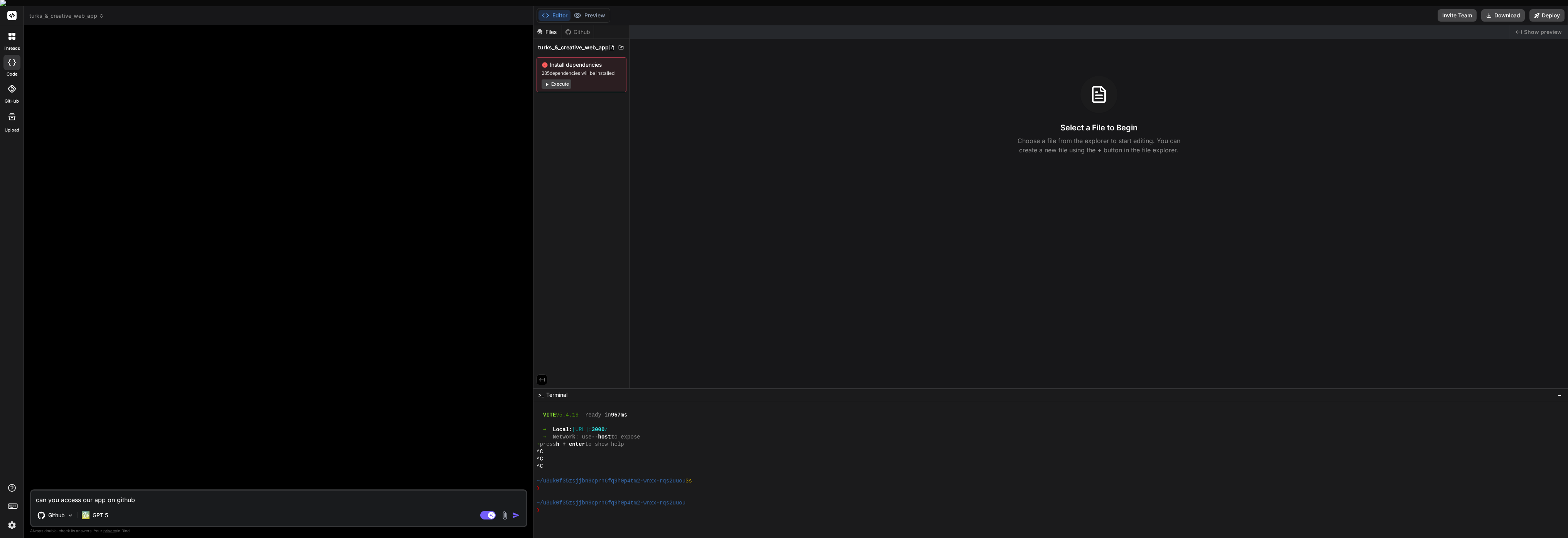
type textarea "can you access our app on github?"
type textarea "x"
type textarea "can you access our app on github?"
type textarea "x"
type textarea "can you access our app on github?"
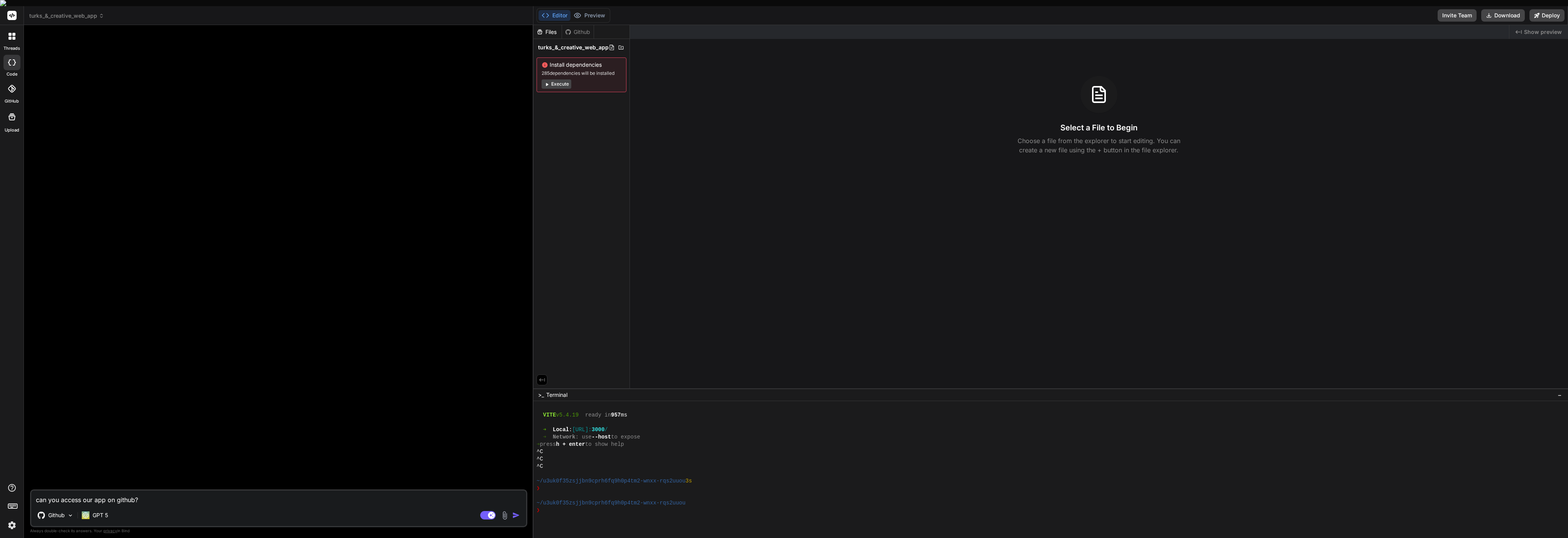
type textarea "x"
type textarea "can you access our app on github? w"
type textarea "x"
type textarea "can you access our app on github? wh"
type textarea "x"
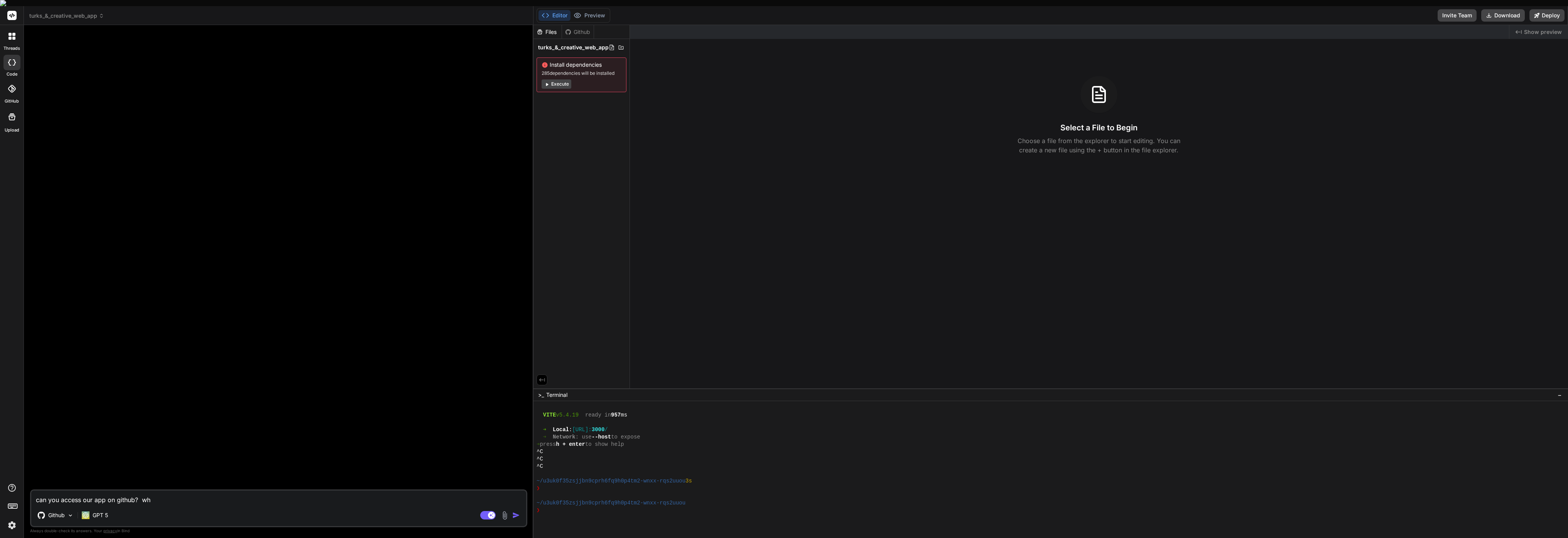
type textarea "can you access our app on github? wha"
type textarea "x"
type textarea "can you access our app on github? what"
type textarea "x"
type textarea "can you access our app on github? what"
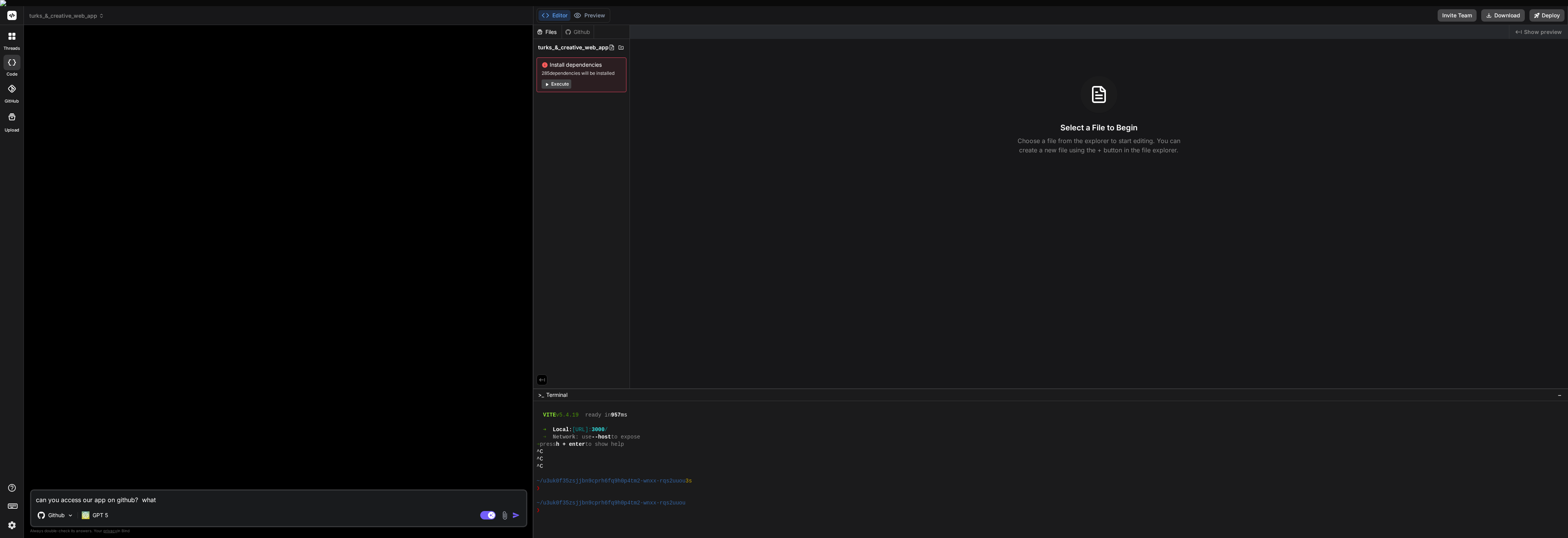
type textarea "x"
type textarea "can you access our app on github? what i"
type textarea "x"
type textarea "can you access our app on github? what is"
type textarea "x"
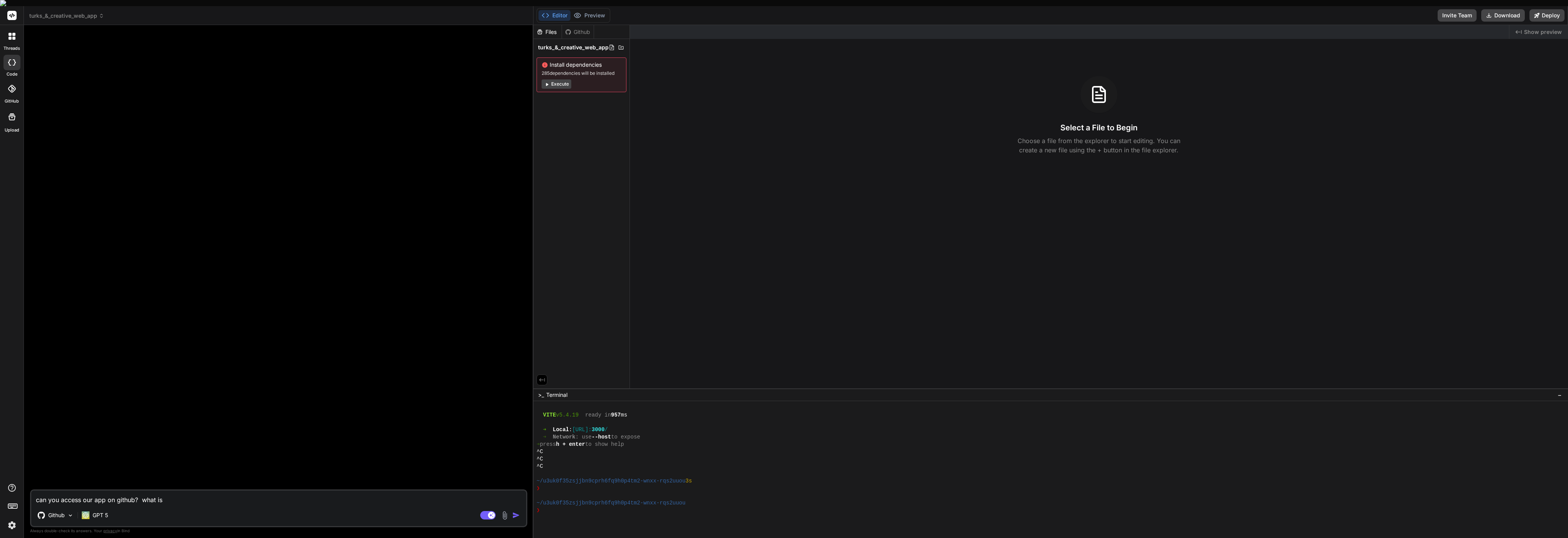
type textarea "can you access our app on github? what is"
type textarea "x"
type textarea "can you access our app on github? what is n"
type textarea "x"
type textarea "can you access our app on github? what is ne"
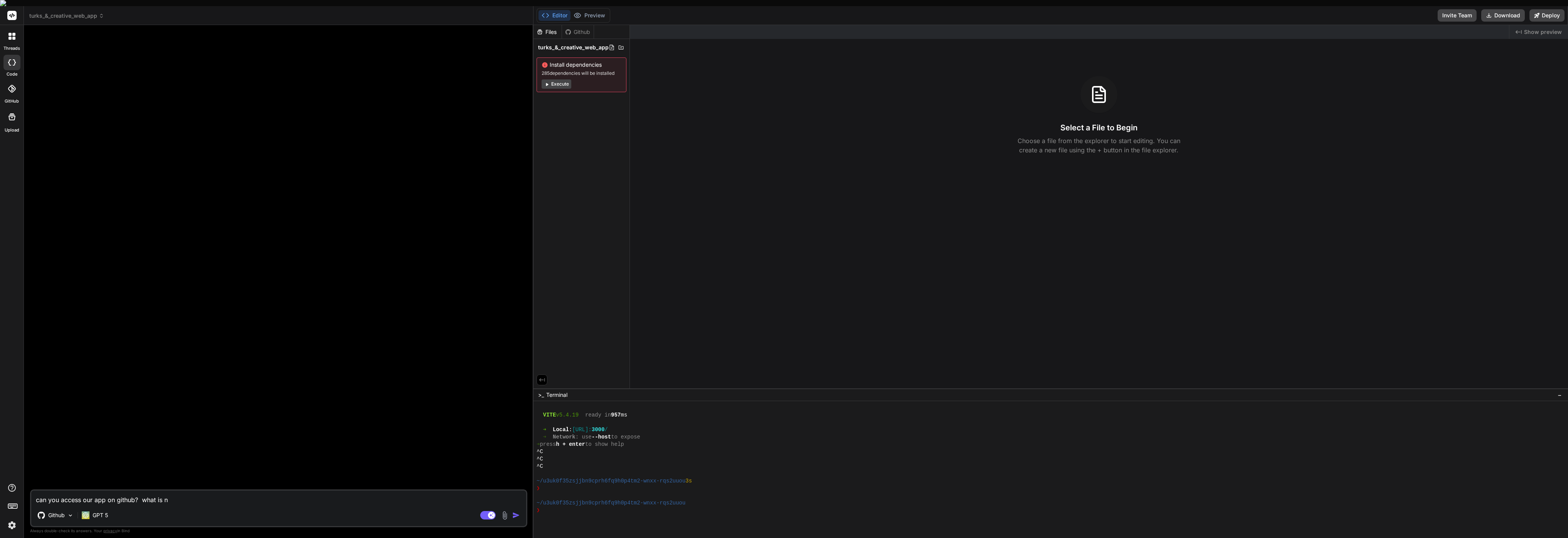
type textarea "x"
type textarea "can you access our app on github? what is nee"
type textarea "x"
type textarea "can you access our app on github? what is need"
type textarea "x"
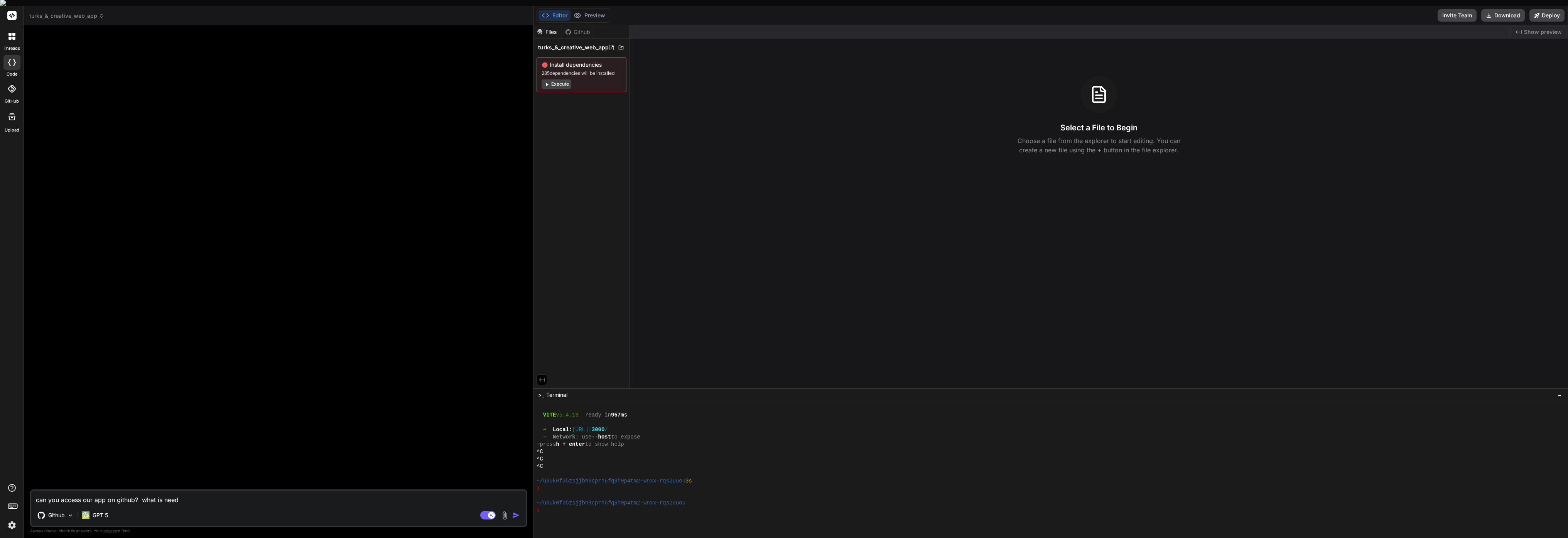
type textarea "can you access our app on github? what is neede"
type textarea "x"
type textarea "can you access our app on github? what is needed"
type textarea "x"
type textarea "can you access our app on github? what is needed"
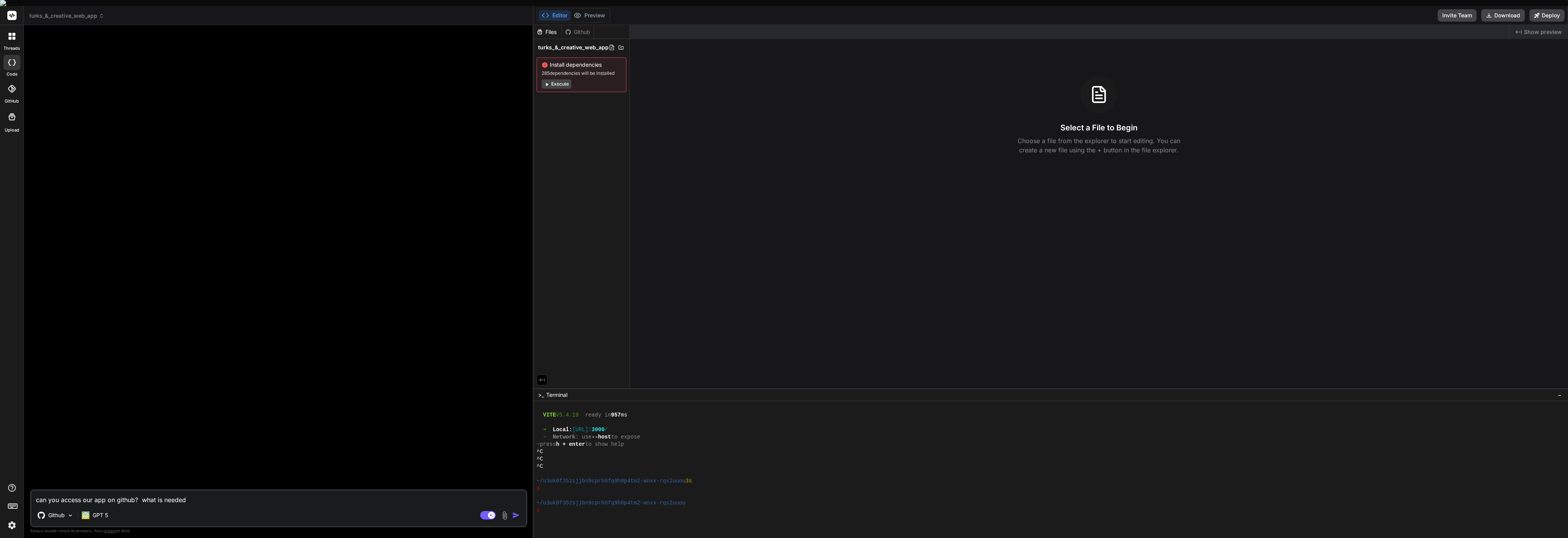
type textarea "x"
type textarea "can you access our app on github? what is needed t"
type textarea "x"
type textarea "can you access our app on github? what is needed to"
type textarea "x"
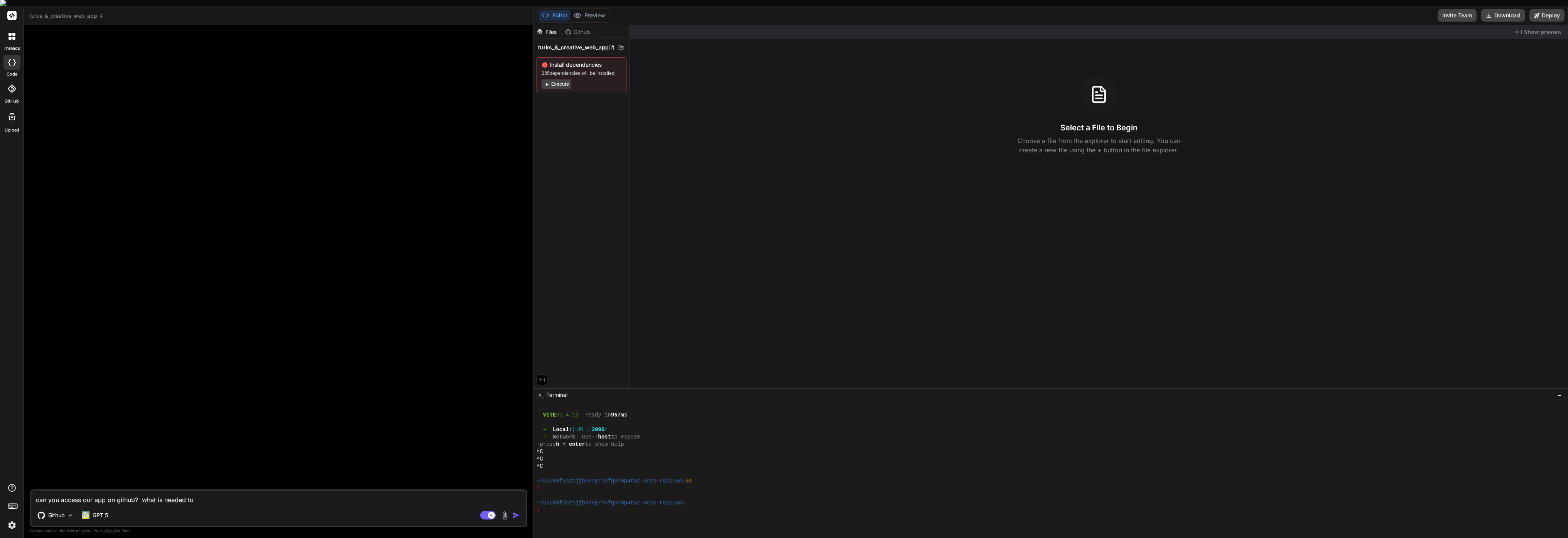
type textarea "can you access our app on github? what is needed to"
type textarea "x"
type textarea "can you access our app on github? what is needed to d"
type textarea "x"
type textarea "can you access our app on github? what is needed to de"
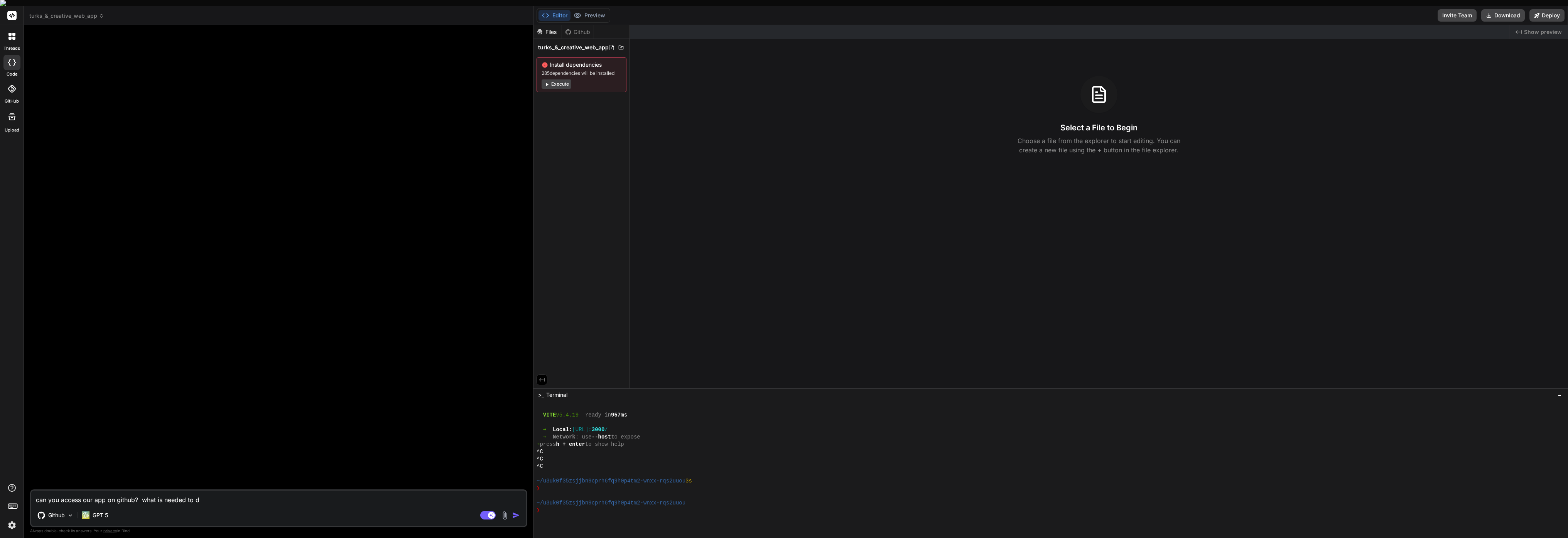
type textarea "x"
type textarea "can you access our app on github? what is needed to dep"
type textarea "x"
type textarea "can you access our app on github? what is needed to depl"
type textarea "x"
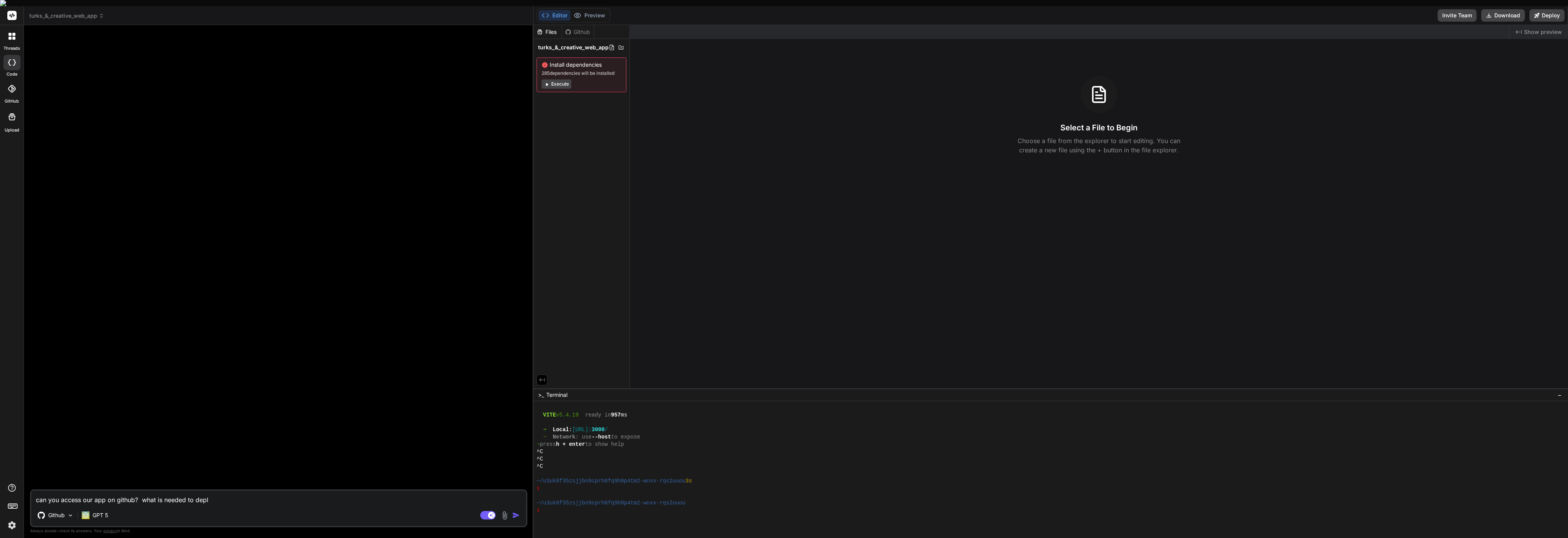
type textarea "can you access our app on github? what is needed to deply"
type textarea "x"
type textarea "can you access our app on github? what is needed to deply"
type textarea "x"
type textarea "can you access our app on github? what is needed to deply t"
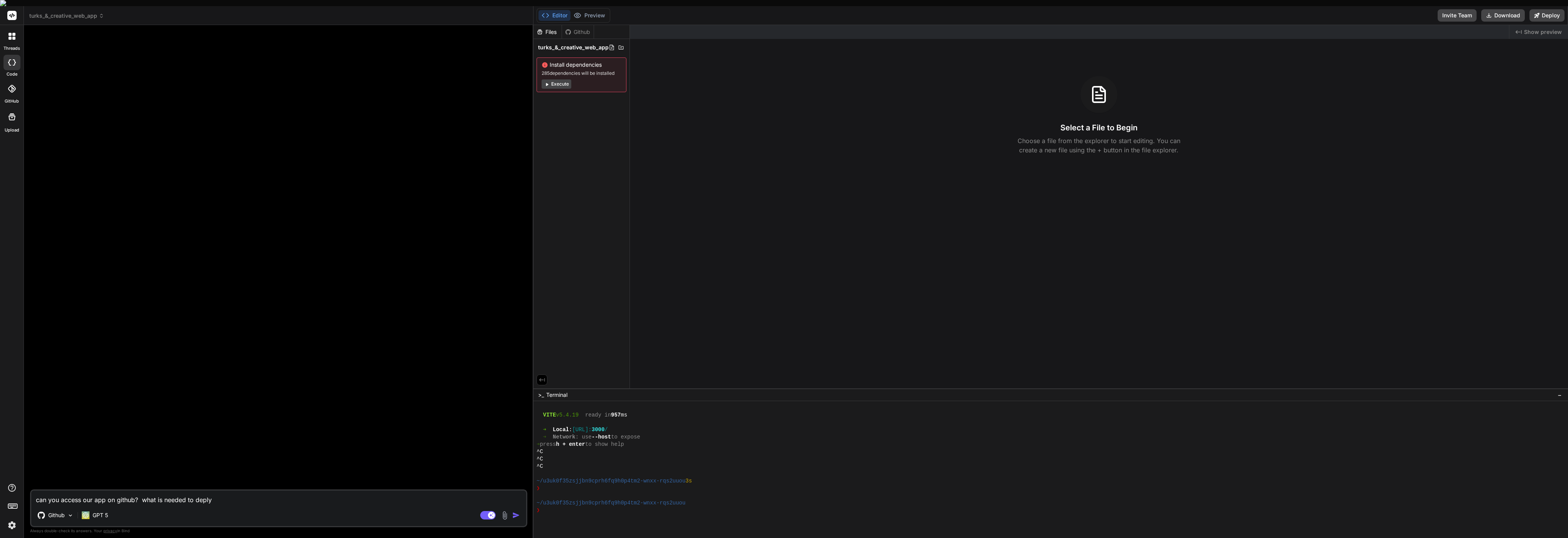
type textarea "x"
type textarea "can you access our app on github? what is needed to deply th"
type textarea "x"
type textarea "can you access our app on github? what is needed to deply tha"
type textarea "x"
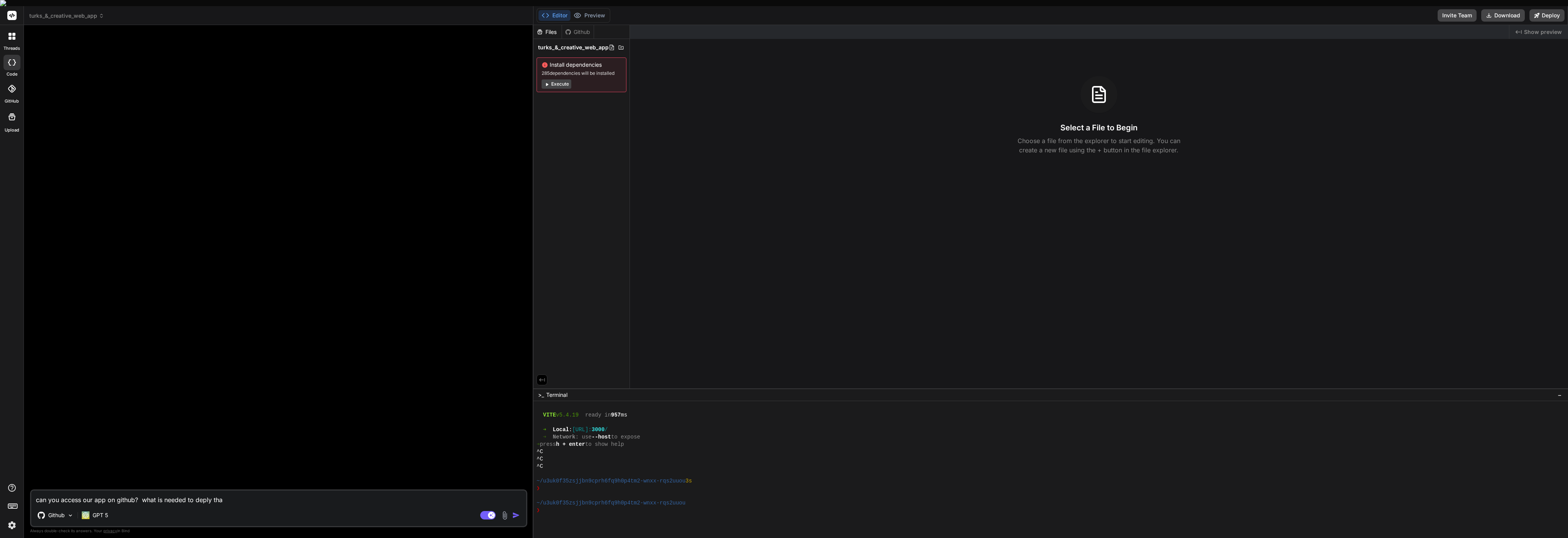
type textarea "can you access our app on github? what is needed to deply that"
type textarea "x"
type textarea "can you access our app on github? what is needed to deply that"
type textarea "x"
paste textarea "Can you access our app on GitHub? What is needed to deploy it?"
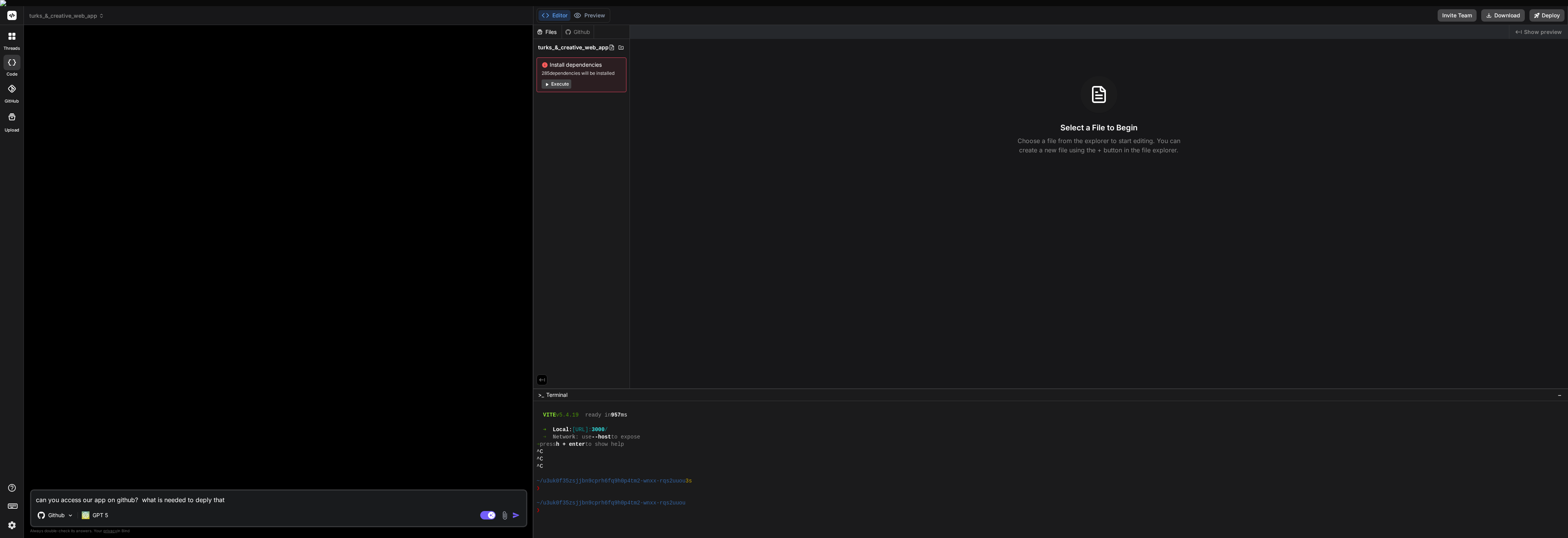
type textarea "Can you access our app on GitHub? What is needed to deploy it?"
type textarea "x"
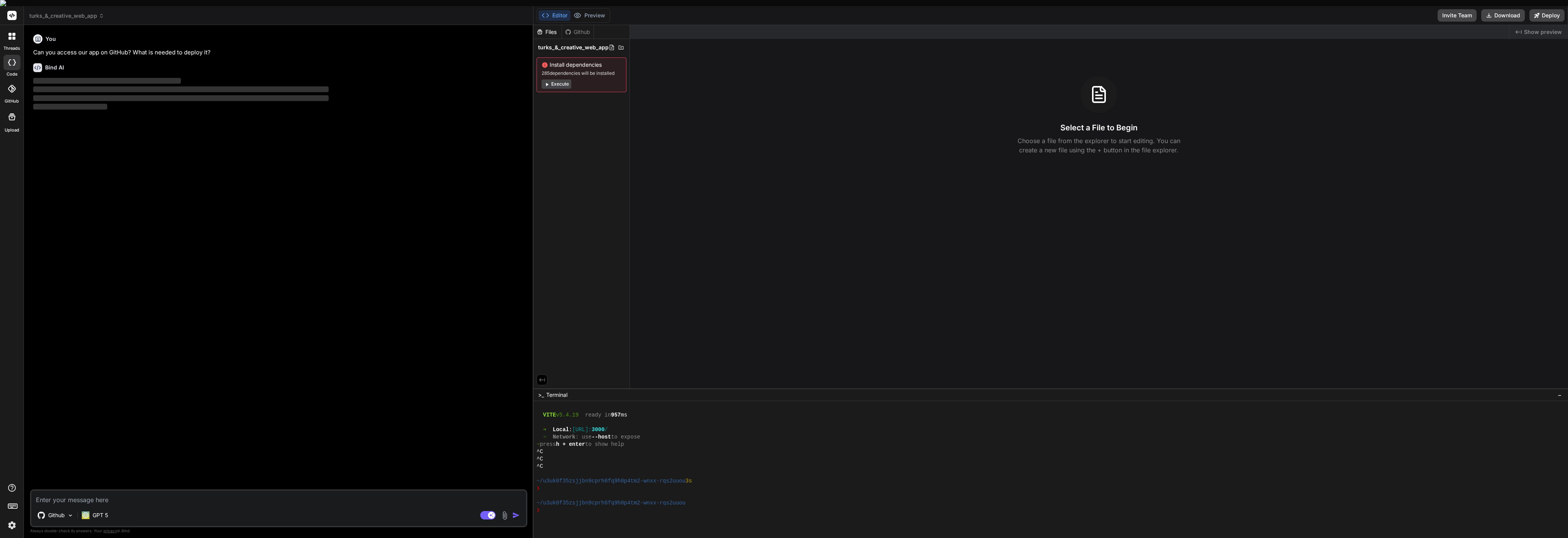
click at [574, 28] on div "Github" at bounding box center [578, 32] width 32 height 7
click at [575, 28] on div "Github" at bounding box center [578, 32] width 32 height 7
click at [552, 79] on button "Execute" at bounding box center [557, 83] width 30 height 9
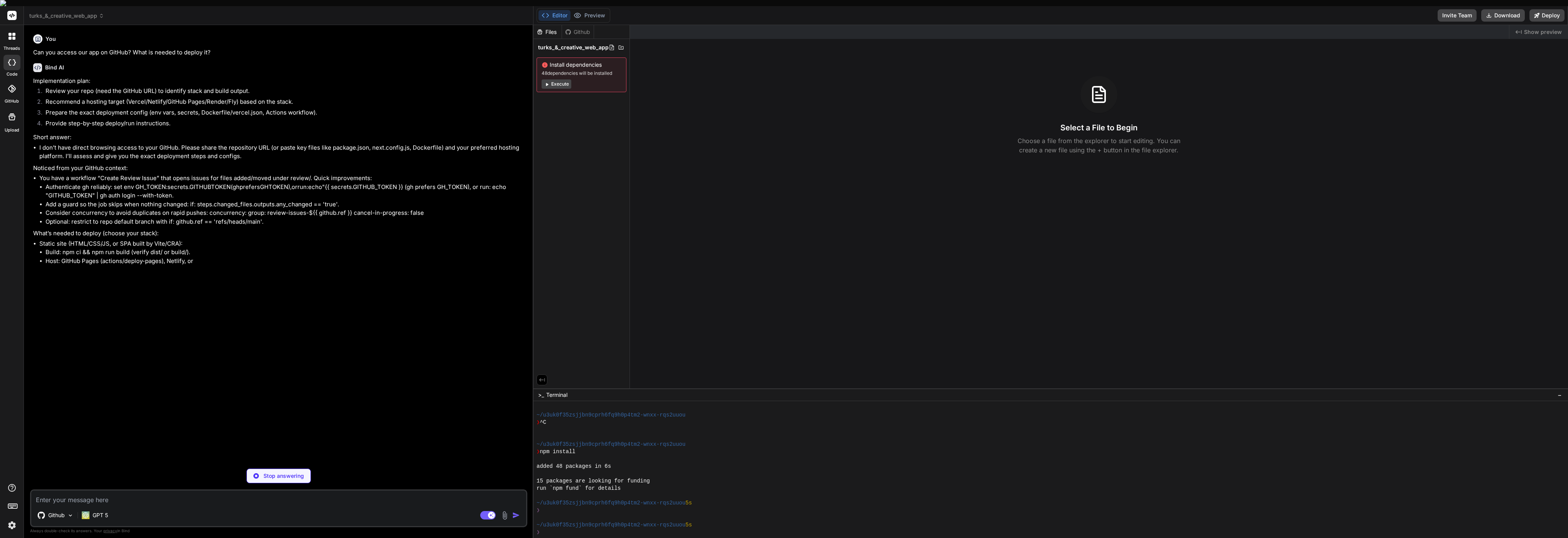
click at [580, 28] on div "Github" at bounding box center [578, 32] width 32 height 7
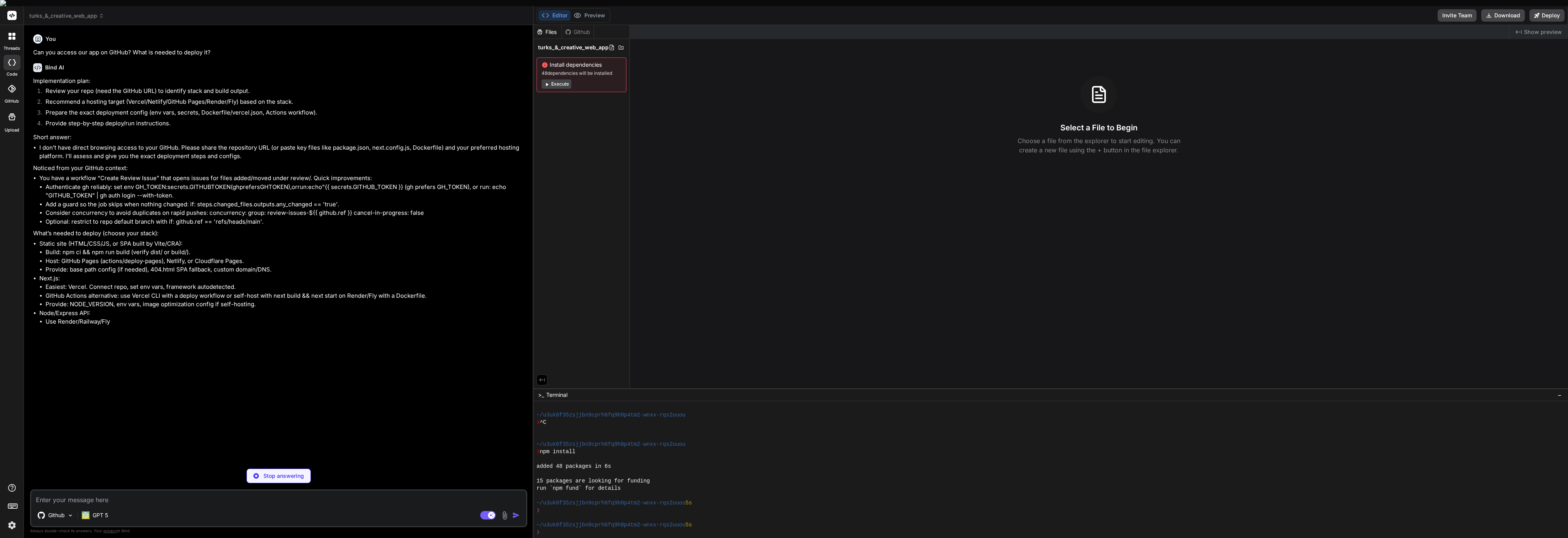
click at [546, 28] on div "Files" at bounding box center [547, 32] width 28 height 7
click at [576, 28] on div "Github" at bounding box center [578, 32] width 32 height 7
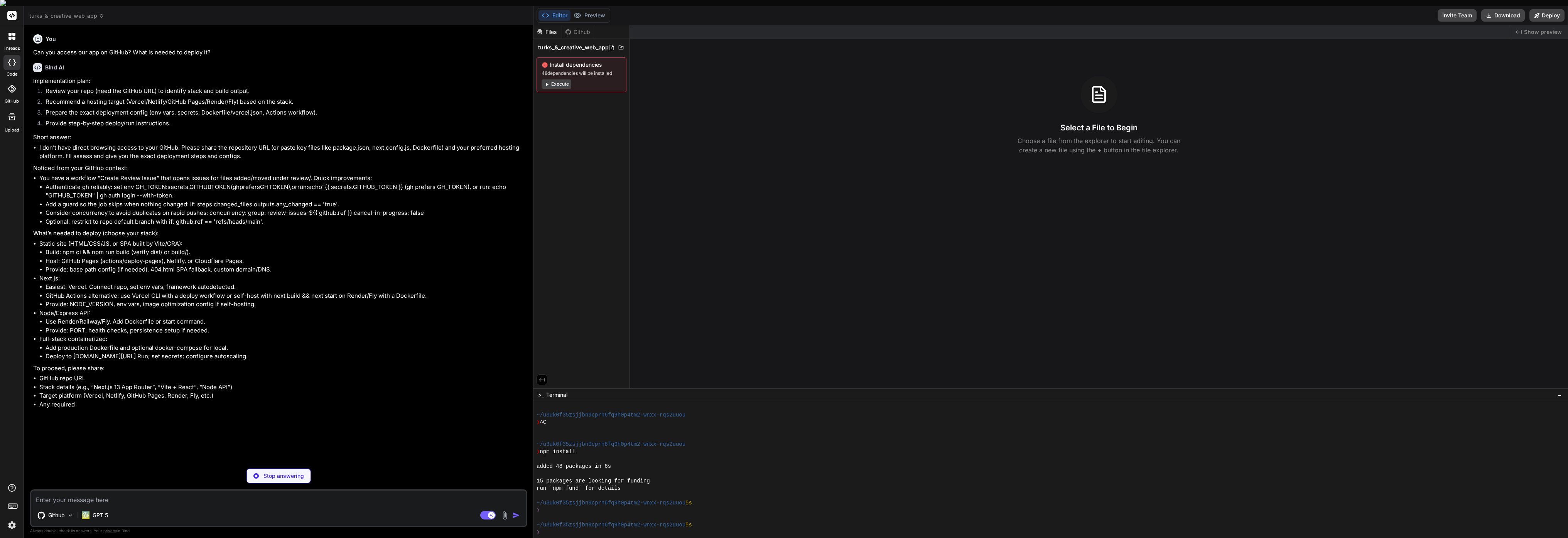
click at [556, 11] on button "Editor" at bounding box center [555, 15] width 32 height 11
click at [583, 28] on div "Github" at bounding box center [578, 32] width 32 height 7
click at [61, 511] on p "Github" at bounding box center [56, 515] width 17 height 7
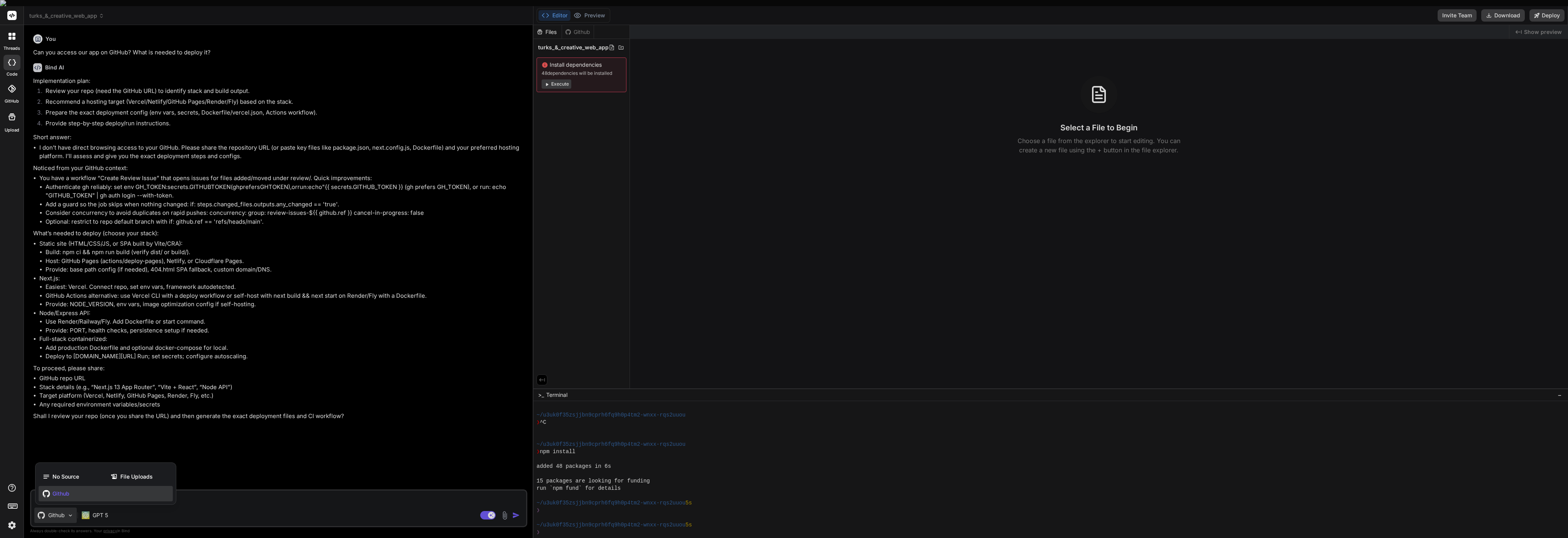
click at [61, 511] on div at bounding box center [784, 269] width 1568 height 538
type textarea "x"
click at [82, 493] on textarea at bounding box center [279, 497] width 495 height 14
type textarea "@"
type textarea "x"
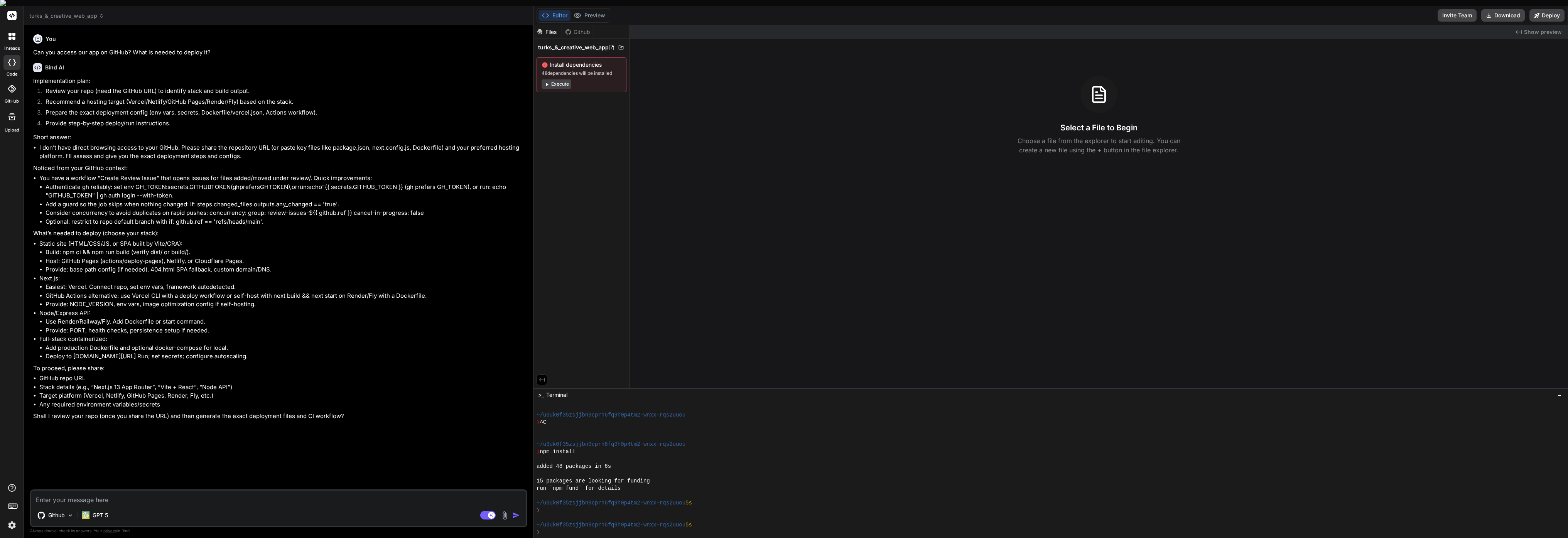
click at [504, 511] on img at bounding box center [505, 515] width 9 height 9
click at [100, 492] on div at bounding box center [784, 269] width 1568 height 538
type textarea "x"
click at [88, 493] on textarea at bounding box center [279, 497] width 495 height 14
click at [11, 85] on icon at bounding box center [12, 88] width 7 height 7
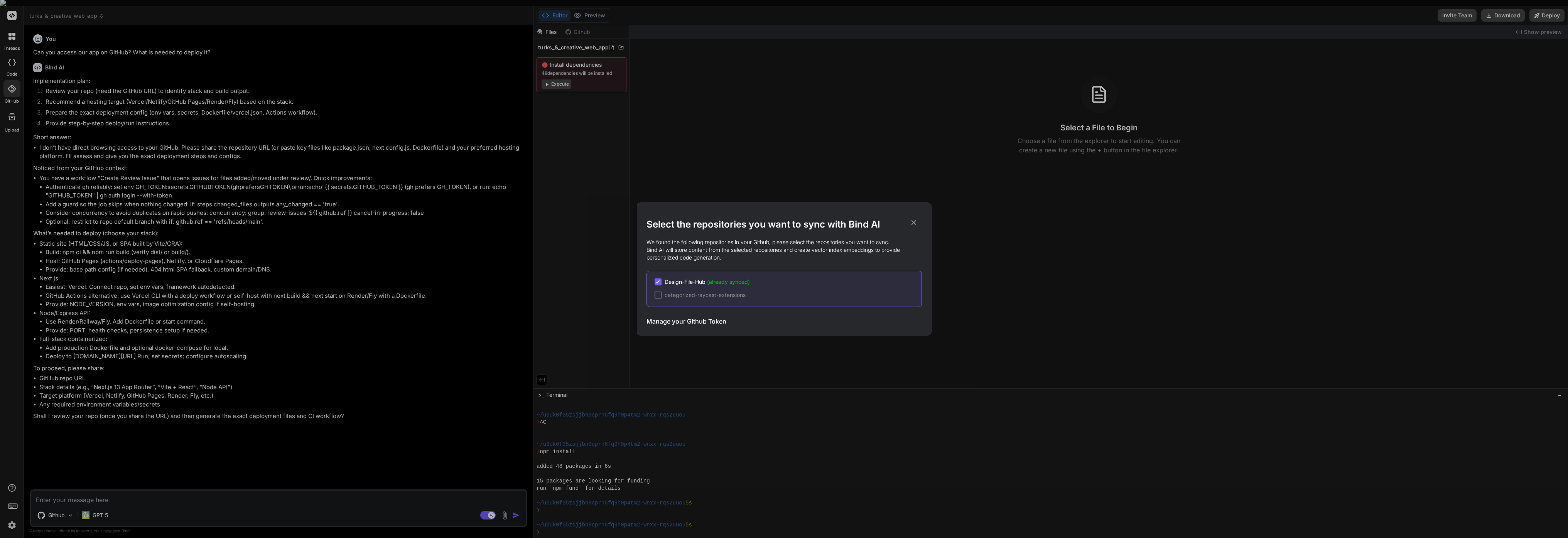
click at [692, 284] on span "Design-File-Hub (already synced)" at bounding box center [708, 282] width 85 height 7
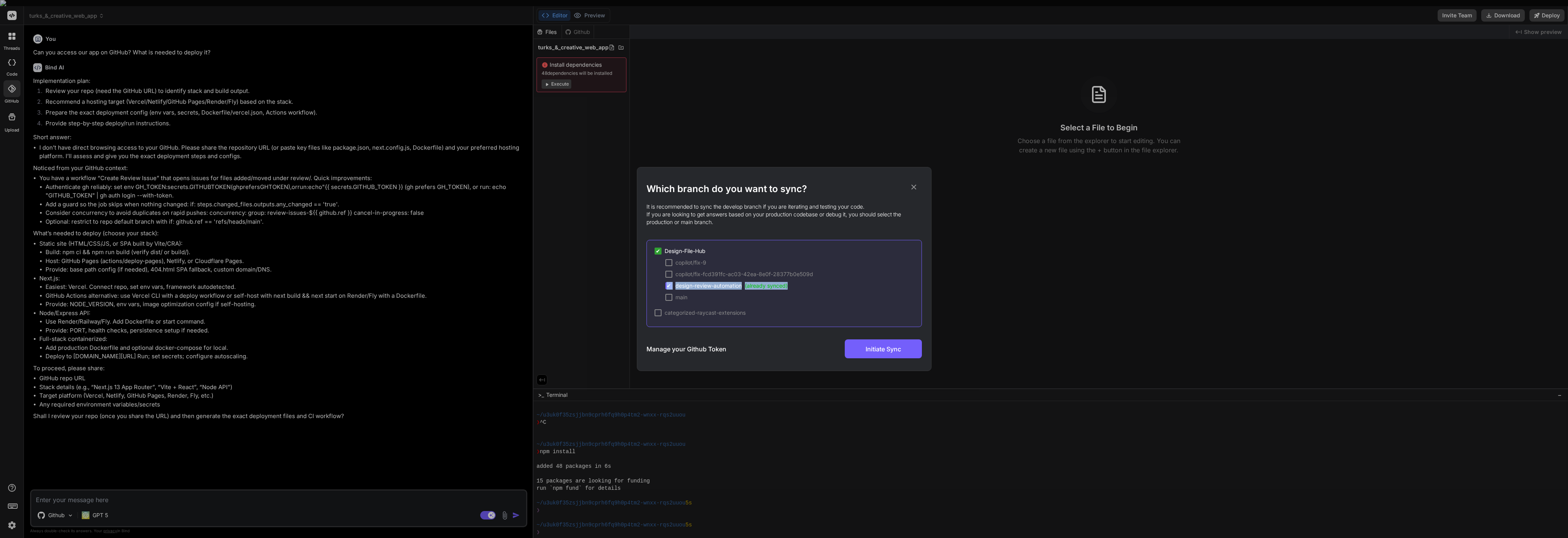
drag, startPoint x: 815, startPoint y: 285, endPoint x: 654, endPoint y: 284, distance: 161.0
click at [654, 284] on div "copilot/fix-9 copilot/fix-fcd391fc-ac03-42ea-8e0f-28377b0e509d ✔ design-review-…" at bounding box center [788, 280] width 267 height 43
copy div "✔ design-review-automation (already synced)"
click at [448, 314] on div "Which branch do you want to sync? It is recommended to sync the develop branch …" at bounding box center [784, 269] width 1568 height 538
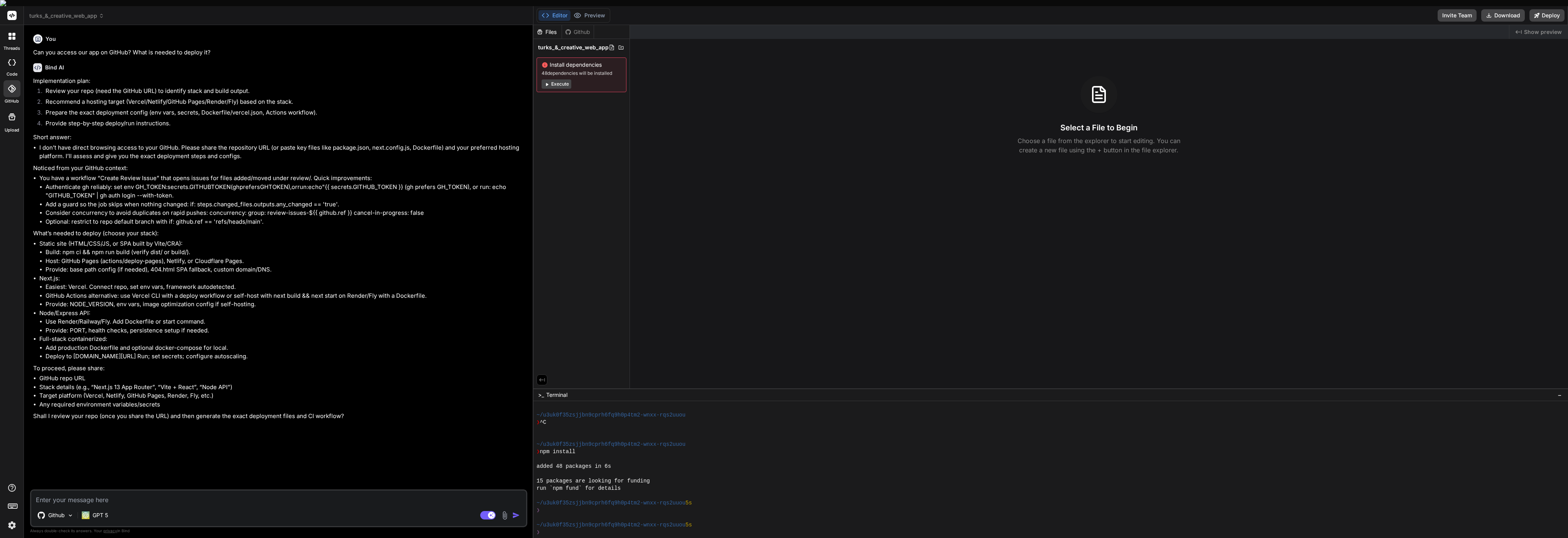
click at [208, 495] on textarea at bounding box center [279, 497] width 495 height 14
paste textarea "✔ design-review-automation(already synced)"
type textarea "✔ design-review-automation(already synced)"
type textarea "x"
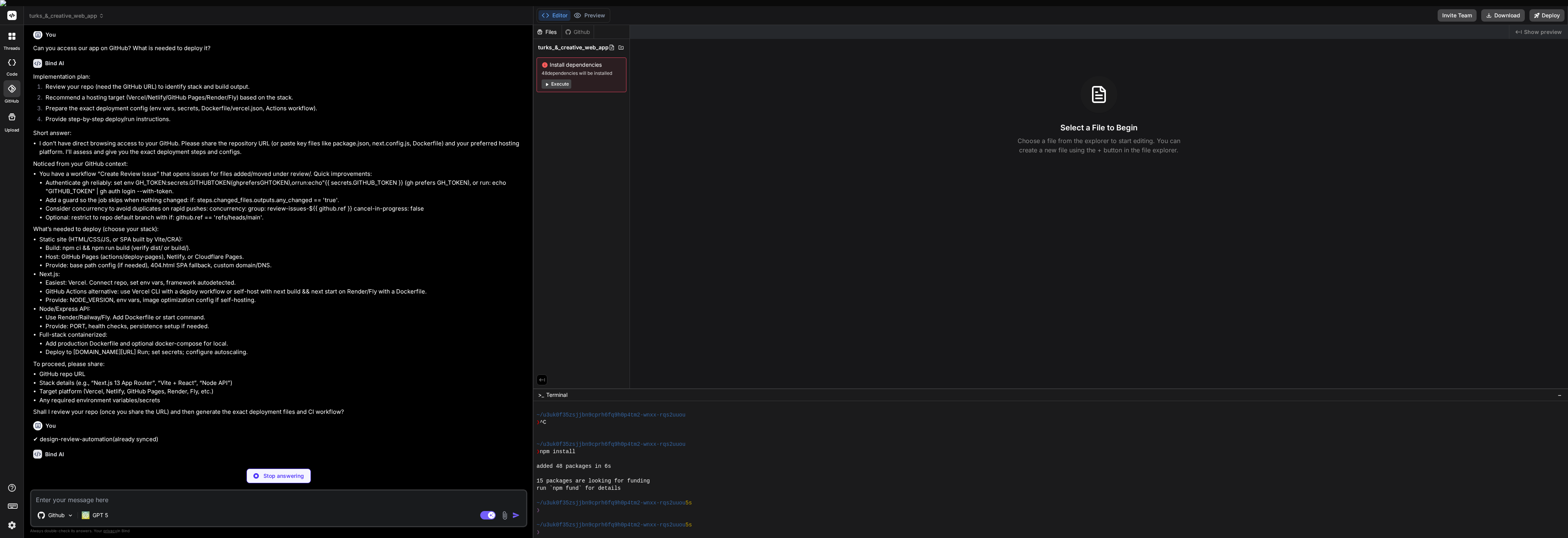
scroll to position [0, 0]
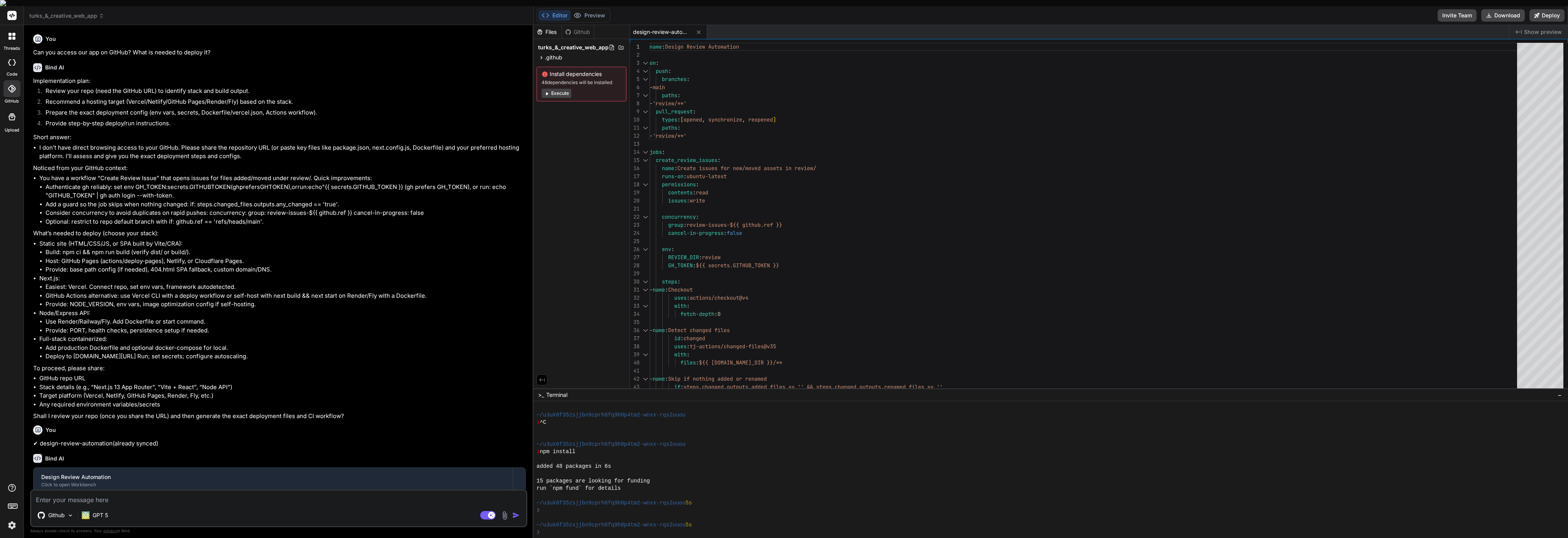
type textarea "x"
